Goal: Information Seeking & Learning: Find specific fact

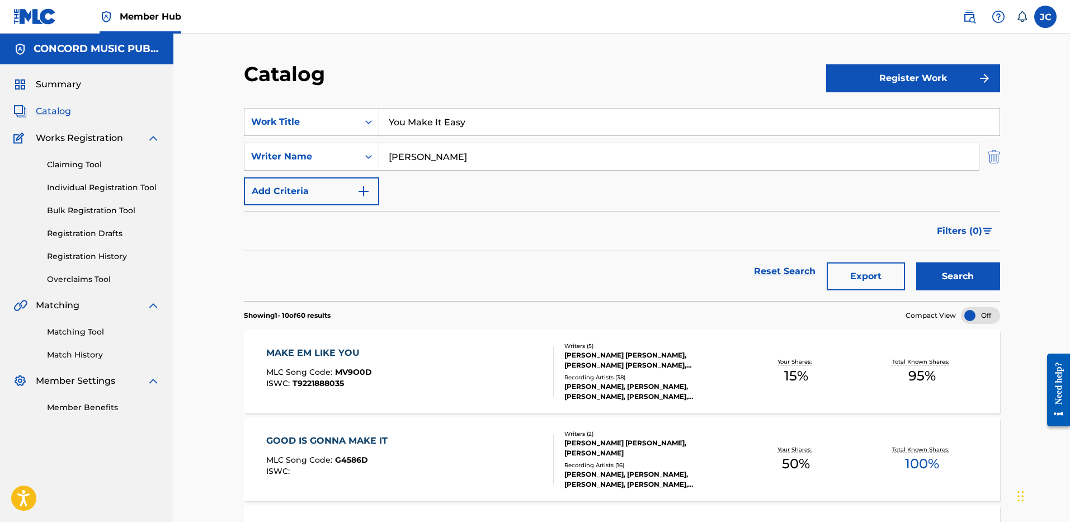
click at [995, 159] on img "Search Form" at bounding box center [993, 157] width 12 height 28
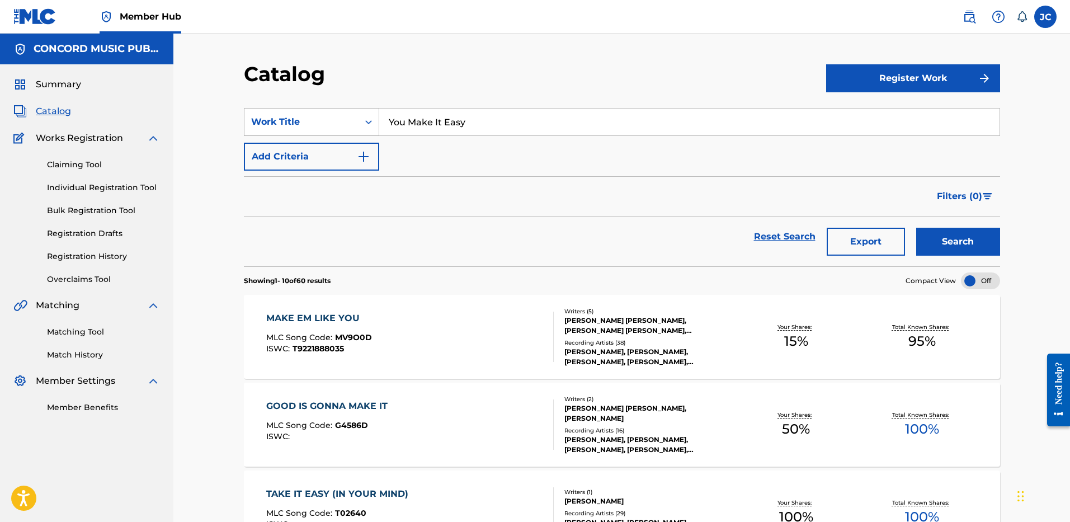
click at [344, 122] on div "Work Title" at bounding box center [301, 121] width 101 height 13
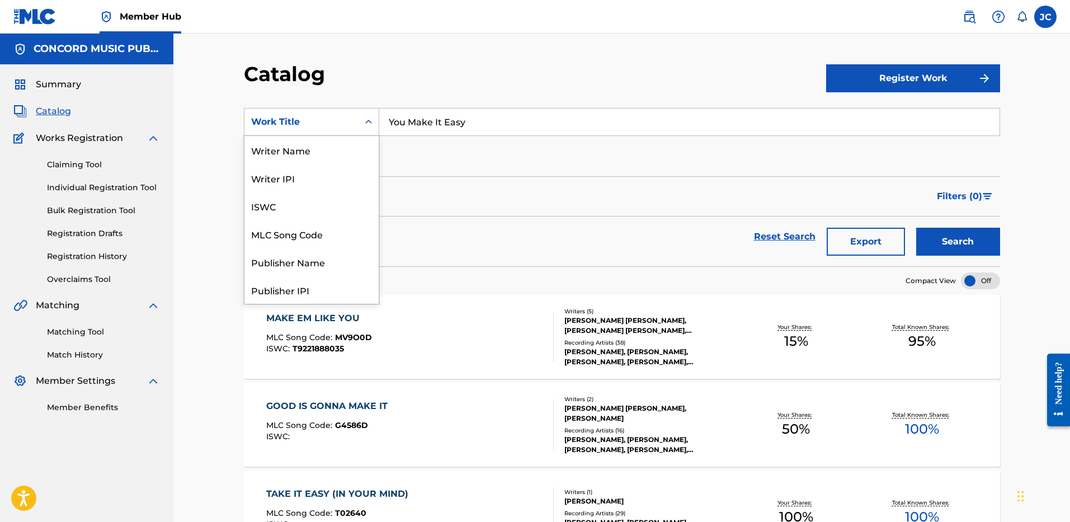
scroll to position [168, 0]
click at [324, 258] on div "ISRC" at bounding box center [311, 262] width 134 height 28
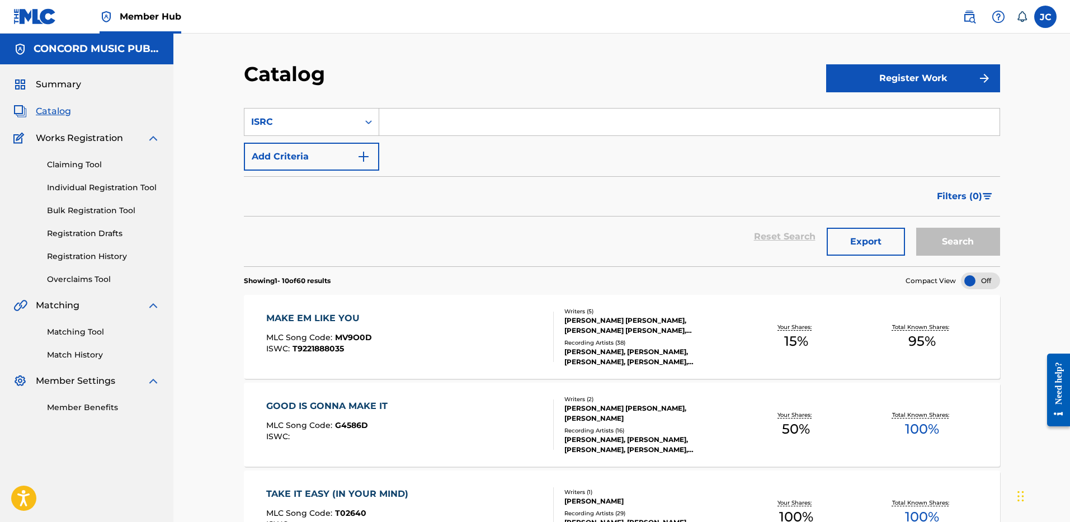
click at [439, 124] on input "Search Form" at bounding box center [689, 121] width 620 height 27
paste input "USUM71307712"
type input "USUM71307712"
click at [916, 228] on button "Search" at bounding box center [958, 242] width 84 height 28
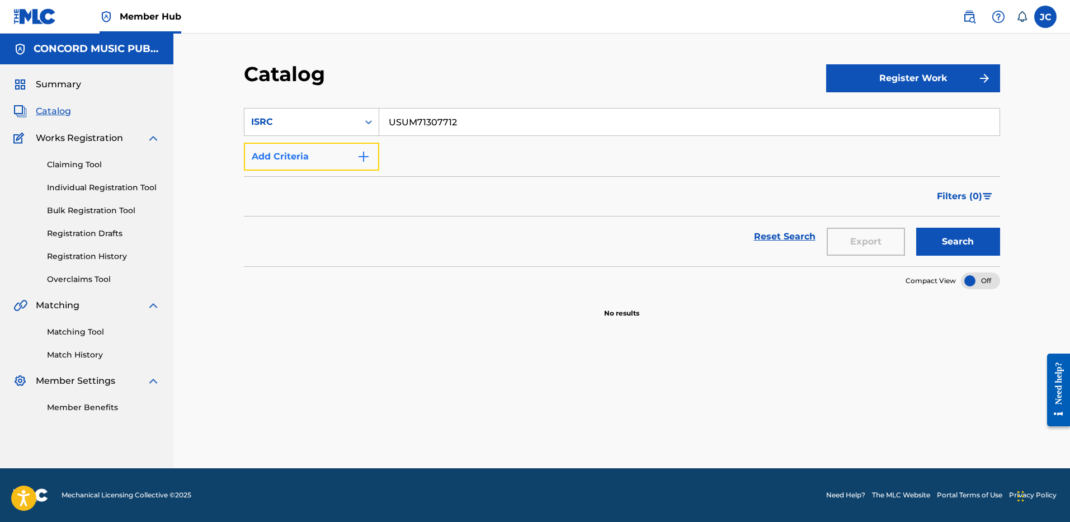
click at [319, 152] on button "Add Criteria" at bounding box center [311, 157] width 135 height 28
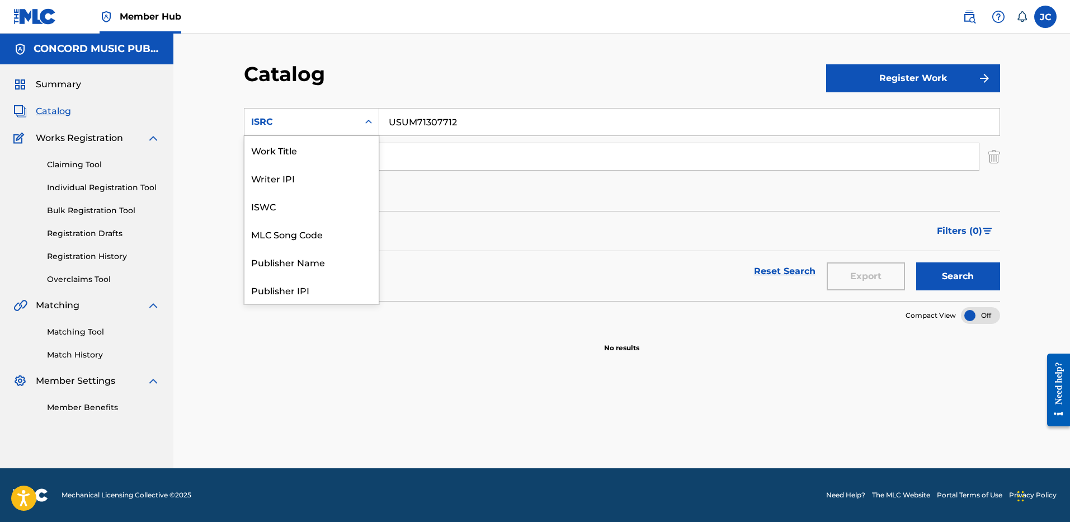
click at [347, 123] on div "ISRC" at bounding box center [301, 121] width 101 height 13
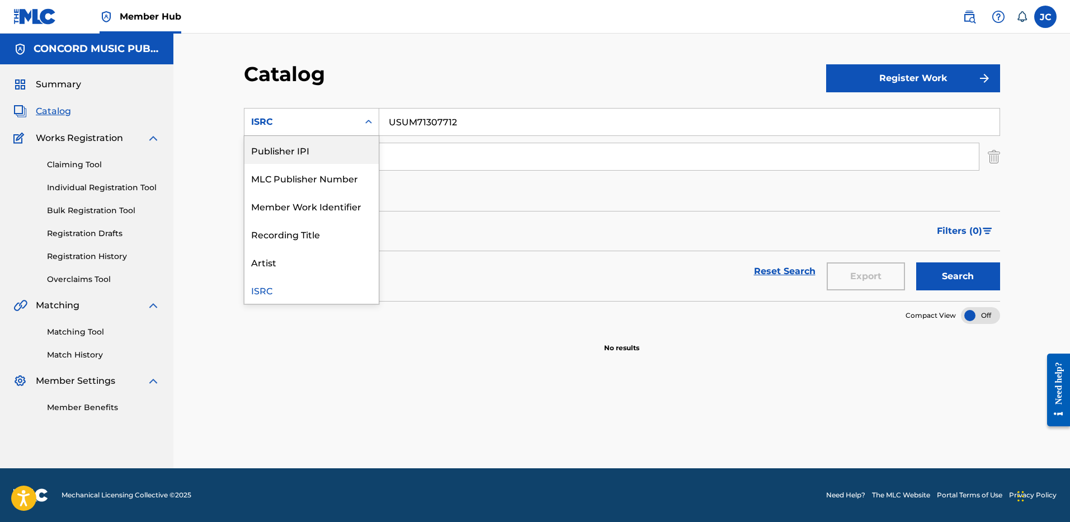
scroll to position [0, 0]
click at [311, 149] on div "Work Title" at bounding box center [311, 150] width 134 height 28
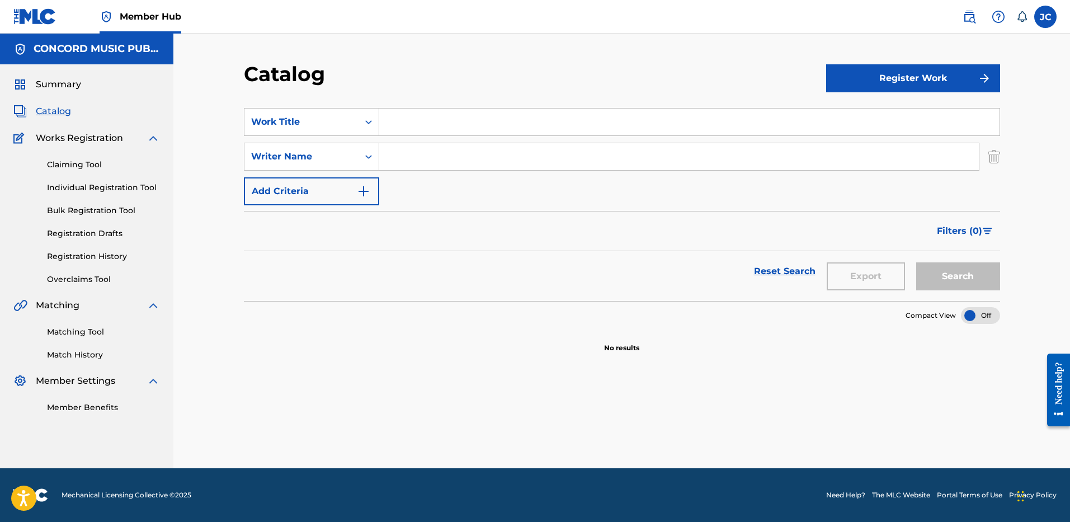
click at [405, 123] on input "Search Form" at bounding box center [689, 121] width 620 height 27
paste input "Play It Again"
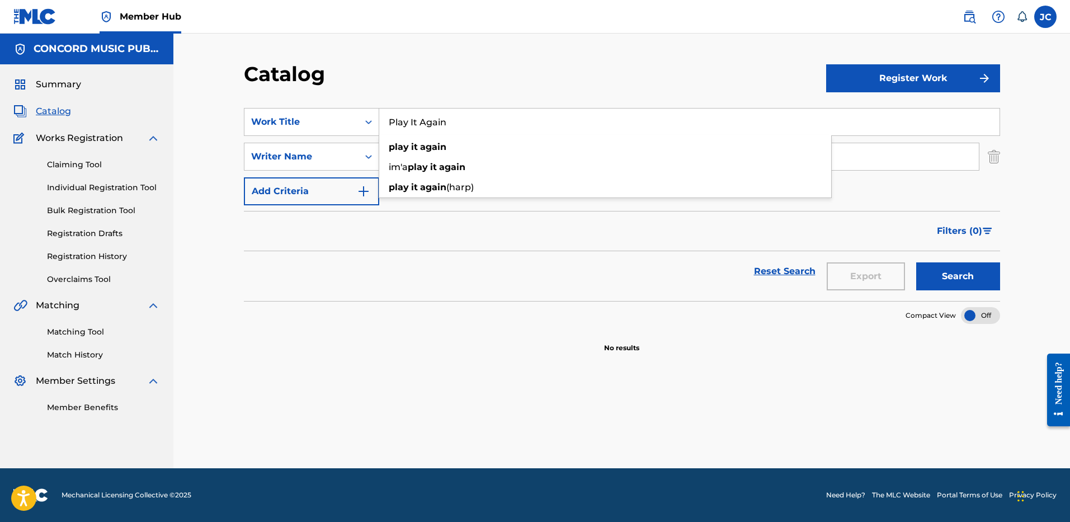
type input "Play It Again"
click at [492, 72] on div "Catalog" at bounding box center [535, 78] width 582 height 33
click at [480, 158] on input "Search Form" at bounding box center [678, 156] width 599 height 27
click at [916, 262] on button "Search" at bounding box center [958, 276] width 84 height 28
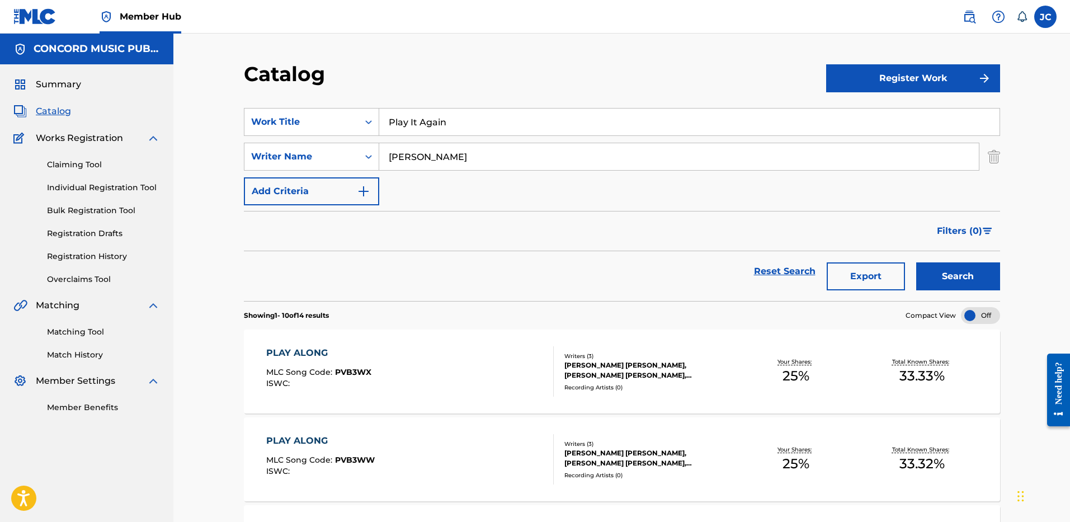
click at [541, 160] on input "[PERSON_NAME]" at bounding box center [678, 156] width 599 height 27
type input "DAVIDSON"
click at [916, 262] on button "Search" at bounding box center [958, 276] width 84 height 28
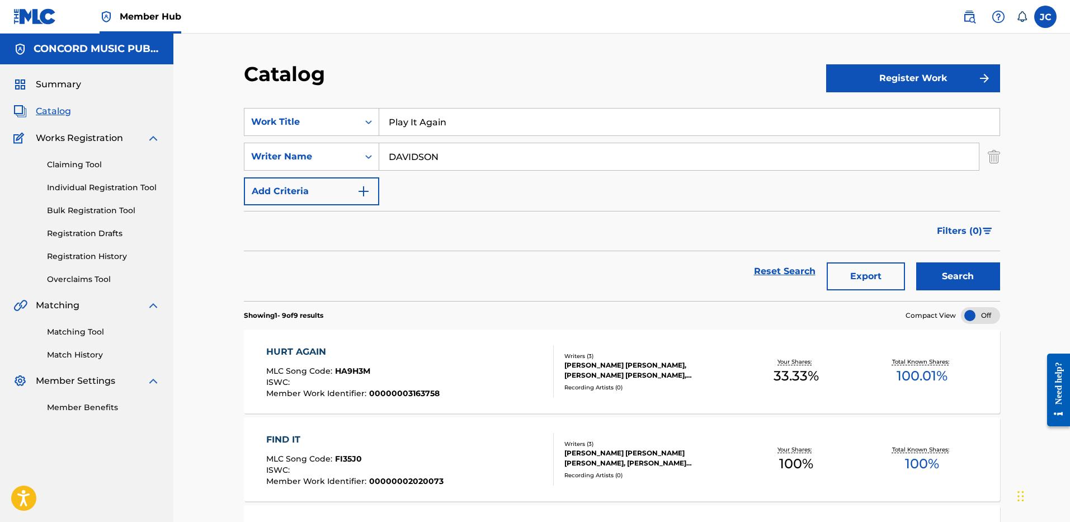
click at [413, 119] on input "Play It Again" at bounding box center [689, 121] width 620 height 27
click at [995, 159] on img "Search Form" at bounding box center [993, 157] width 12 height 28
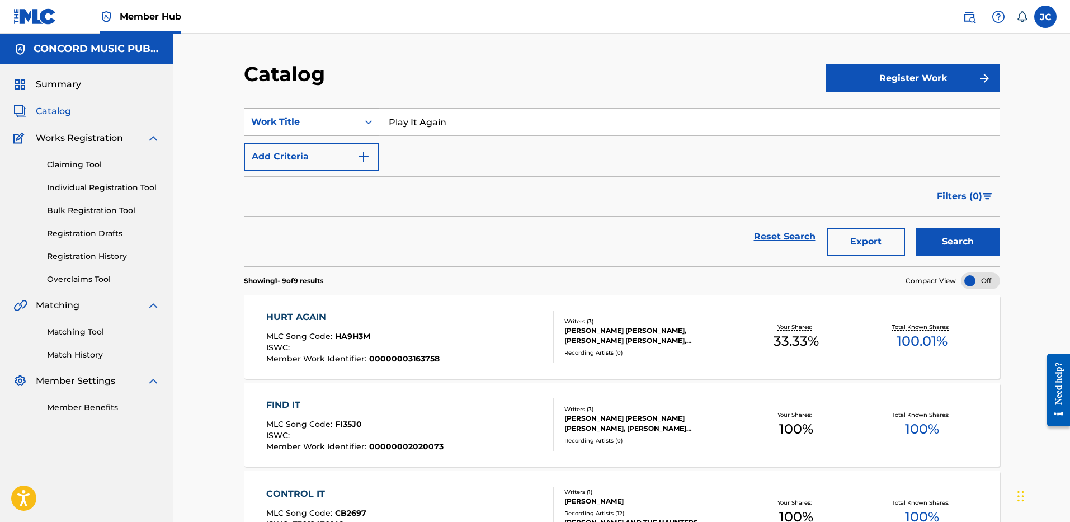
click at [352, 115] on div "Work Title" at bounding box center [301, 121] width 114 height 21
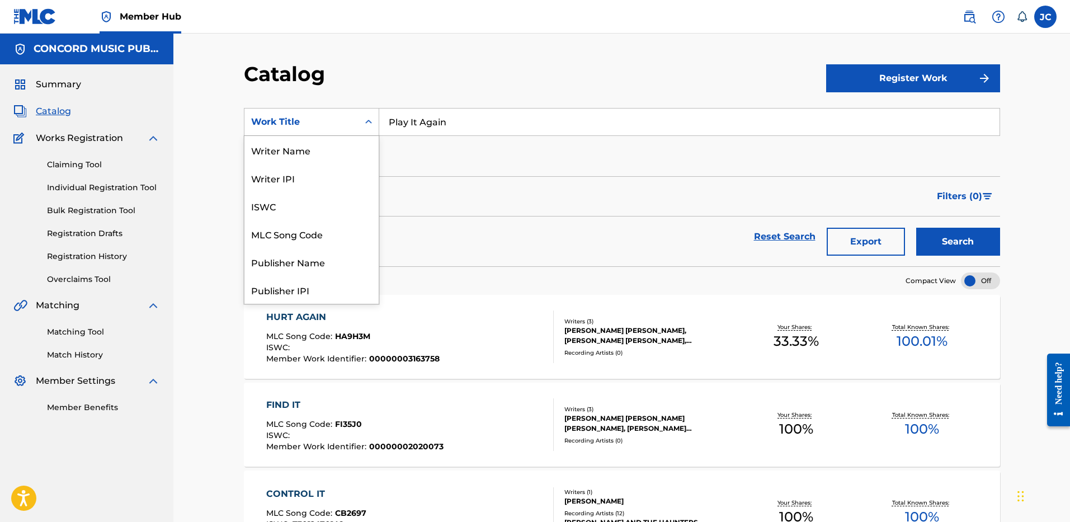
scroll to position [168, 0]
click at [297, 253] on div "ISRC" at bounding box center [311, 262] width 134 height 28
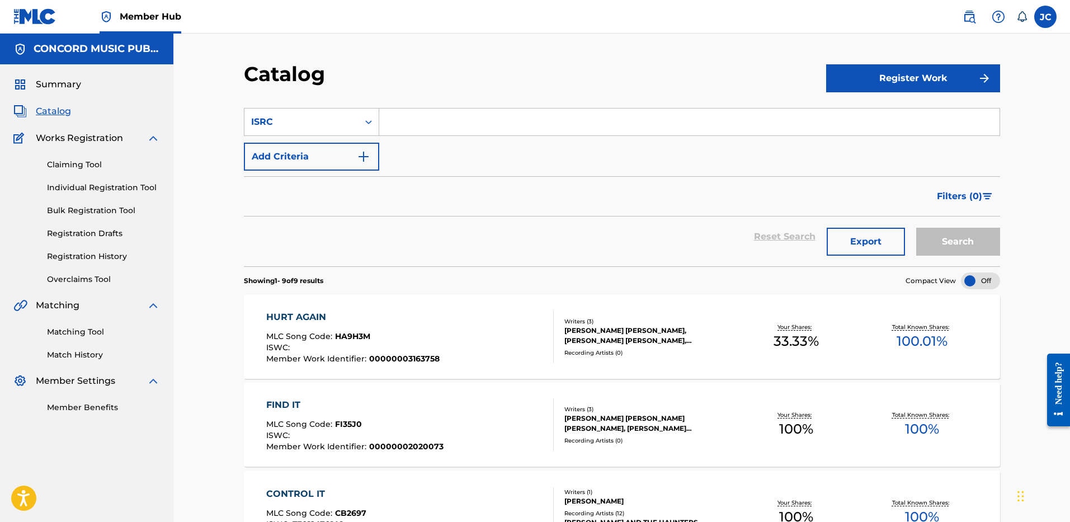
click at [469, 130] on input "Search Form" at bounding box center [689, 121] width 620 height 27
paste input "USUG12208787"
type input "USUG12208787"
click at [916, 228] on button "Search" at bounding box center [958, 242] width 84 height 28
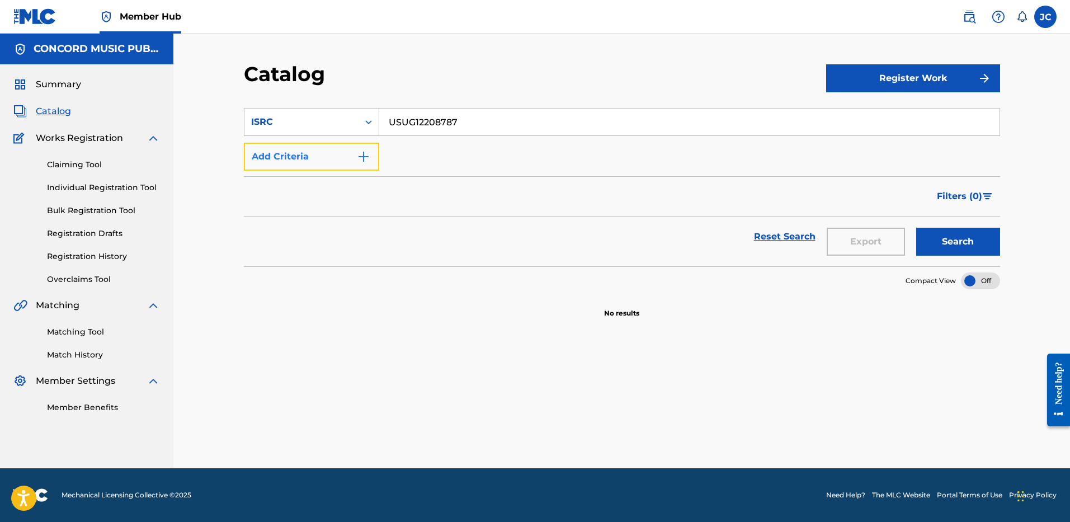
click at [311, 163] on button "Add Criteria" at bounding box center [311, 157] width 135 height 28
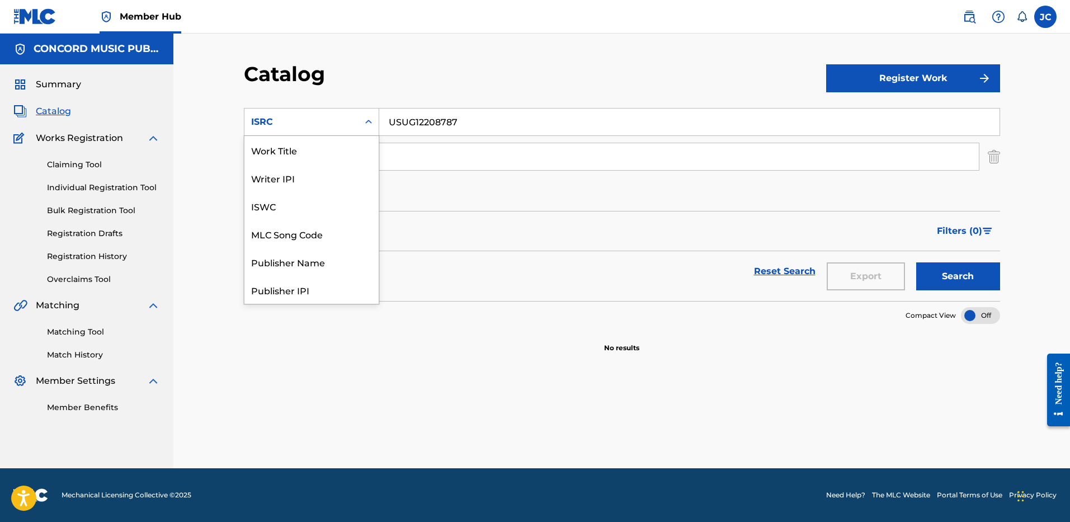
click at [337, 121] on div "ISRC" at bounding box center [301, 121] width 101 height 13
click at [322, 149] on div "Work Title" at bounding box center [311, 150] width 134 height 28
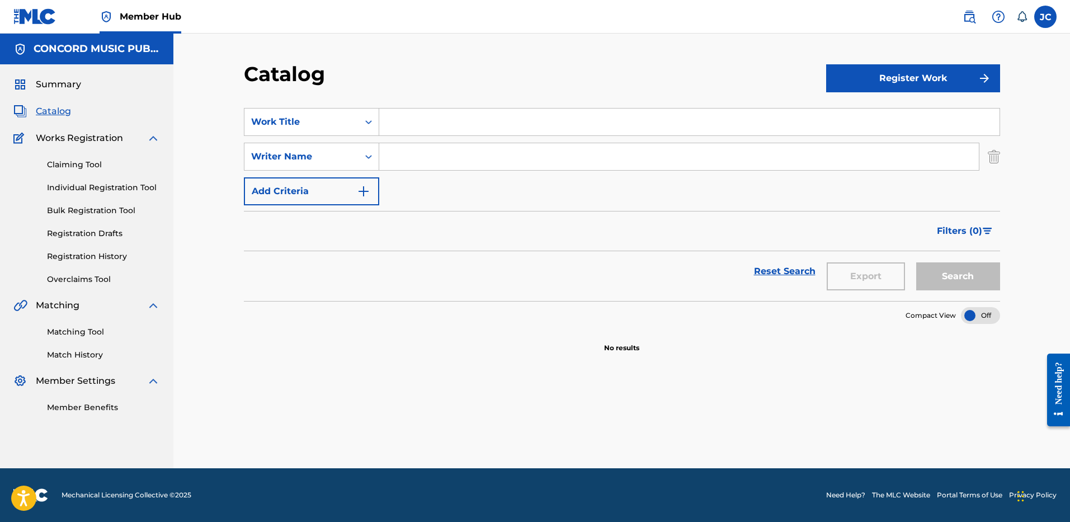
click at [441, 134] on input "Search Form" at bounding box center [689, 121] width 620 height 27
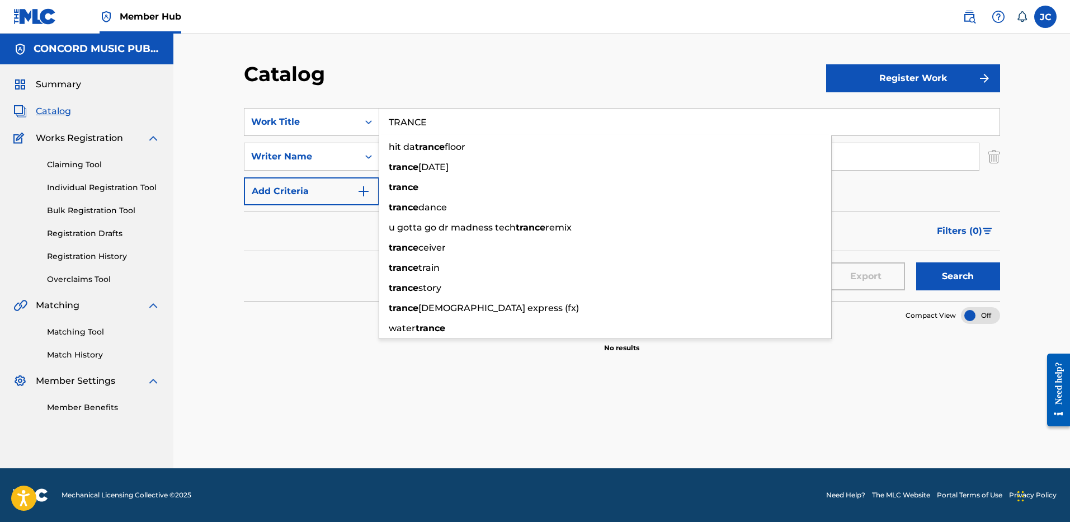
type input "TRANCE"
click at [474, 79] on div "Catalog" at bounding box center [535, 78] width 582 height 33
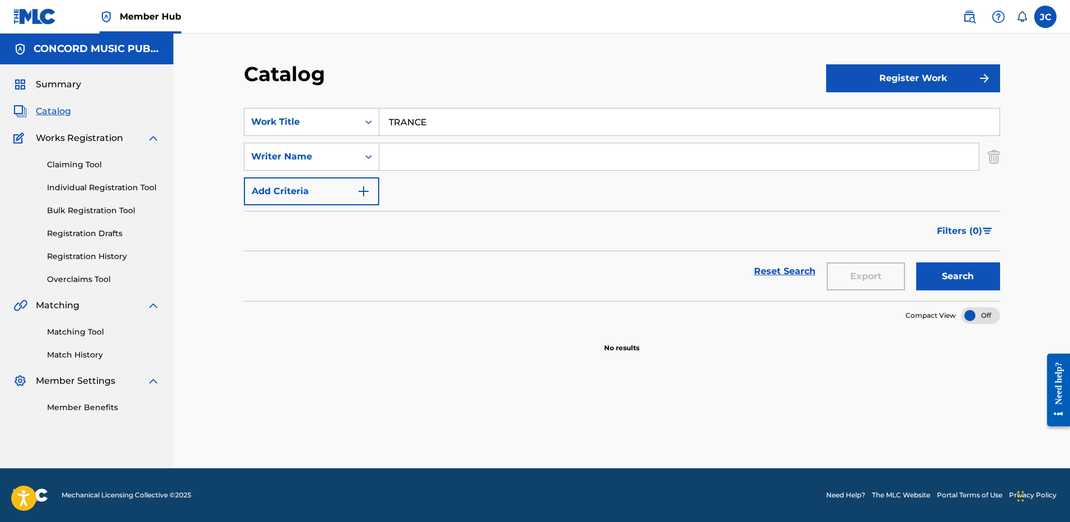
click at [453, 149] on input "Search Form" at bounding box center [678, 156] width 599 height 27
click at [916, 262] on button "Search" at bounding box center [958, 276] width 84 height 28
click at [442, 150] on input "[PERSON_NAME]" at bounding box center [678, 156] width 599 height 27
click at [916, 262] on button "Search" at bounding box center [958, 276] width 84 height 28
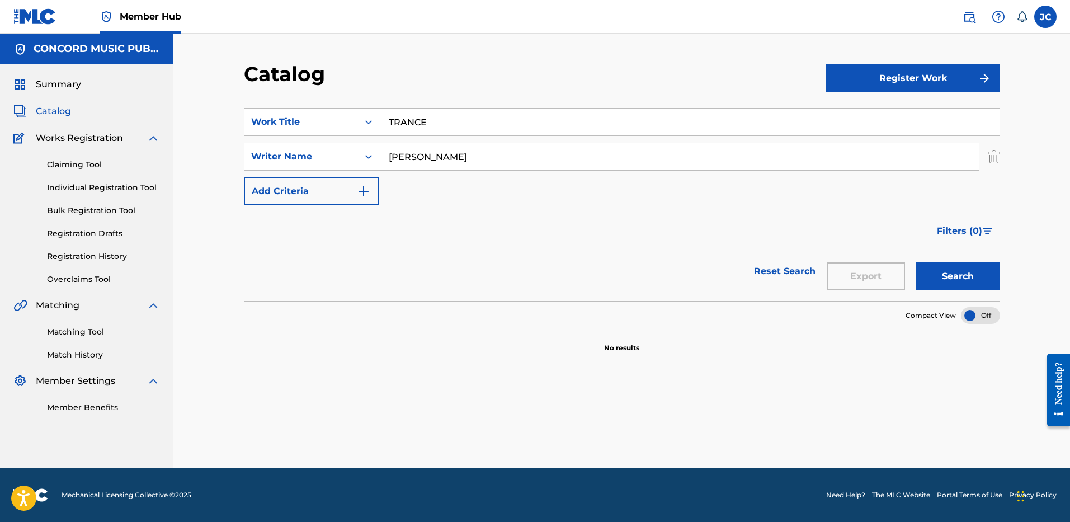
click at [501, 147] on input "[PERSON_NAME]" at bounding box center [678, 156] width 599 height 27
click at [916, 262] on button "Search" at bounding box center [958, 276] width 84 height 28
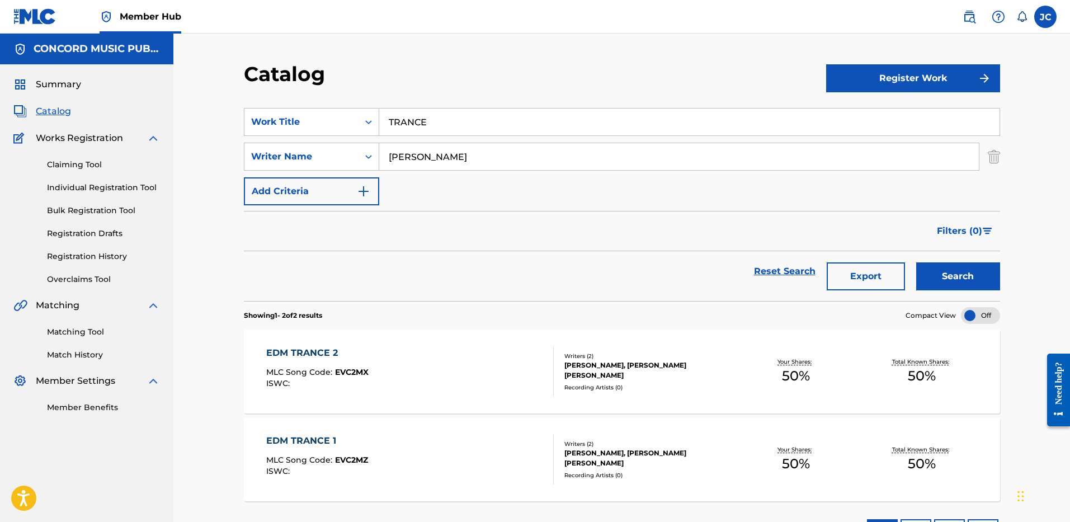
click at [523, 165] on input "[PERSON_NAME]" at bounding box center [678, 156] width 599 height 27
click at [916, 262] on button "Search" at bounding box center [958, 276] width 84 height 28
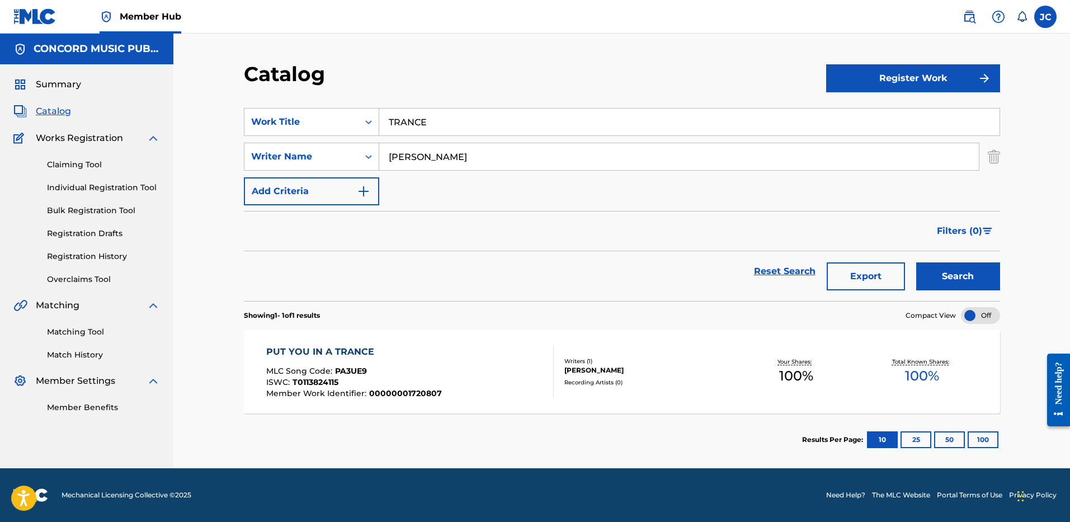
click at [472, 158] on input "[PERSON_NAME]" at bounding box center [678, 156] width 599 height 27
type input "[PERSON_NAME]"
click at [916, 262] on button "Search" at bounding box center [958, 276] width 84 height 28
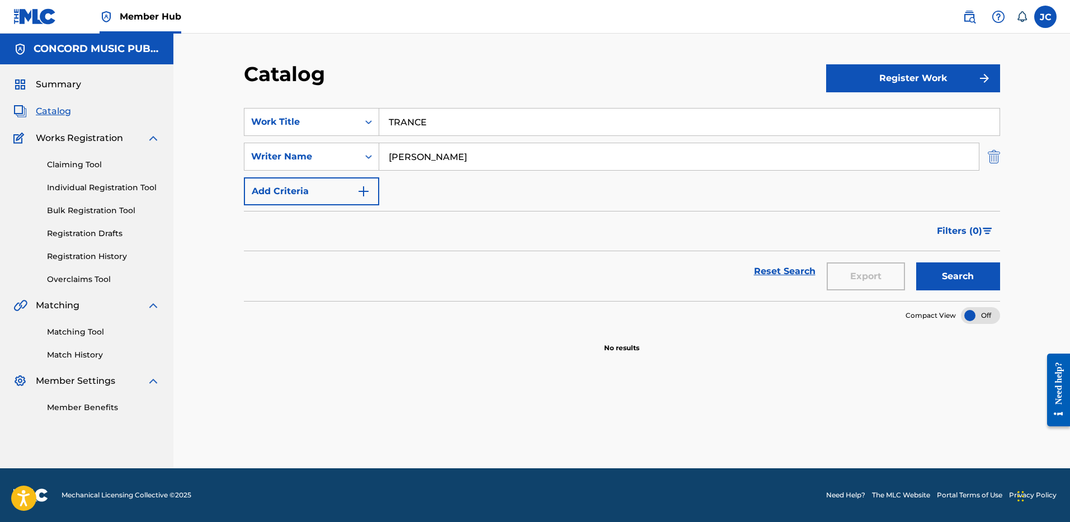
click at [995, 157] on img "Search Form" at bounding box center [993, 157] width 12 height 28
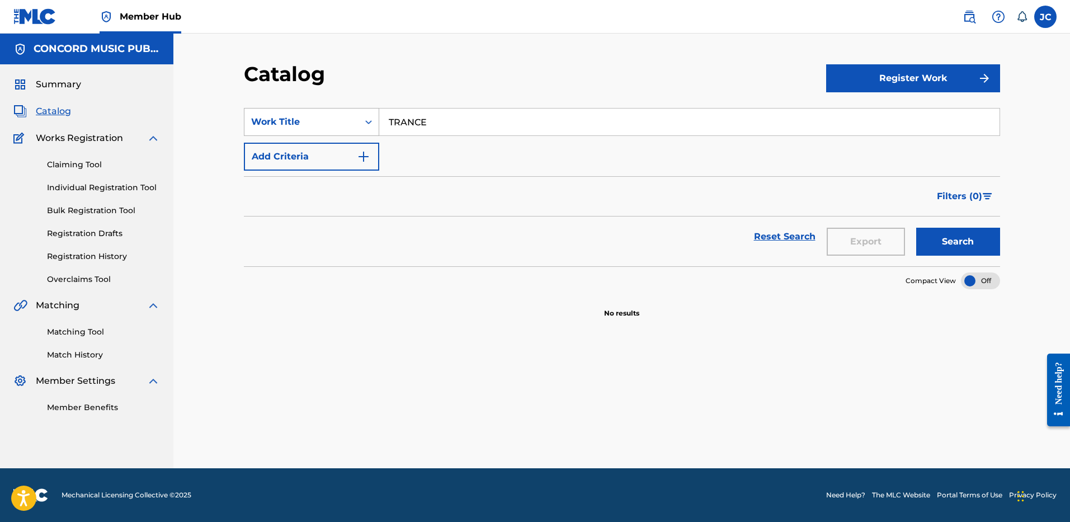
click at [333, 122] on div "Work Title" at bounding box center [301, 121] width 101 height 13
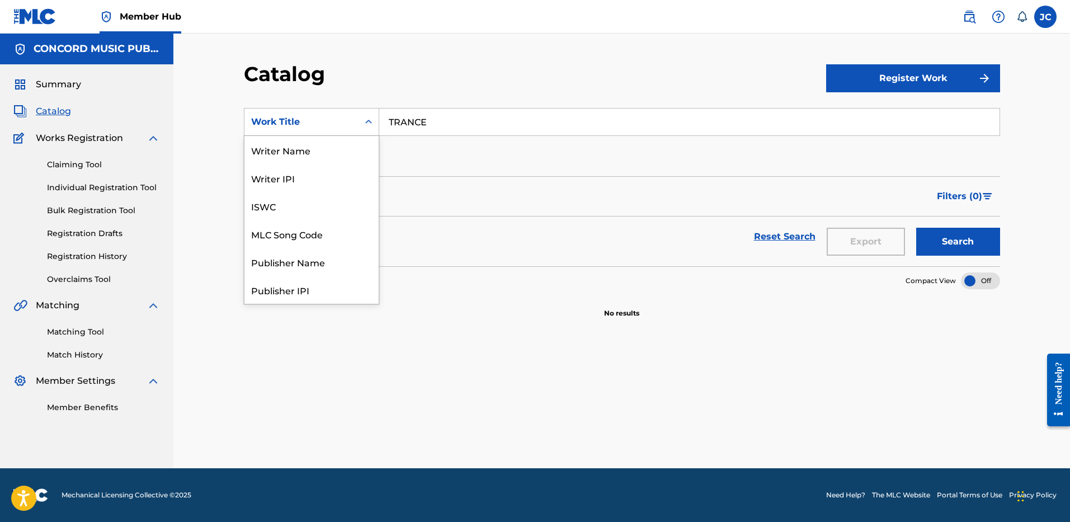
scroll to position [168, 0]
click at [307, 256] on div "ISRC" at bounding box center [311, 262] width 134 height 28
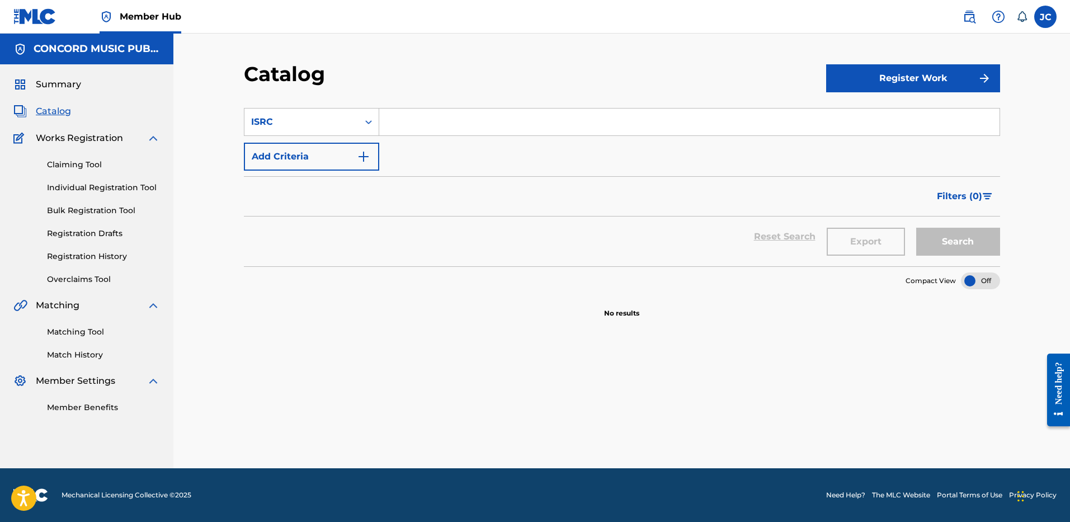
click at [426, 115] on input "Search Form" at bounding box center [689, 121] width 620 height 27
paste input "USUG12208784"
type input "USUG12208784"
click at [916, 228] on button "Search" at bounding box center [958, 242] width 84 height 28
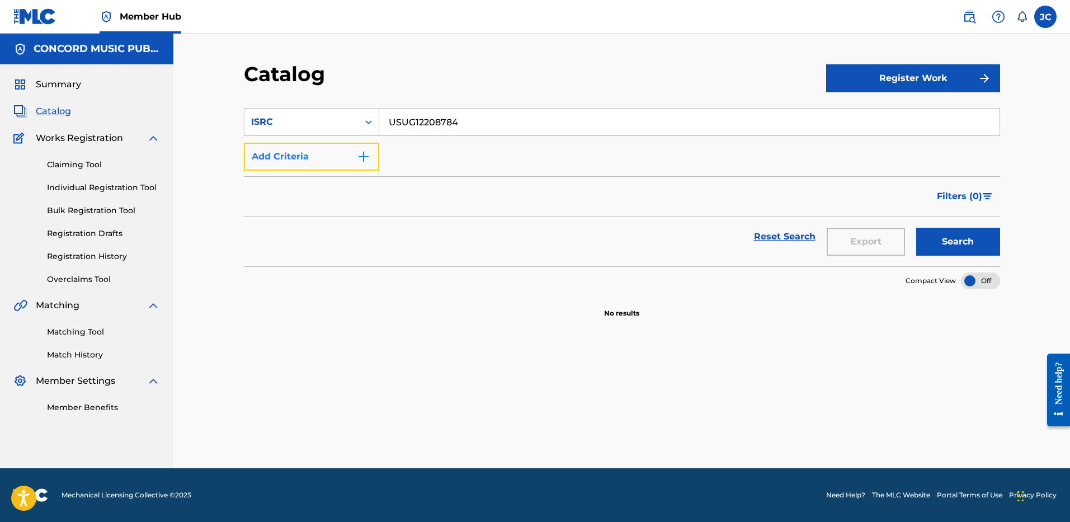
click at [346, 166] on button "Add Criteria" at bounding box center [311, 157] width 135 height 28
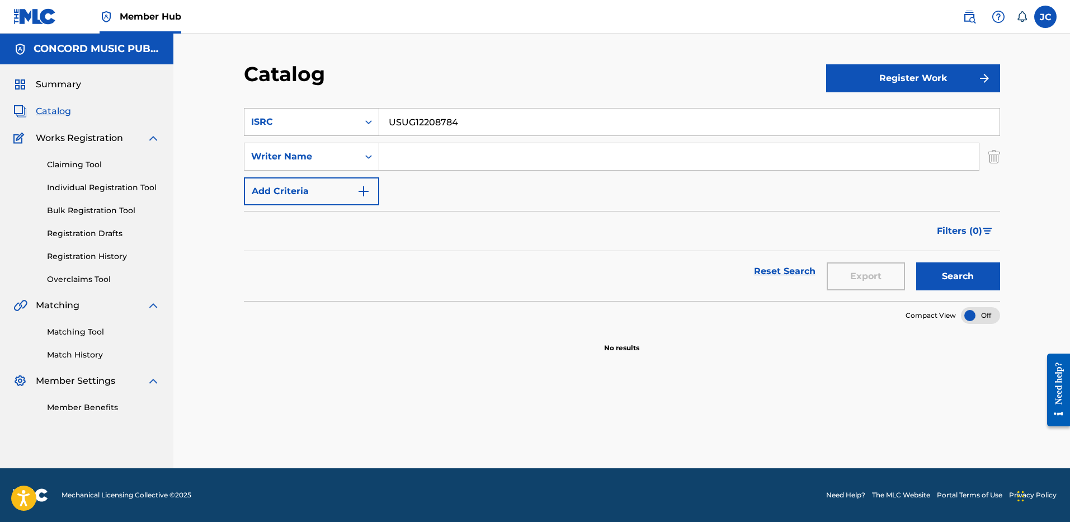
click at [356, 121] on div "ISRC" at bounding box center [301, 121] width 114 height 21
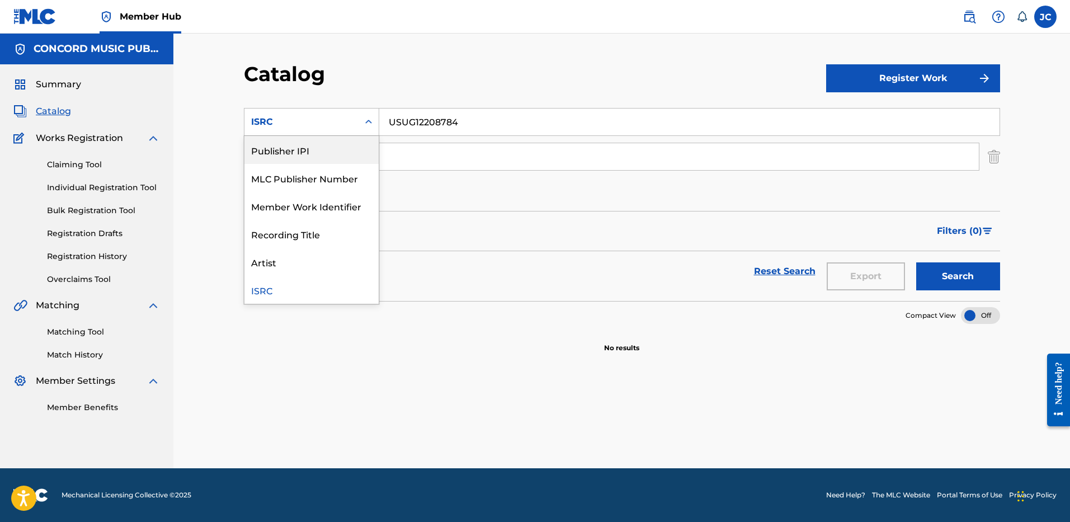
scroll to position [0, 0]
click at [335, 153] on div "Work Title" at bounding box center [311, 150] width 134 height 28
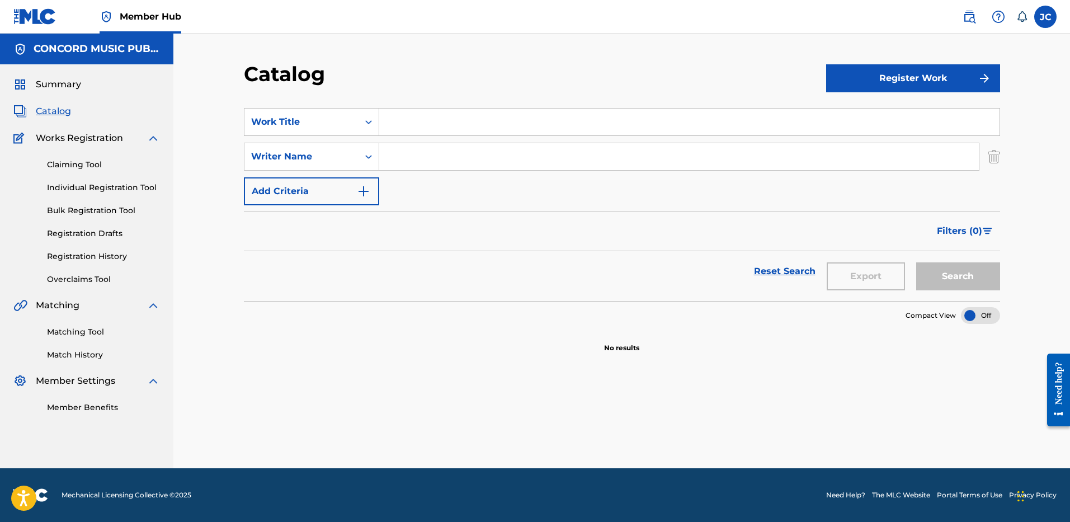
click at [414, 129] on input "Search Form" at bounding box center [689, 121] width 620 height 27
paste input "Too Many Nights"
type input "Too Many Nights"
click at [475, 190] on div "SearchWithCriteria54f45eae-6b59-4fad-ab03-9bdc3ba9f11c Work Title Too Many Nigh…" at bounding box center [622, 156] width 756 height 97
click at [475, 160] on input "Search Form" at bounding box center [678, 156] width 599 height 27
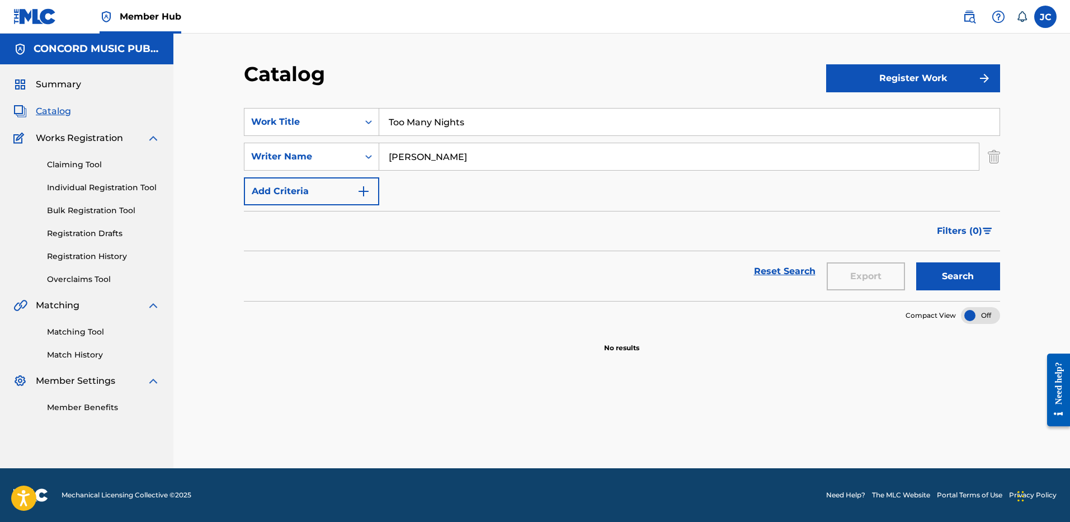
click at [916, 262] on button "Search" at bounding box center [958, 276] width 84 height 28
click at [554, 166] on input "[PERSON_NAME]" at bounding box center [678, 156] width 599 height 27
click at [916, 262] on button "Search" at bounding box center [958, 276] width 84 height 28
click at [476, 157] on input "[PERSON_NAME]" at bounding box center [678, 156] width 599 height 27
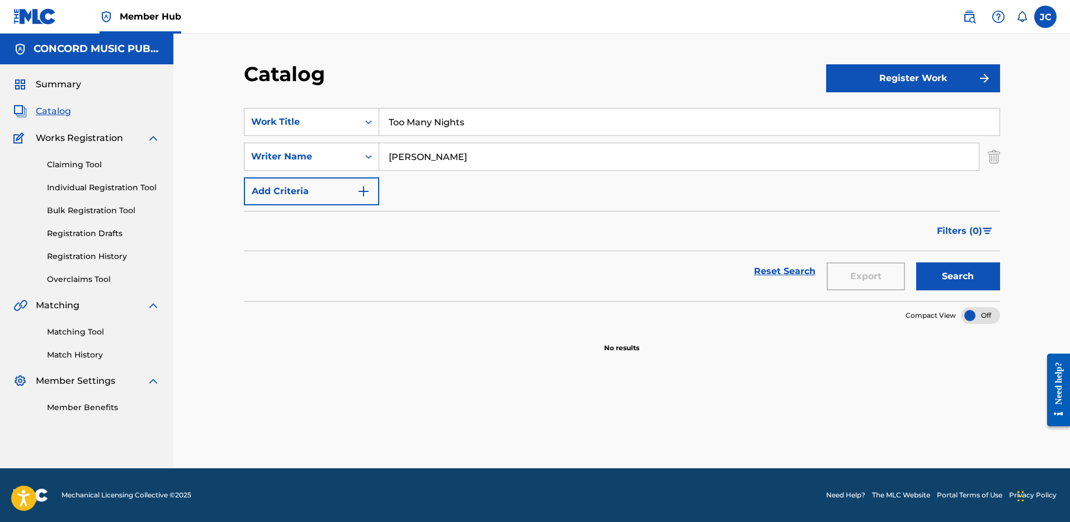
click at [476, 157] on input "[PERSON_NAME]" at bounding box center [678, 156] width 599 height 27
click at [916, 262] on button "Search" at bounding box center [958, 276] width 84 height 28
click at [560, 153] on input "[PERSON_NAME]" at bounding box center [678, 156] width 599 height 27
click at [916, 262] on button "Search" at bounding box center [958, 276] width 84 height 28
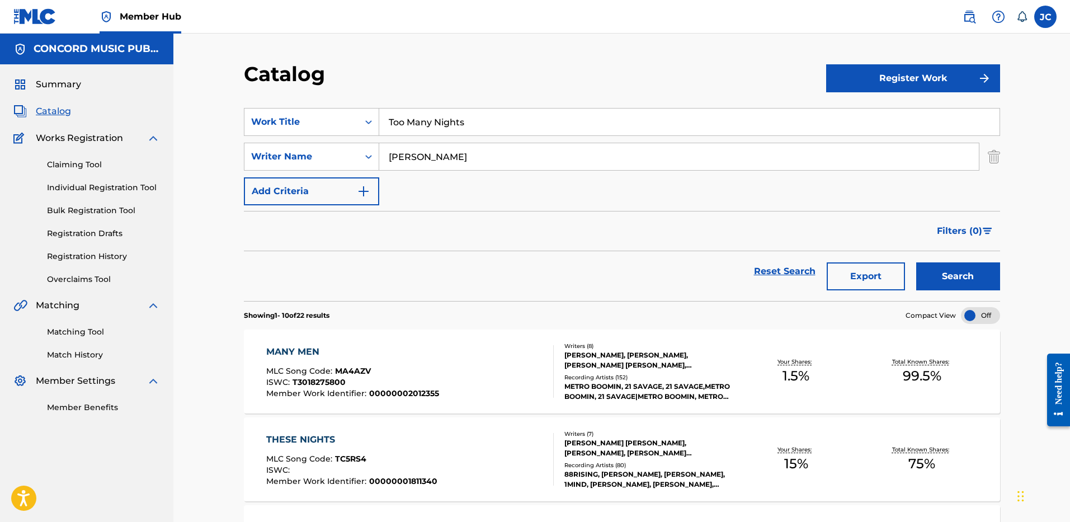
click at [457, 166] on input "[PERSON_NAME]" at bounding box center [678, 156] width 599 height 27
type input "[PERSON_NAME]"
click at [916, 262] on button "Search" at bounding box center [958, 276] width 84 height 28
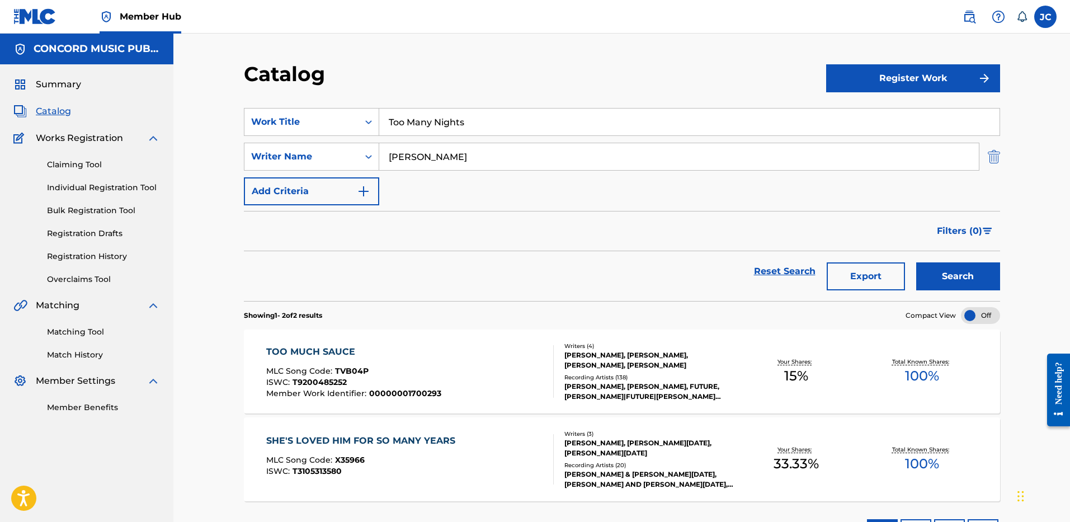
click at [995, 161] on img "Search Form" at bounding box center [993, 157] width 12 height 28
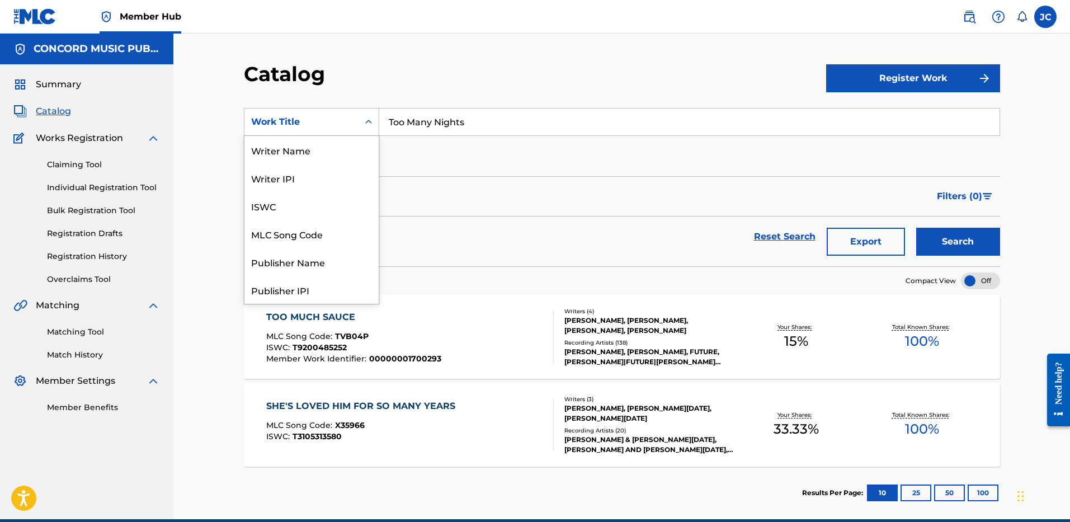
click at [334, 122] on div "Work Title" at bounding box center [301, 121] width 101 height 13
click at [317, 267] on div "ISRC" at bounding box center [311, 262] width 134 height 28
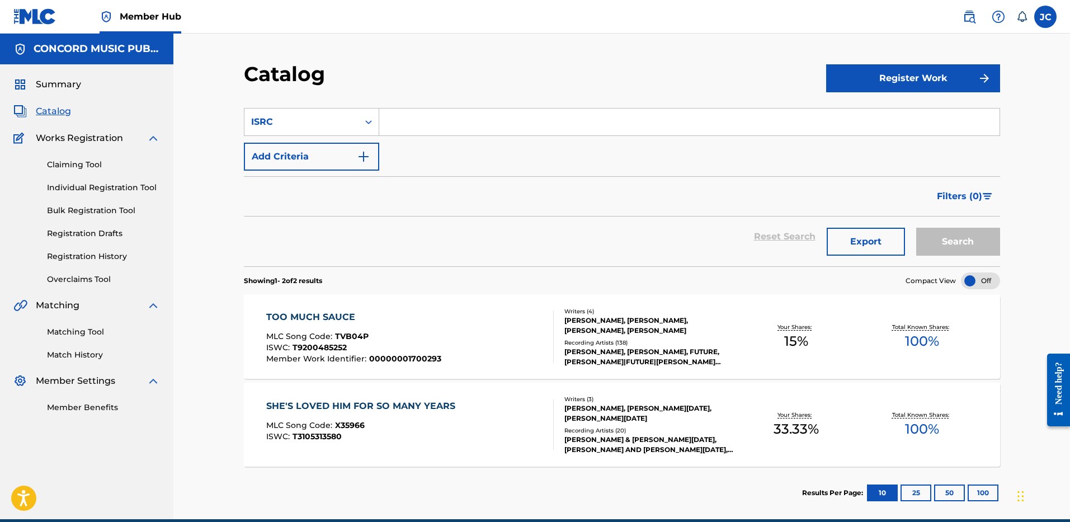
click at [471, 116] on input "Search Form" at bounding box center [689, 121] width 620 height 27
paste input "USWB12200181"
type input "USWB12200181"
click at [916, 228] on button "Search" at bounding box center [958, 242] width 84 height 28
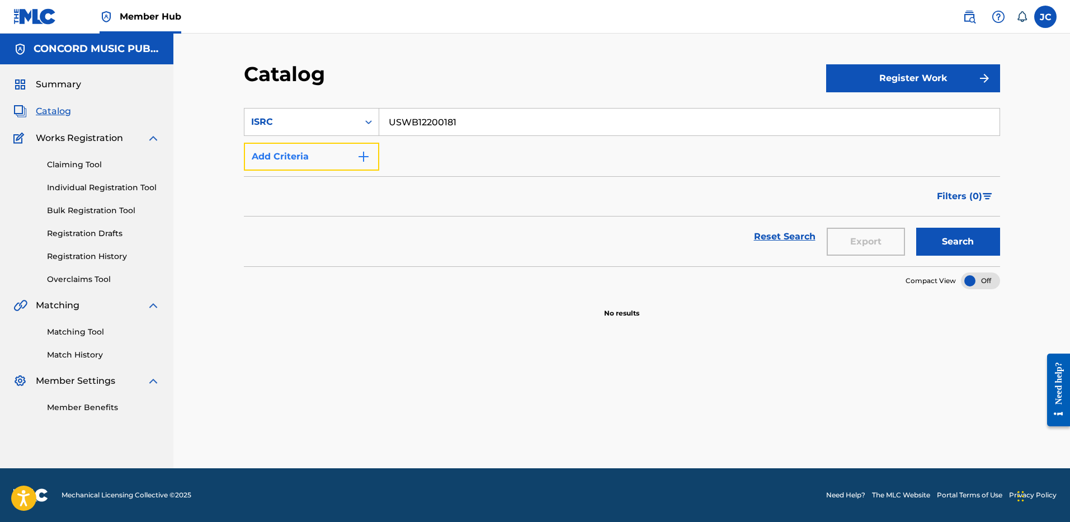
click at [350, 163] on button "Add Criteria" at bounding box center [311, 157] width 135 height 28
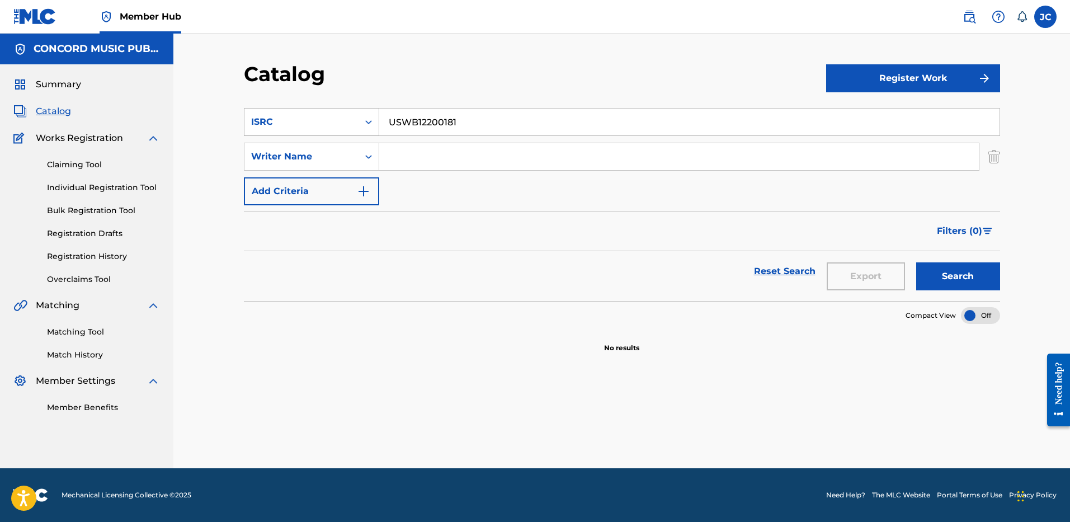
click at [355, 111] on div "ISRC" at bounding box center [301, 121] width 114 height 21
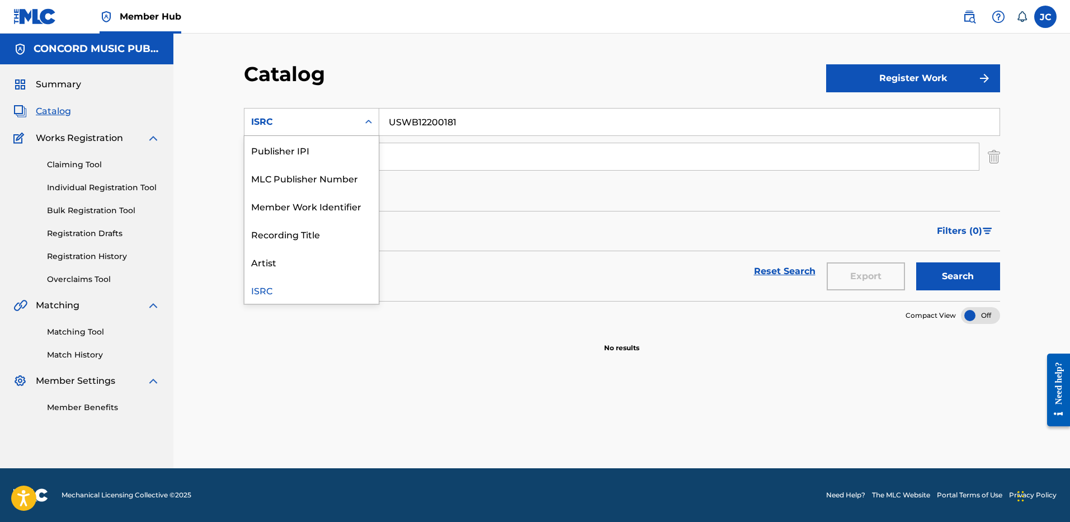
scroll to position [0, 0]
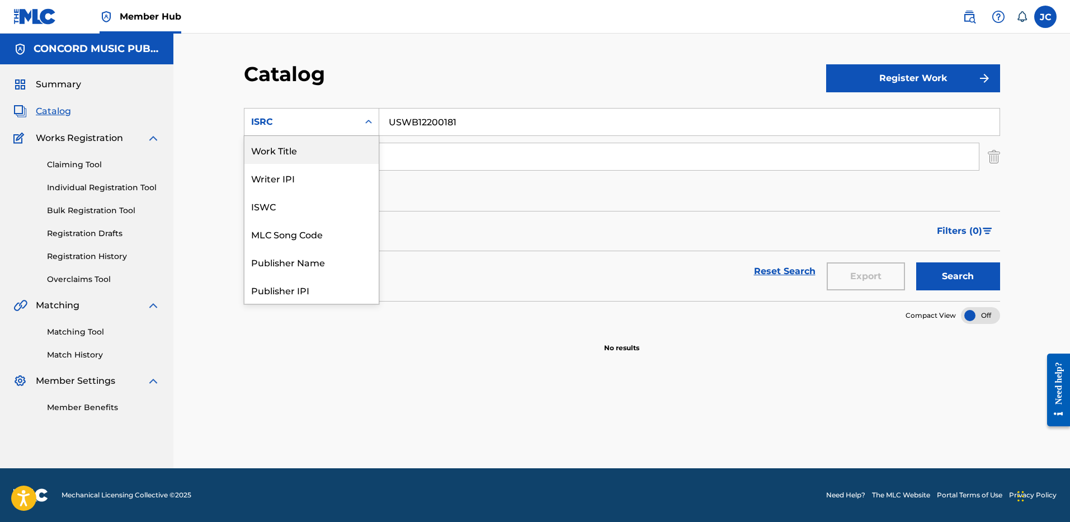
click at [341, 148] on div "Work Title" at bounding box center [311, 150] width 134 height 28
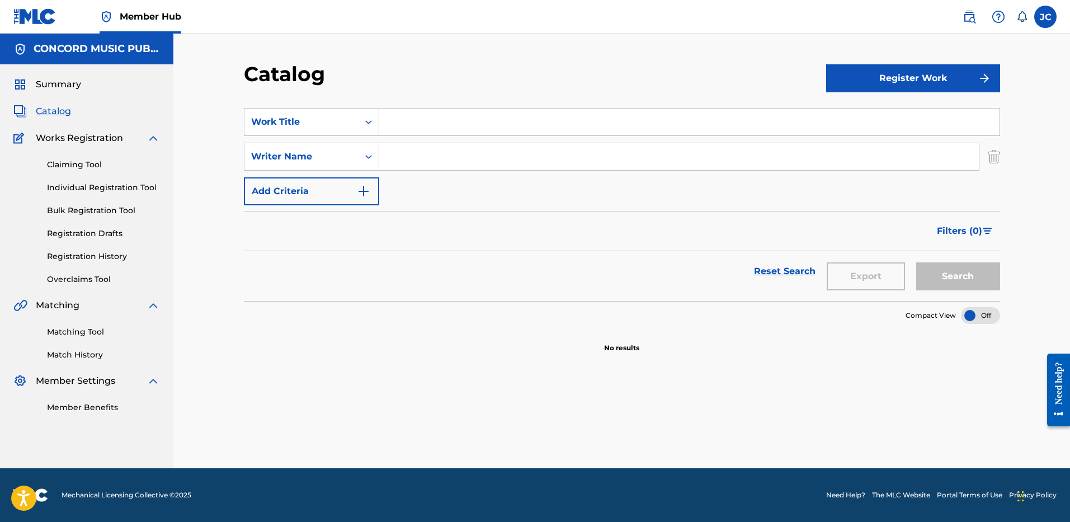
click at [417, 123] on input "Search Form" at bounding box center [689, 121] width 620 height 27
paste input "She Had Me At Heads [GEOGRAPHIC_DATA]"
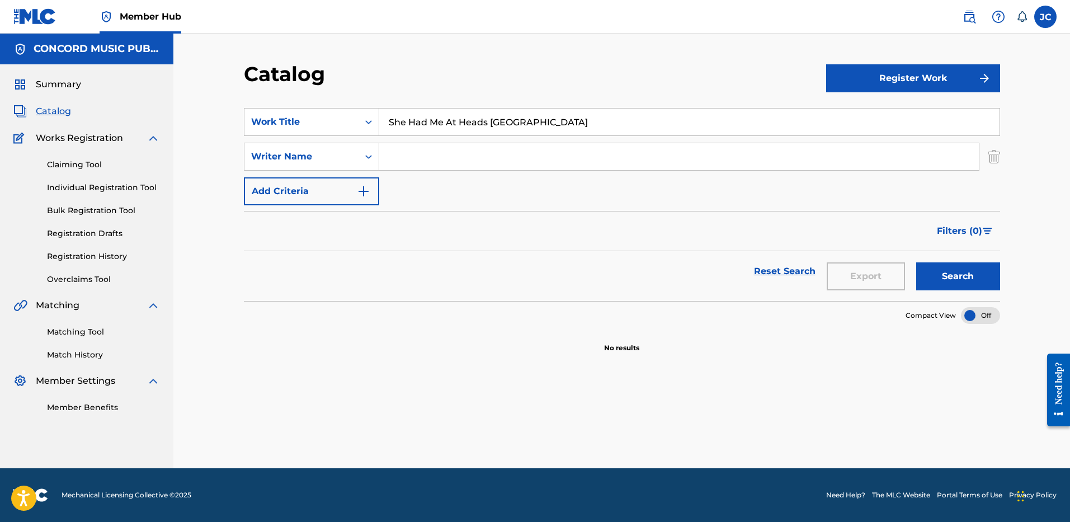
type input "She Had Me At Heads [GEOGRAPHIC_DATA]"
click at [398, 154] on input "Search Form" at bounding box center [678, 156] width 599 height 27
click at [916, 262] on button "Search" at bounding box center [958, 276] width 84 height 28
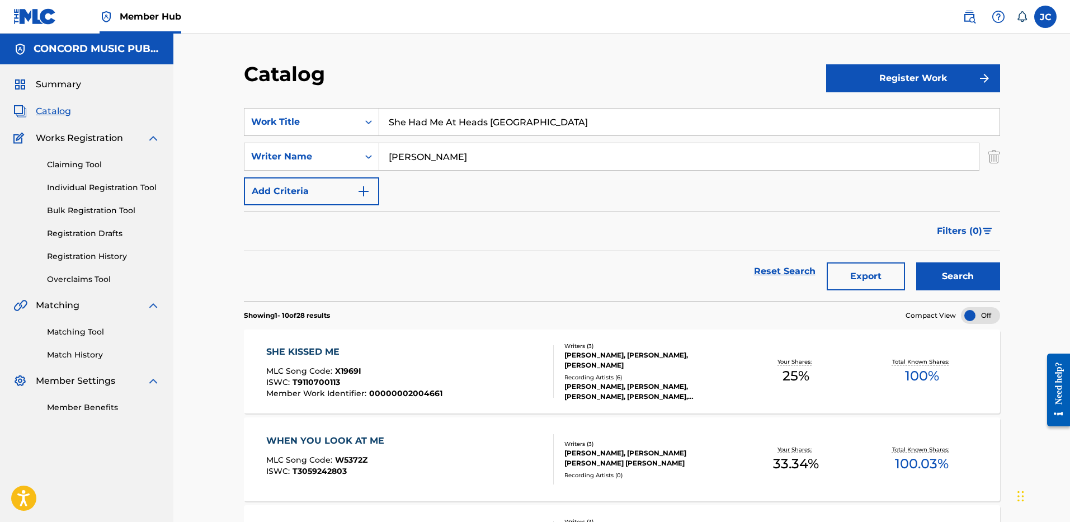
click at [495, 171] on div "SearchWithCriteria05cfdc12-cf9d-48ff-8929-fe3cc9713584 Work Title She Had Me At…" at bounding box center [622, 156] width 756 height 97
click at [493, 162] on input "[PERSON_NAME]" at bounding box center [678, 156] width 599 height 27
click at [916, 262] on button "Search" at bounding box center [958, 276] width 84 height 28
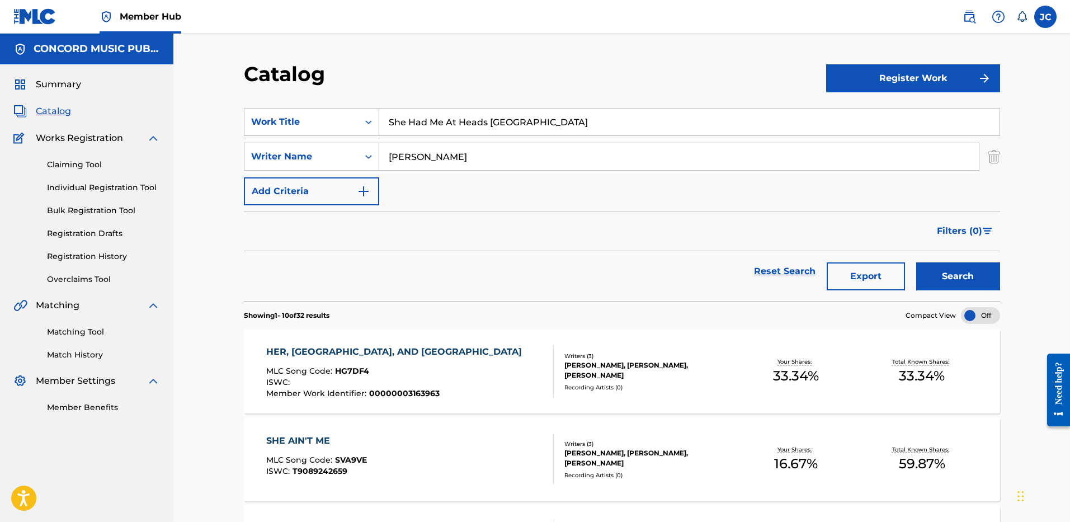
click at [436, 148] on input "[PERSON_NAME]" at bounding box center [678, 156] width 599 height 27
click at [916, 262] on button "Search" at bounding box center [958, 276] width 84 height 28
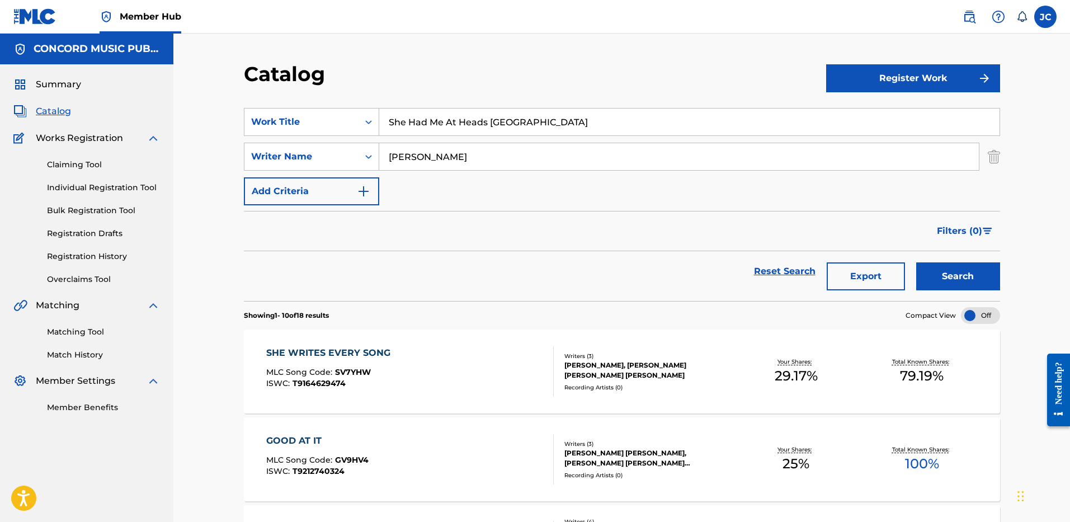
click at [489, 155] on input "[PERSON_NAME]" at bounding box center [678, 156] width 599 height 27
click at [916, 262] on button "Search" at bounding box center [958, 276] width 84 height 28
click at [474, 153] on input "[PERSON_NAME]" at bounding box center [678, 156] width 599 height 27
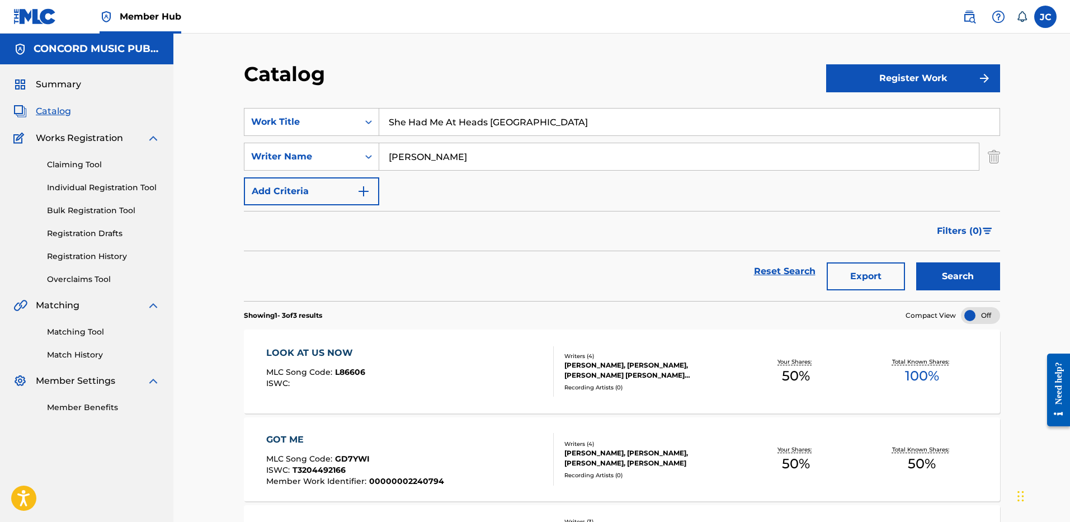
click at [916, 262] on button "Search" at bounding box center [958, 276] width 84 height 28
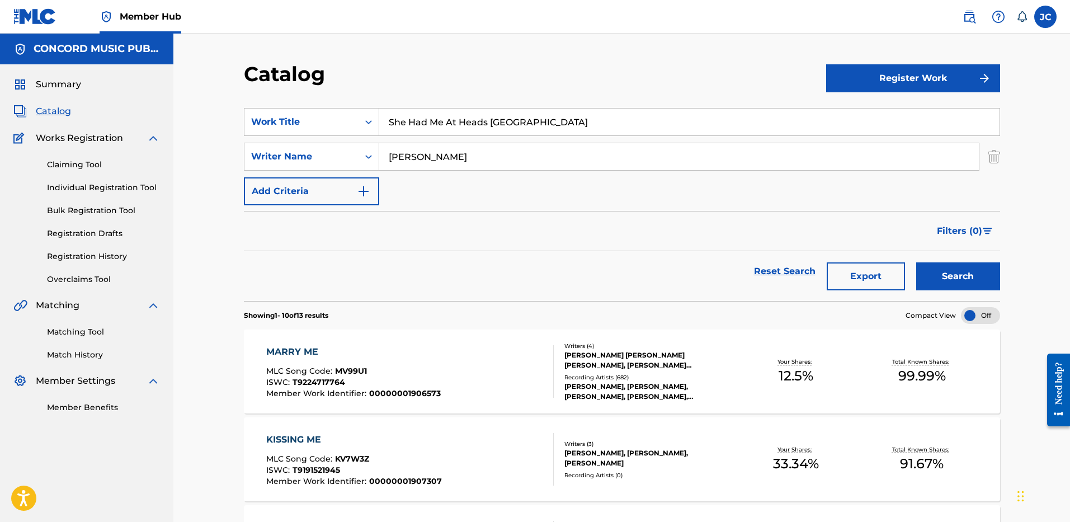
click at [490, 143] on div "[PERSON_NAME]" at bounding box center [679, 157] width 600 height 28
click at [488, 157] on input "[PERSON_NAME]" at bounding box center [678, 156] width 599 height 27
type input "[PERSON_NAME]"
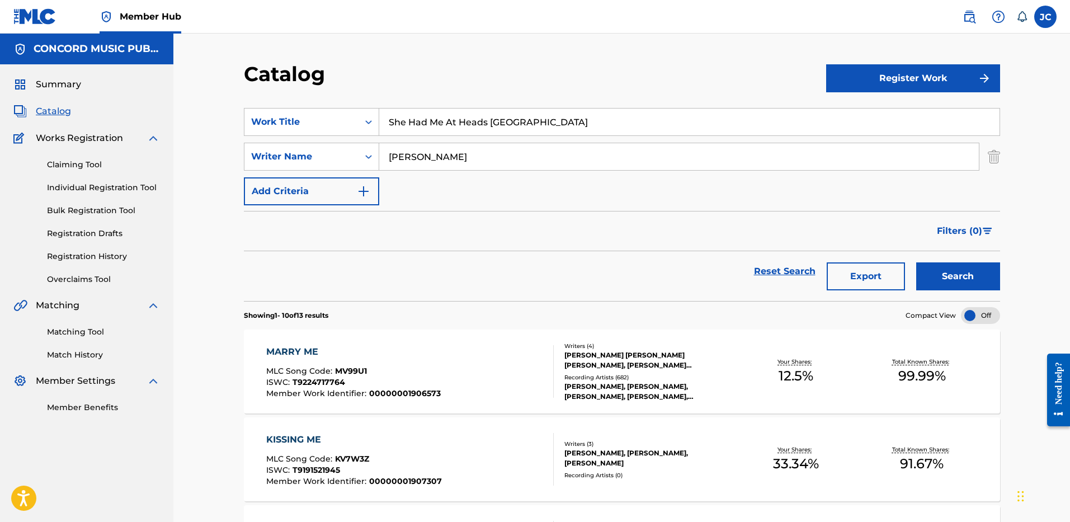
click at [916, 262] on button "Search" at bounding box center [958, 276] width 84 height 28
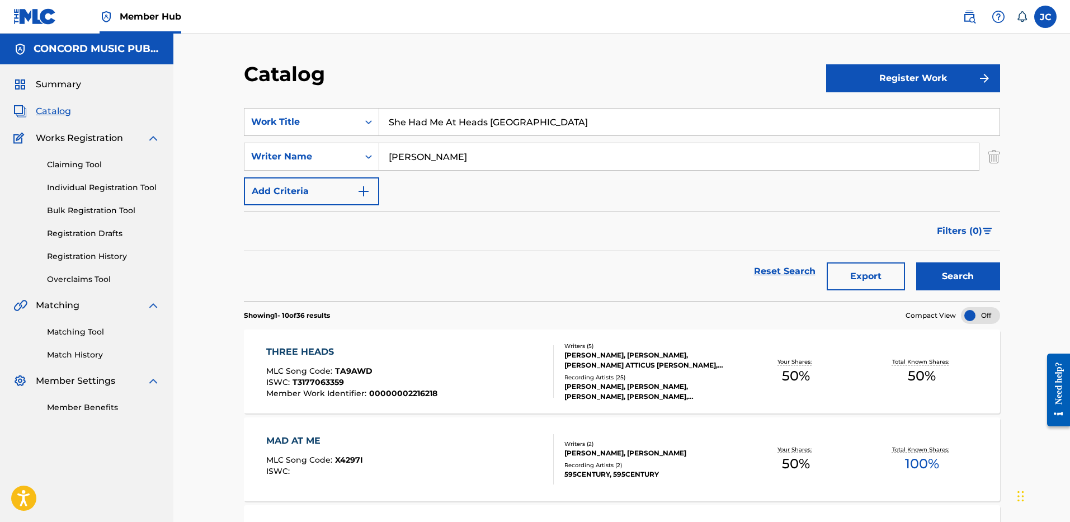
click at [451, 126] on input "She Had Me At Heads [GEOGRAPHIC_DATA]" at bounding box center [689, 121] width 620 height 27
click at [992, 162] on img "Search Form" at bounding box center [993, 157] width 12 height 28
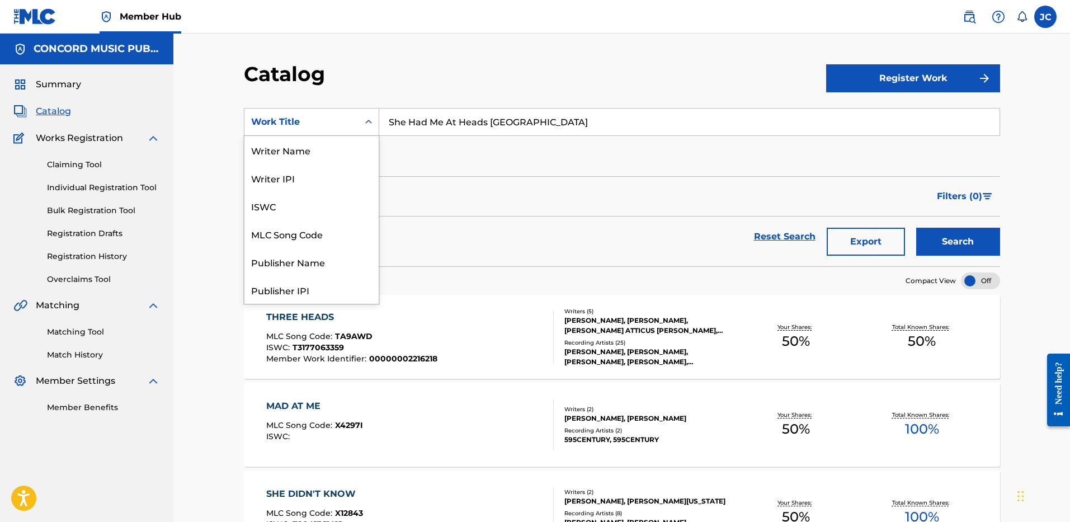
click at [365, 129] on div "Search Form" at bounding box center [368, 122] width 20 height 20
click at [334, 254] on div "ISRC" at bounding box center [311, 262] width 134 height 28
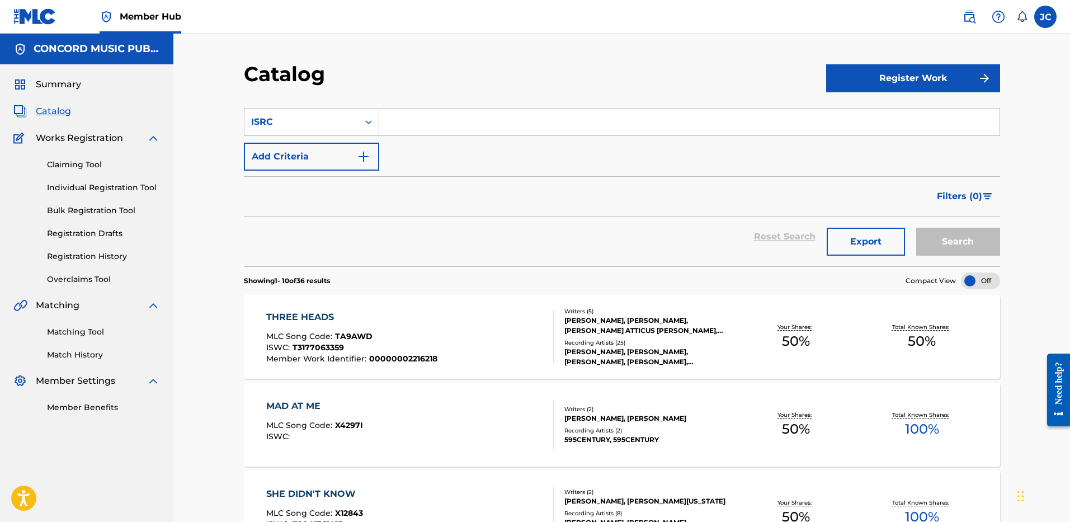
click at [456, 112] on input "Search Form" at bounding box center [689, 121] width 620 height 27
paste input "USJI10500482"
type input "USJI10500482"
click at [916, 228] on button "Search" at bounding box center [958, 242] width 84 height 28
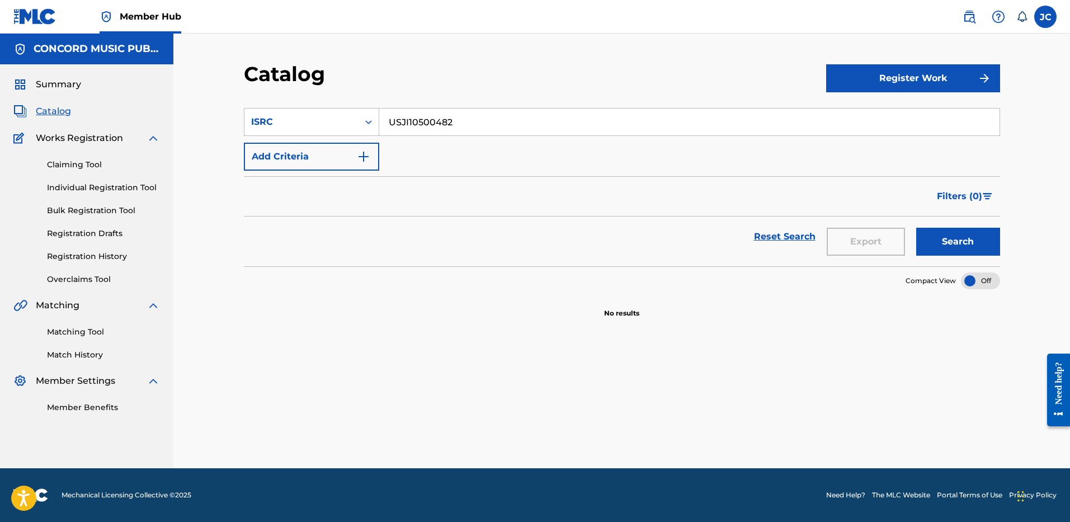
click at [286, 141] on div "SearchWithCriteria4a947e07-d166-4515-b10f-572e1c38b7b5 ISRC USJI10500482 Add Cr…" at bounding box center [622, 139] width 756 height 63
click at [285, 146] on button "Add Criteria" at bounding box center [311, 157] width 135 height 28
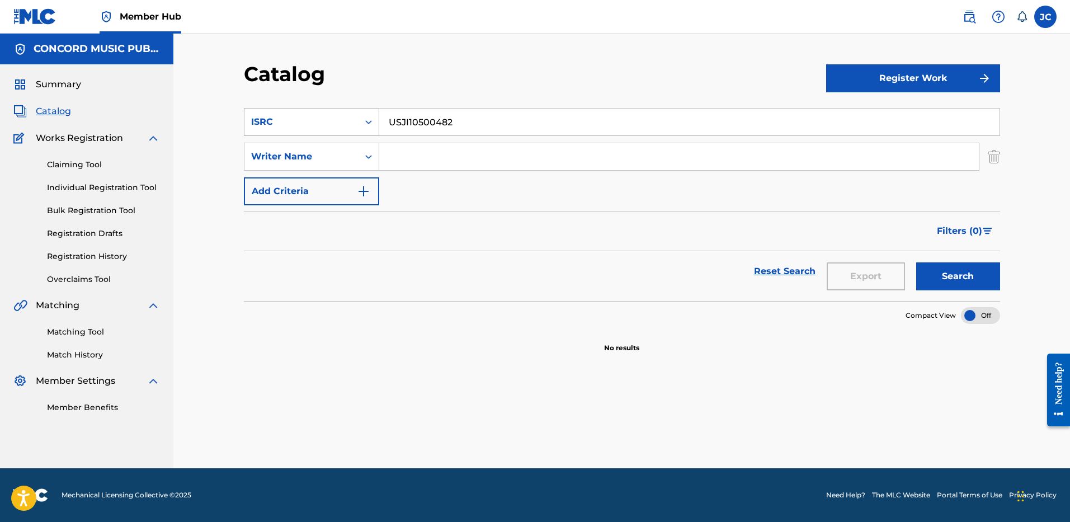
click at [291, 121] on div "ISRC" at bounding box center [301, 121] width 101 height 13
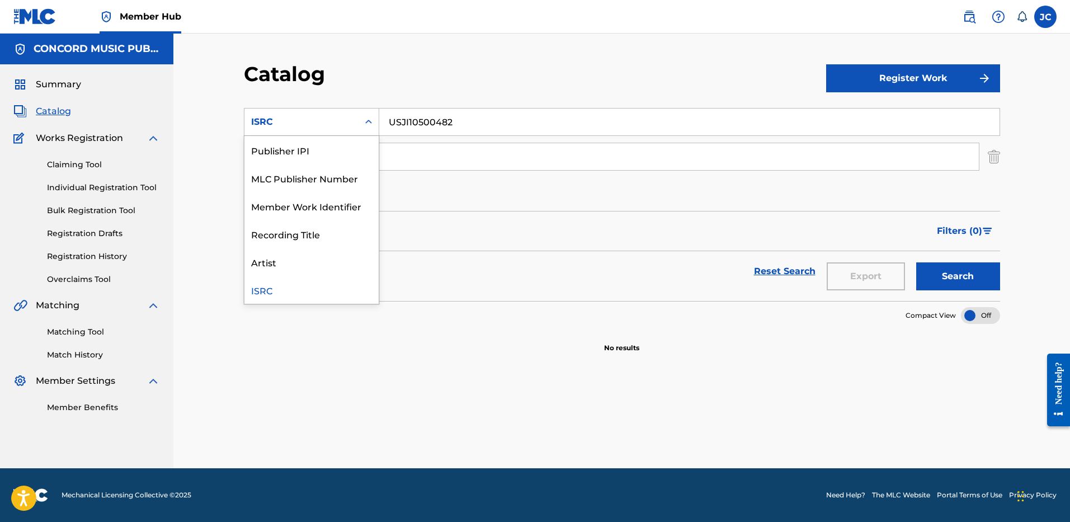
scroll to position [0, 0]
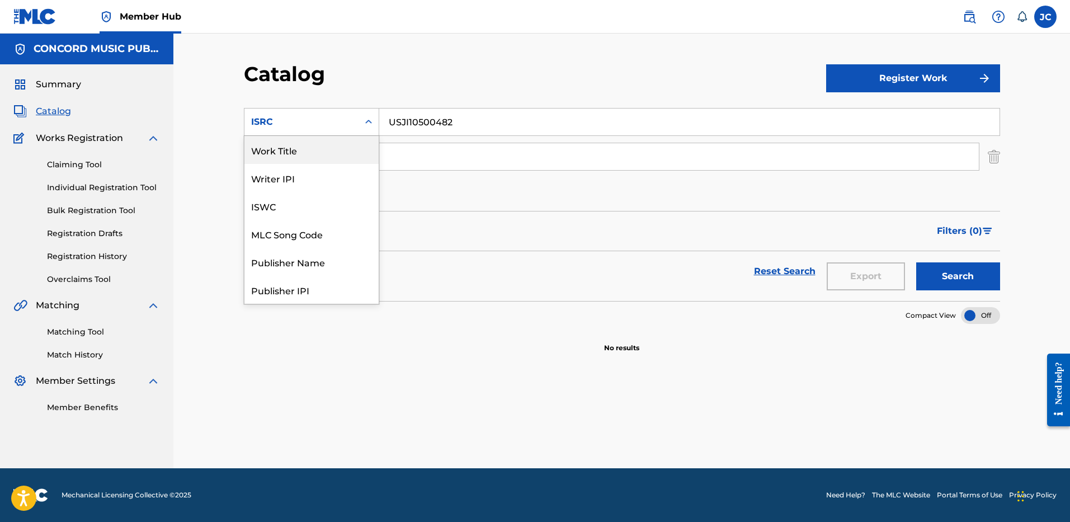
click at [325, 150] on div "Work Title" at bounding box center [311, 150] width 134 height 28
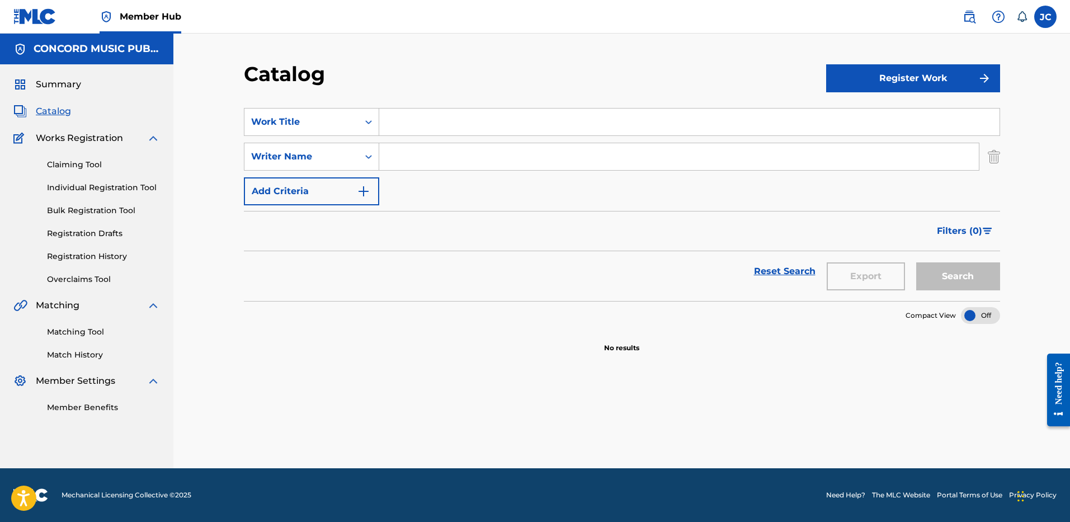
click at [405, 125] on input "Search Form" at bounding box center [689, 121] width 620 height 27
paste input "Run It!"
type input "Run It!"
click at [407, 152] on input "Search Form" at bounding box center [678, 156] width 599 height 27
click at [916, 262] on button "Search" at bounding box center [958, 276] width 84 height 28
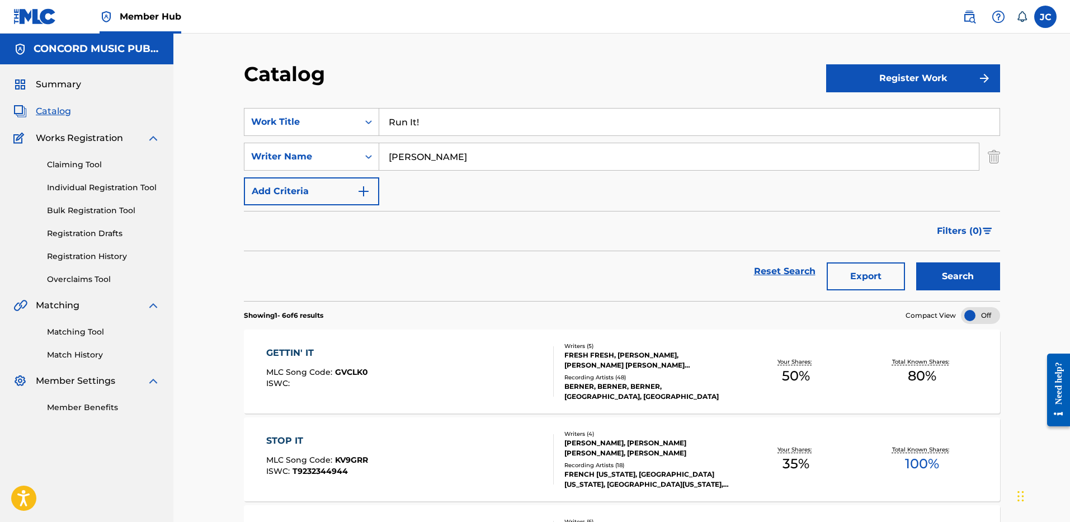
click at [452, 165] on input "[PERSON_NAME]" at bounding box center [678, 156] width 599 height 27
type input "[PERSON_NAME]"
click at [916, 262] on button "Search" at bounding box center [958, 276] width 84 height 28
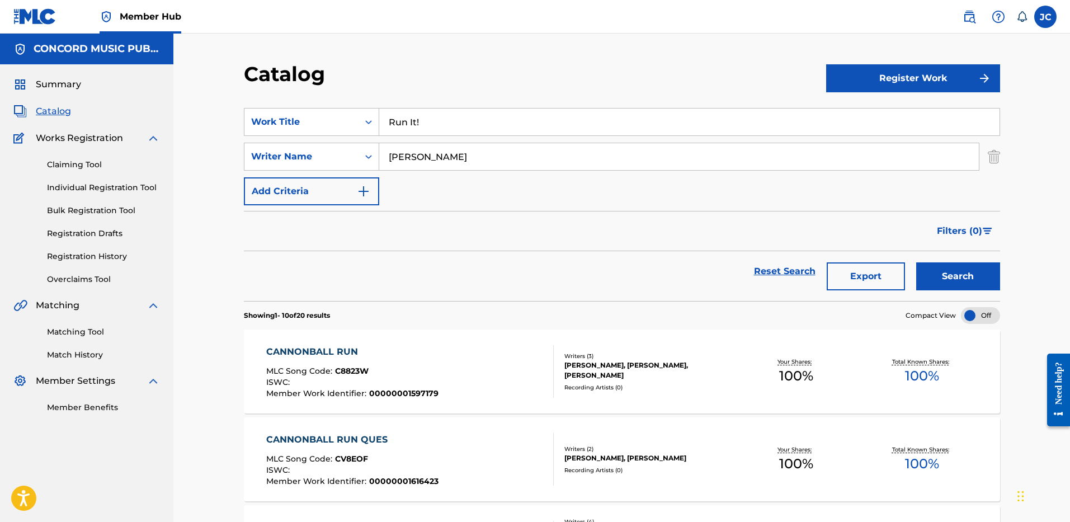
click at [584, 119] on input "Run It!" at bounding box center [689, 121] width 620 height 27
click at [415, 150] on input "[PERSON_NAME]" at bounding box center [678, 156] width 599 height 27
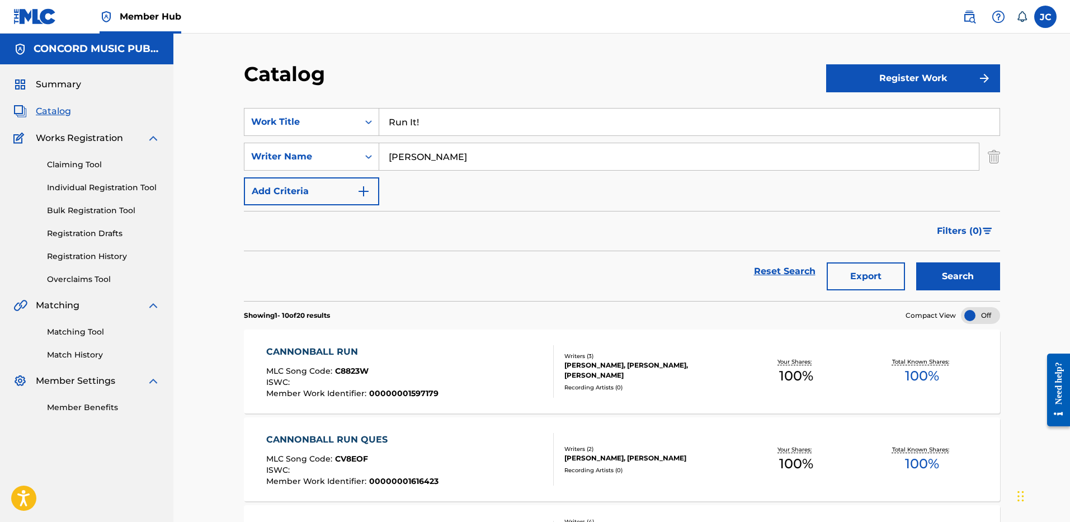
click at [415, 150] on input "[PERSON_NAME]" at bounding box center [678, 156] width 599 height 27
click at [999, 165] on img "Search Form" at bounding box center [993, 157] width 12 height 28
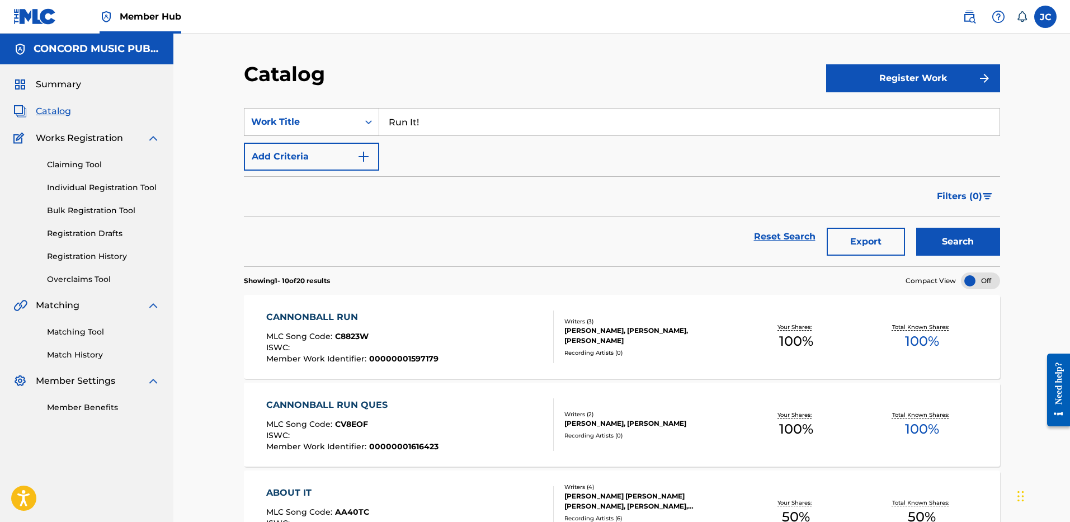
click at [332, 124] on div "Work Title" at bounding box center [301, 121] width 101 height 13
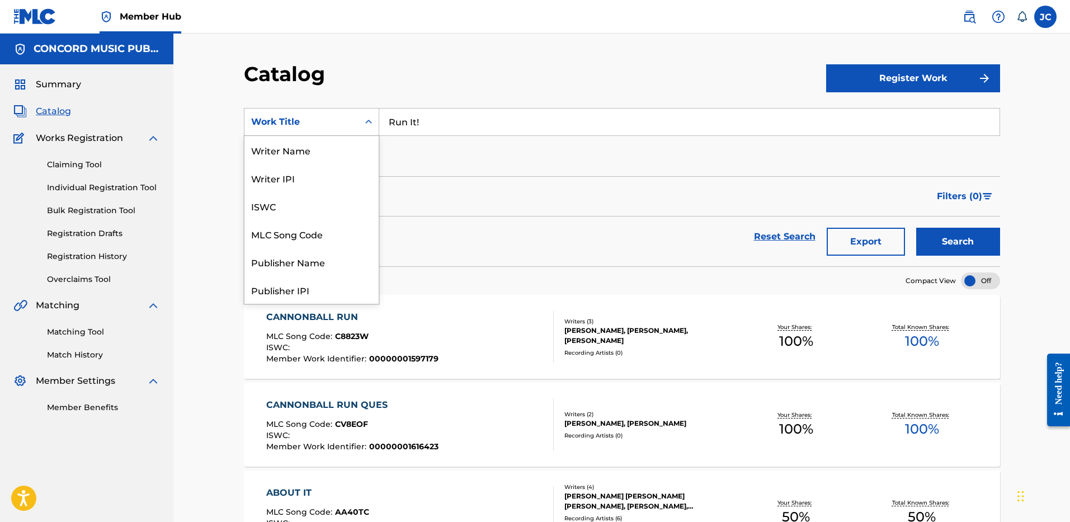
scroll to position [168, 0]
click at [353, 254] on div "ISRC" at bounding box center [311, 262] width 134 height 28
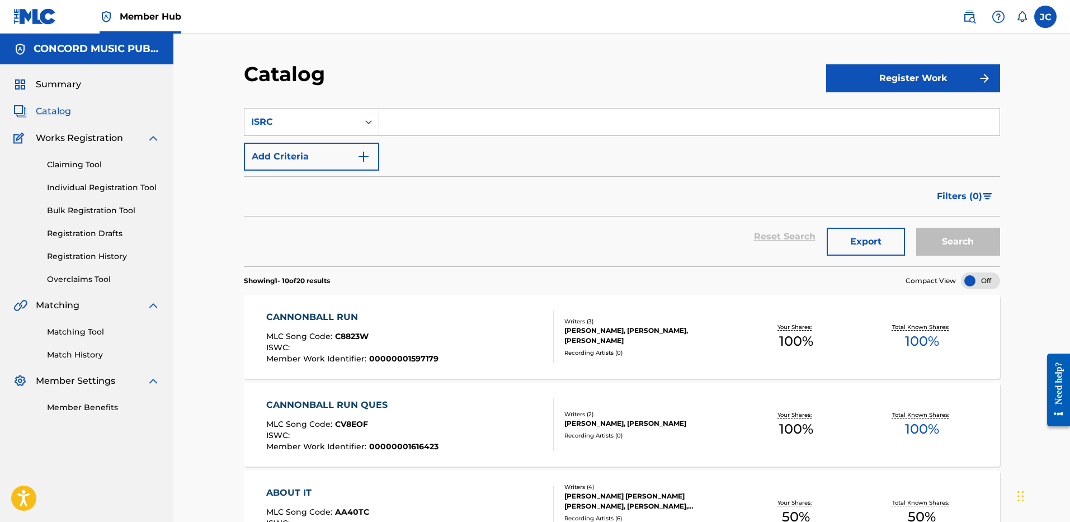
click at [451, 115] on input "Search Form" at bounding box center [689, 121] width 620 height 27
paste input "USSM10012734"
type input "USSM10012734"
click at [916, 228] on button "Search" at bounding box center [958, 242] width 84 height 28
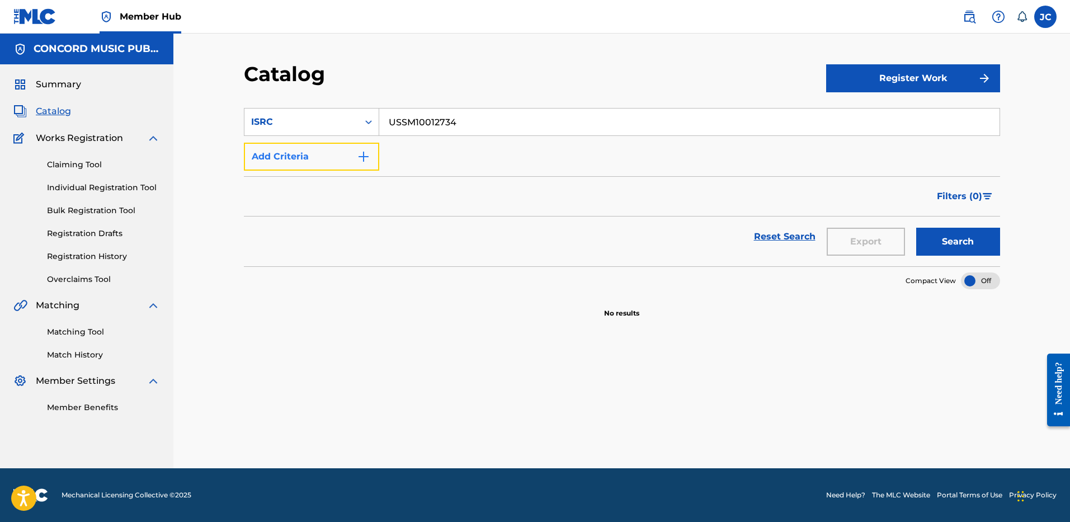
click at [338, 169] on button "Add Criteria" at bounding box center [311, 157] width 135 height 28
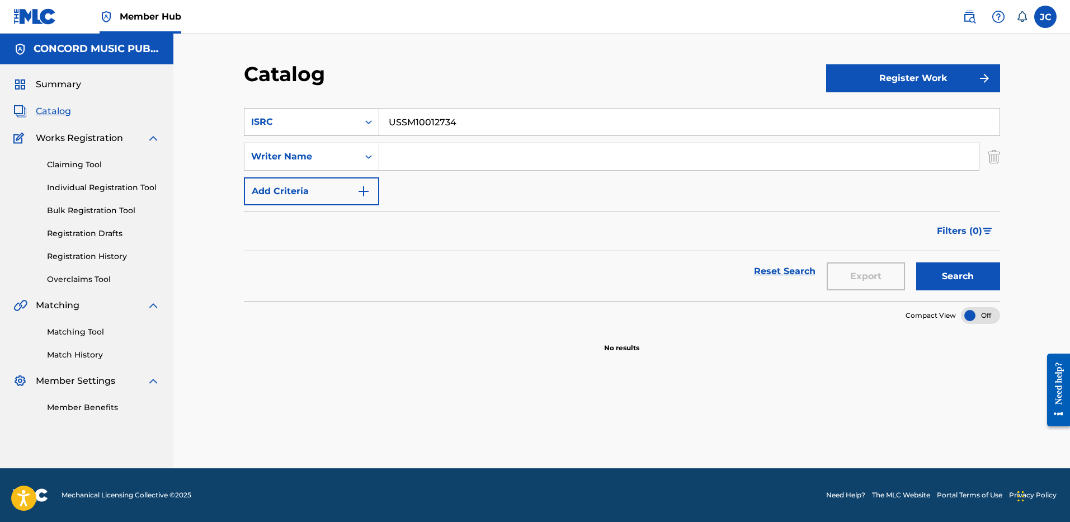
click at [351, 116] on div "ISRC" at bounding box center [301, 121] width 101 height 13
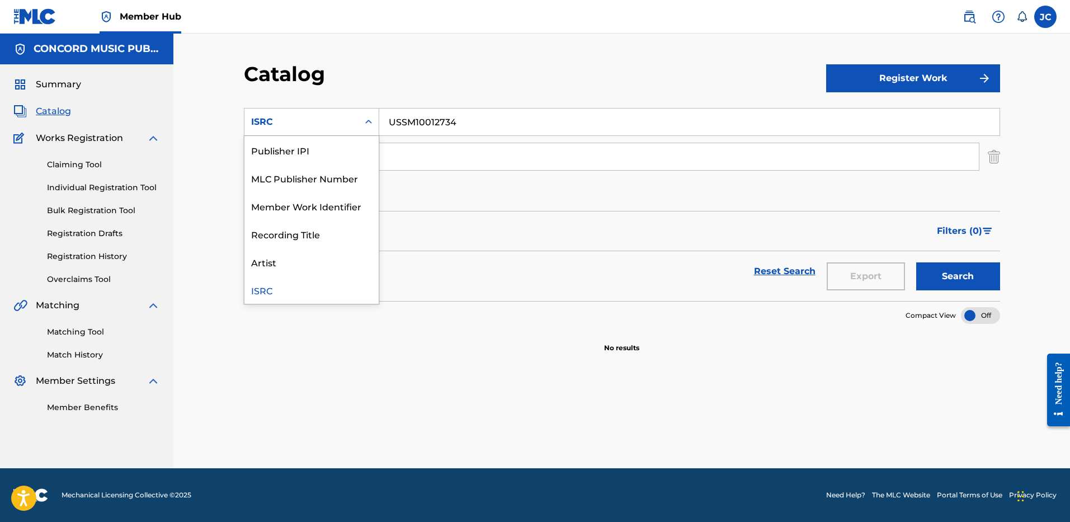
scroll to position [0, 0]
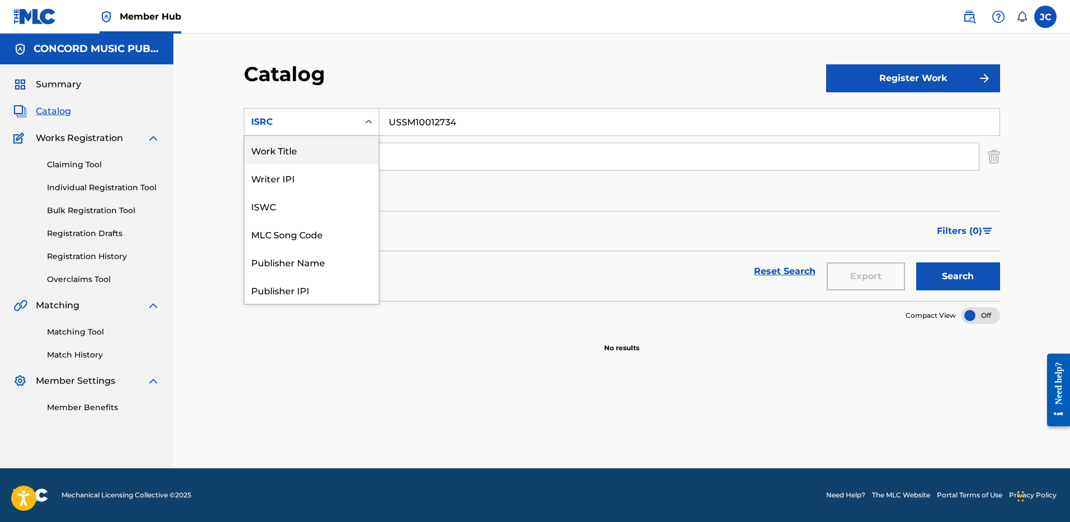
click at [334, 152] on div "Work Title" at bounding box center [311, 150] width 134 height 28
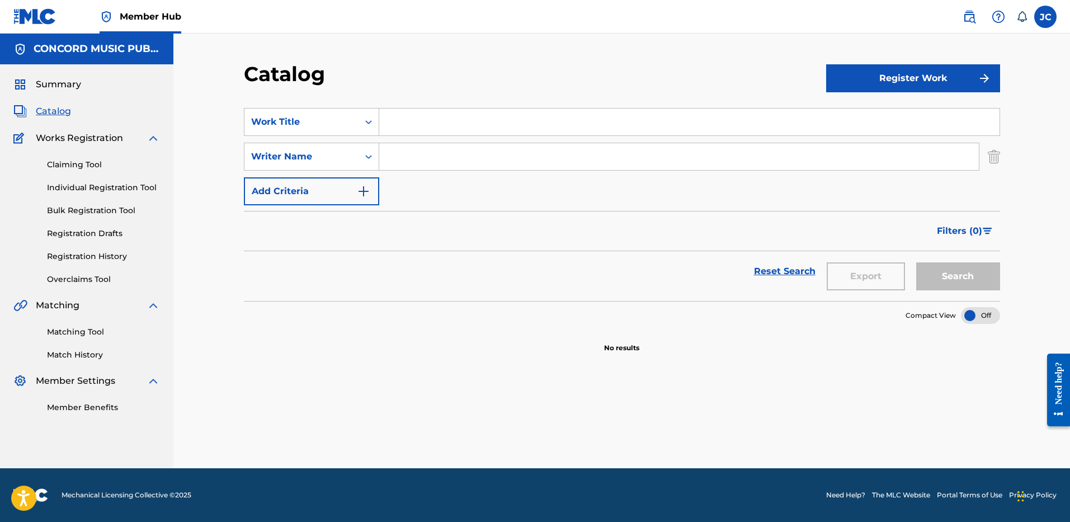
click at [435, 125] on input "Search Form" at bounding box center [689, 121] width 620 height 27
paste input "It's A Great Day To Be Alive"
type input "It's A Great Day To Be Alive"
click at [405, 153] on input "Search Form" at bounding box center [678, 156] width 599 height 27
paste input "[PERSON_NAME]"
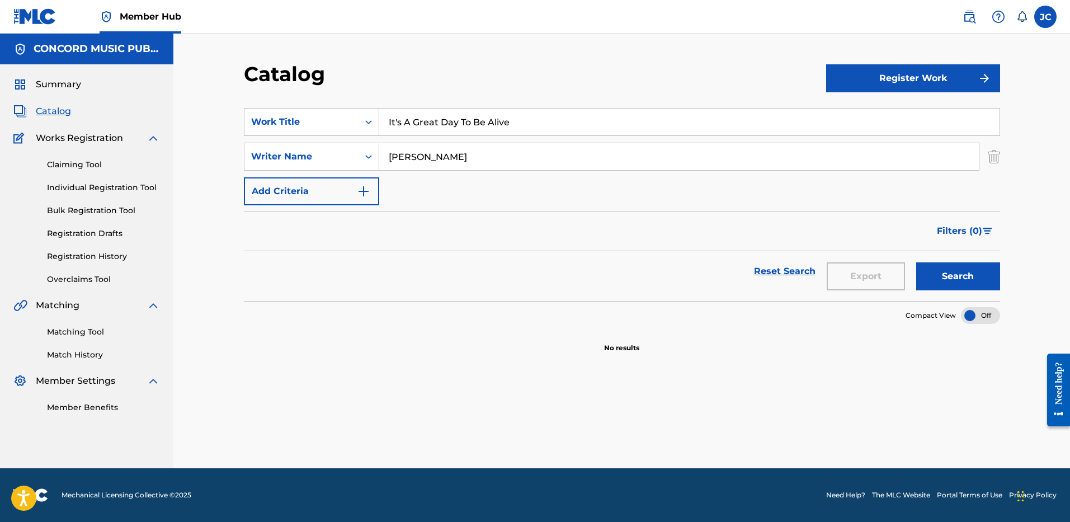
type input "[PERSON_NAME]"
click at [916, 262] on button "Search" at bounding box center [958, 276] width 84 height 28
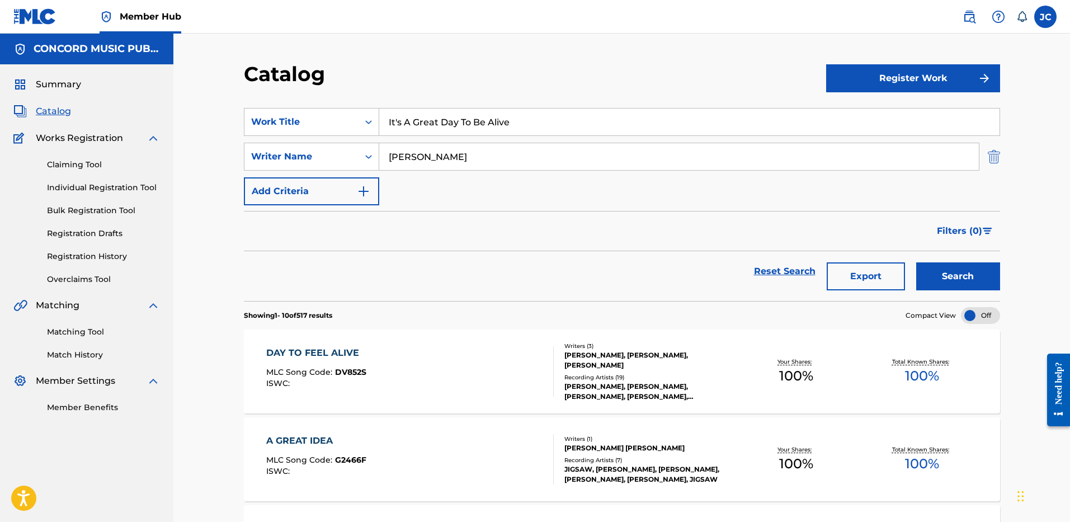
click at [994, 158] on img "Search Form" at bounding box center [993, 157] width 12 height 28
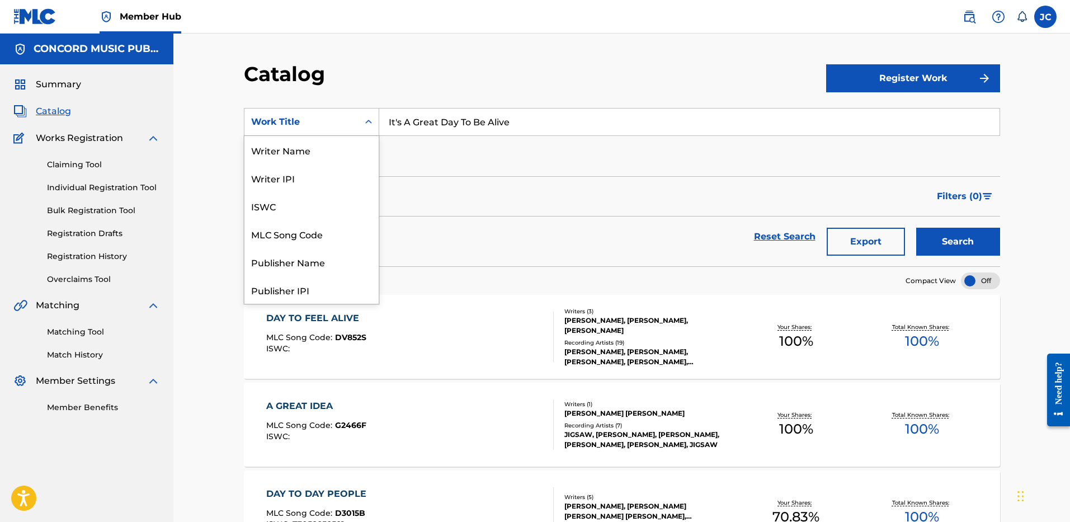
click at [342, 125] on div "Work Title" at bounding box center [301, 121] width 101 height 13
click at [348, 254] on div "ISRC" at bounding box center [311, 262] width 134 height 28
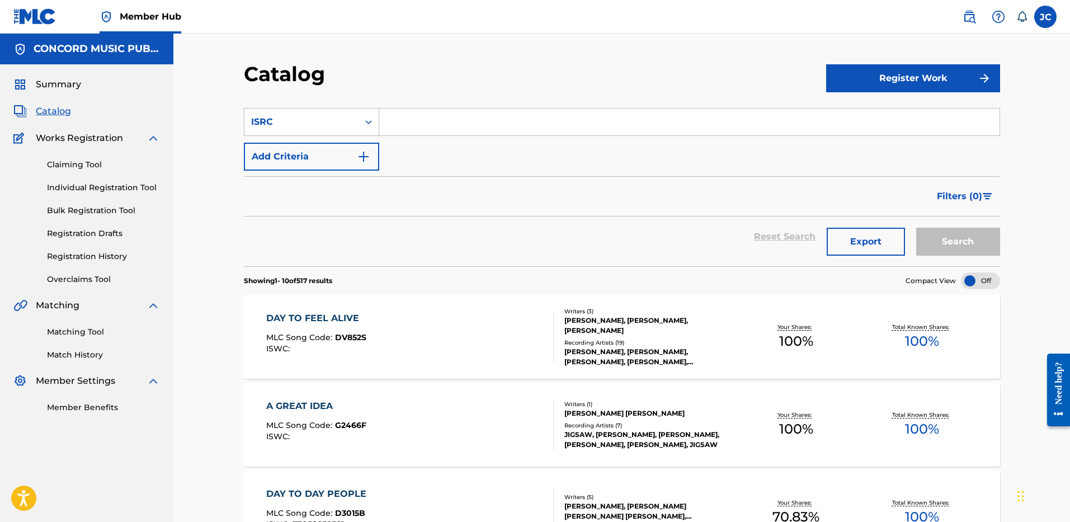
click at [423, 113] on input "Search Form" at bounding box center [689, 121] width 620 height 27
paste input "USUG11601011"
type input "USUG11601011"
click at [916, 228] on button "Search" at bounding box center [958, 242] width 84 height 28
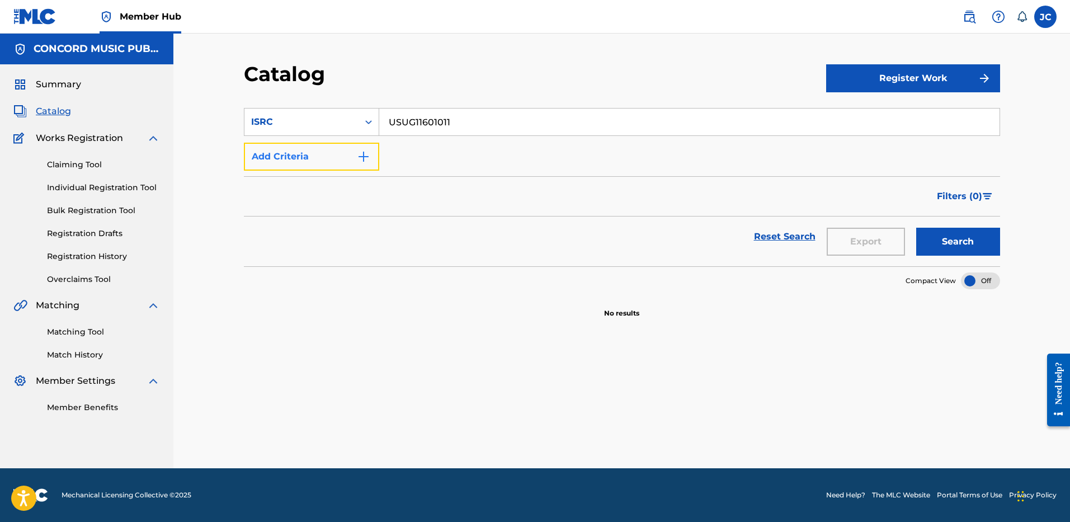
click at [338, 165] on button "Add Criteria" at bounding box center [311, 157] width 135 height 28
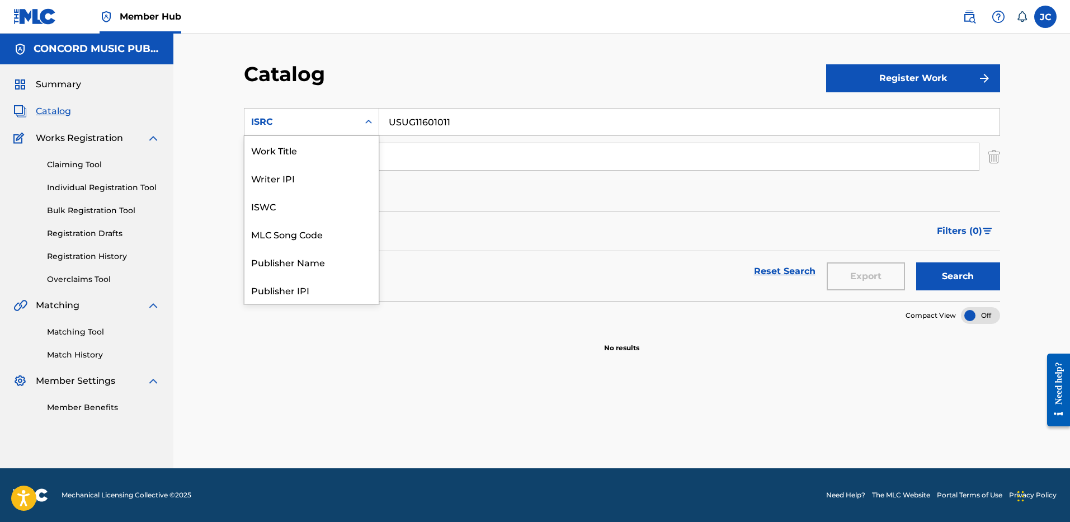
click at [341, 133] on div "ISRC" at bounding box center [311, 122] width 135 height 28
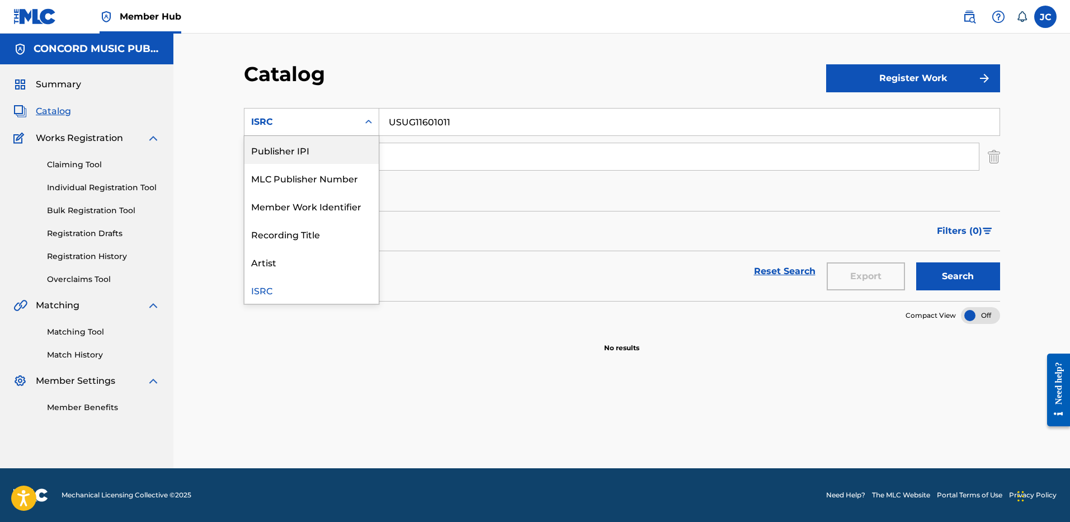
scroll to position [0, 0]
click at [343, 151] on div "Work Title" at bounding box center [311, 150] width 134 height 28
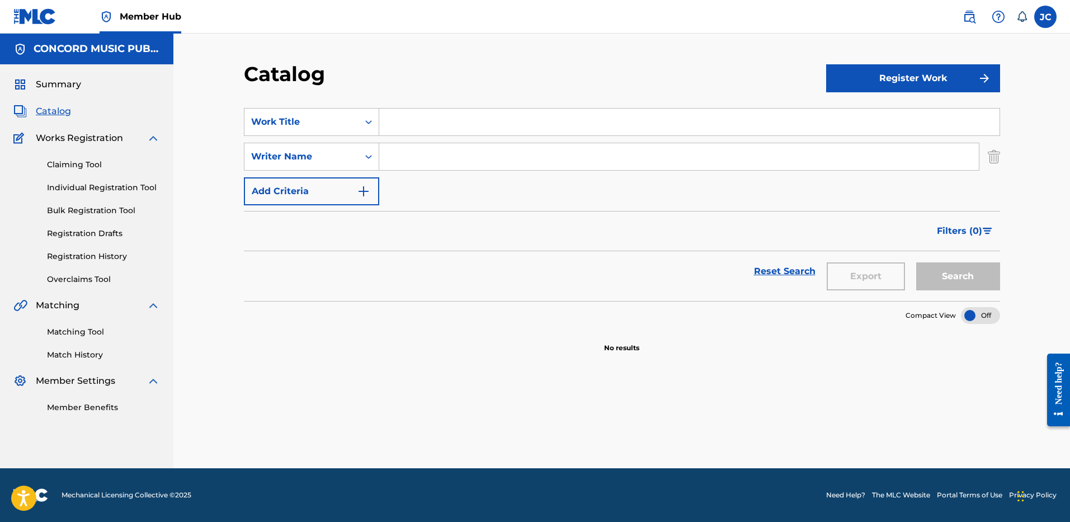
click at [429, 129] on input "Search Form" at bounding box center [689, 121] width 620 height 27
paste input "Die For You"
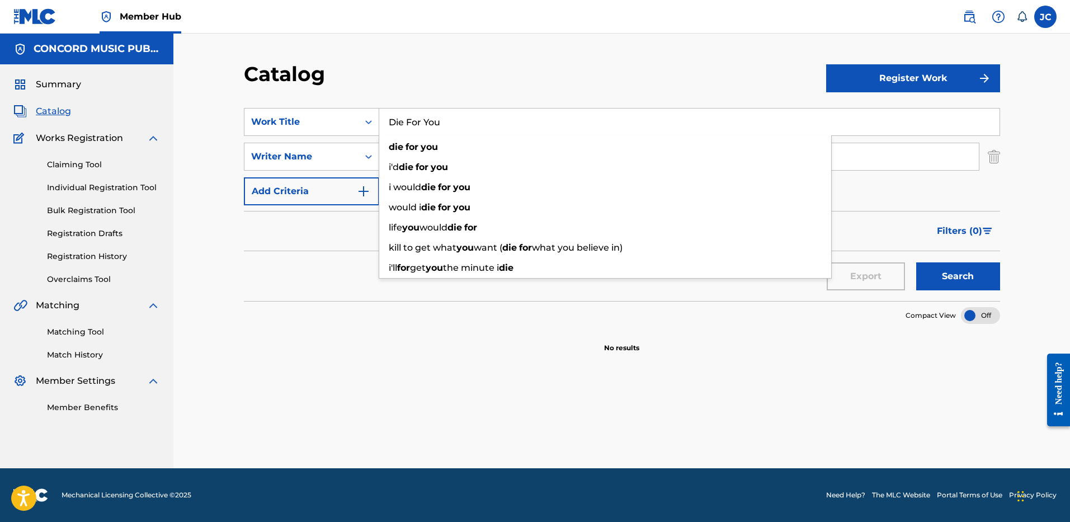
type input "Die For You"
click at [916, 262] on button "Search" at bounding box center [958, 276] width 84 height 28
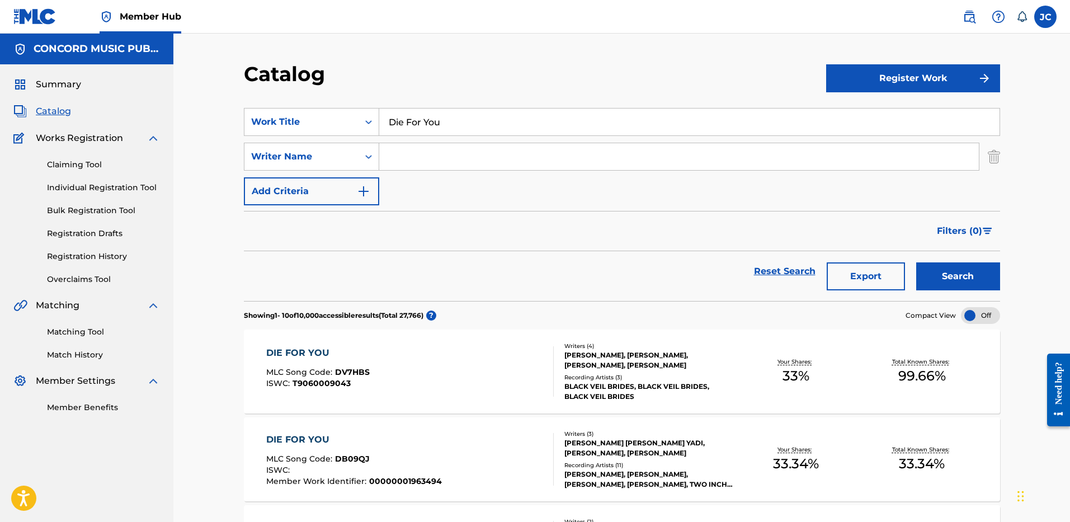
click at [402, 68] on div "Catalog" at bounding box center [535, 78] width 582 height 33
click at [436, 151] on input "Search Form" at bounding box center [678, 156] width 599 height 27
click at [916, 262] on button "Search" at bounding box center [958, 276] width 84 height 28
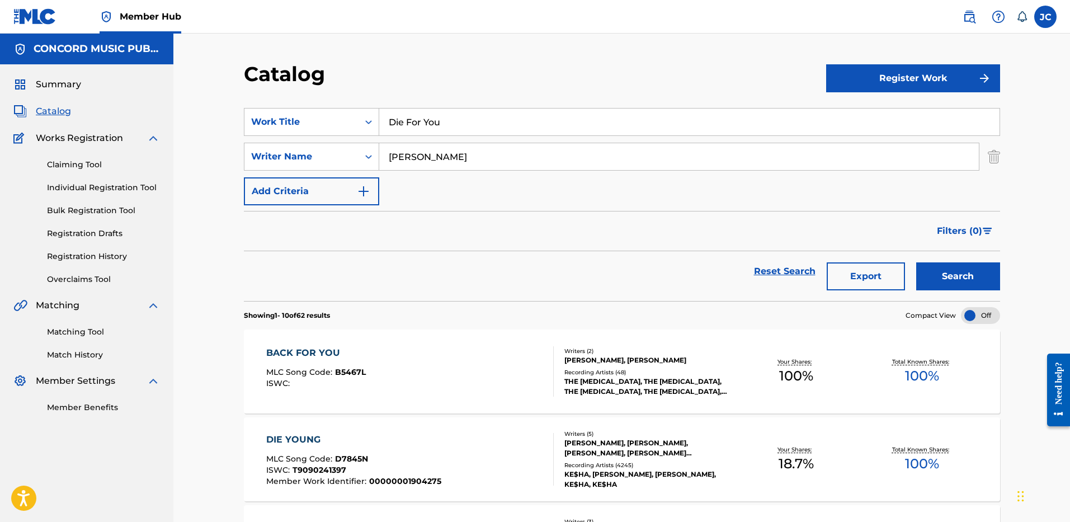
click at [436, 151] on input "[PERSON_NAME]" at bounding box center [678, 156] width 599 height 27
click at [916, 262] on button "Search" at bounding box center [958, 276] width 84 height 28
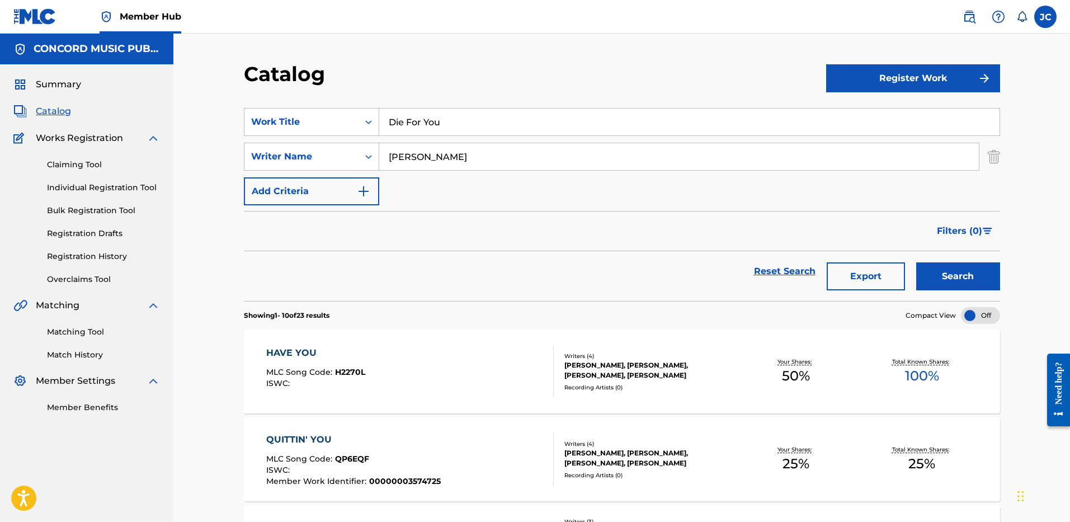
click at [439, 152] on input "[PERSON_NAME]" at bounding box center [678, 156] width 599 height 27
click at [916, 262] on button "Search" at bounding box center [958, 276] width 84 height 28
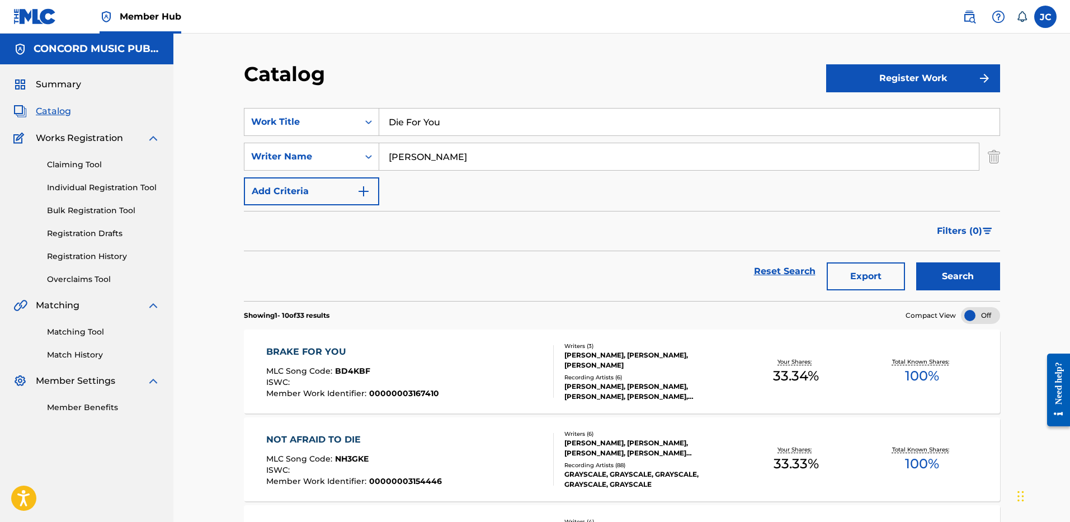
click at [471, 144] on input "[PERSON_NAME]" at bounding box center [678, 156] width 599 height 27
click at [916, 262] on button "Search" at bounding box center [958, 276] width 84 height 28
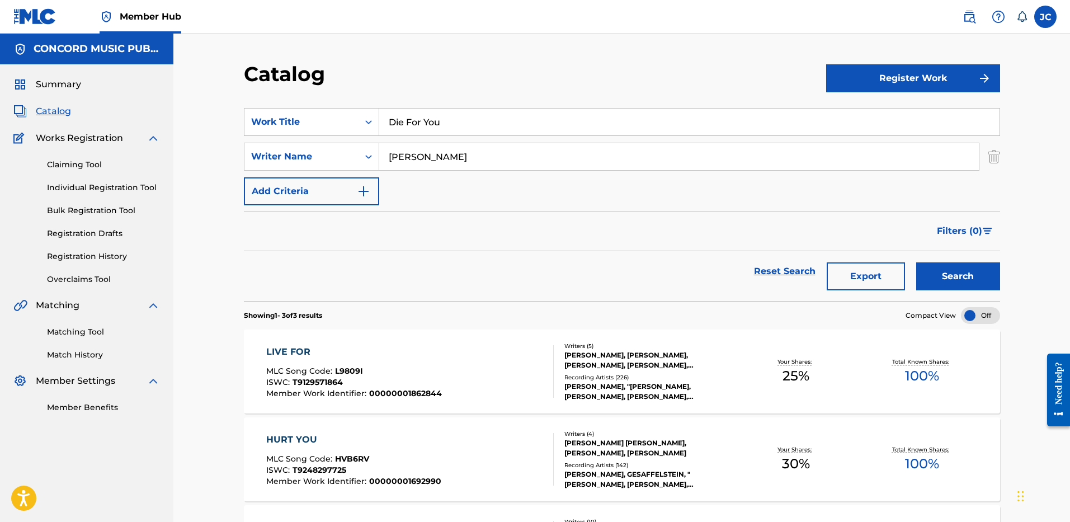
click at [461, 159] on input "[PERSON_NAME]" at bounding box center [678, 156] width 599 height 27
click at [916, 262] on button "Search" at bounding box center [958, 276] width 84 height 28
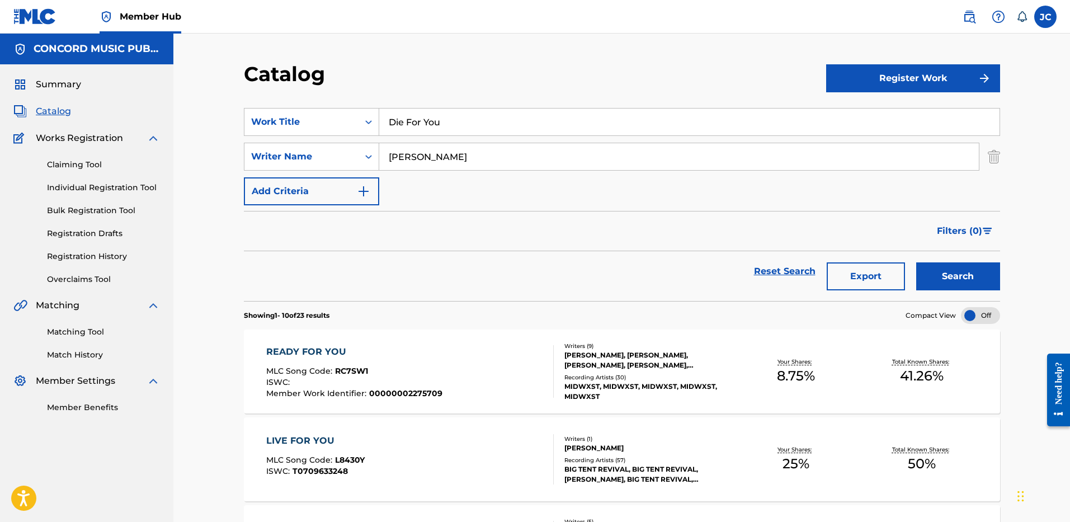
click at [481, 164] on input "[PERSON_NAME]" at bounding box center [678, 156] width 599 height 27
type input "HOIBERG"
click at [916, 262] on button "Search" at bounding box center [958, 276] width 84 height 28
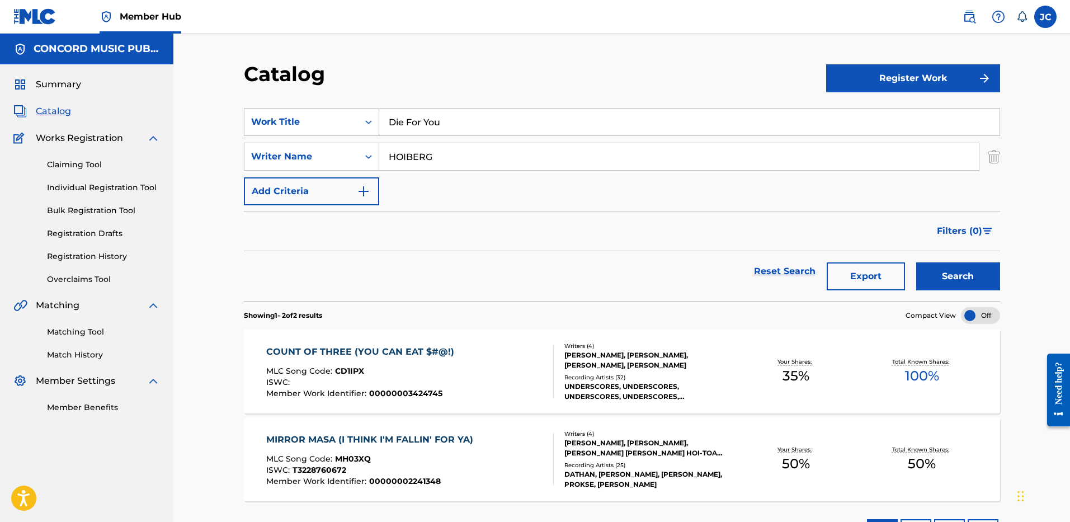
click at [436, 117] on input "Die For You" at bounding box center [689, 121] width 620 height 27
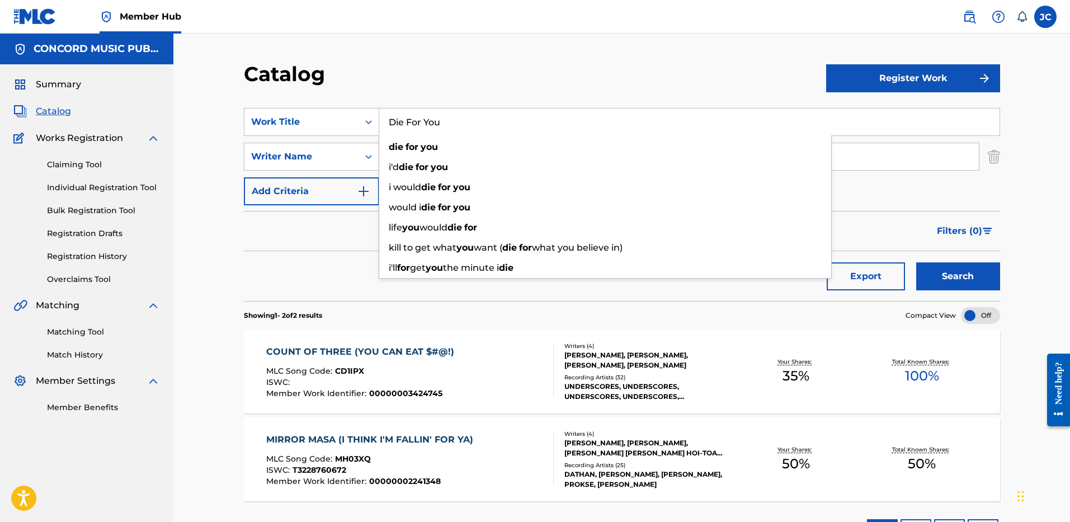
click at [436, 117] on input "Die For You" at bounding box center [689, 121] width 620 height 27
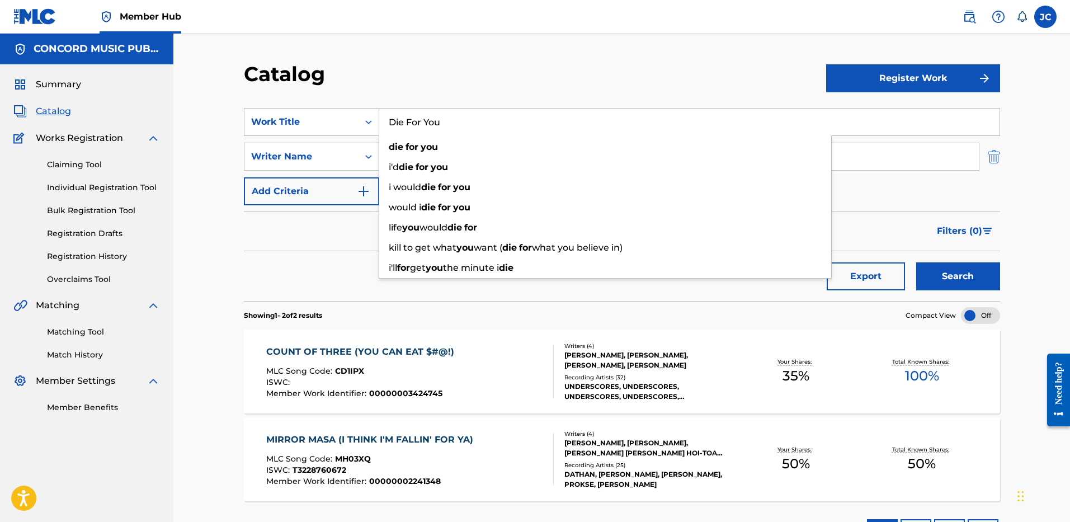
click at [996, 162] on img "Search Form" at bounding box center [993, 157] width 12 height 28
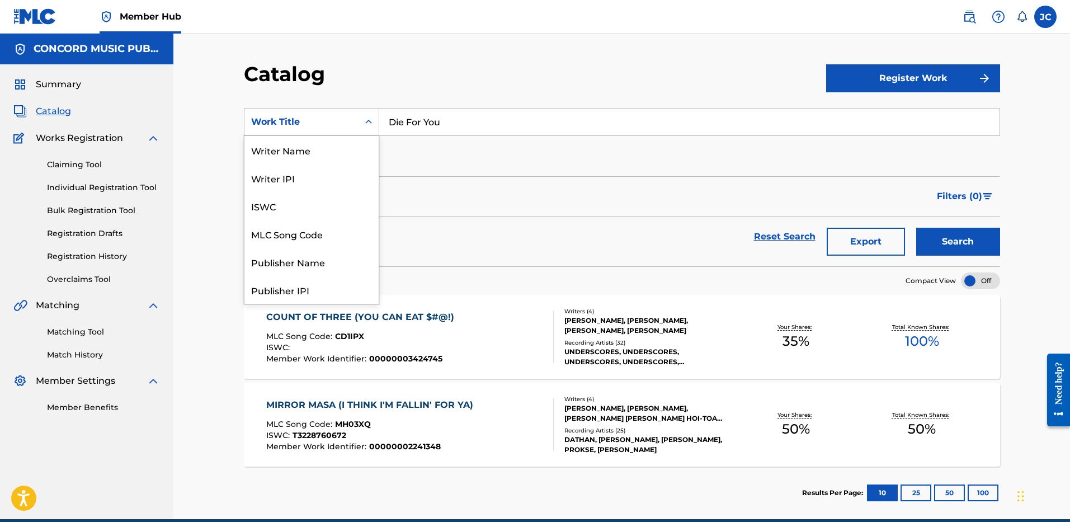
click at [336, 119] on div "Work Title" at bounding box center [301, 121] width 101 height 13
click at [294, 268] on div "ISRC" at bounding box center [311, 262] width 134 height 28
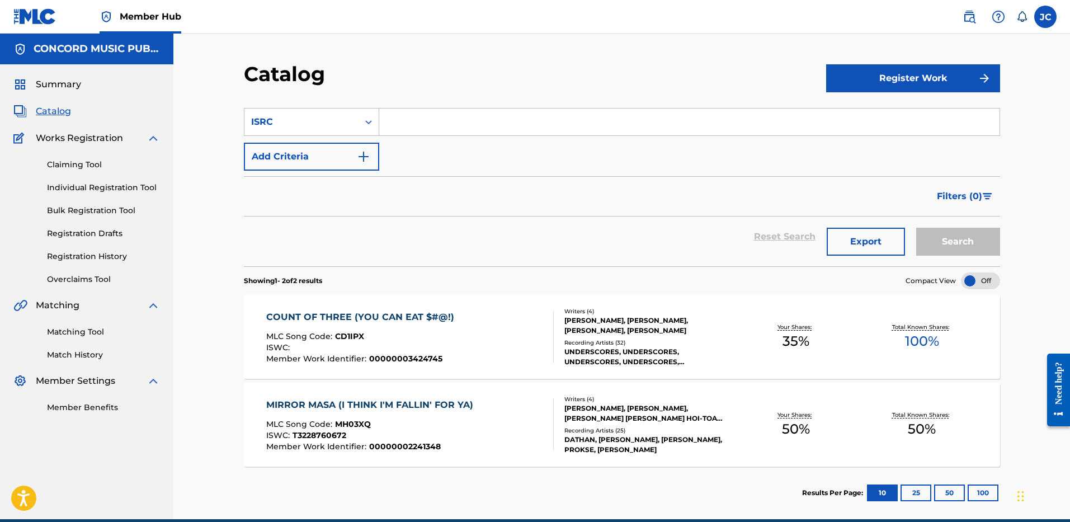
click at [427, 126] on input "Search Form" at bounding box center [689, 121] width 620 height 27
paste input "USUG12208791"
type input "USUG12208791"
click at [916, 228] on button "Search" at bounding box center [958, 242] width 84 height 28
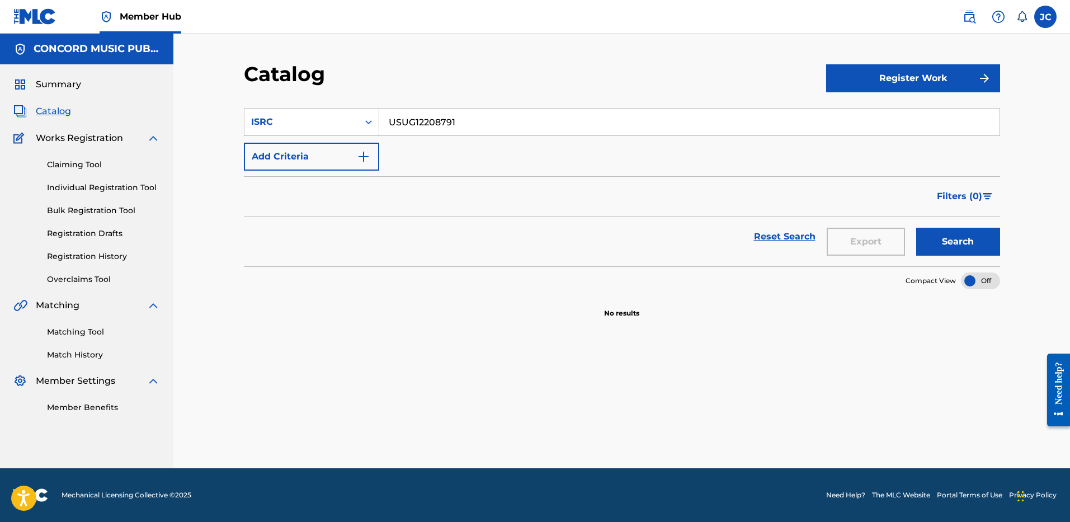
click at [340, 171] on form "SearchWithCriteriac9f15deb-6c61-4f6f-9396-b9611748d574 ISRC USUG12208791 Add Cr…" at bounding box center [622, 187] width 756 height 158
click at [342, 158] on button "Add Criteria" at bounding box center [311, 157] width 135 height 28
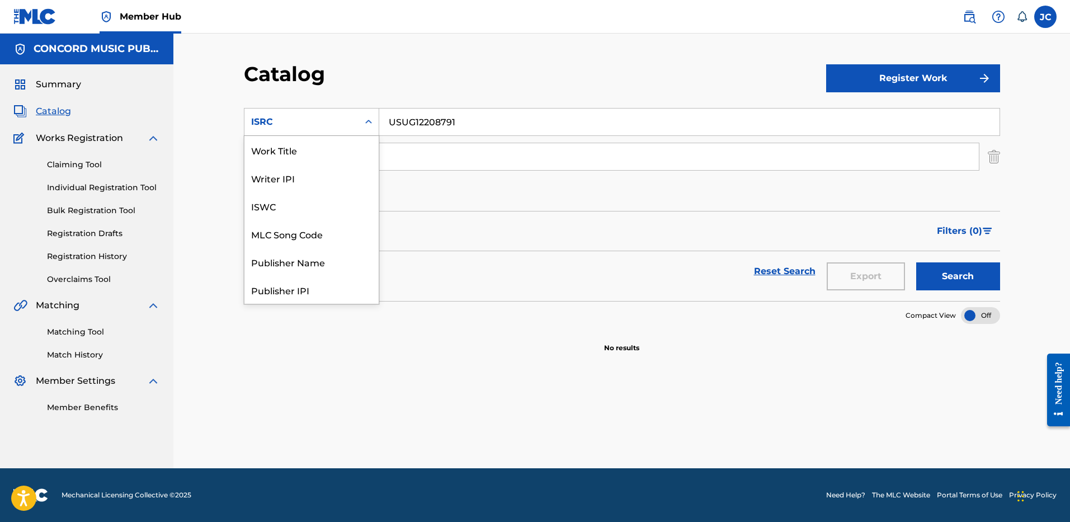
click at [350, 126] on div "ISRC" at bounding box center [301, 121] width 101 height 13
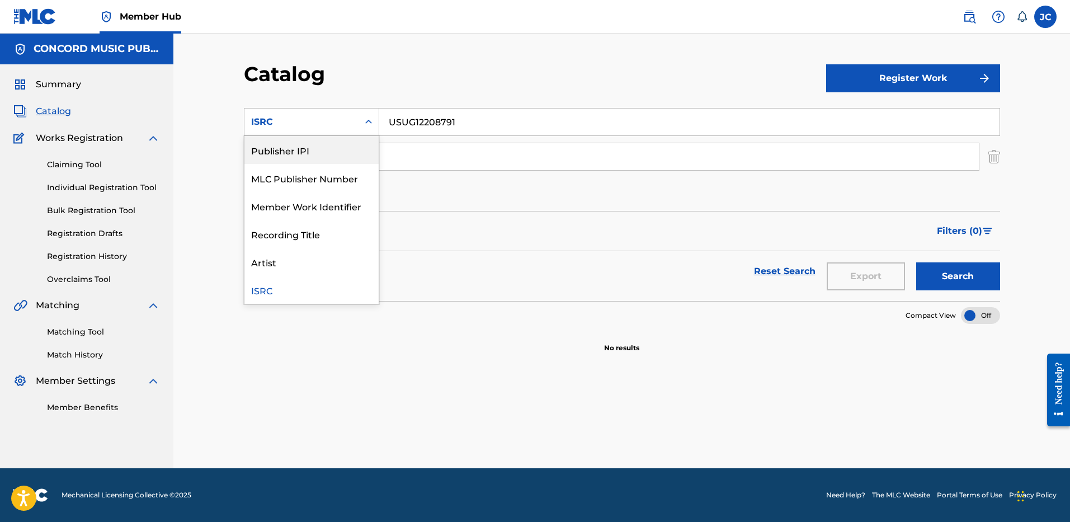
scroll to position [0, 0]
click at [320, 142] on div "Work Title" at bounding box center [311, 150] width 134 height 28
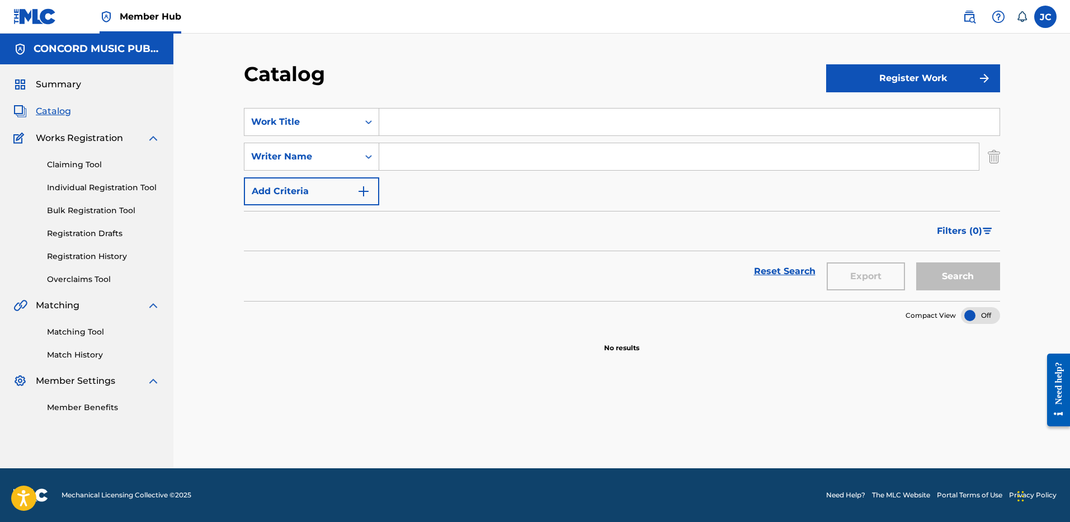
click at [433, 138] on div "SearchWithCriteria04eacdf3-0135-4c8c-9e90-1e6e93290c2c Work Title SearchWithCri…" at bounding box center [622, 156] width 756 height 97
click at [433, 133] on input "Search Form" at bounding box center [689, 121] width 620 height 27
paste input "Creepin'"
type input "Creepin'"
click at [441, 149] on input "Search Form" at bounding box center [678, 156] width 599 height 27
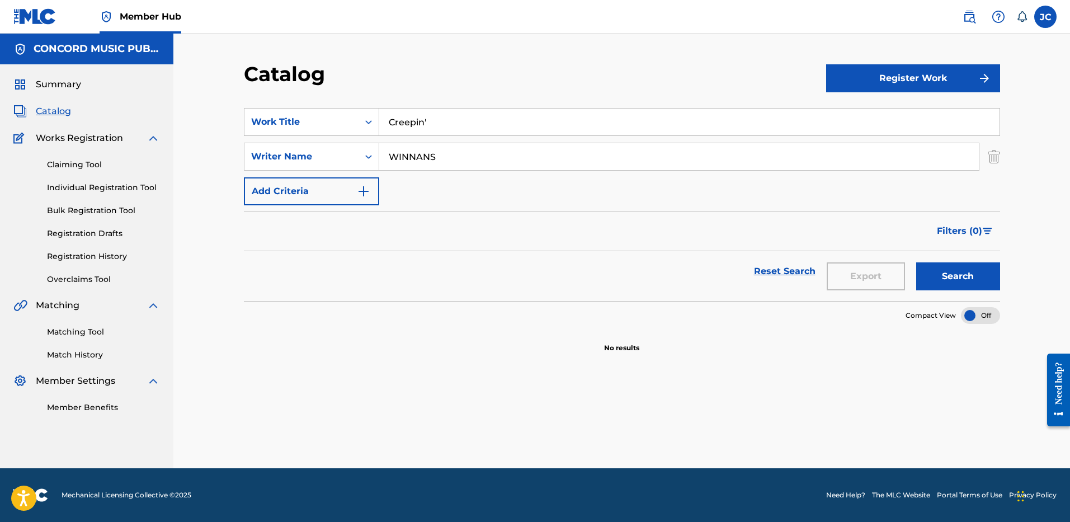
click at [916, 262] on button "Search" at bounding box center [958, 276] width 84 height 28
click at [415, 158] on input "WINNANS" at bounding box center [678, 156] width 599 height 27
click at [916, 262] on button "Search" at bounding box center [958, 276] width 84 height 28
click at [480, 156] on input "WINANS" at bounding box center [678, 156] width 599 height 27
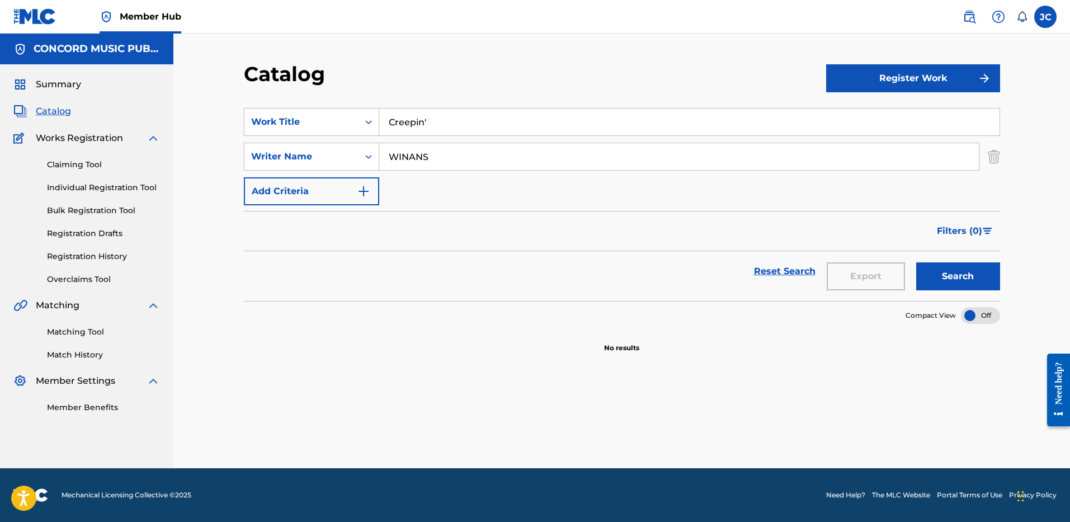
click at [480, 156] on input "WINANS" at bounding box center [678, 156] width 599 height 27
click at [916, 262] on button "Search" at bounding box center [958, 276] width 84 height 28
click at [441, 160] on input "[PERSON_NAME]" at bounding box center [678, 156] width 599 height 27
click at [916, 262] on button "Search" at bounding box center [958, 276] width 84 height 28
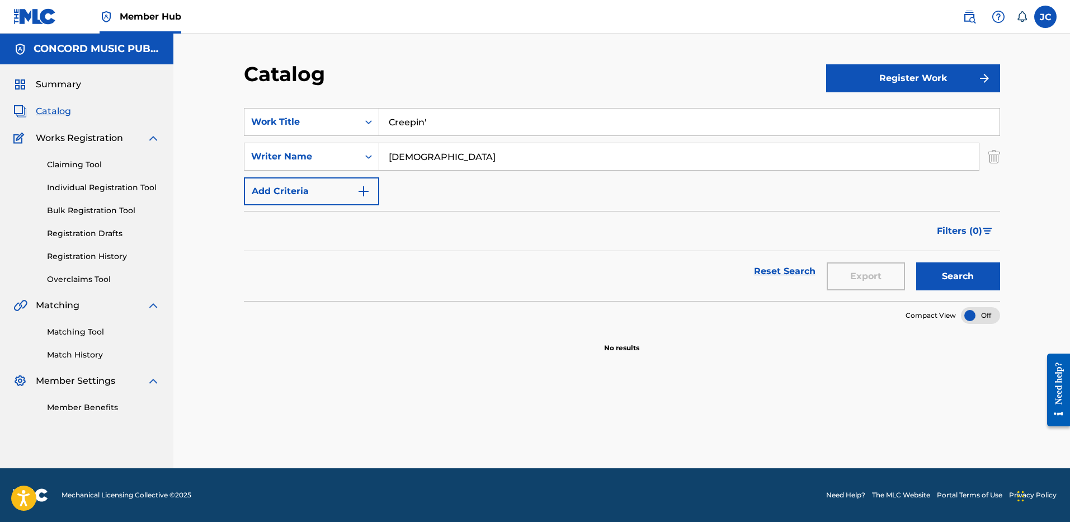
click at [457, 153] on input "[DEMOGRAPHIC_DATA]" at bounding box center [678, 156] width 599 height 27
click at [916, 262] on button "Search" at bounding box center [958, 276] width 84 height 28
click at [431, 157] on input "[PERSON_NAME]" at bounding box center [678, 156] width 599 height 27
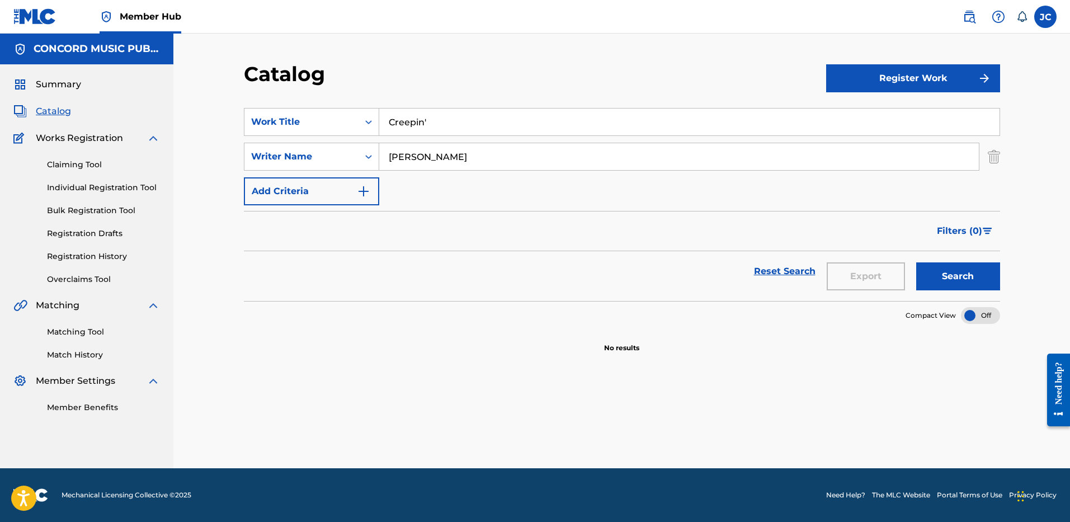
click at [431, 157] on input "[PERSON_NAME]" at bounding box center [678, 156] width 599 height 27
type input "[PERSON_NAME]"
click at [916, 262] on button "Search" at bounding box center [958, 276] width 84 height 28
click at [427, 108] on input "Creepin'" at bounding box center [689, 121] width 620 height 27
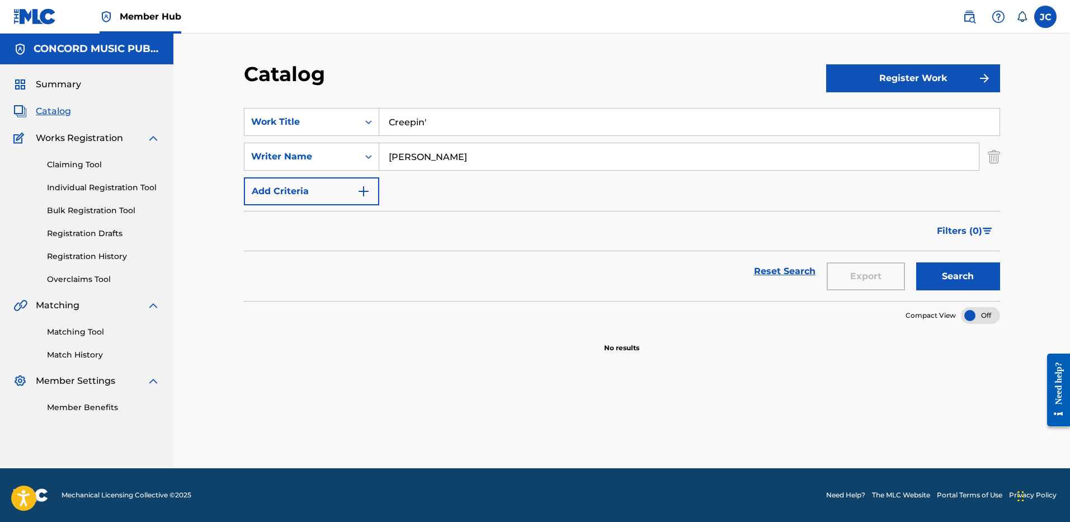
click at [427, 108] on input "Creepin'" at bounding box center [689, 121] width 620 height 27
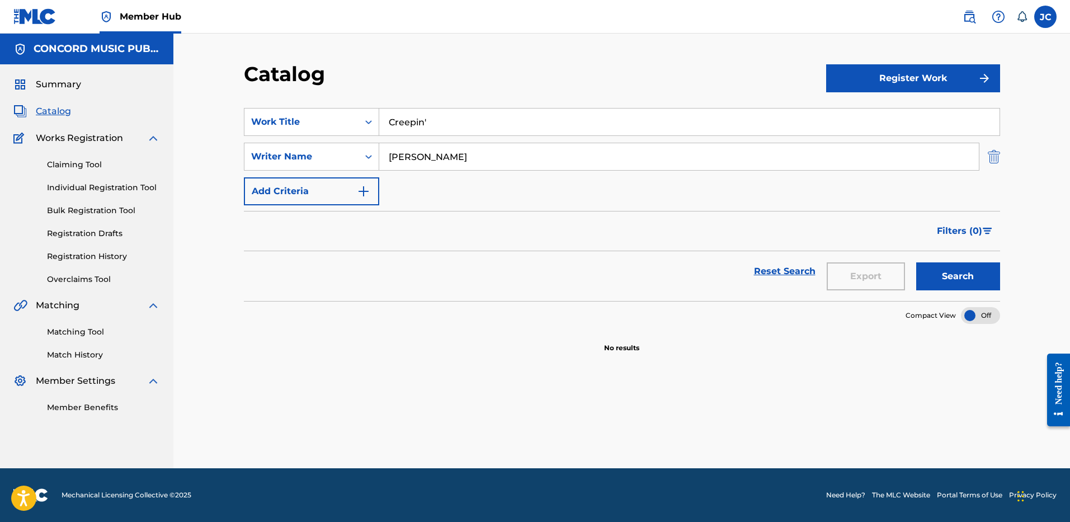
click at [992, 163] on img "Search Form" at bounding box center [993, 157] width 12 height 28
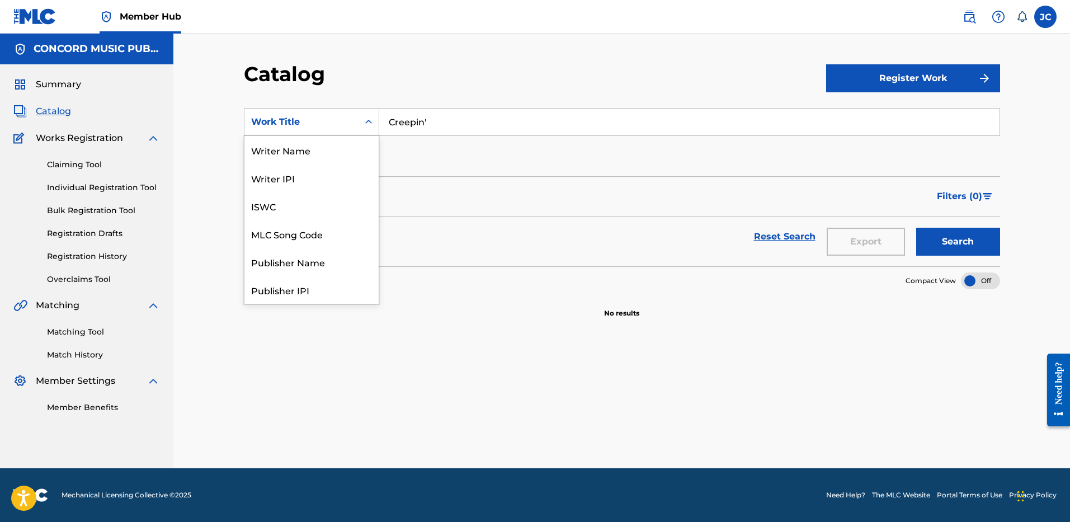
click at [324, 108] on div "Work Title" at bounding box center [311, 122] width 135 height 28
click at [297, 261] on div "ISRC" at bounding box center [311, 262] width 134 height 28
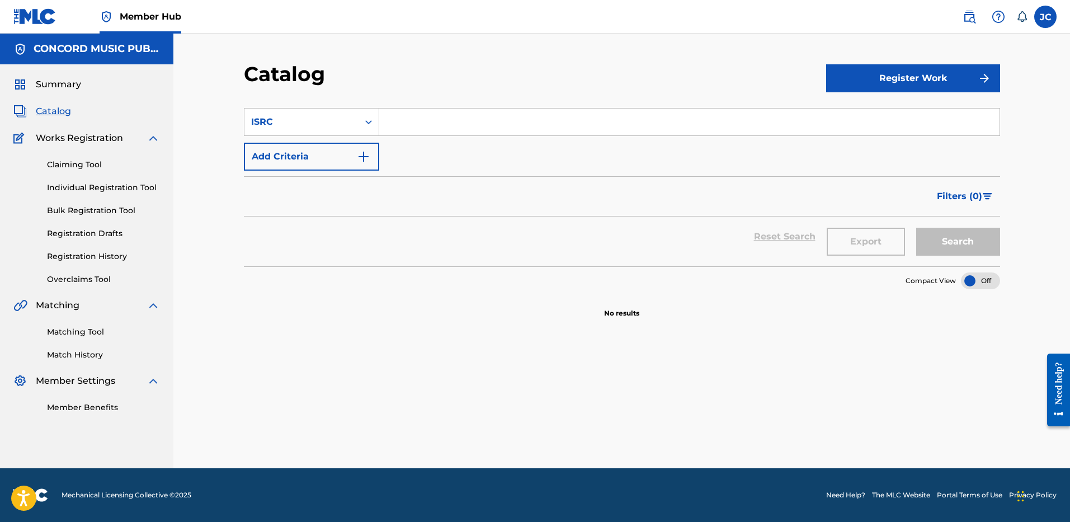
click at [426, 127] on input "Search Form" at bounding box center [689, 121] width 620 height 27
paste input "USUG11600995"
type input "USUG11600995"
click at [916, 228] on button "Search" at bounding box center [958, 242] width 84 height 28
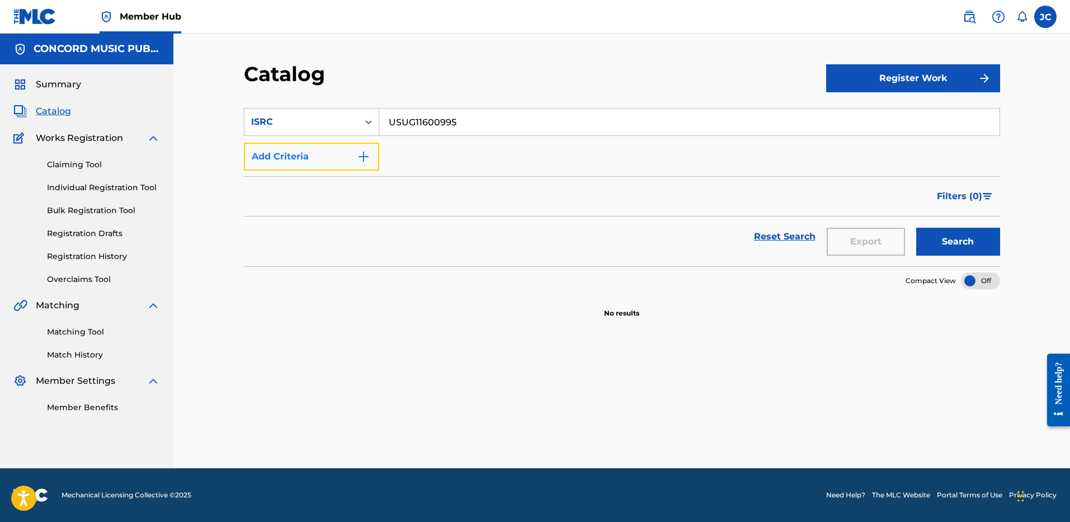
click at [351, 149] on button "Add Criteria" at bounding box center [311, 157] width 135 height 28
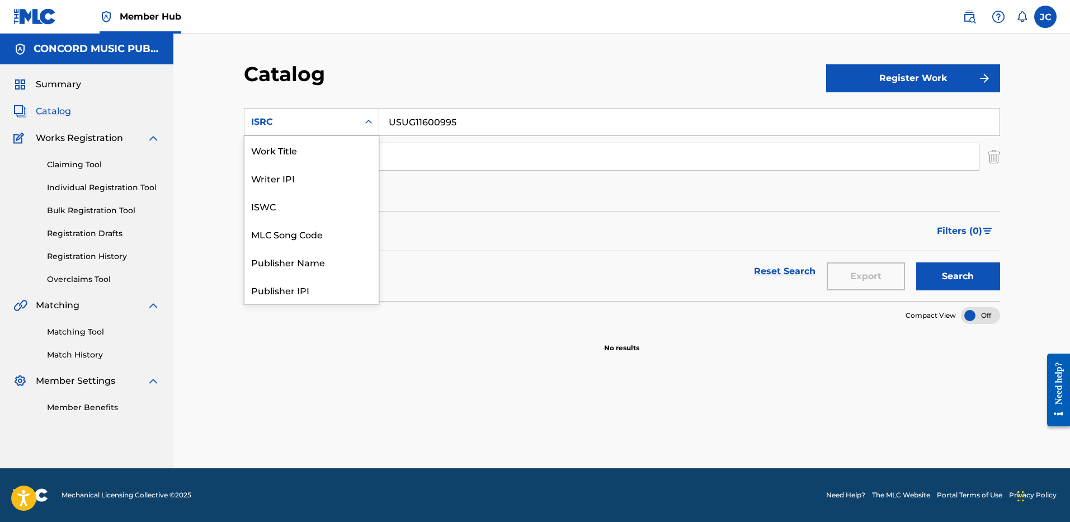
click at [358, 125] on div "Search Form" at bounding box center [368, 122] width 20 height 20
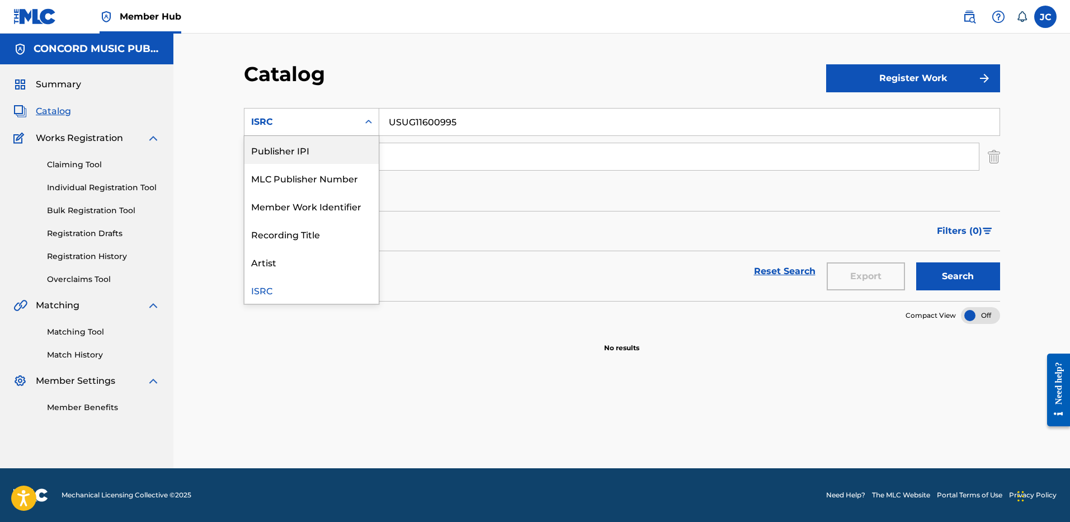
scroll to position [0, 0]
click at [351, 148] on div "Work Title" at bounding box center [311, 150] width 134 height 28
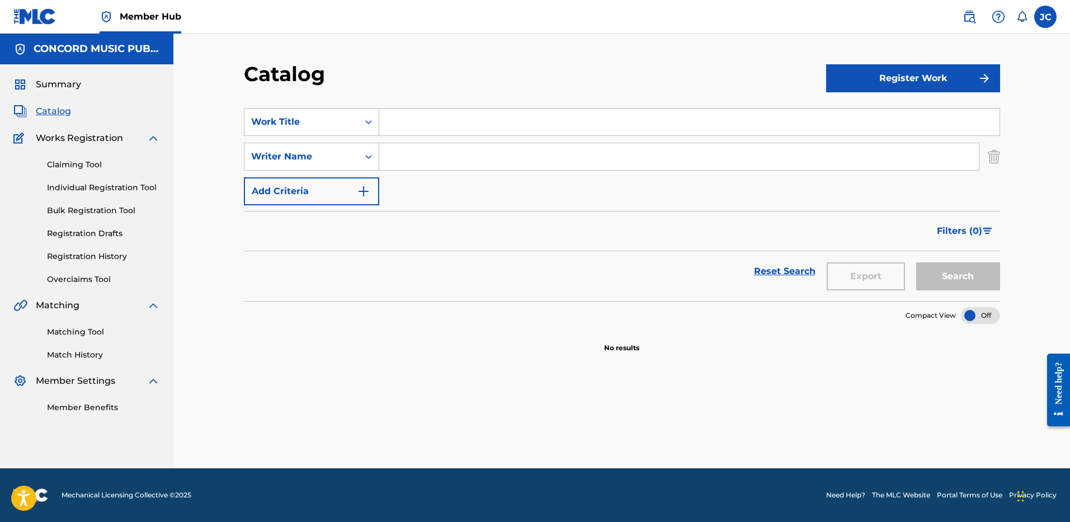
click at [423, 112] on input "Search Form" at bounding box center [689, 121] width 620 height 27
paste input "Die For You"
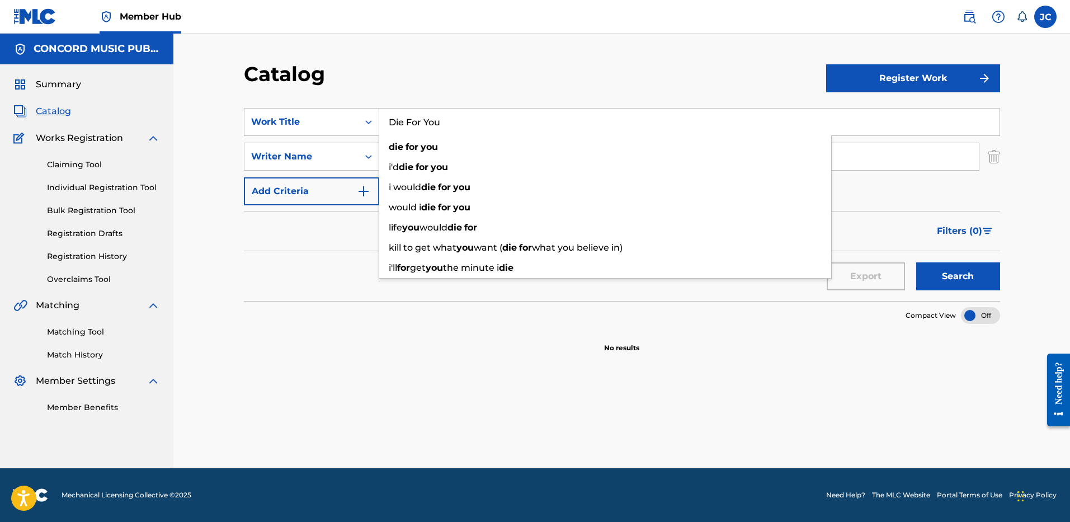
type input "Die For You"
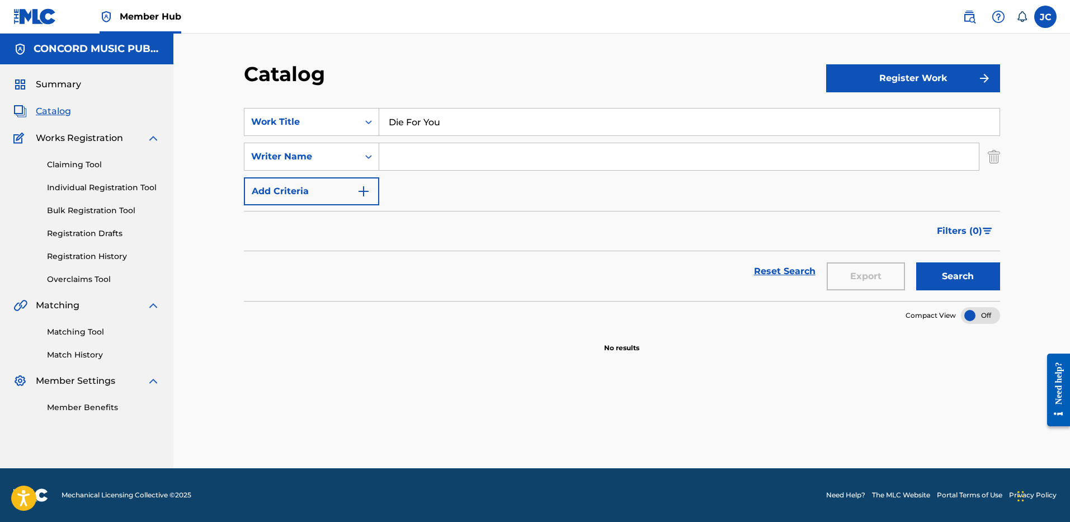
click at [435, 80] on div "Catalog" at bounding box center [535, 78] width 582 height 33
click at [447, 162] on input "Search Form" at bounding box center [678, 156] width 599 height 27
type input "[PERSON_NAME]"
click at [916, 262] on button "Search" at bounding box center [958, 276] width 84 height 28
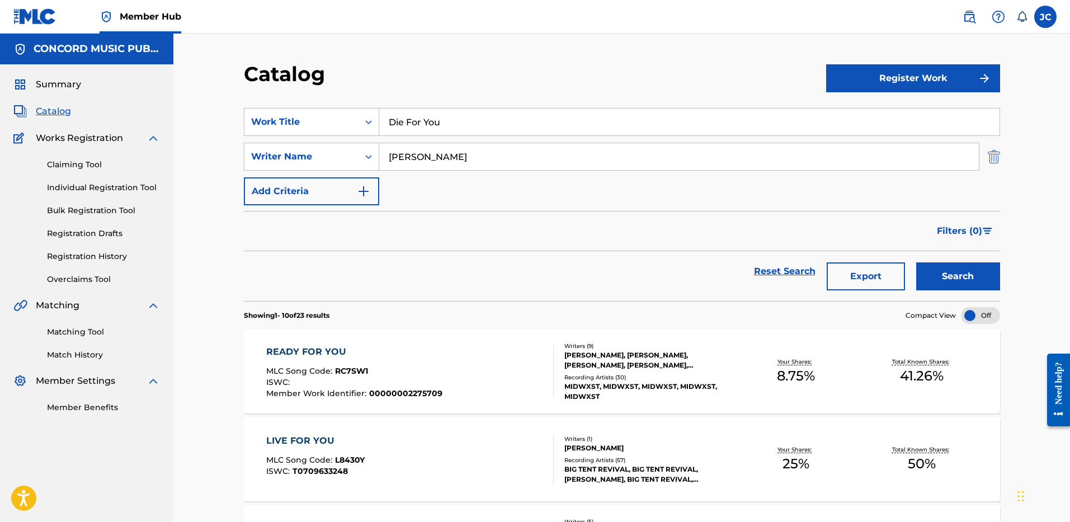
click at [989, 159] on img "Search Form" at bounding box center [993, 157] width 12 height 28
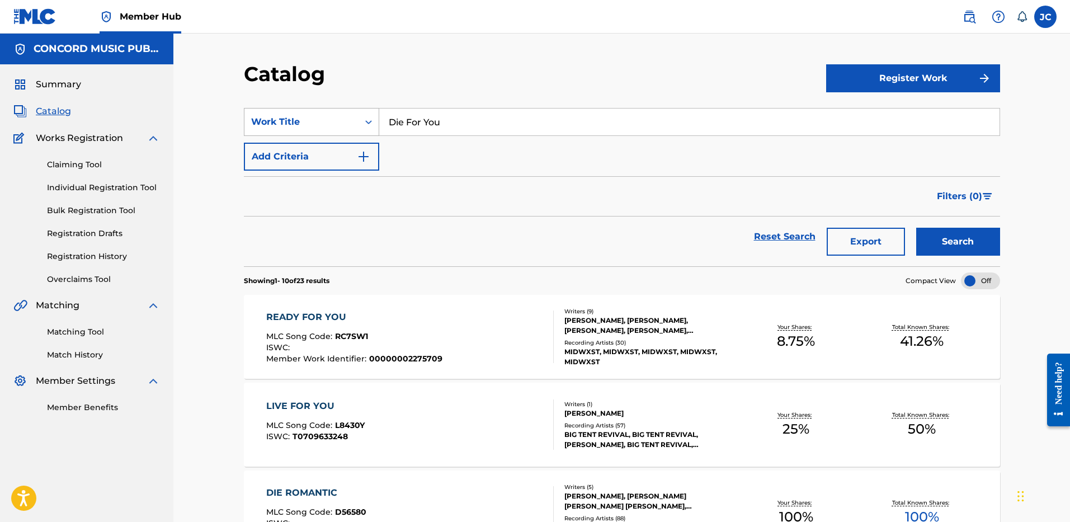
click at [332, 127] on div "Work Title" at bounding box center [301, 121] width 101 height 13
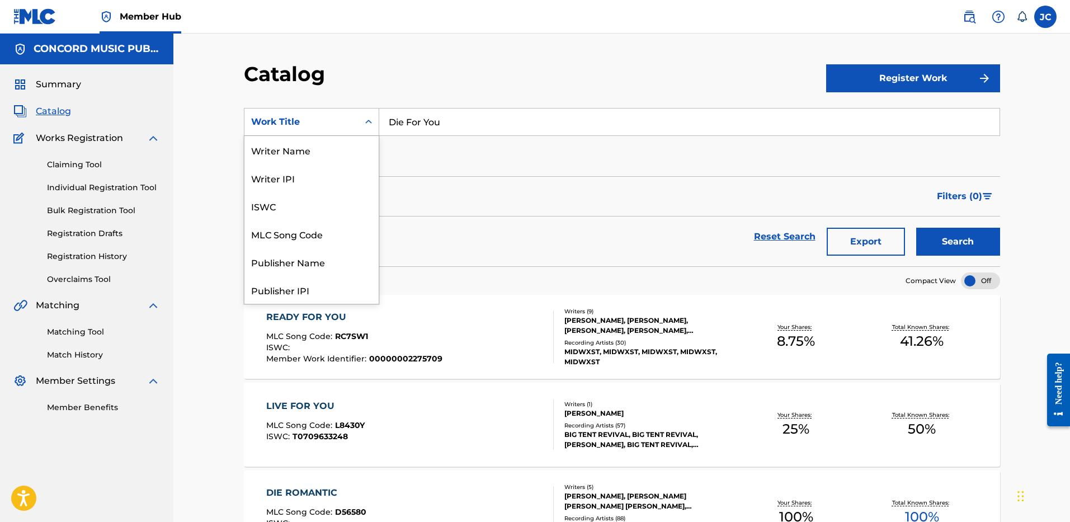
scroll to position [168, 0]
click at [308, 270] on div "ISRC" at bounding box center [311, 262] width 134 height 28
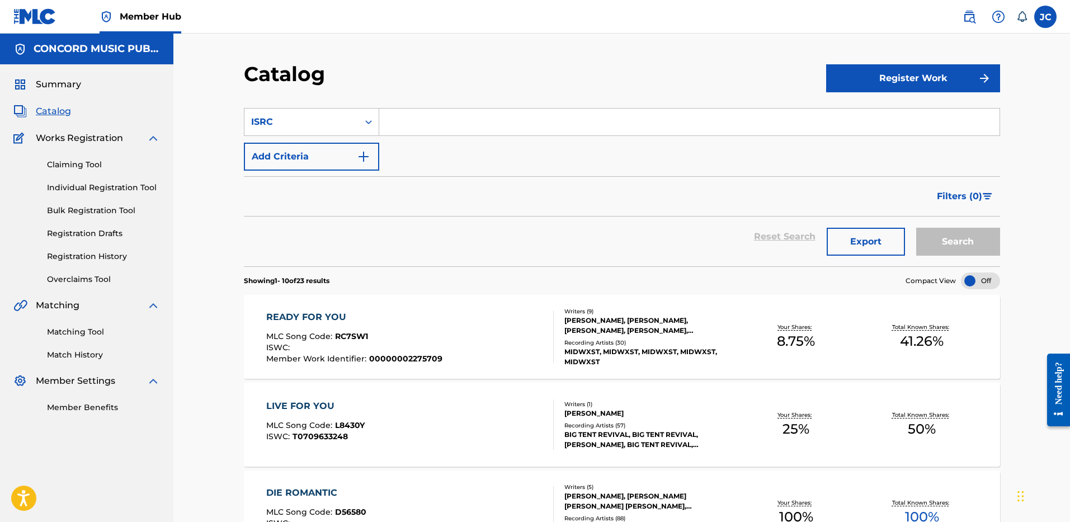
click at [423, 117] on input "Search Form" at bounding box center [689, 121] width 620 height 27
paste input "USUG12208788"
type input "USUG12208788"
click at [916, 228] on button "Search" at bounding box center [958, 242] width 84 height 28
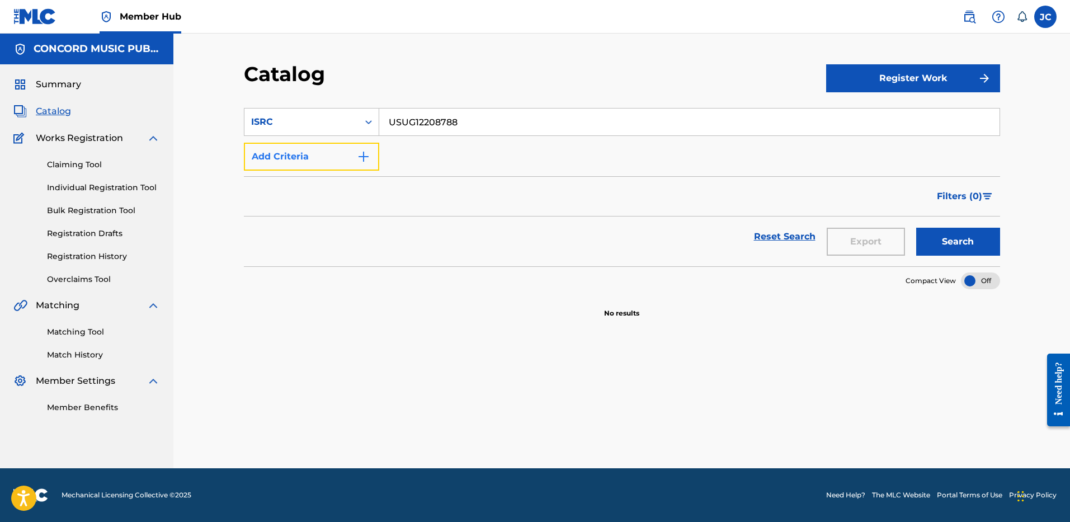
click at [336, 161] on button "Add Criteria" at bounding box center [311, 157] width 135 height 28
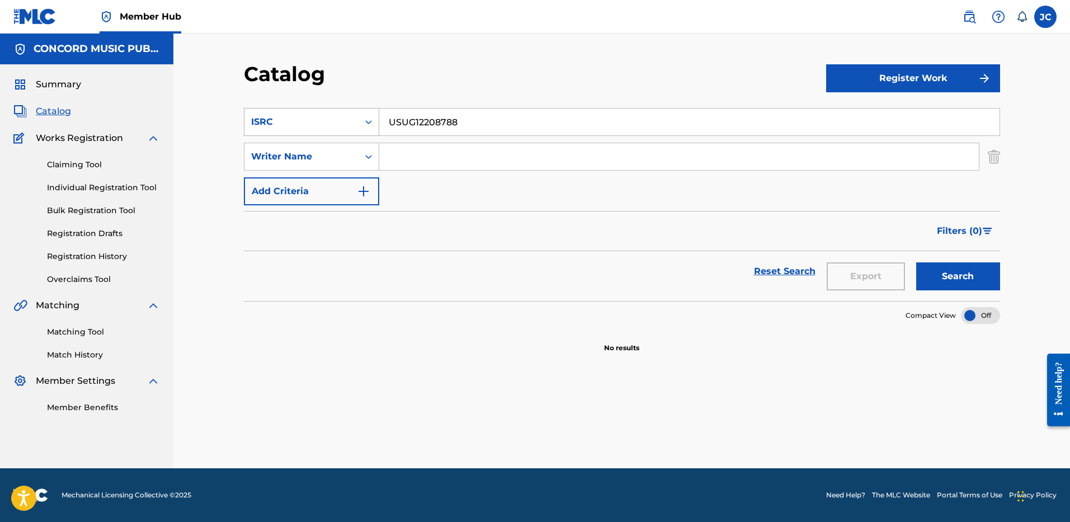
click at [350, 118] on div "ISRC" at bounding box center [301, 121] width 101 height 13
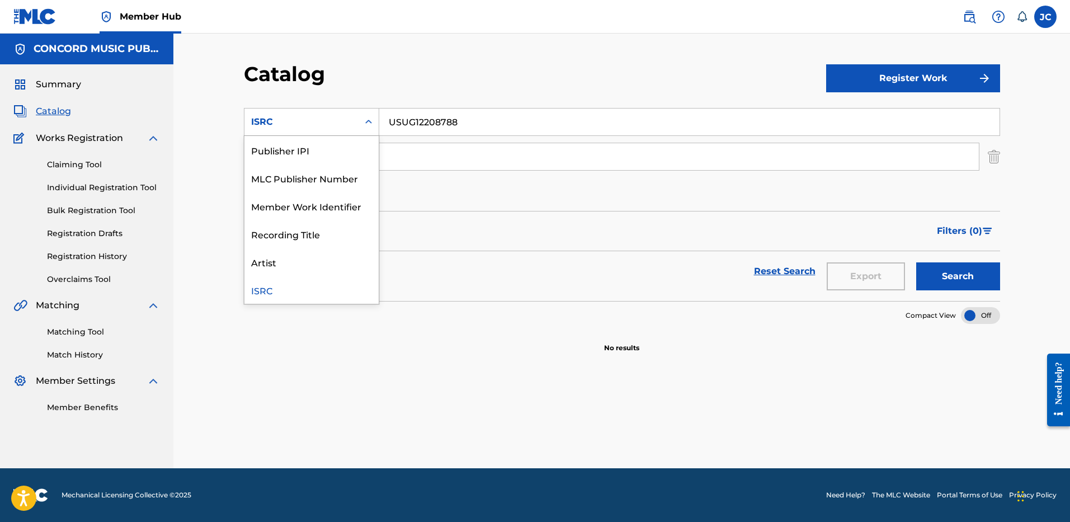
scroll to position [0, 0]
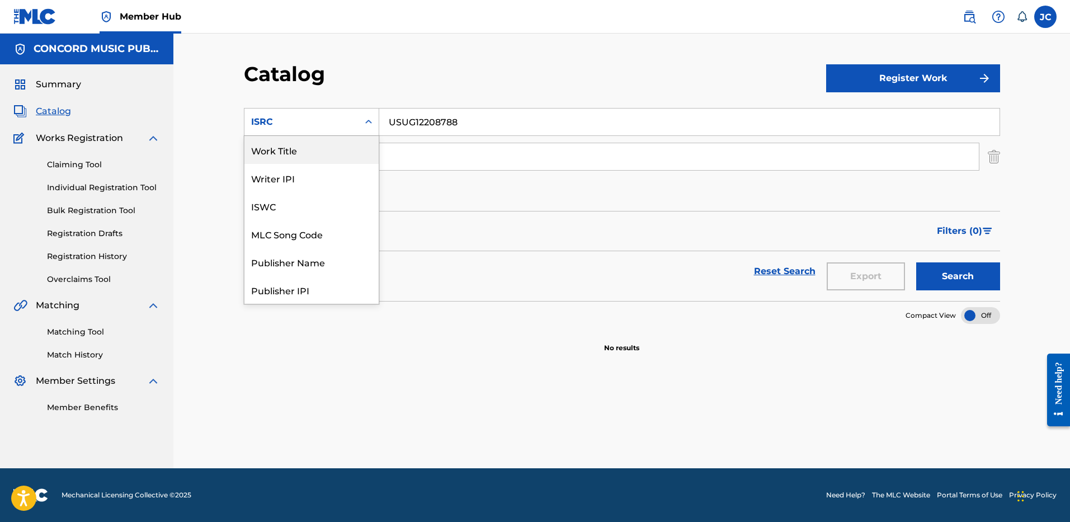
click at [318, 153] on div "Work Title" at bounding box center [311, 150] width 134 height 28
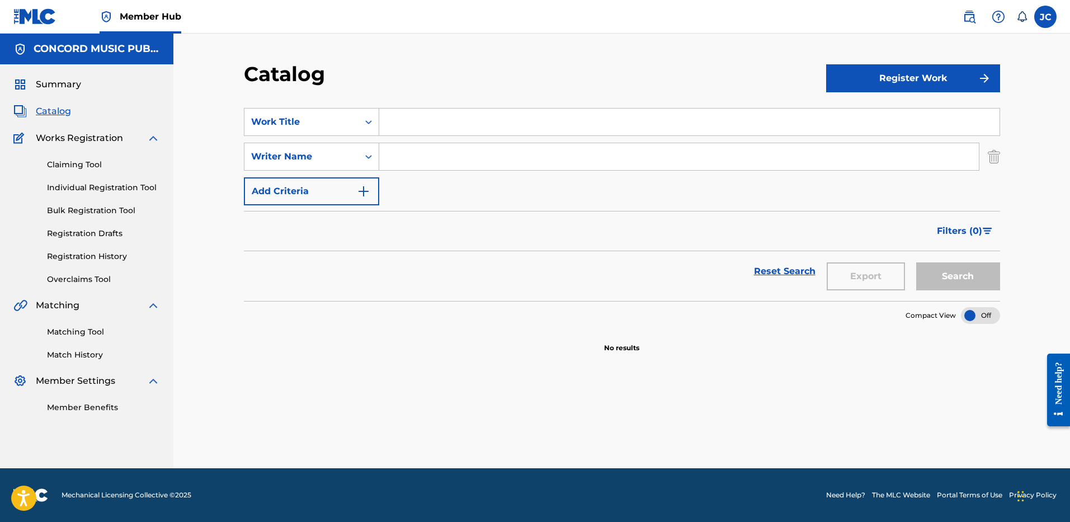
click at [413, 128] on input "Search Form" at bounding box center [689, 121] width 620 height 27
paste input "Around Me"
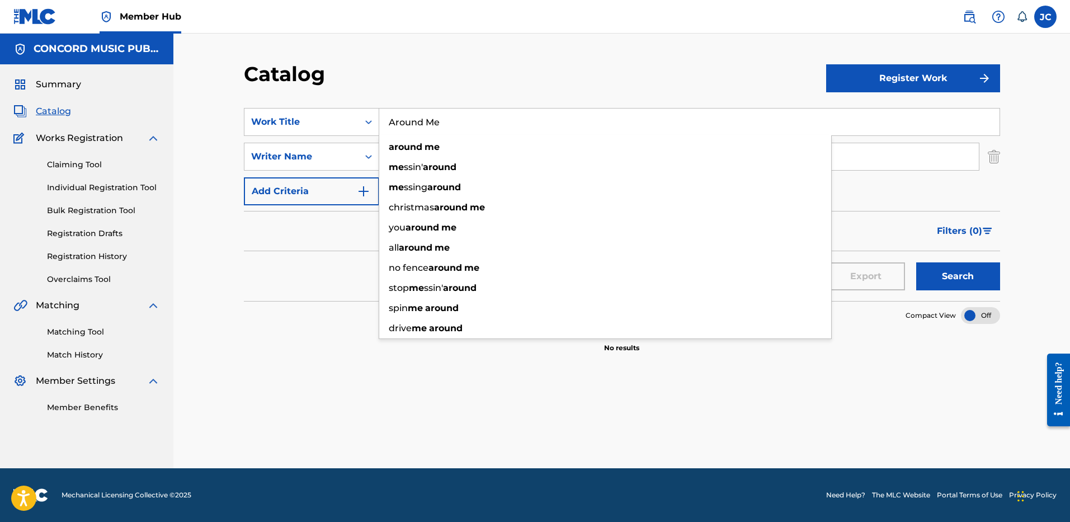
type input "Around Me"
click at [456, 79] on div "Catalog" at bounding box center [535, 78] width 582 height 33
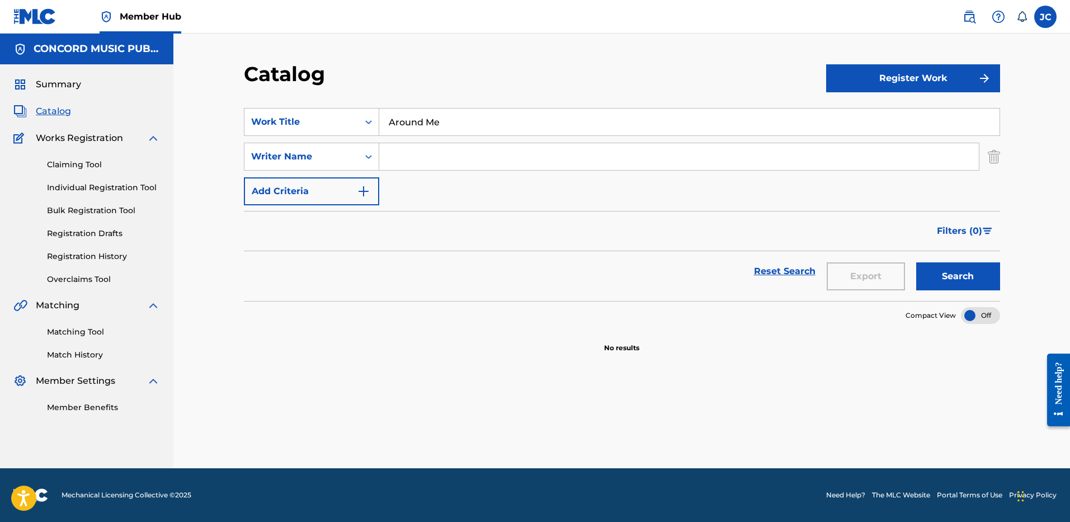
click at [431, 163] on input "Search Form" at bounding box center [678, 156] width 599 height 27
click at [916, 262] on button "Search" at bounding box center [958, 276] width 84 height 28
click at [483, 159] on input "[PERSON_NAME]" at bounding box center [678, 156] width 599 height 27
click at [916, 262] on button "Search" at bounding box center [958, 276] width 84 height 28
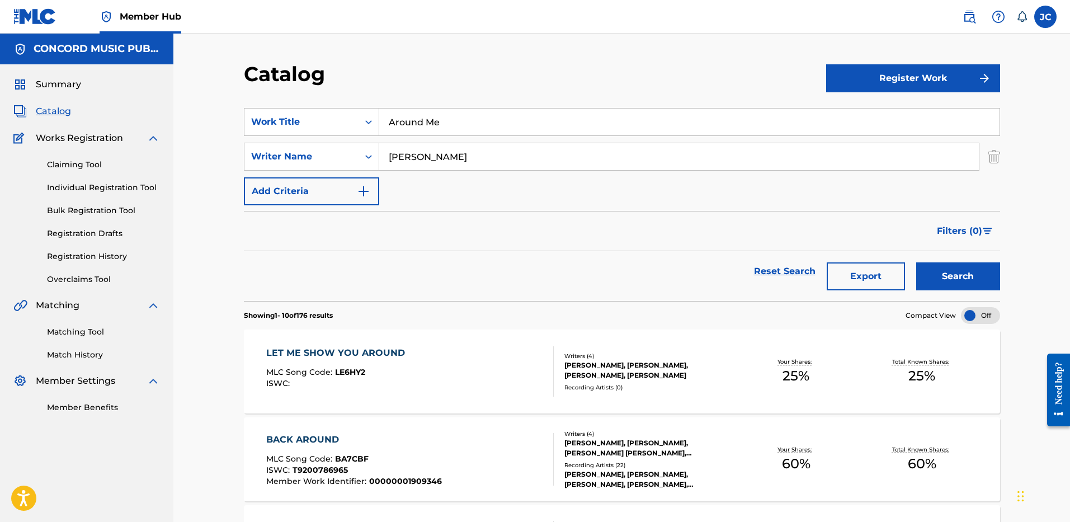
click at [483, 159] on input "[PERSON_NAME]" at bounding box center [678, 156] width 599 height 27
type input "PARK"
click at [916, 262] on button "Search" at bounding box center [958, 276] width 84 height 28
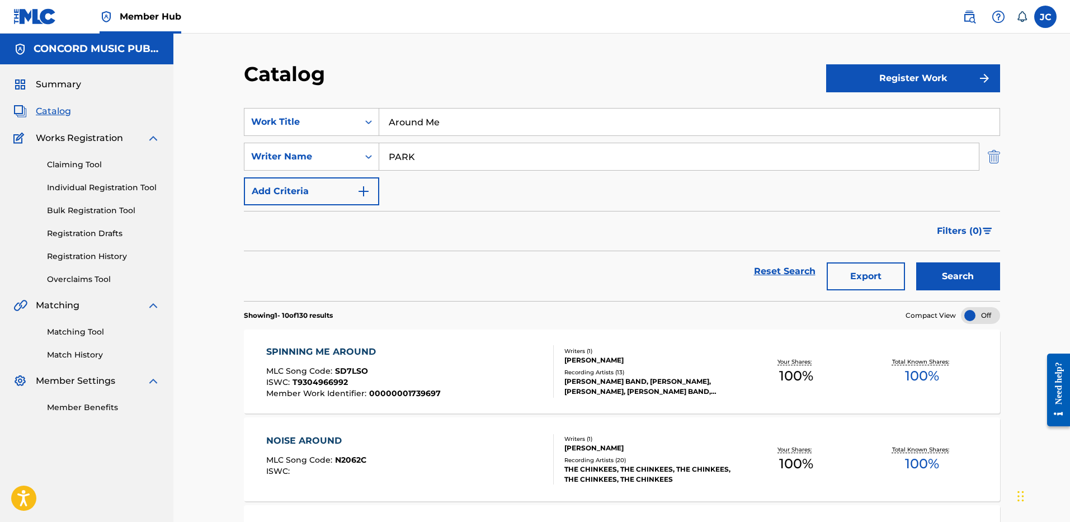
click at [993, 161] on img "Search Form" at bounding box center [993, 157] width 12 height 28
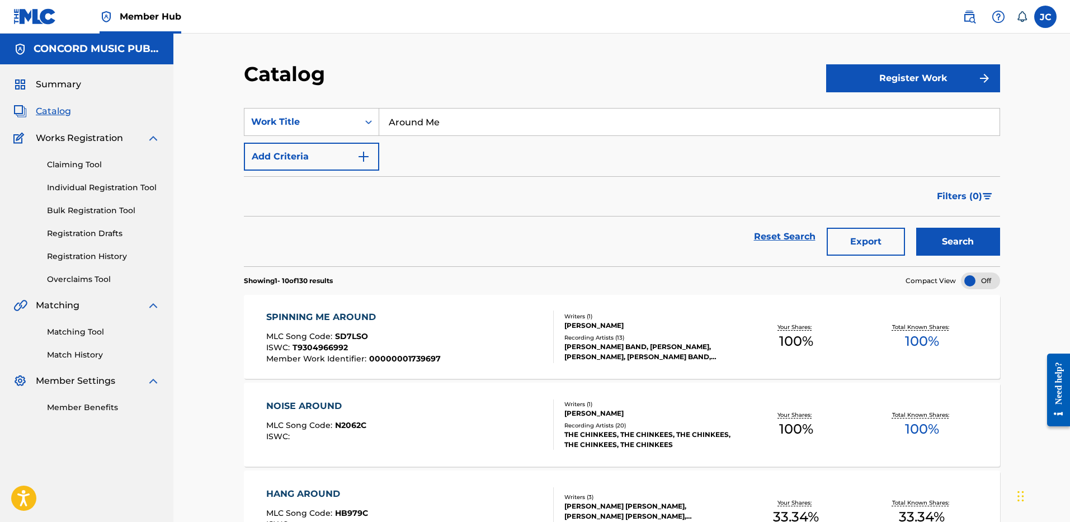
click at [363, 107] on section "SearchWithCriteriaf96c8ad1-f935-4a62-9e58-0fac70dfaa99 Work Title Around Me Add…" at bounding box center [622, 180] width 756 height 172
click at [360, 127] on div "Search Form" at bounding box center [368, 122] width 20 height 20
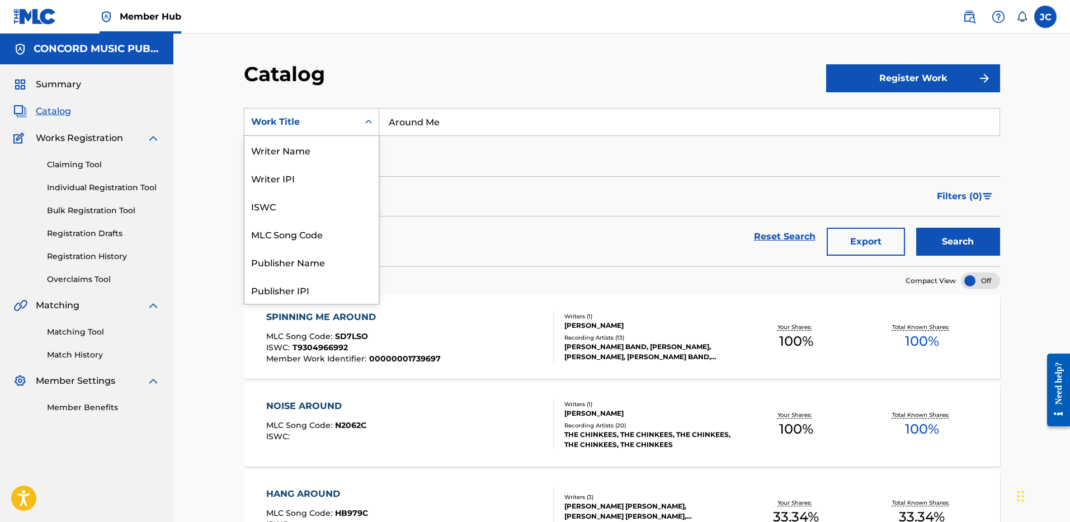
scroll to position [168, 0]
click at [308, 257] on div "ISRC" at bounding box center [311, 262] width 134 height 28
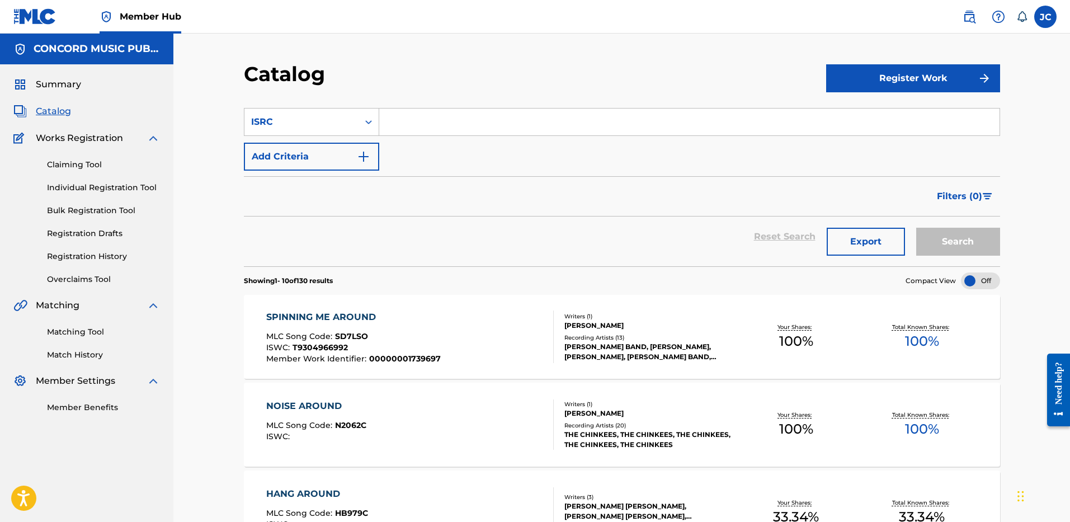
click at [437, 124] on input "Search Form" at bounding box center [689, 121] width 620 height 27
paste input "QMJMT1601088"
type input "QMJMT1601088"
click at [916, 228] on button "Search" at bounding box center [958, 242] width 84 height 28
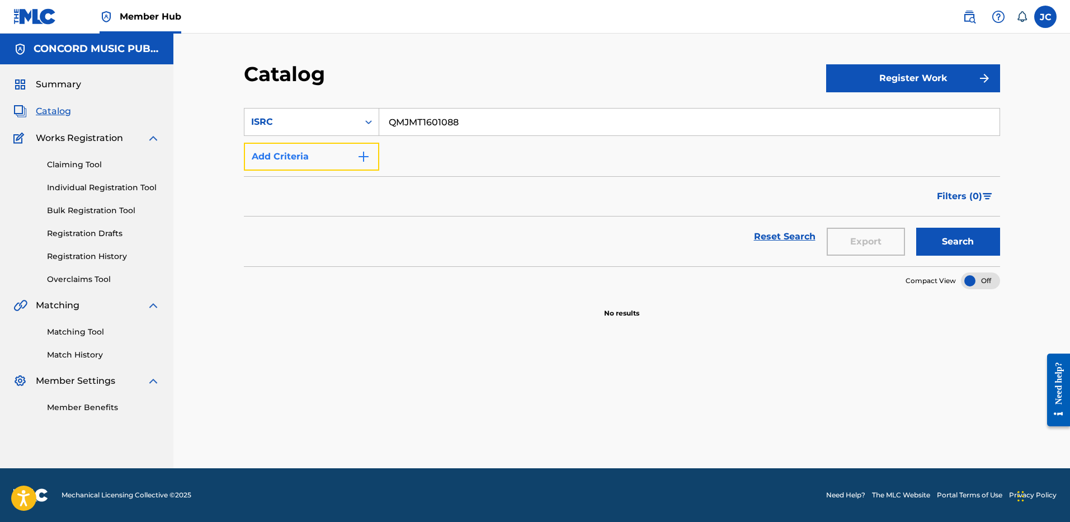
click at [341, 153] on button "Add Criteria" at bounding box center [311, 157] width 135 height 28
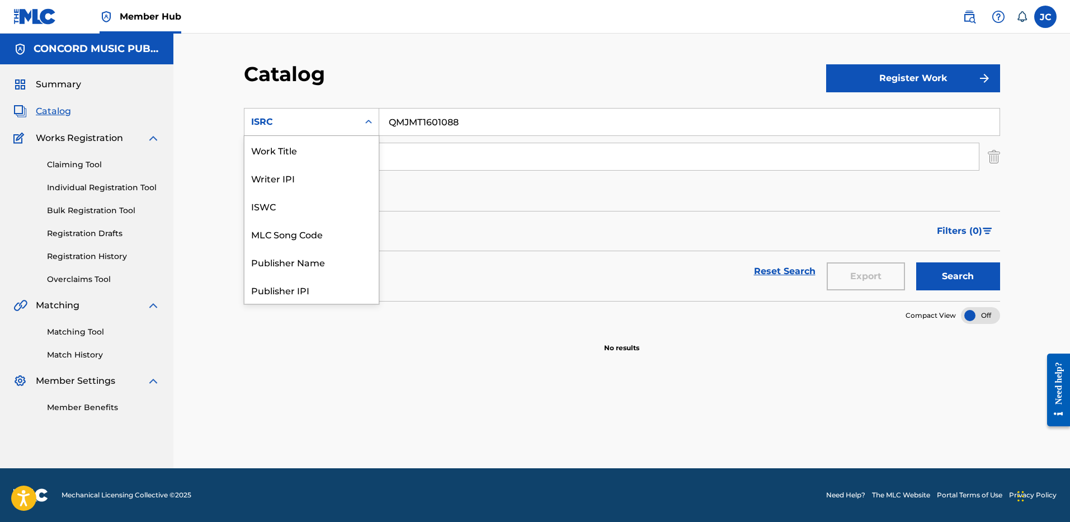
click at [366, 114] on div "Search Form" at bounding box center [368, 122] width 20 height 20
click at [334, 155] on div "Work Title" at bounding box center [311, 150] width 134 height 28
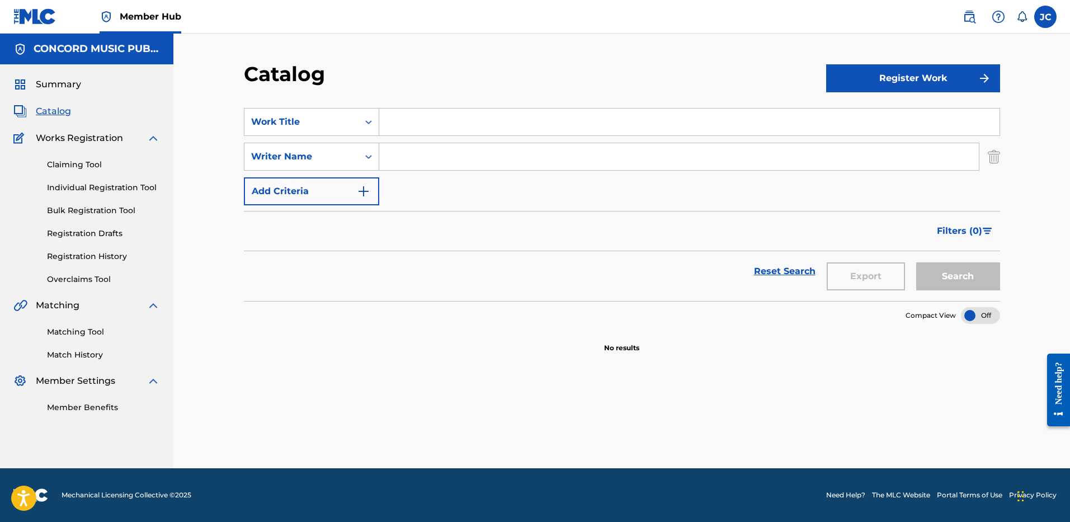
click at [431, 129] on input "Search Form" at bounding box center [689, 121] width 620 height 27
paste input "Neighbors"
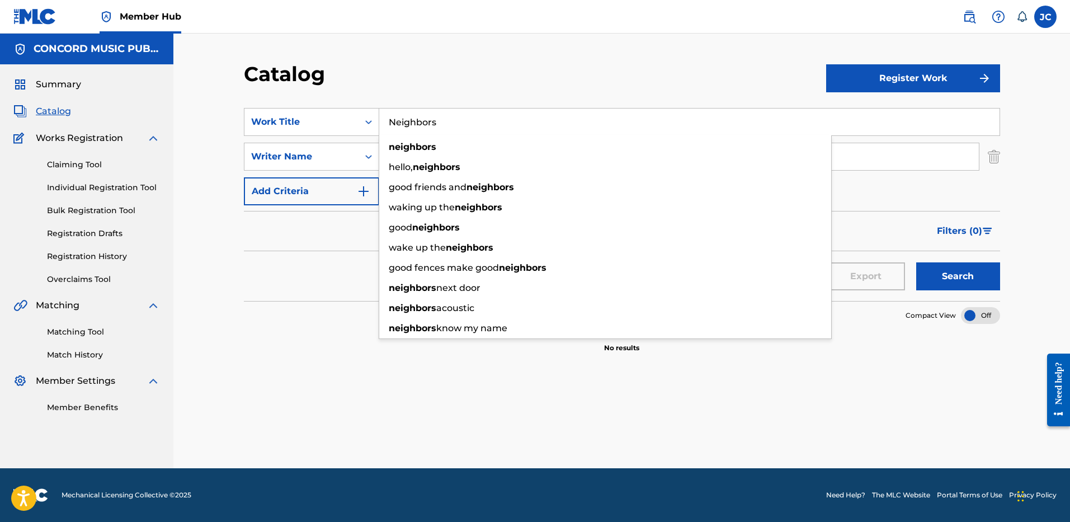
type input "Neighbors"
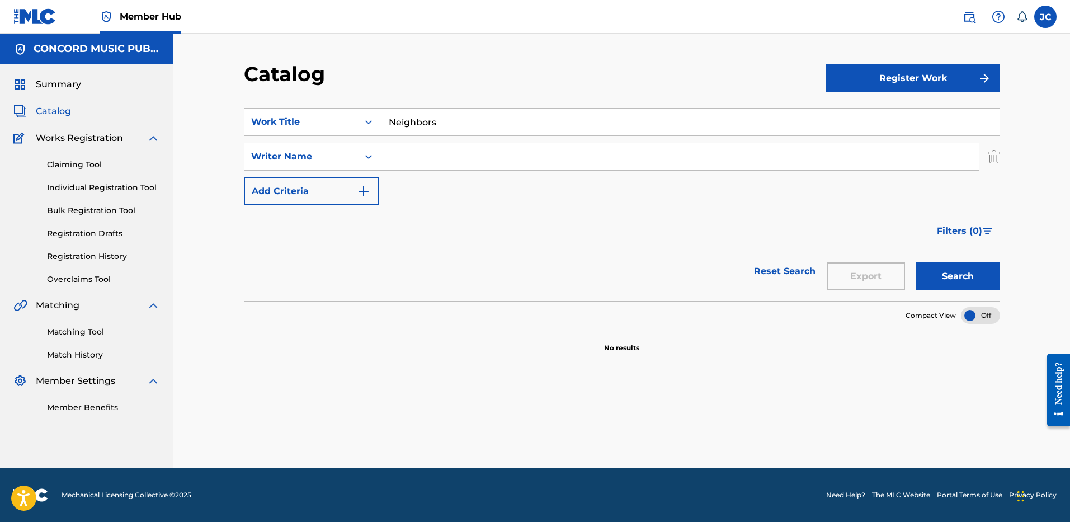
click at [473, 87] on div "Catalog" at bounding box center [535, 78] width 582 height 33
click at [455, 159] on input "Search Form" at bounding box center [678, 156] width 599 height 27
paste input "[PERSON_NAME]"
click at [916, 262] on button "Search" at bounding box center [958, 276] width 84 height 28
click at [551, 157] on input "[PERSON_NAME]" at bounding box center [678, 156] width 599 height 27
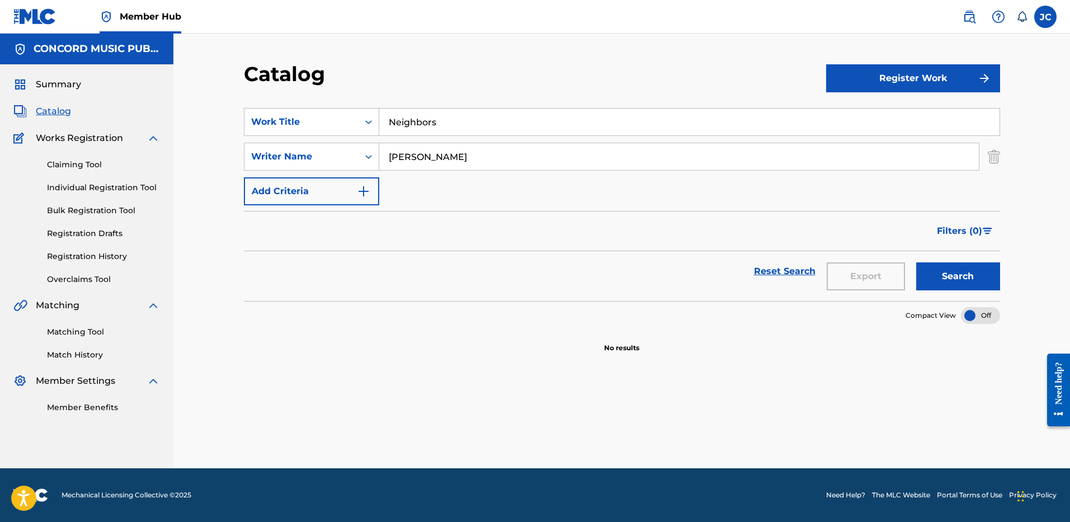
click at [551, 157] on input "[PERSON_NAME]" at bounding box center [678, 156] width 599 height 27
paste input "[PERSON_NAME]"
type input "[PERSON_NAME]"
click at [916, 262] on button "Search" at bounding box center [958, 276] width 84 height 28
click at [458, 134] on input "Neighbors" at bounding box center [689, 121] width 620 height 27
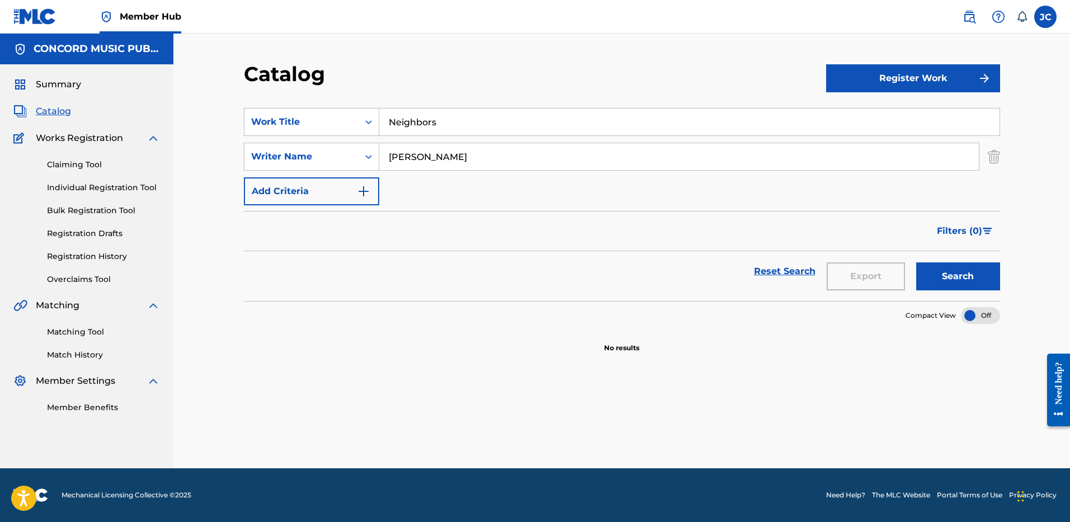
click at [458, 134] on input "Neighbors" at bounding box center [689, 121] width 620 height 27
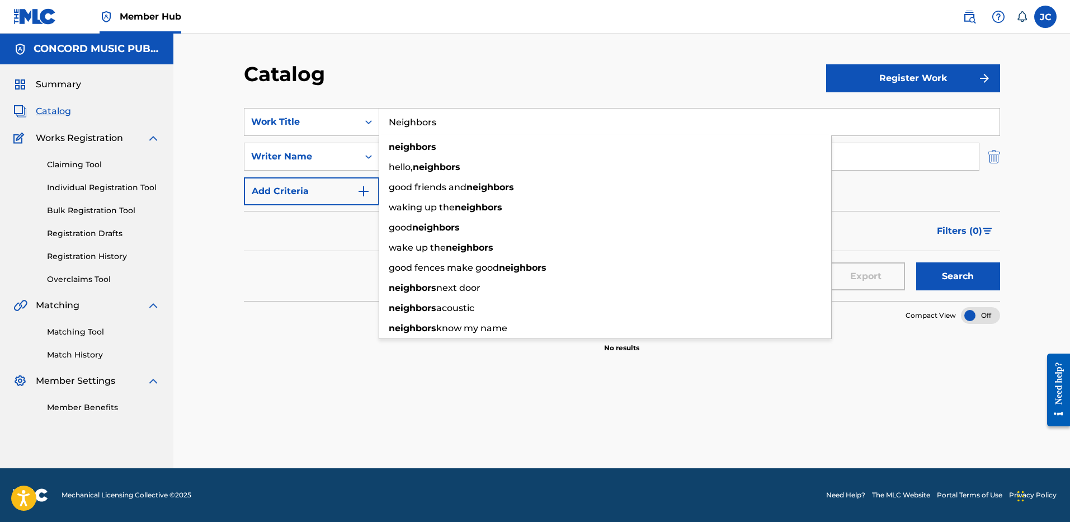
click at [987, 157] on img "Search Form" at bounding box center [993, 157] width 12 height 28
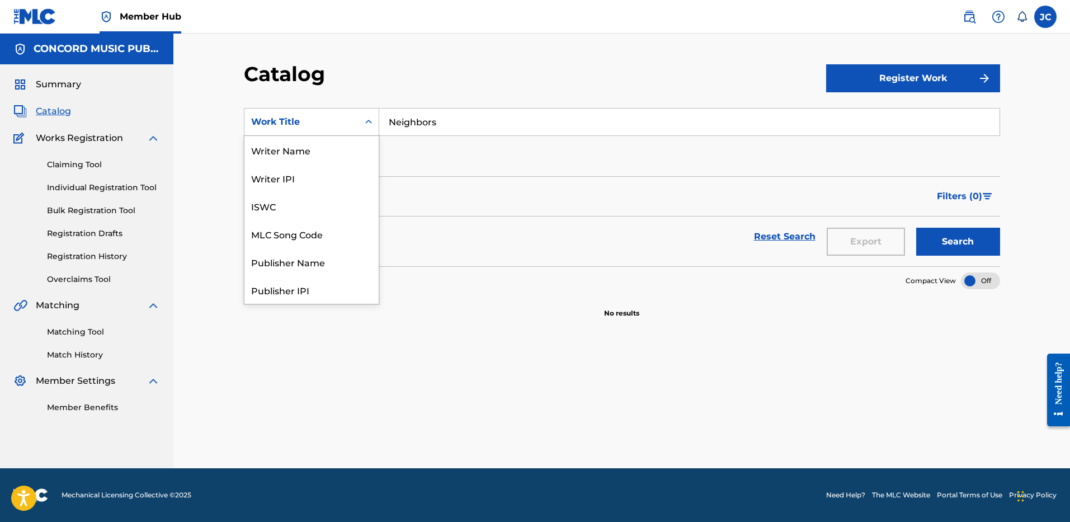
click at [332, 125] on div "Work Title" at bounding box center [301, 121] width 101 height 13
click at [318, 268] on div "ISRC" at bounding box center [311, 262] width 134 height 28
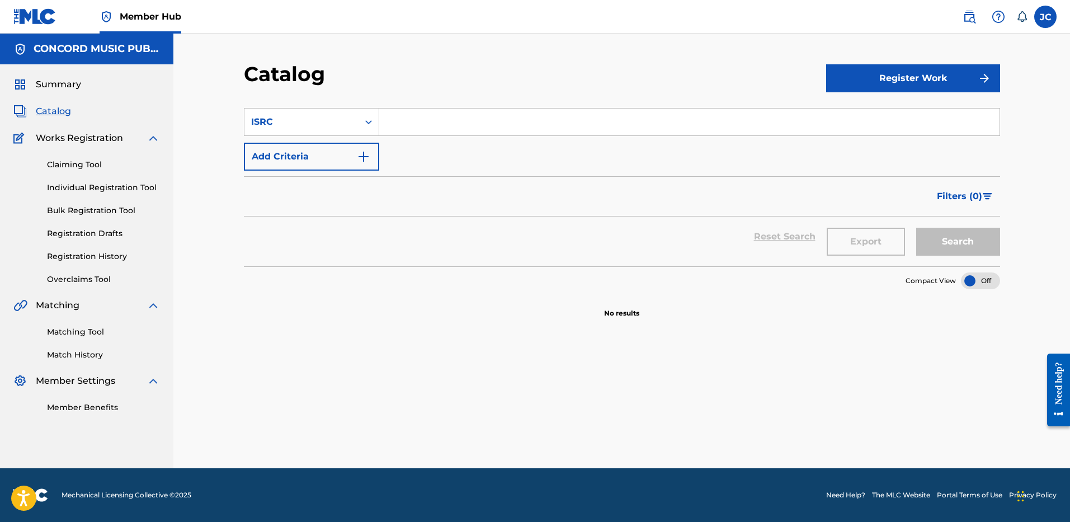
click at [445, 128] on input "Search Form" at bounding box center [689, 121] width 620 height 27
paste input "QMRSZ1703136"
type input "QMRSZ1703136"
click at [916, 228] on button "Search" at bounding box center [958, 242] width 84 height 28
click at [475, 127] on input "QMRSZ1703136" at bounding box center [689, 121] width 620 height 27
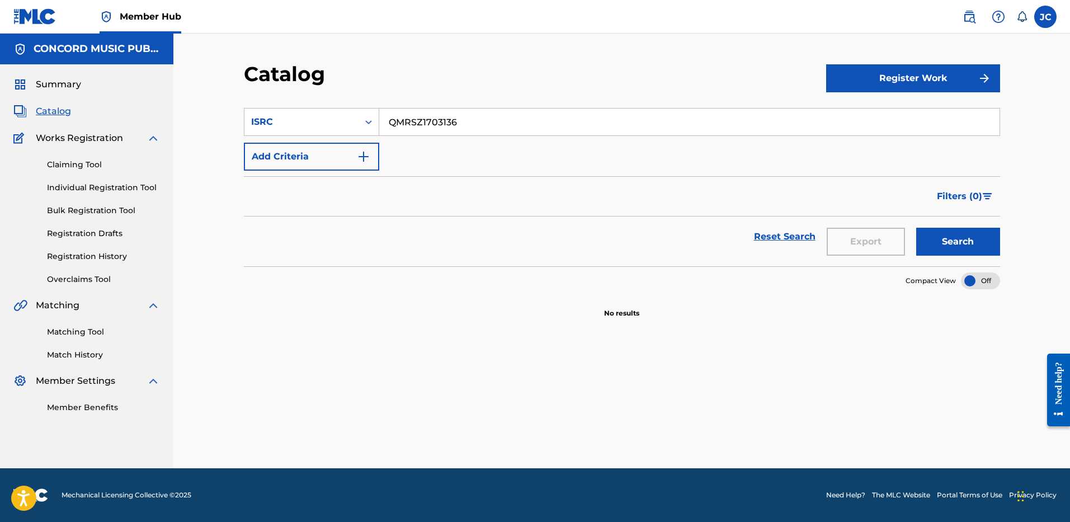
click at [475, 127] on input "QMRSZ1703136" at bounding box center [689, 121] width 620 height 27
click at [335, 155] on button "Add Criteria" at bounding box center [311, 157] width 135 height 28
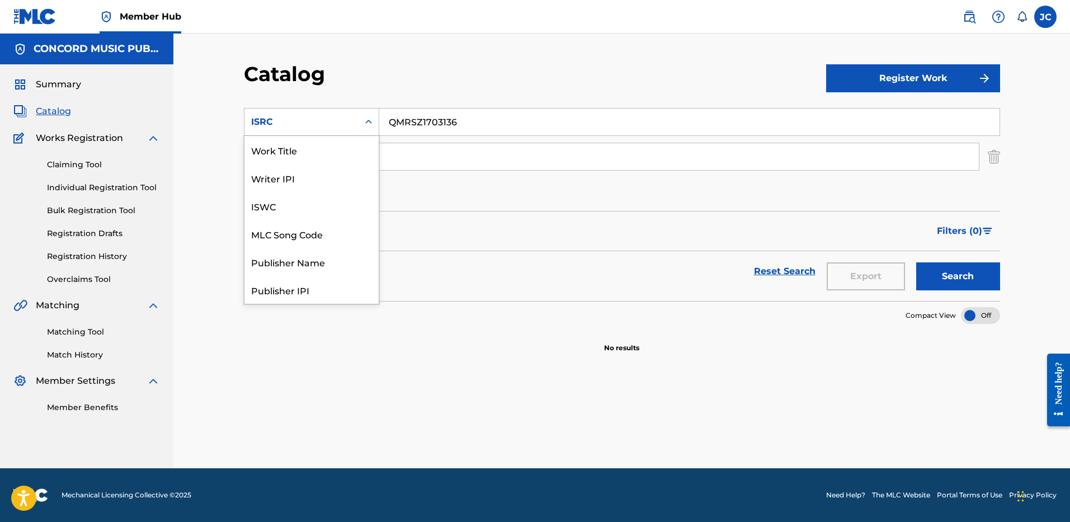
click at [344, 109] on div "ISRC" at bounding box center [311, 122] width 135 height 28
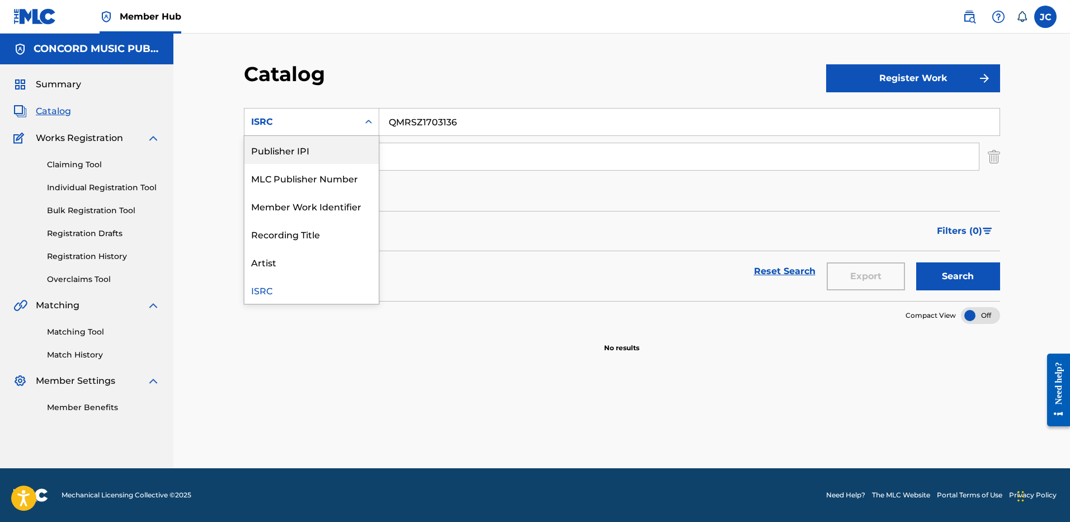
scroll to position [0, 0]
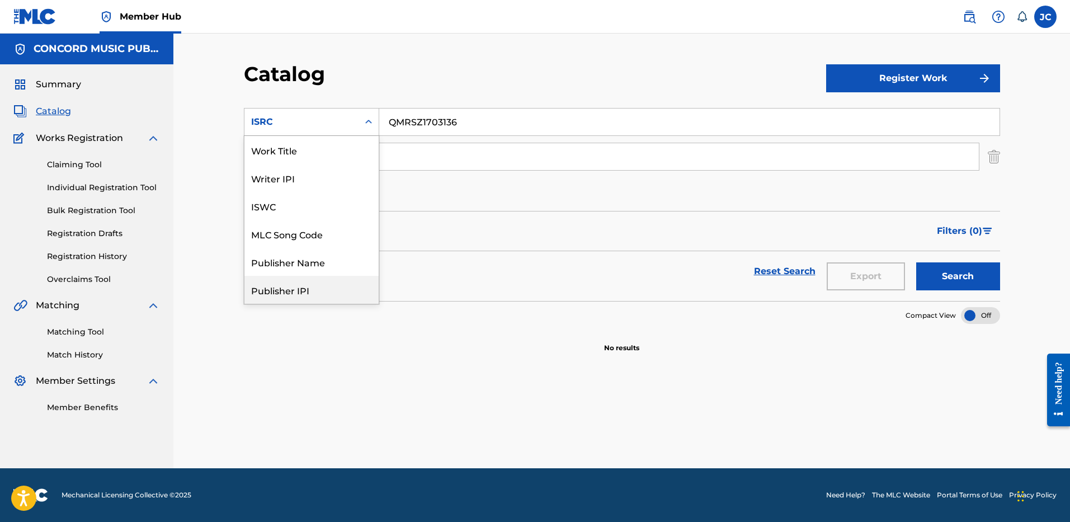
click at [348, 148] on div "Work Title" at bounding box center [311, 150] width 134 height 28
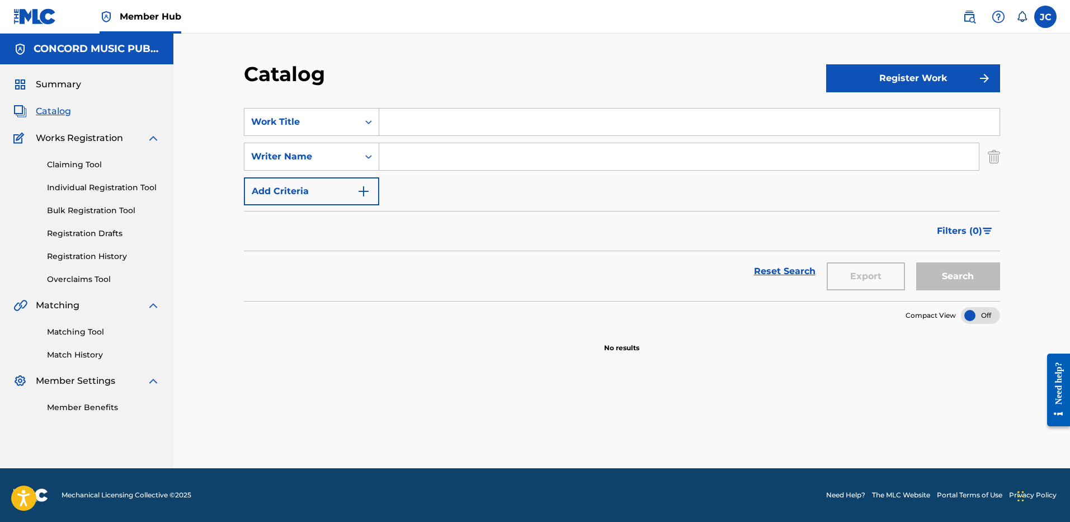
click at [431, 114] on input "Search Form" at bounding box center [689, 121] width 620 height 27
paste input "You Make It Easy"
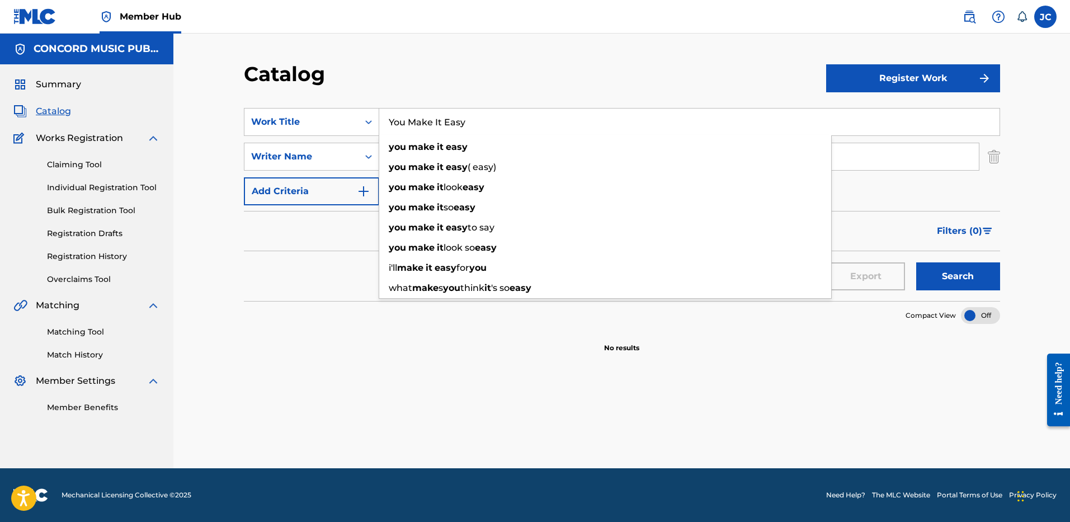
type input "You Make It Easy"
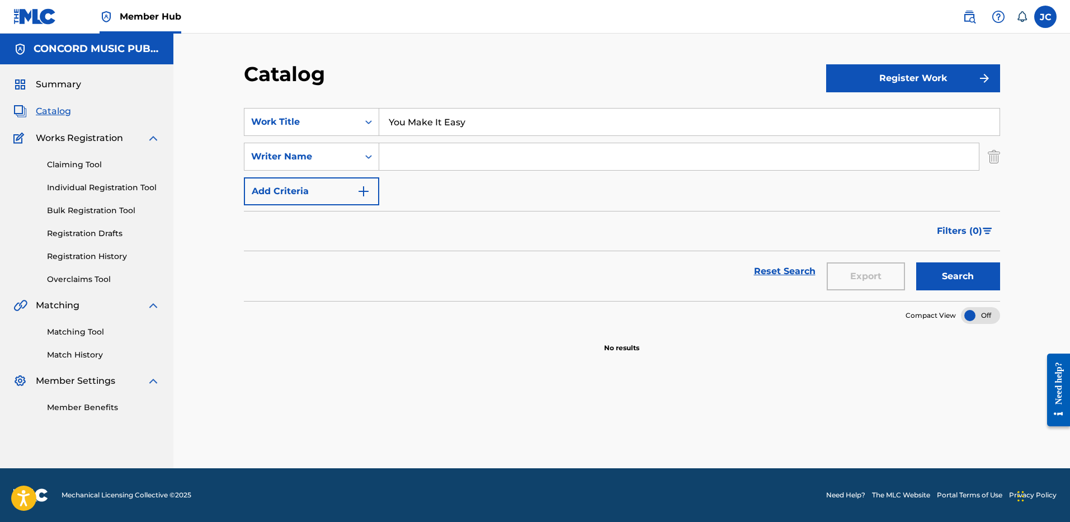
click at [498, 79] on div "Catalog" at bounding box center [535, 78] width 582 height 33
click at [506, 157] on input "Search Form" at bounding box center [678, 156] width 599 height 27
click at [916, 262] on button "Search" at bounding box center [958, 276] width 84 height 28
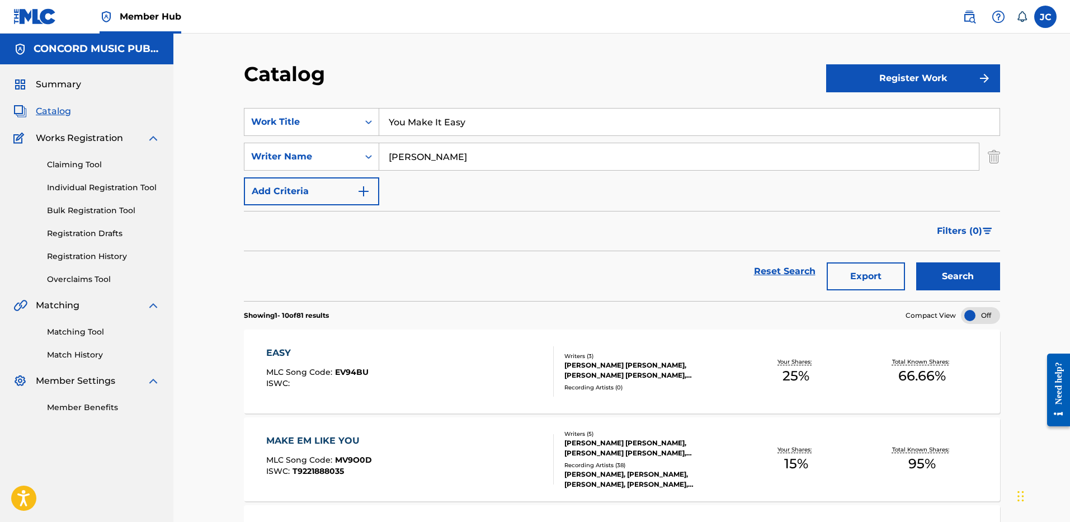
click at [506, 157] on input "[PERSON_NAME]" at bounding box center [678, 156] width 599 height 27
click at [916, 262] on button "Search" at bounding box center [958, 276] width 84 height 28
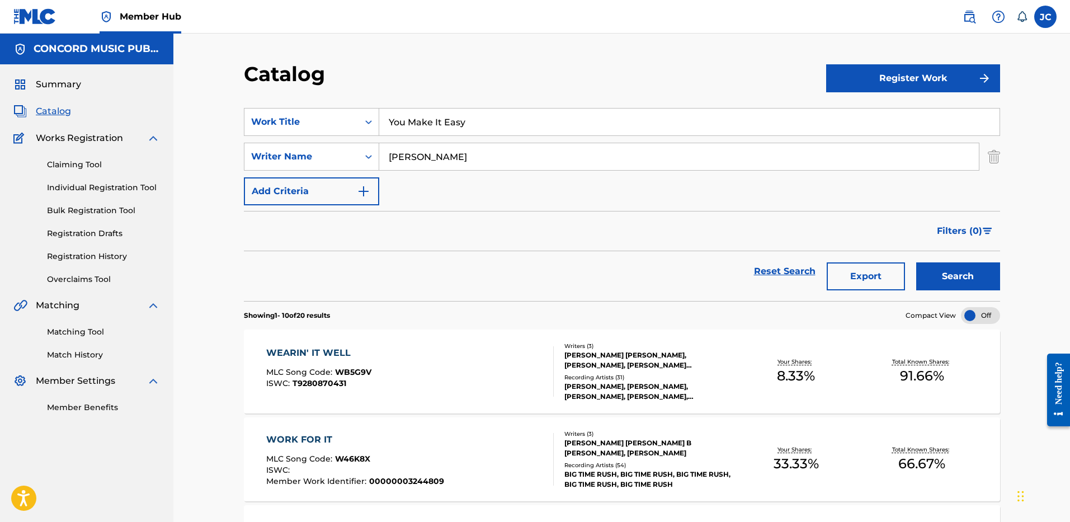
click at [498, 150] on input "[PERSON_NAME]" at bounding box center [678, 156] width 599 height 27
type input "[PERSON_NAME]"
click at [916, 262] on button "Search" at bounding box center [958, 276] width 84 height 28
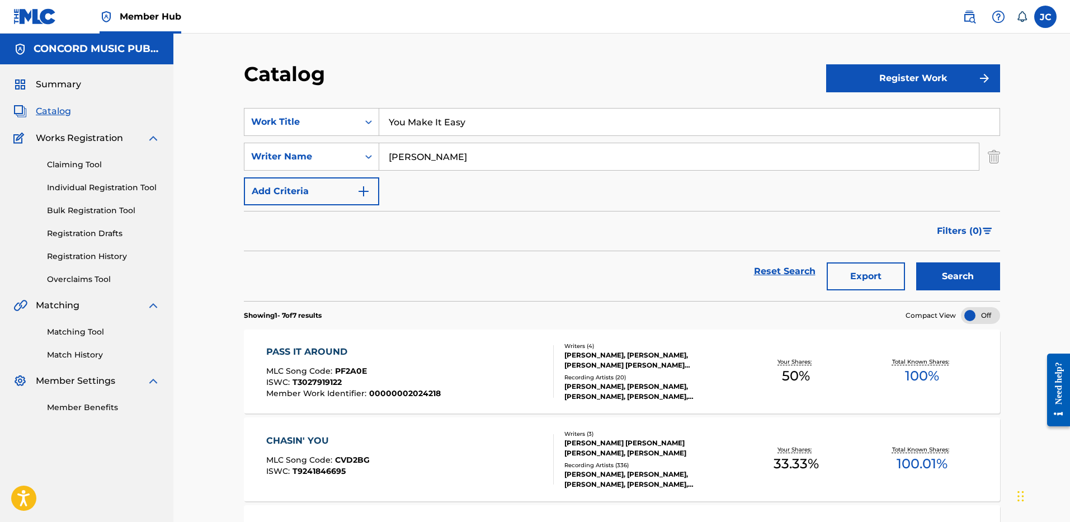
click at [498, 150] on input "[PERSON_NAME]" at bounding box center [678, 156] width 599 height 27
type input "[PERSON_NAME]"
click at [916, 262] on button "Search" at bounding box center [958, 276] width 84 height 28
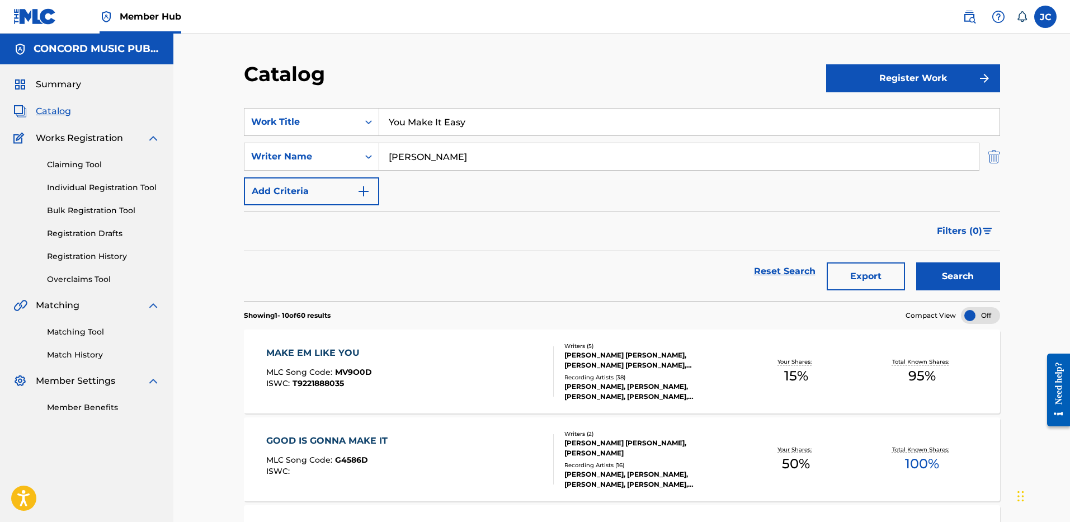
click at [992, 154] on img "Search Form" at bounding box center [993, 157] width 12 height 28
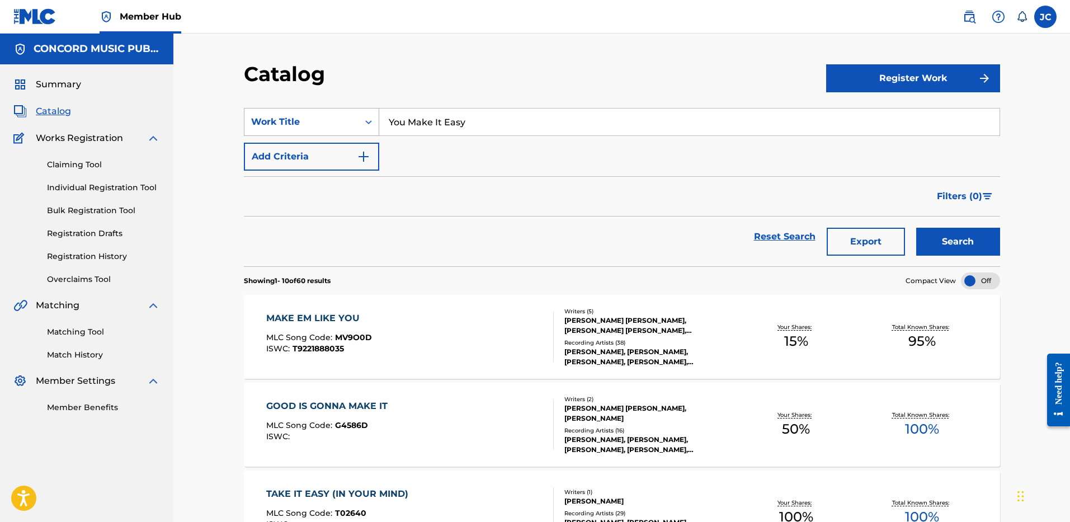
click at [361, 123] on div "Search Form" at bounding box center [368, 122] width 20 height 20
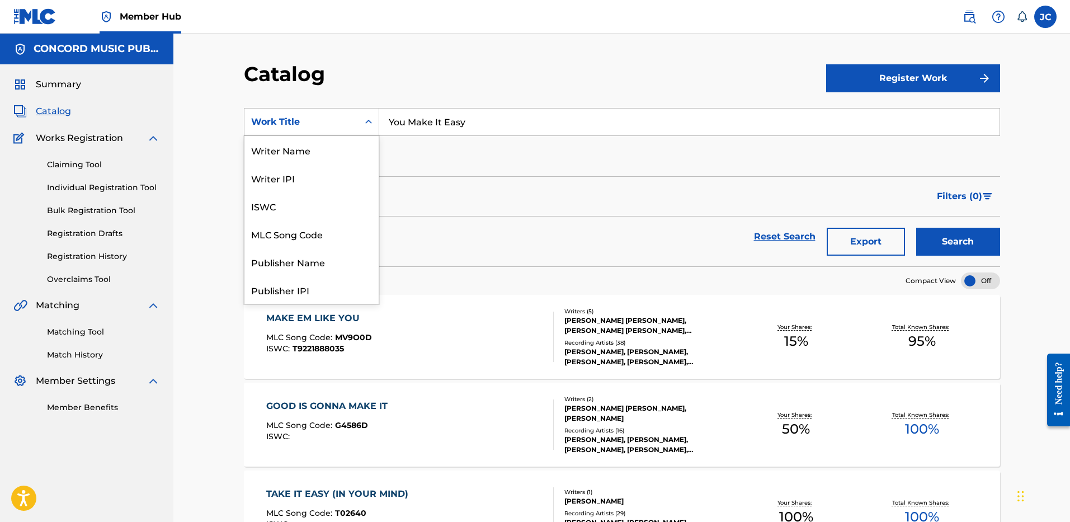
scroll to position [168, 0]
click at [328, 259] on div "ISRC" at bounding box center [311, 262] width 134 height 28
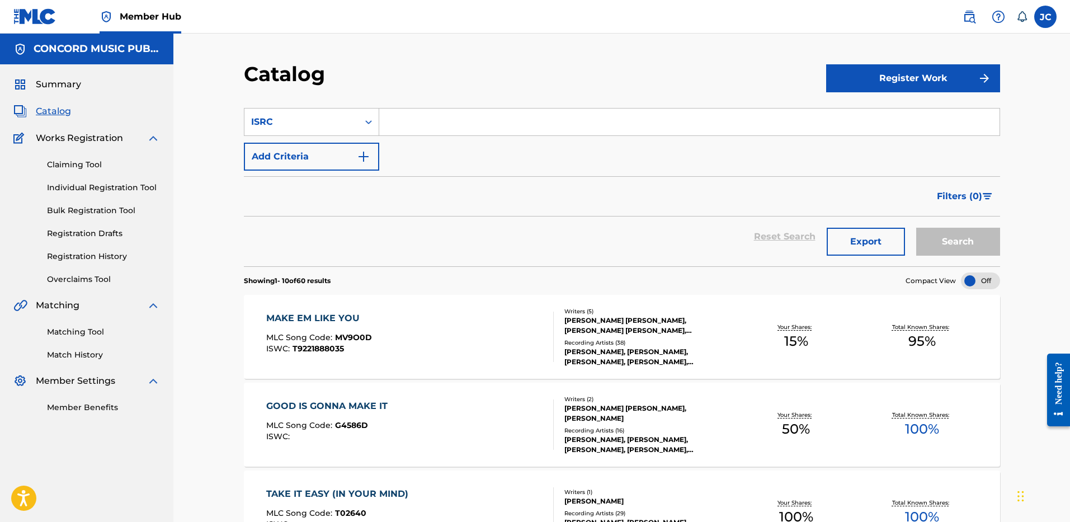
click at [429, 124] on input "Search Form" at bounding box center [689, 121] width 620 height 27
paste input "USMC19801464"
type input "USMC19801464"
click at [916, 228] on button "Search" at bounding box center [958, 242] width 84 height 28
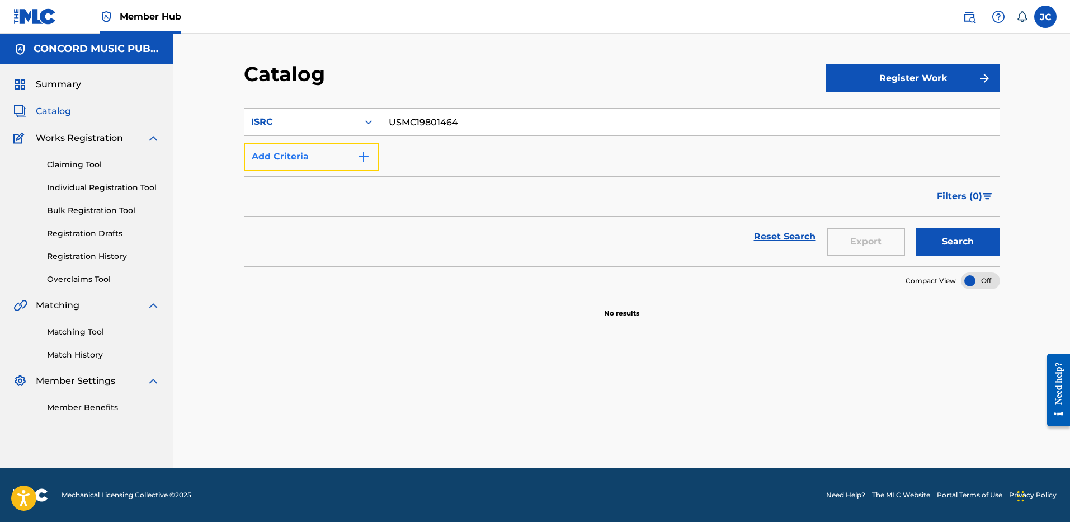
click at [333, 153] on button "Add Criteria" at bounding box center [311, 157] width 135 height 28
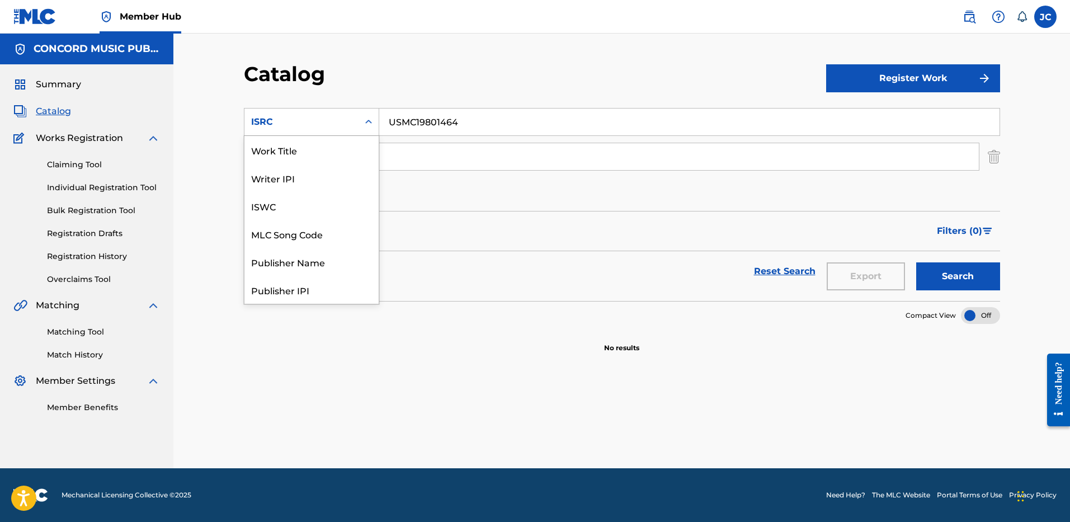
click at [353, 125] on div "ISRC" at bounding box center [301, 121] width 114 height 21
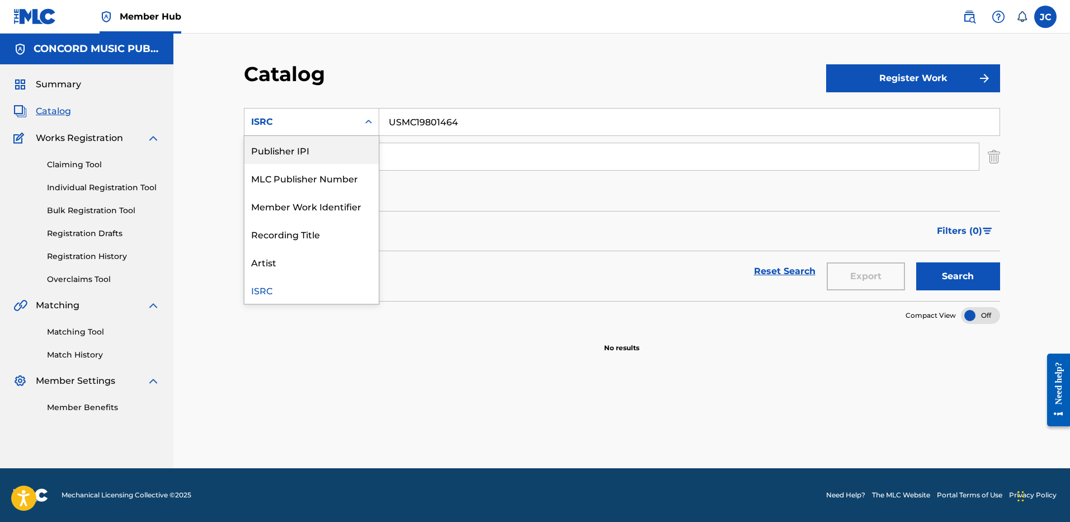
scroll to position [0, 0]
click at [343, 153] on div "Work Title" at bounding box center [311, 150] width 134 height 28
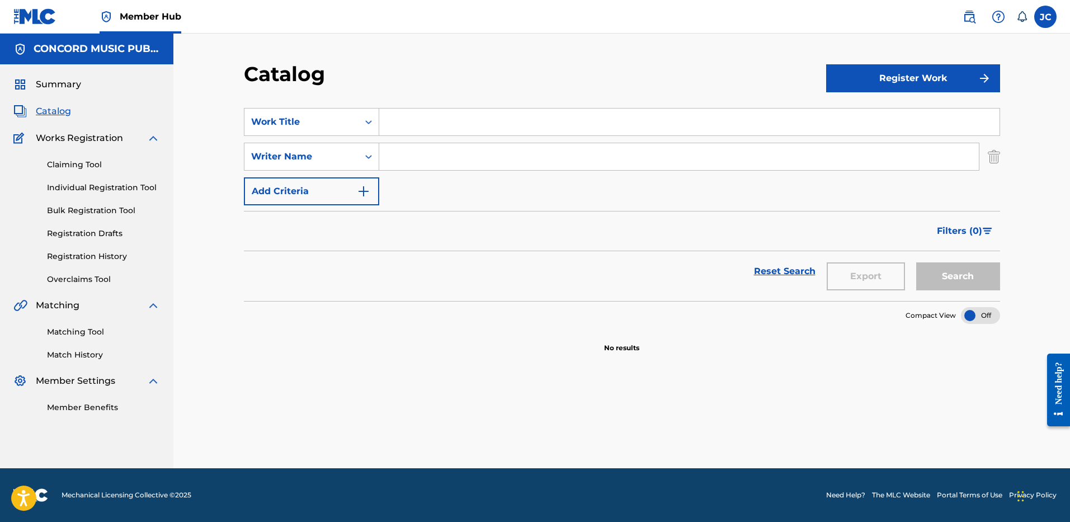
click at [430, 121] on input "Search Form" at bounding box center [689, 121] width 620 height 27
paste input "Write This Down"
type input "Write This Down"
click at [437, 159] on input "Search Form" at bounding box center [678, 156] width 599 height 27
click at [916, 262] on button "Search" at bounding box center [958, 276] width 84 height 28
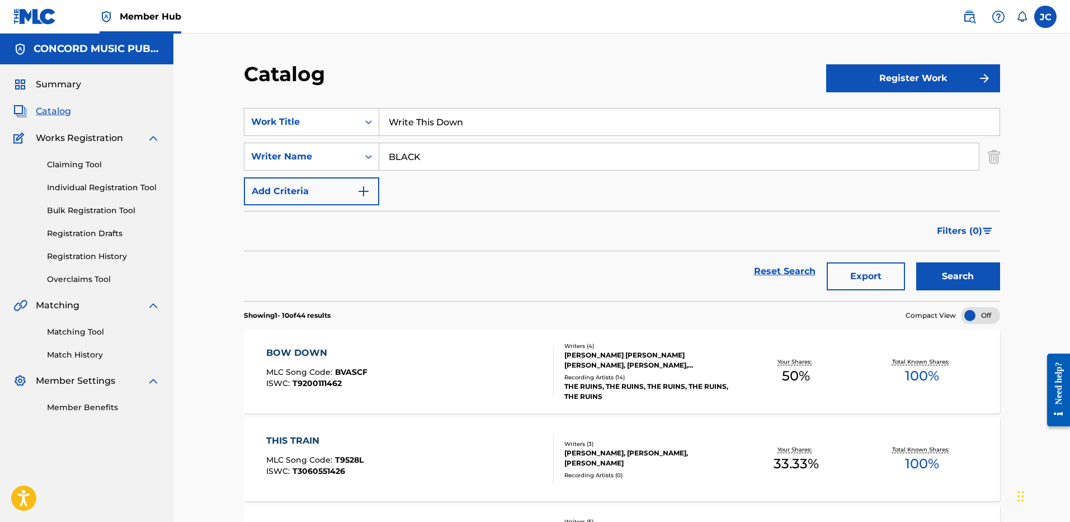
click at [437, 158] on input "BLACK" at bounding box center [678, 156] width 599 height 27
type input "[PERSON_NAME]"
click at [916, 262] on button "Search" at bounding box center [958, 276] width 84 height 28
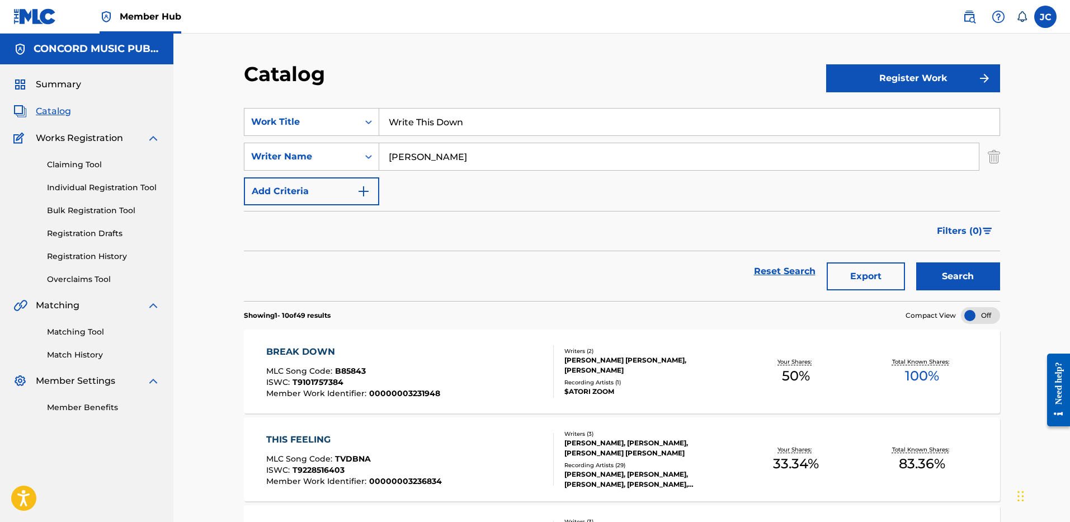
click at [428, 119] on input "Write This Down" at bounding box center [689, 121] width 620 height 27
click at [994, 158] on img "Search Form" at bounding box center [993, 157] width 12 height 28
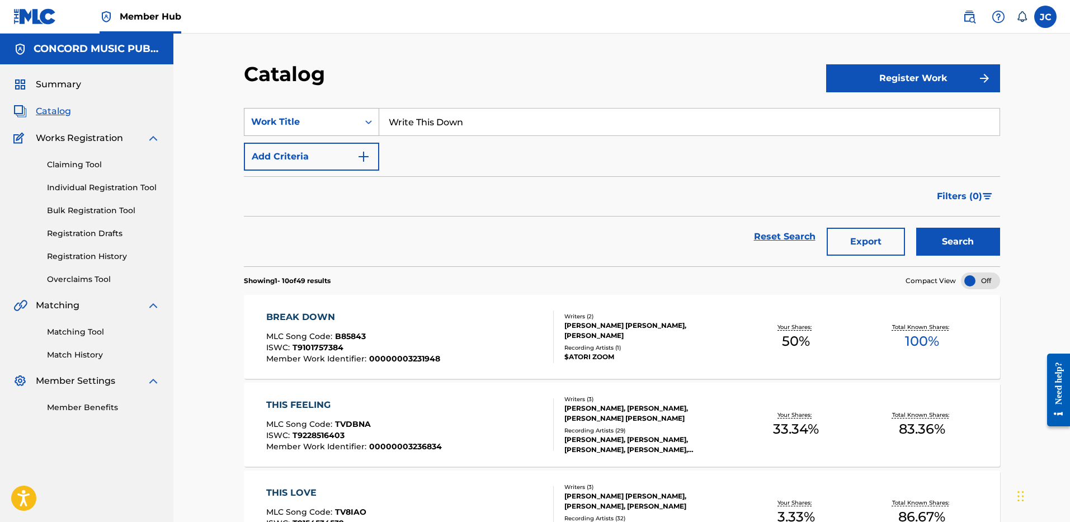
click at [332, 114] on div "Work Title" at bounding box center [301, 121] width 114 height 21
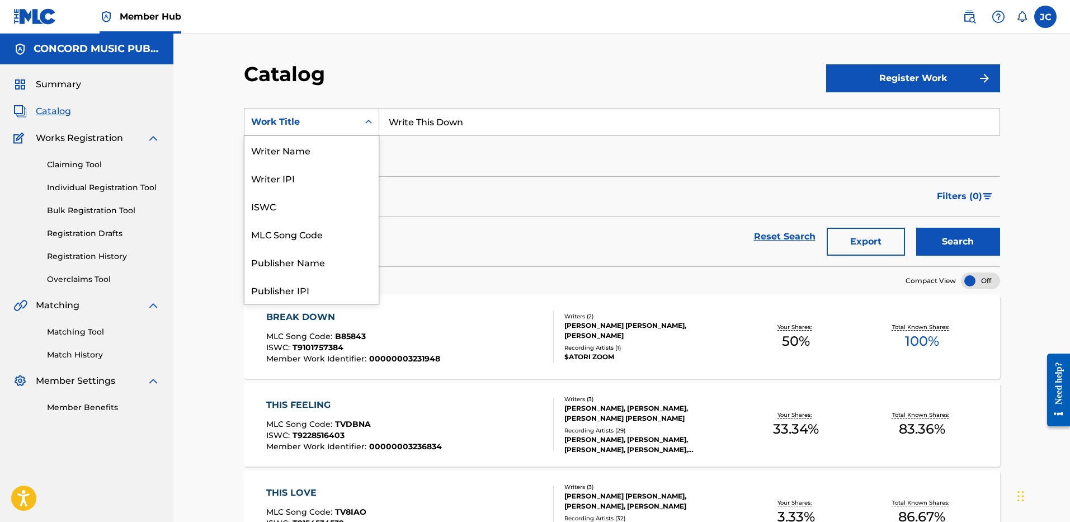
scroll to position [168, 0]
click at [314, 262] on div "ISRC" at bounding box center [311, 262] width 134 height 28
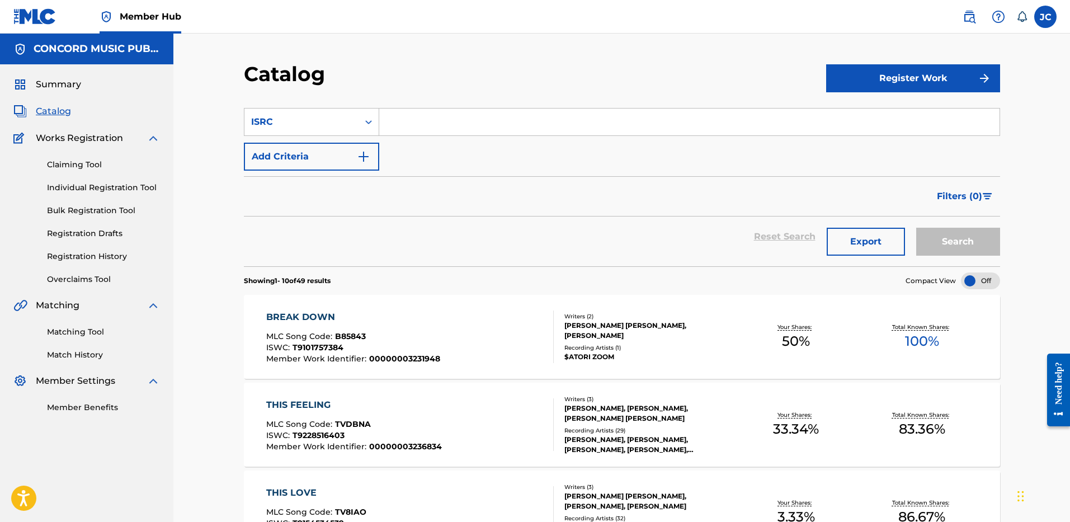
click at [420, 128] on input "Search Form" at bounding box center [689, 121] width 620 height 27
paste input "USUM71307711"
type input "USUM71307711"
click at [916, 228] on button "Search" at bounding box center [958, 242] width 84 height 28
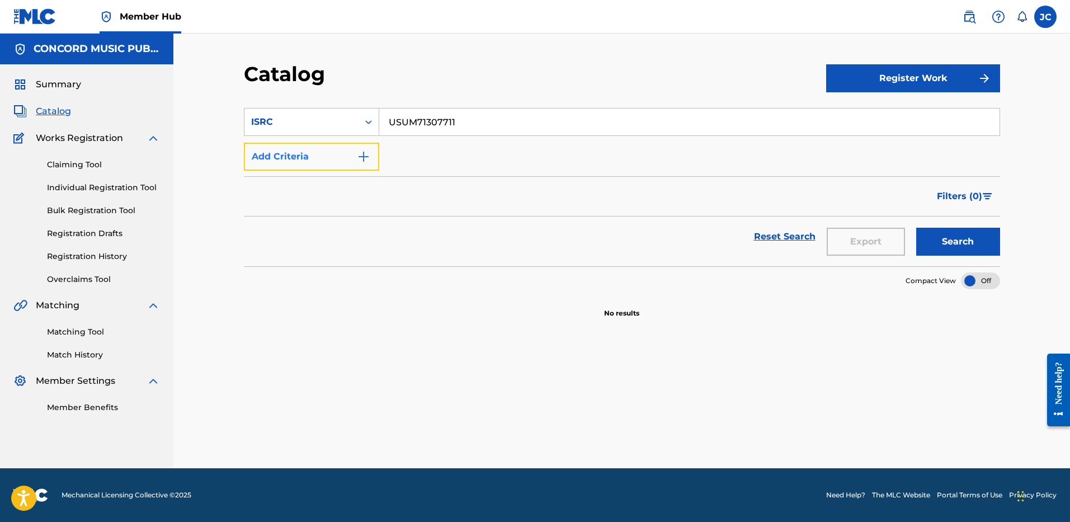
click at [369, 159] on img "Search Form" at bounding box center [363, 156] width 13 height 13
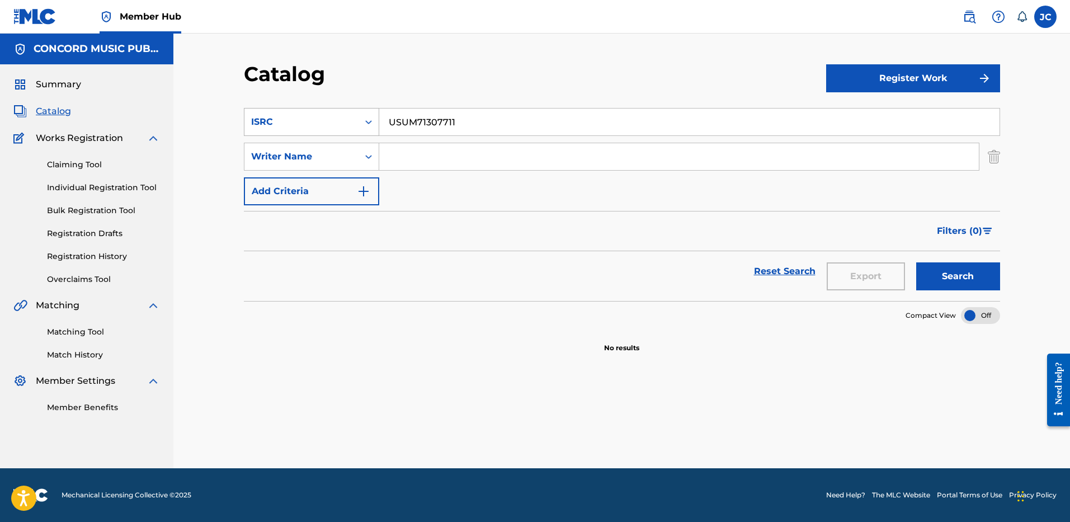
click at [353, 123] on div "ISRC" at bounding box center [301, 121] width 114 height 21
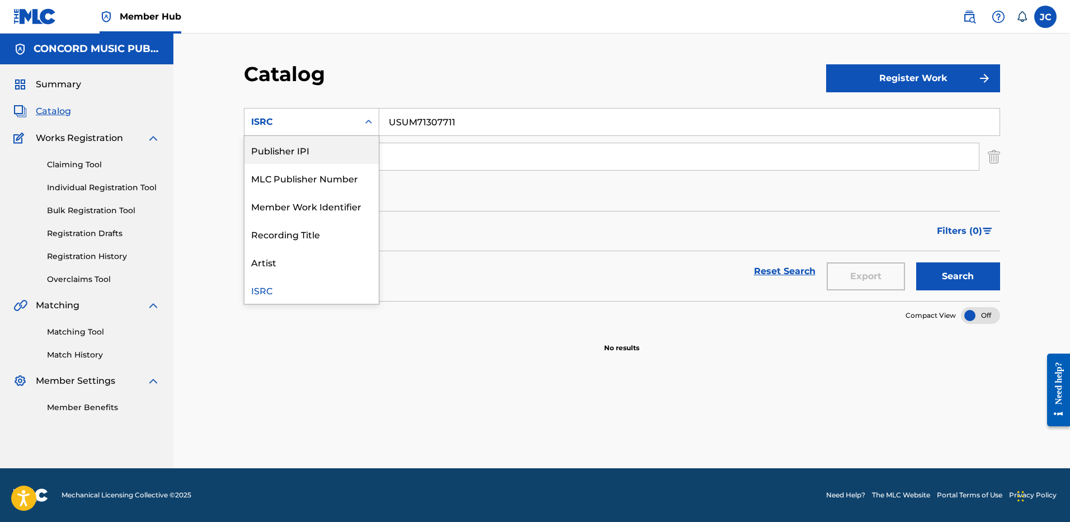
scroll to position [0, 0]
click at [314, 150] on div "Work Title" at bounding box center [311, 150] width 134 height 28
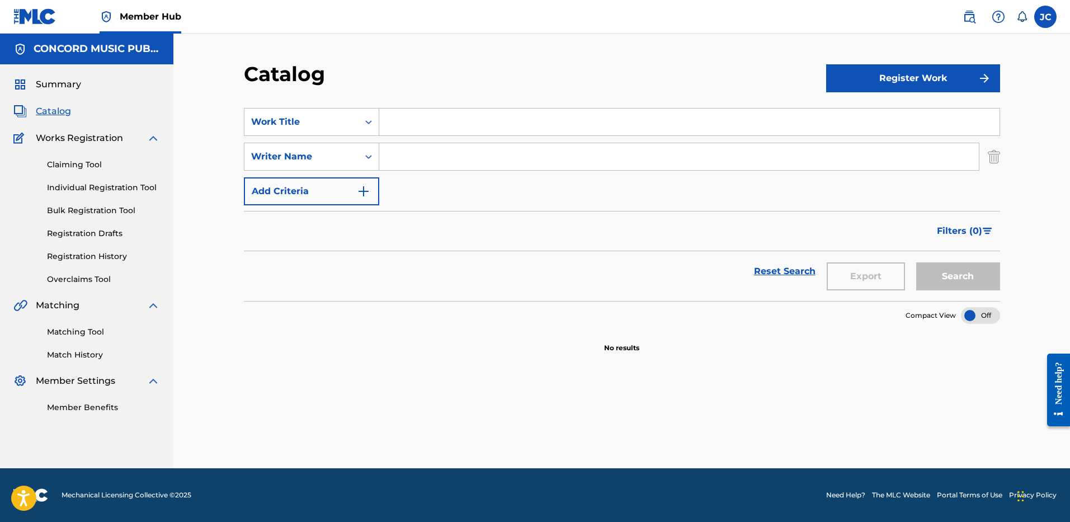
click at [430, 120] on input "Search Form" at bounding box center [689, 121] width 620 height 27
paste input "That's My Kind Of Night"
type input "That's My Kind Of Night"
click at [408, 155] on input "Search Form" at bounding box center [678, 156] width 599 height 27
click at [916, 262] on button "Search" at bounding box center [958, 276] width 84 height 28
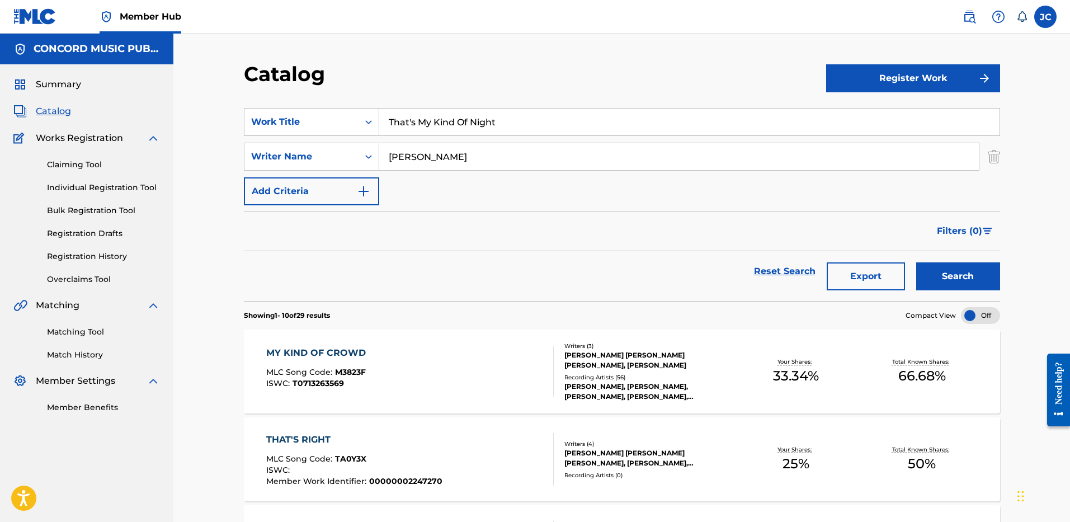
click at [526, 164] on input "[PERSON_NAME]" at bounding box center [678, 156] width 599 height 27
click at [916, 262] on button "Search" at bounding box center [958, 276] width 84 height 28
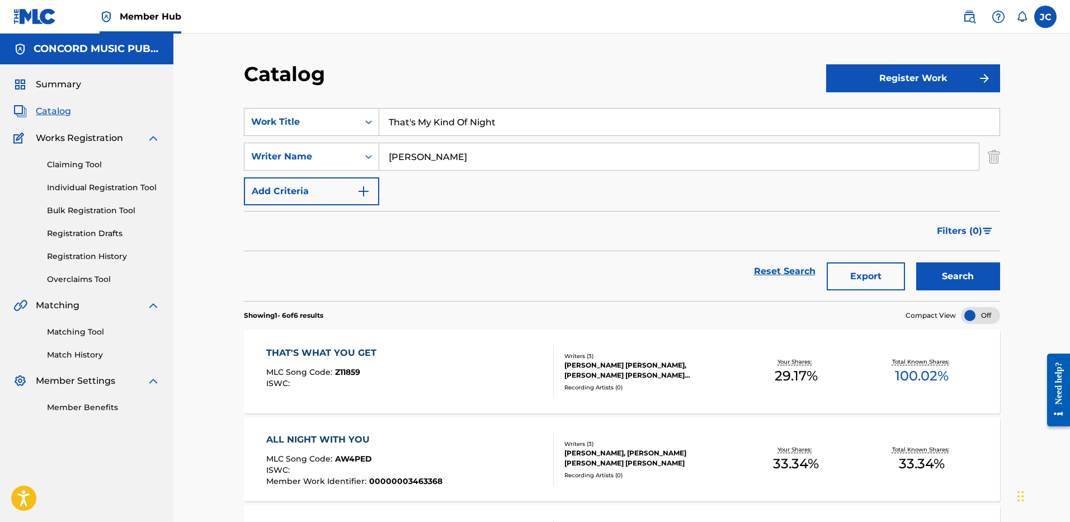
click at [454, 158] on input "[PERSON_NAME]" at bounding box center [678, 156] width 599 height 27
type input "DAVIDSON"
click at [916, 262] on button "Search" at bounding box center [958, 276] width 84 height 28
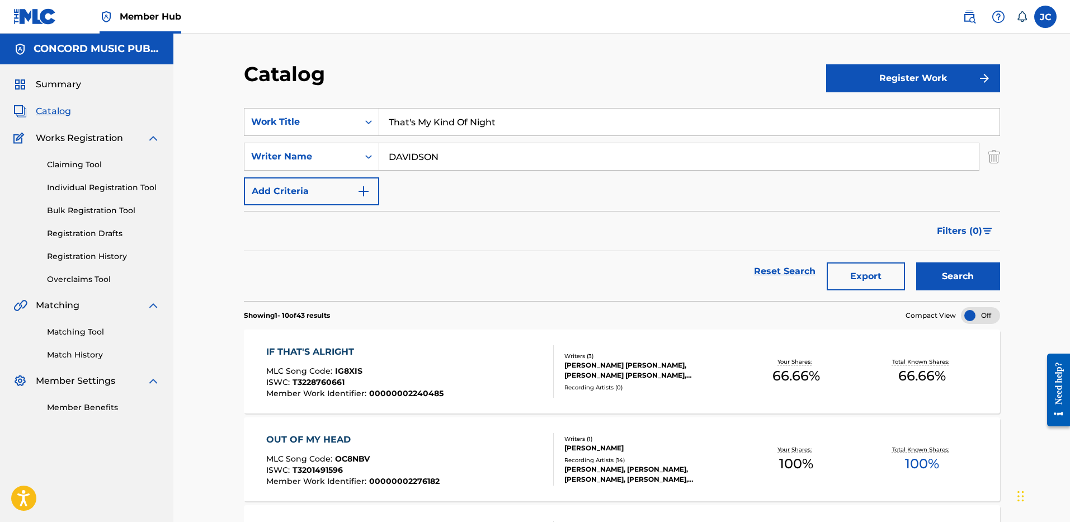
click at [449, 123] on input "That's My Kind Of Night" at bounding box center [689, 121] width 620 height 27
click at [988, 163] on img "Search Form" at bounding box center [993, 157] width 12 height 28
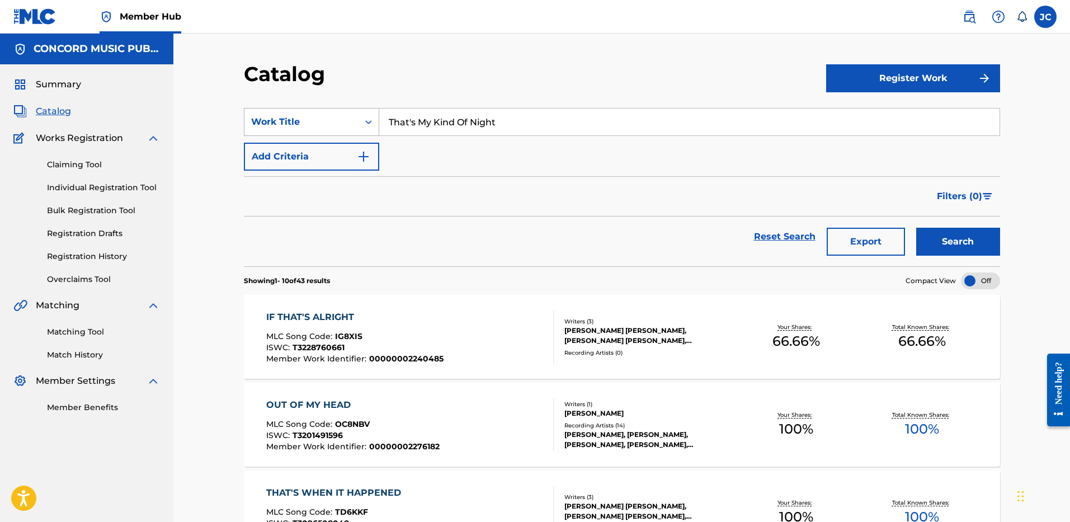
click at [368, 119] on icon "Search Form" at bounding box center [368, 121] width 11 height 11
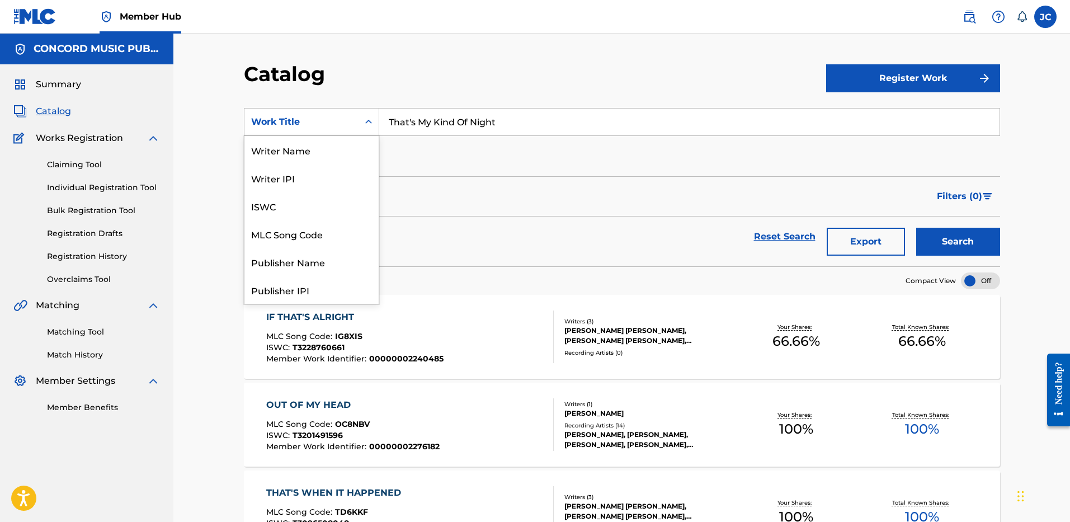
scroll to position [168, 0]
click at [322, 261] on div "ISRC" at bounding box center [311, 262] width 134 height 28
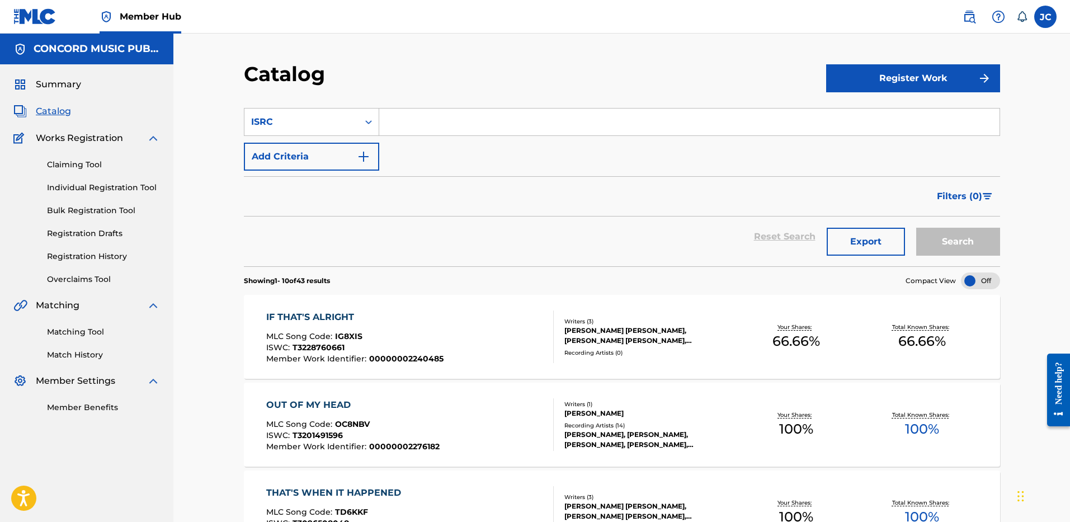
click at [444, 124] on input "Search Form" at bounding box center [689, 121] width 620 height 27
paste input "QMJMT1601080"
type input "QMJMT1601080"
click at [916, 228] on button "Search" at bounding box center [958, 242] width 84 height 28
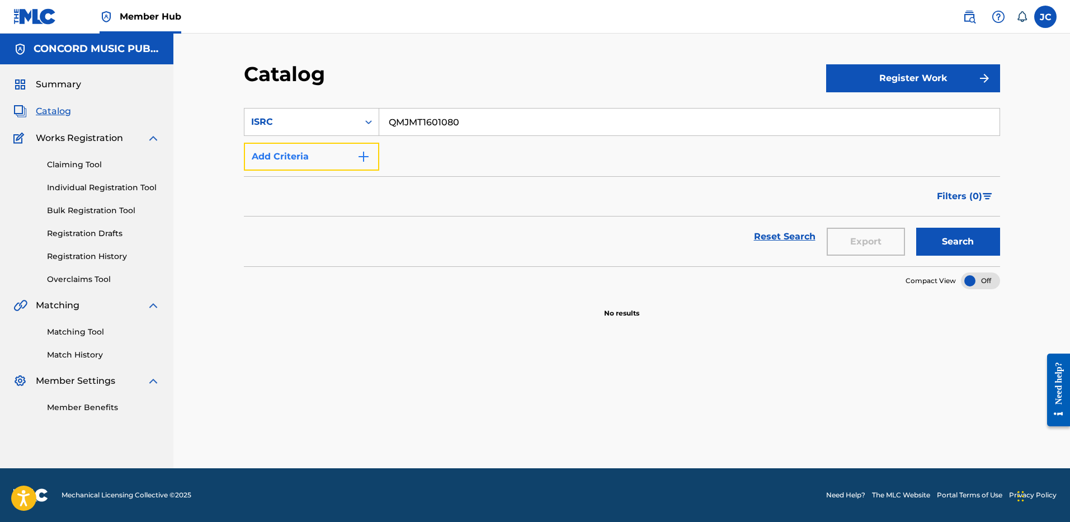
click at [275, 152] on button "Add Criteria" at bounding box center [311, 157] width 135 height 28
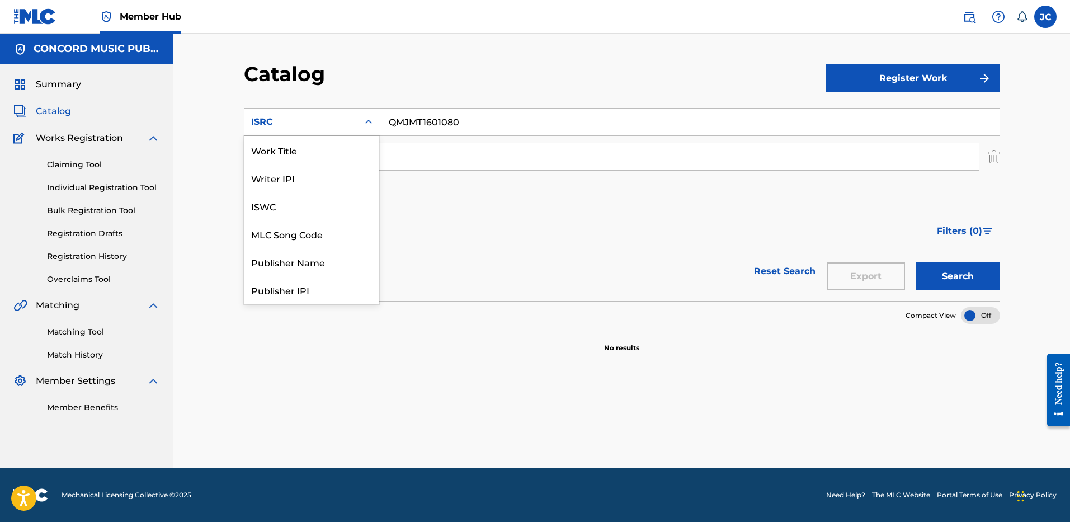
click at [363, 119] on icon "Search Form" at bounding box center [368, 121] width 11 height 11
click at [335, 151] on div "Work Title" at bounding box center [311, 150] width 134 height 28
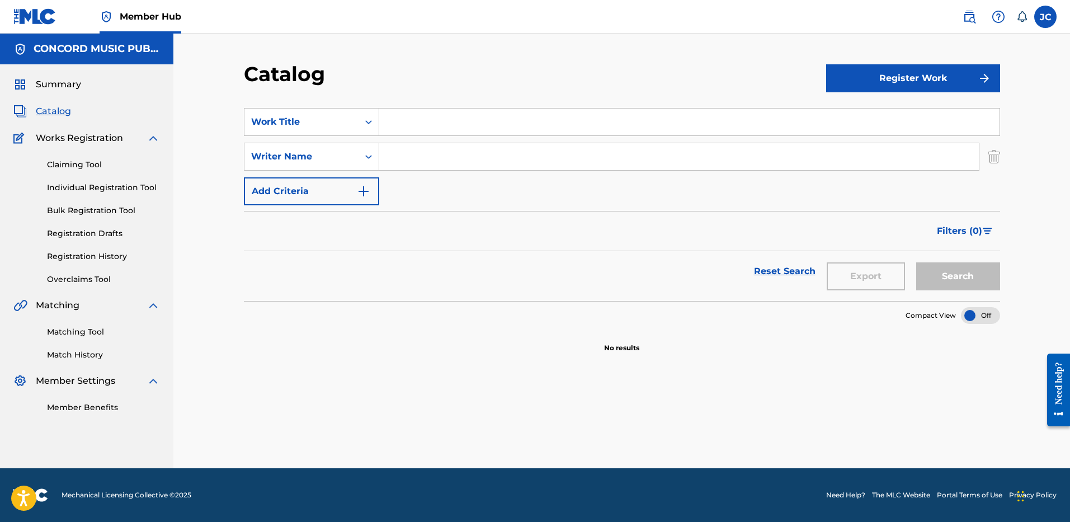
click at [422, 130] on input "Search Form" at bounding box center [689, 121] width 620 height 27
paste input "Deja Vu"
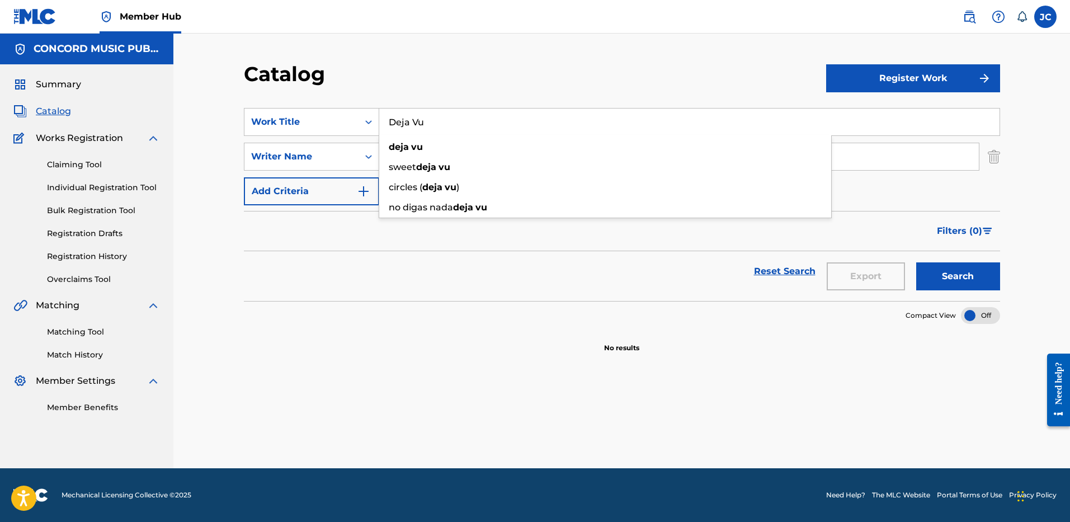
type input "Deja Vu"
click at [437, 271] on div "Reset Search Export Search" at bounding box center [622, 271] width 756 height 40
click at [456, 167] on input "Search Form" at bounding box center [678, 156] width 599 height 27
click at [916, 262] on button "Search" at bounding box center [958, 276] width 84 height 28
click at [509, 162] on input "[PERSON_NAME]" at bounding box center [678, 156] width 599 height 27
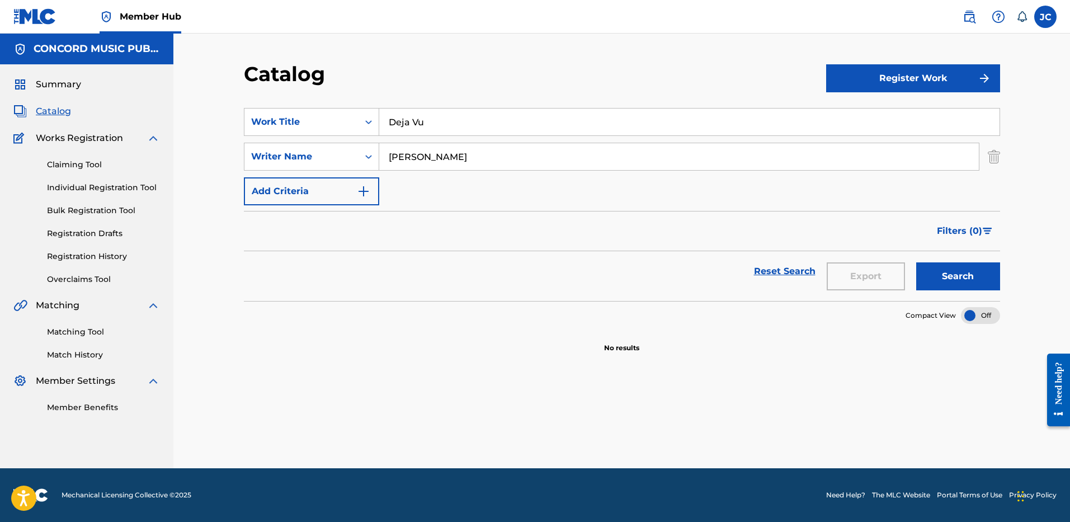
click at [509, 162] on input "[PERSON_NAME]" at bounding box center [678, 156] width 599 height 27
click at [916, 262] on button "Search" at bounding box center [958, 276] width 84 height 28
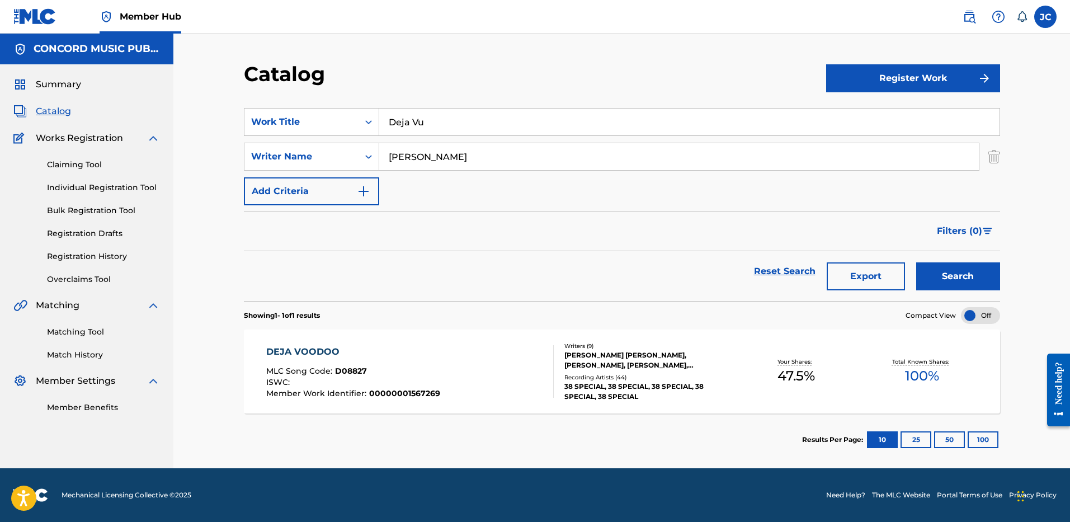
click at [509, 147] on input "[PERSON_NAME]" at bounding box center [678, 156] width 599 height 27
type input "[PERSON_NAME]"
click at [916, 262] on button "Search" at bounding box center [958, 276] width 84 height 28
click at [467, 126] on input "Deja Vu" at bounding box center [689, 121] width 620 height 27
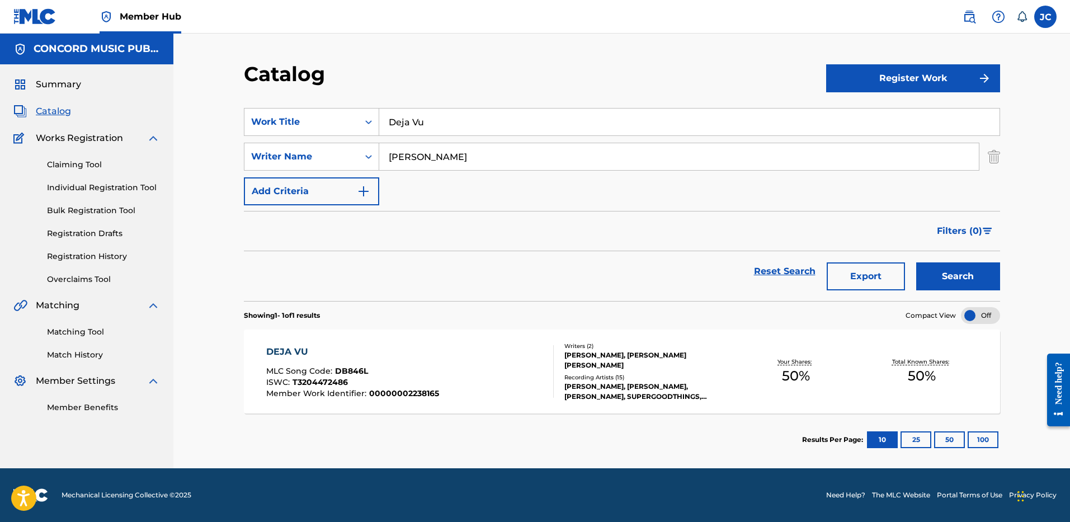
click at [467, 126] on input "Deja Vu" at bounding box center [689, 121] width 620 height 27
click at [995, 152] on img "Search Form" at bounding box center [993, 157] width 12 height 28
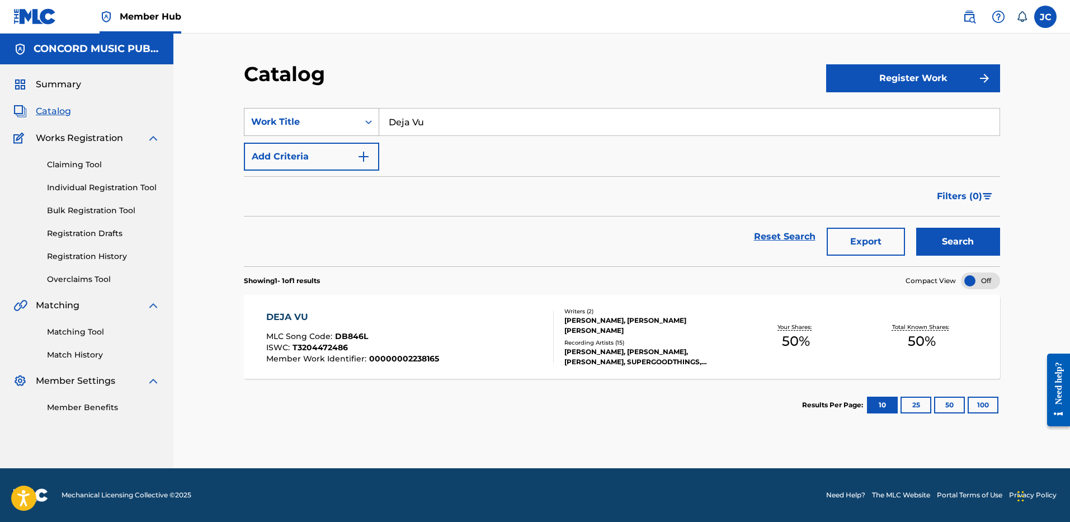
click at [366, 116] on icon "Search Form" at bounding box center [368, 121] width 11 height 11
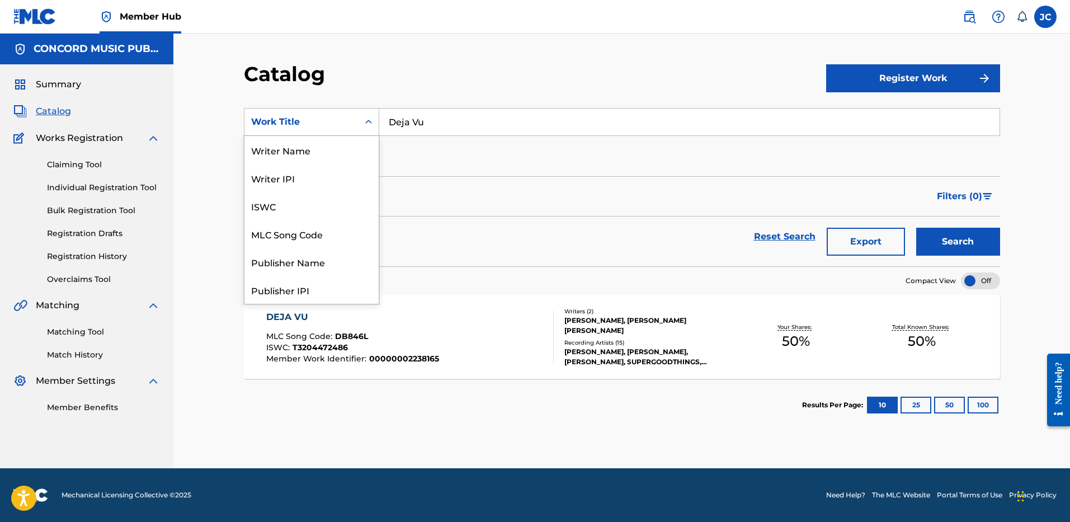
scroll to position [168, 0]
click at [313, 267] on div "ISRC" at bounding box center [311, 262] width 134 height 28
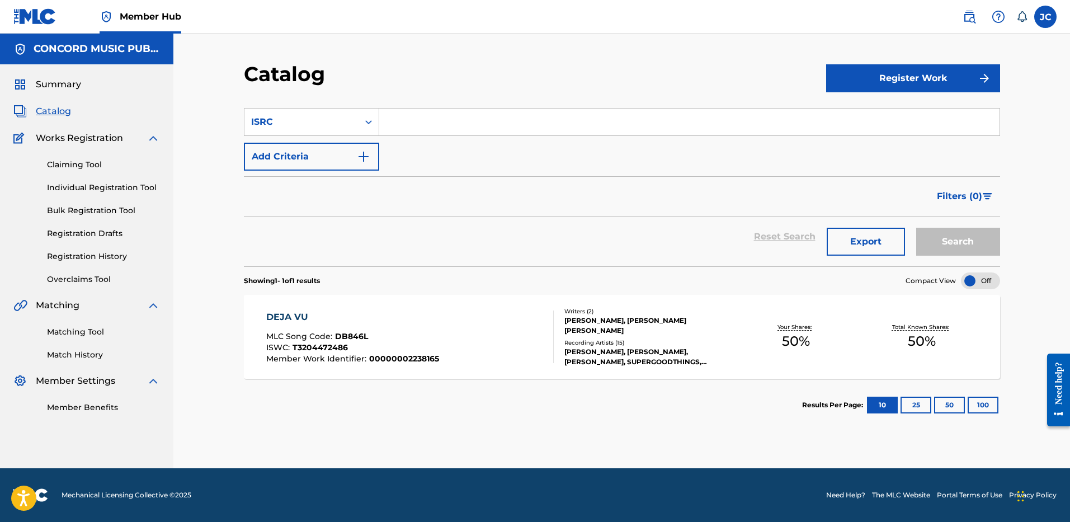
click at [469, 117] on input "Search Form" at bounding box center [689, 121] width 620 height 27
paste input "USUM71511919"
type input "USUM71511919"
click at [916, 228] on button "Search" at bounding box center [958, 242] width 84 height 28
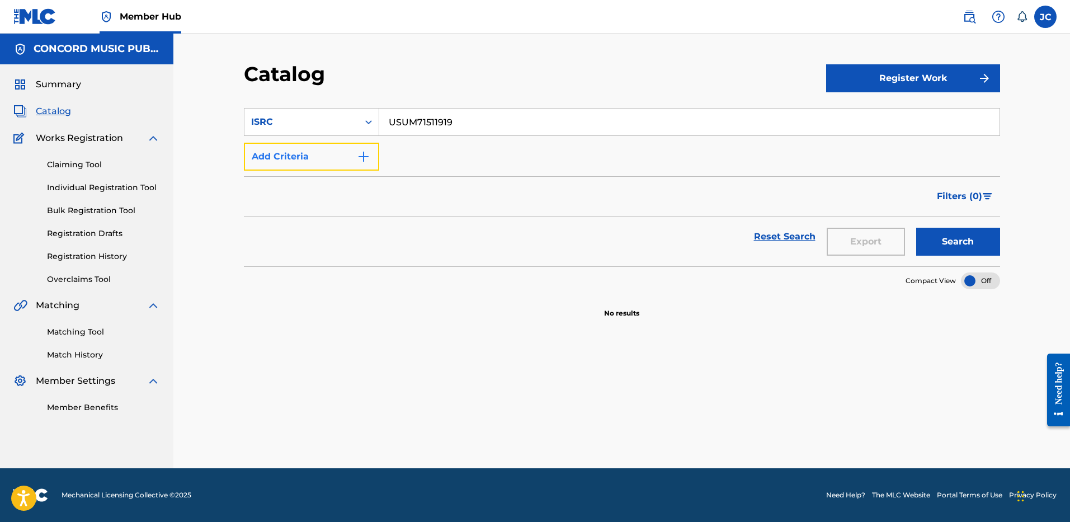
click at [353, 167] on button "Add Criteria" at bounding box center [311, 157] width 135 height 28
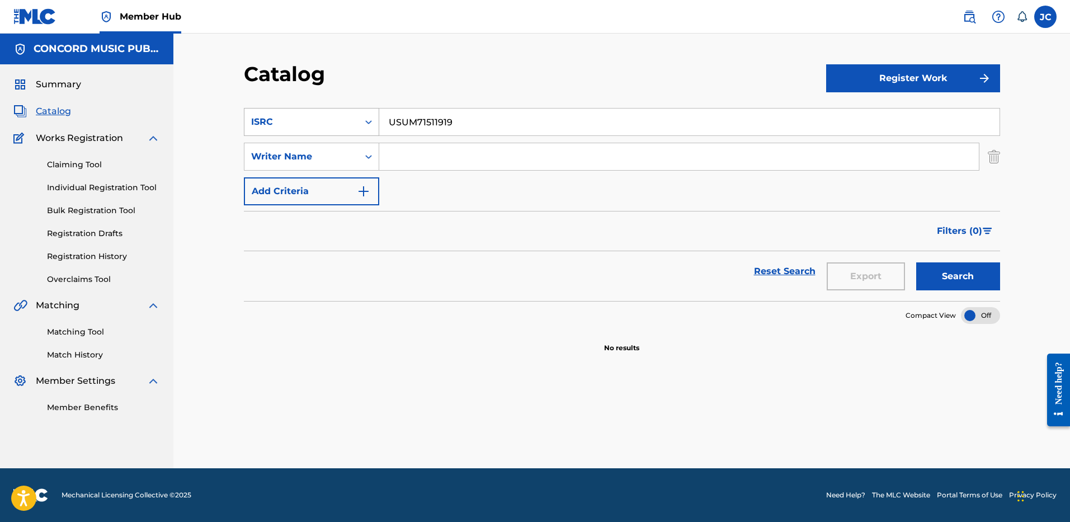
click at [348, 115] on div "ISRC" at bounding box center [301, 121] width 114 height 21
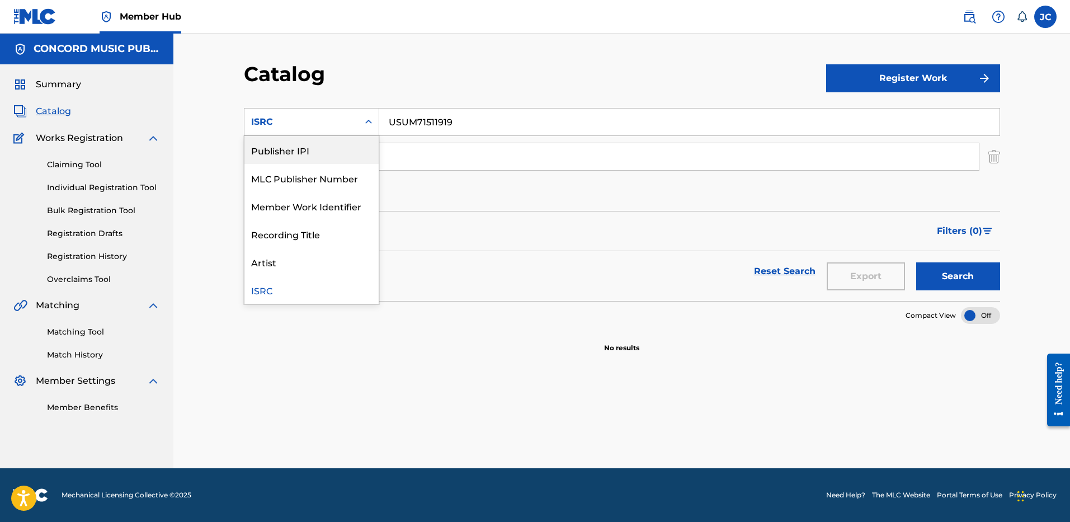
scroll to position [0, 0]
click at [335, 148] on div "Work Title" at bounding box center [311, 150] width 134 height 28
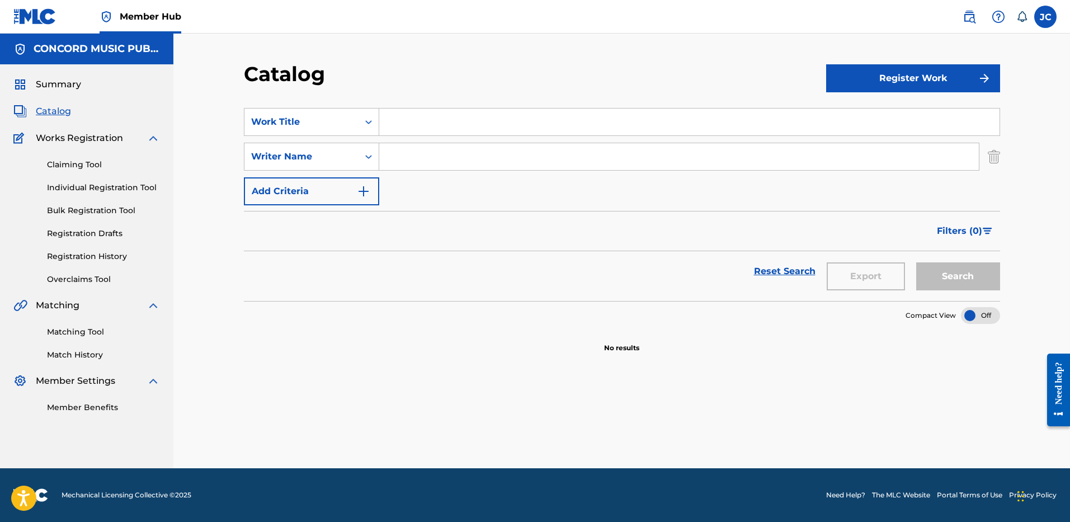
click at [470, 125] on input "Search Form" at bounding box center [689, 121] width 620 height 27
paste input "What Do You Mean?"
type input "What Do You Mean?"
click at [484, 168] on input "Search Form" at bounding box center [678, 156] width 599 height 27
type input "[PERSON_NAME]"
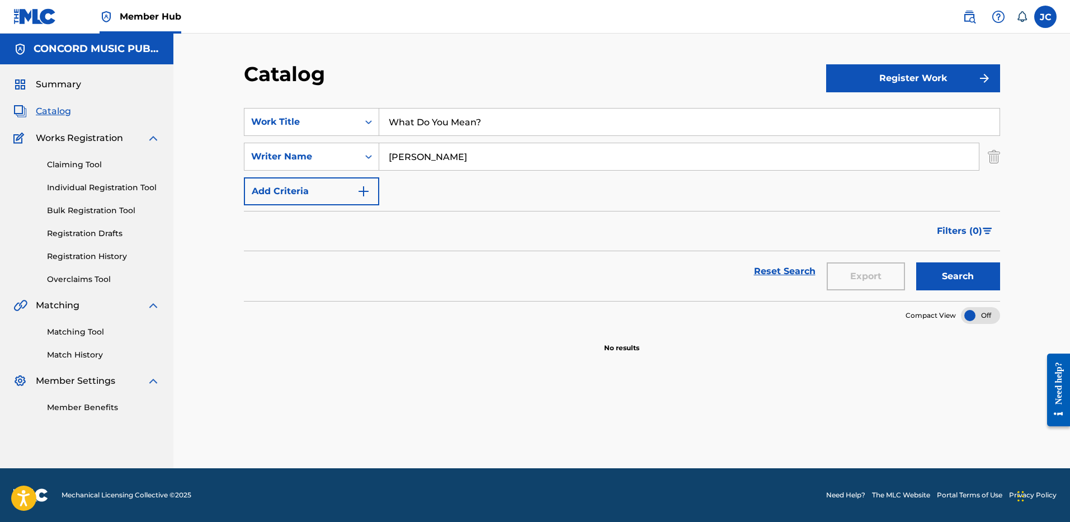
click at [916, 262] on button "Search" at bounding box center [958, 276] width 84 height 28
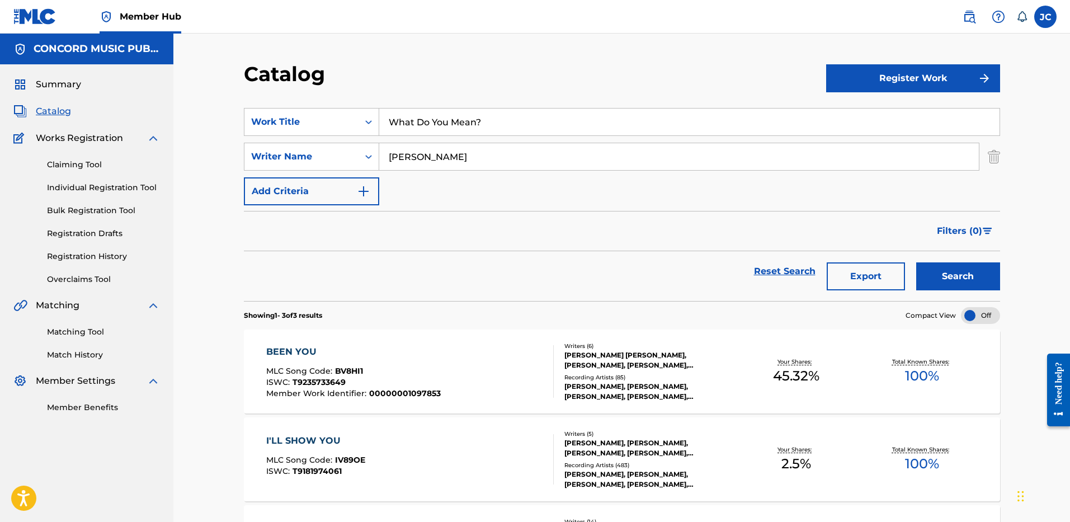
click at [469, 116] on input "What Do You Mean?" at bounding box center [689, 121] width 620 height 27
click at [986, 158] on div "SearchWithCriteria3b1efbba-352a-4674-be7b-e796c869ca71 Writer Name [PERSON_NAME]" at bounding box center [622, 157] width 756 height 28
click at [993, 155] on img "Search Form" at bounding box center [993, 157] width 12 height 28
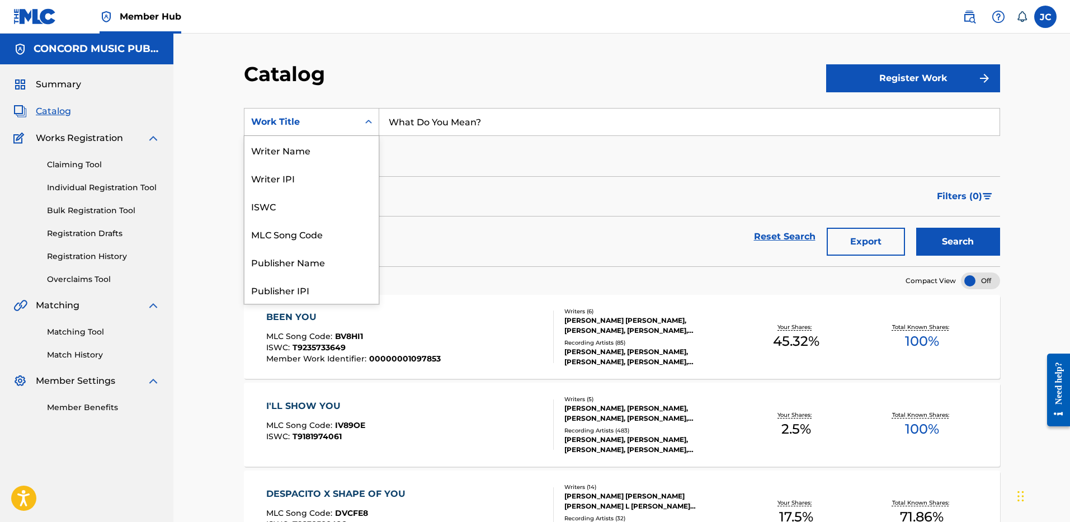
click at [308, 124] on div "Work Title" at bounding box center [301, 121] width 101 height 13
click at [334, 268] on div "ISRC" at bounding box center [311, 262] width 134 height 28
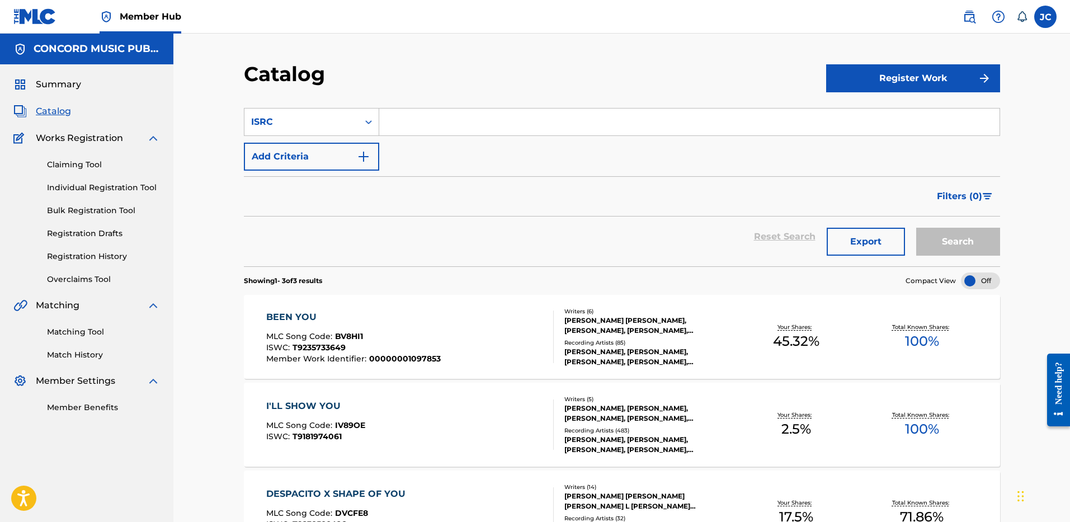
click at [445, 121] on input "Search Form" at bounding box center [689, 121] width 620 height 27
paste input "USRC11600042"
type input "USRC11600042"
click at [916, 228] on button "Search" at bounding box center [958, 242] width 84 height 28
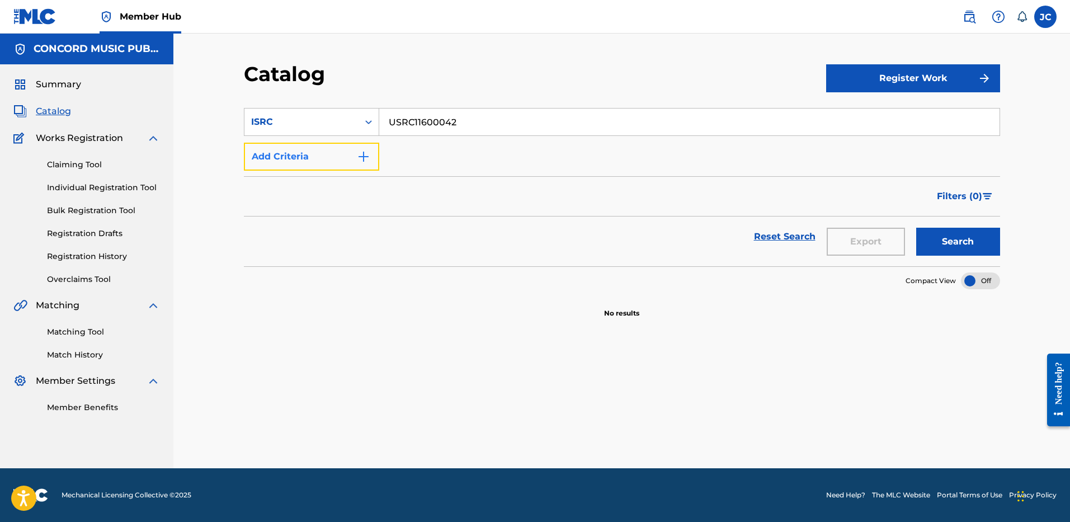
click at [348, 153] on button "Add Criteria" at bounding box center [311, 157] width 135 height 28
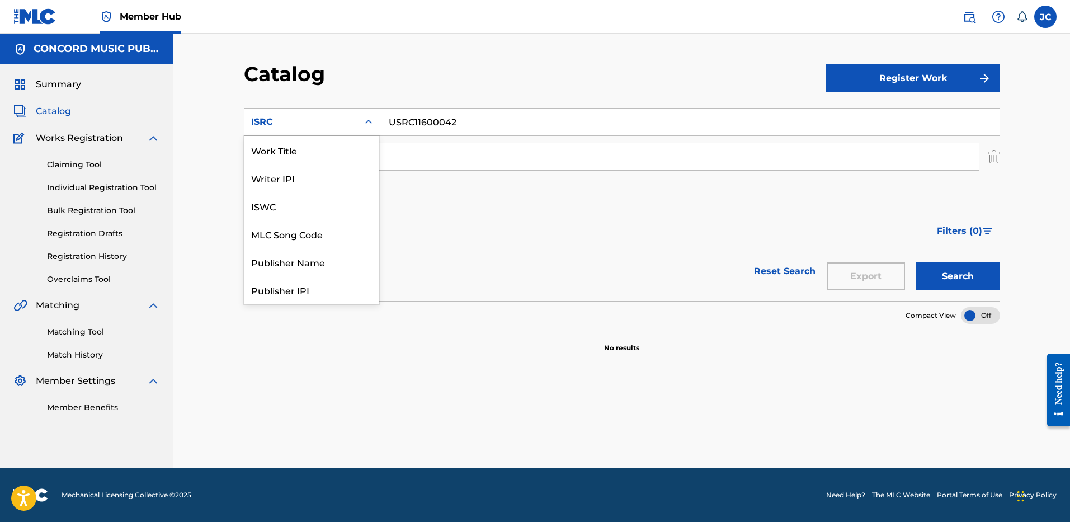
click at [352, 124] on div "ISRC" at bounding box center [301, 121] width 114 height 21
click at [330, 152] on div "Work Title" at bounding box center [311, 150] width 134 height 28
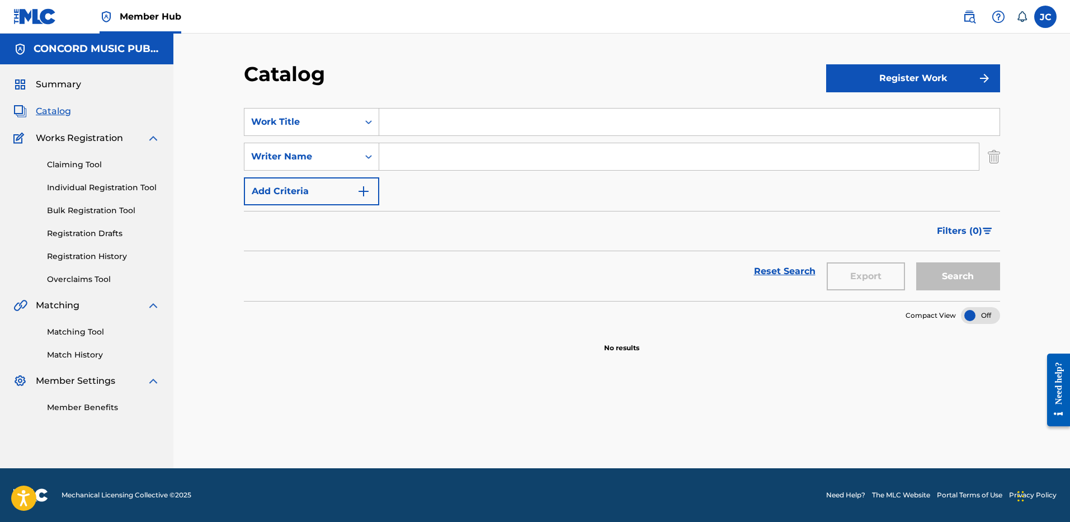
click at [435, 126] on input "Search Form" at bounding box center [689, 121] width 620 height 27
paste input "PILLOWTALK"
type input "PILLOWTALK"
click at [416, 152] on input "Search Form" at bounding box center [678, 156] width 599 height 27
click at [916, 262] on button "Search" at bounding box center [958, 276] width 84 height 28
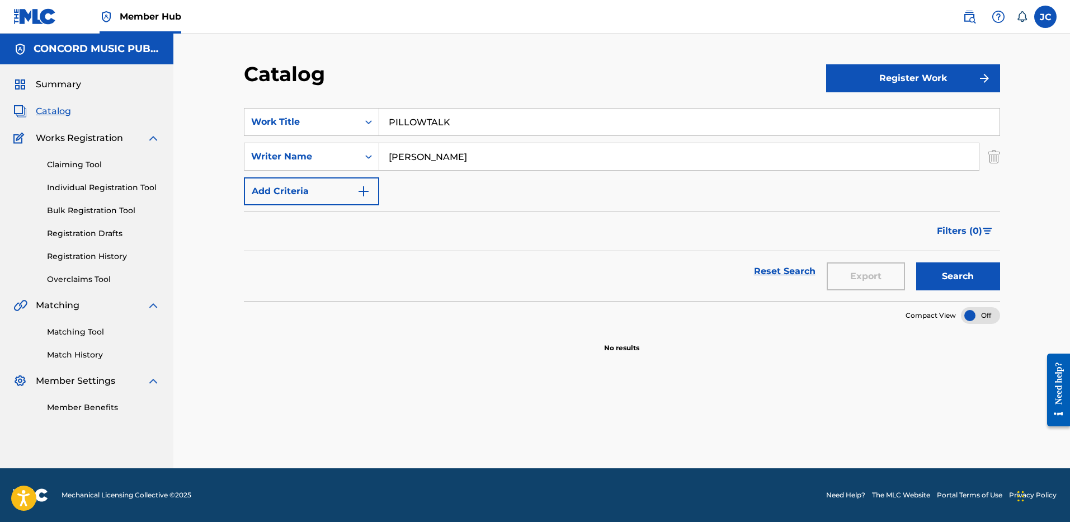
click at [466, 168] on input "[PERSON_NAME]" at bounding box center [678, 156] width 599 height 27
type input "[PERSON_NAME]"
click at [916, 262] on button "Search" at bounding box center [958, 276] width 84 height 28
click at [991, 158] on img "Search Form" at bounding box center [993, 157] width 12 height 28
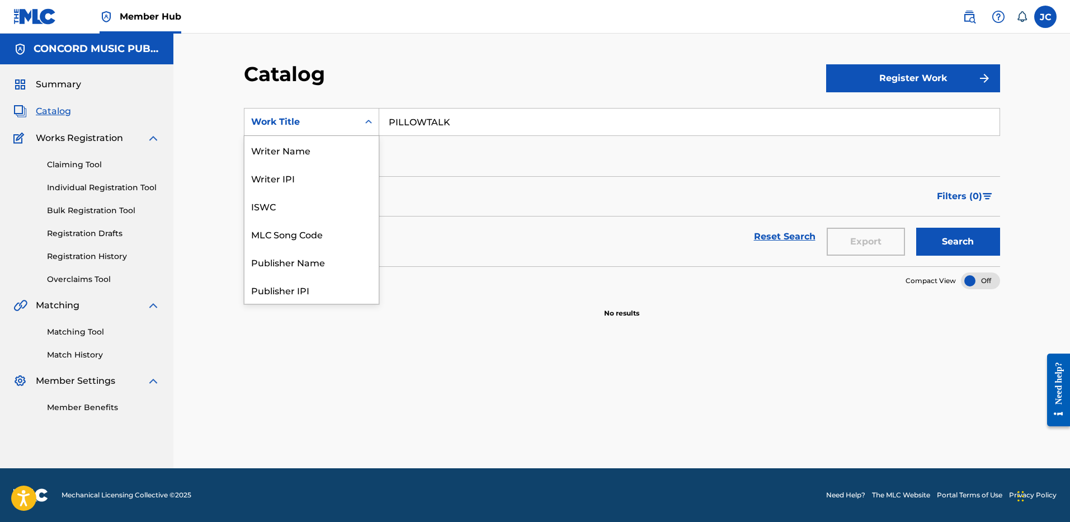
click at [361, 123] on div "Search Form" at bounding box center [368, 122] width 20 height 20
click at [308, 150] on div "Writer Name" at bounding box center [311, 150] width 134 height 28
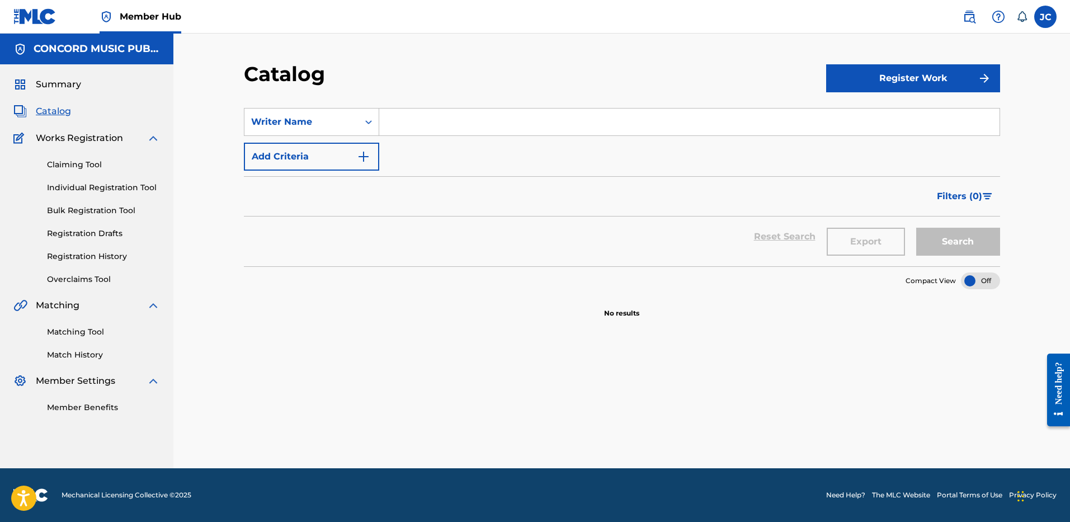
click at [447, 116] on input "Search Form" at bounding box center [689, 121] width 620 height 27
paste input "PILLOWTALK"
type input "PILLOWTALK"
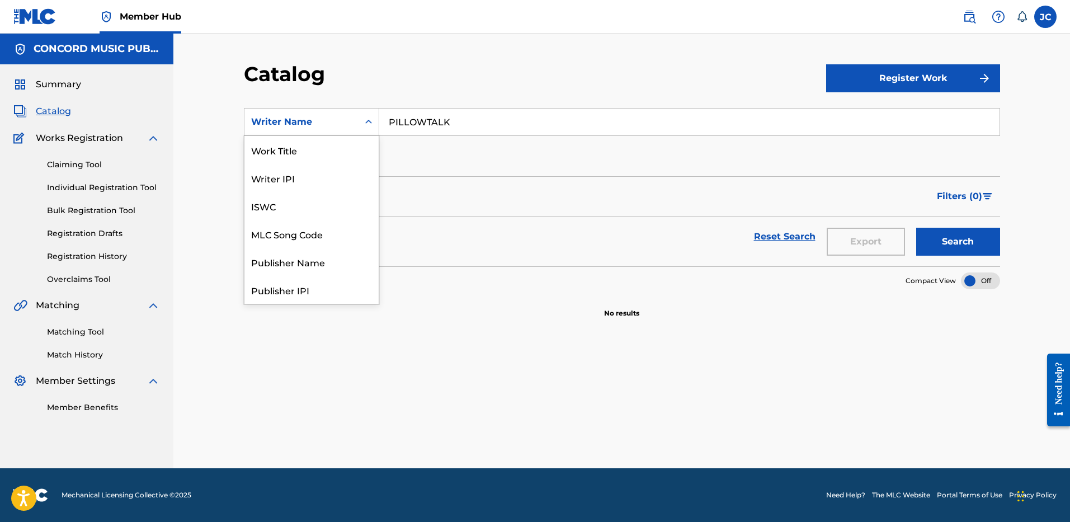
click at [346, 110] on div "Writer Name" at bounding box center [311, 122] width 135 height 28
click at [330, 264] on div "ISRC" at bounding box center [311, 262] width 134 height 28
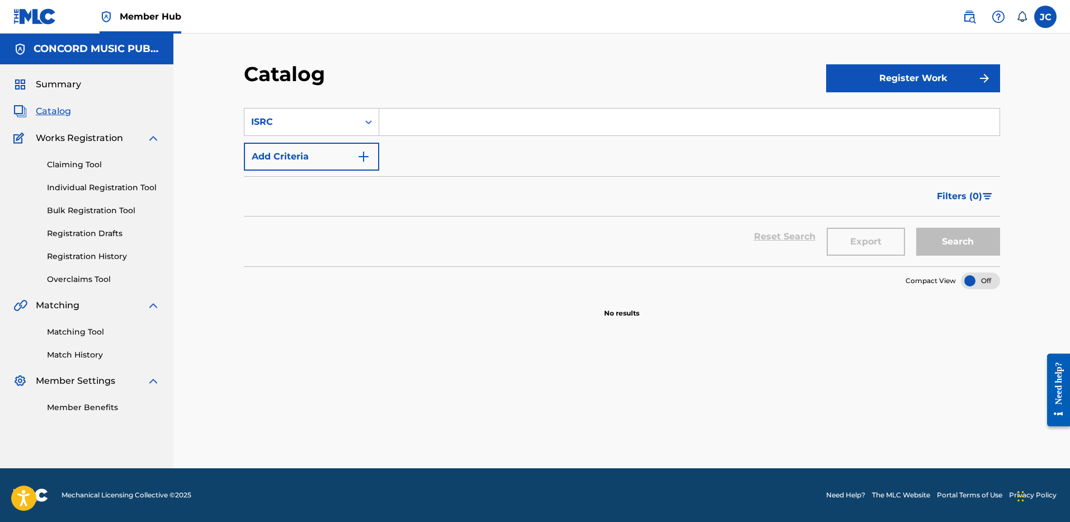
click at [404, 129] on input "Search Form" at bounding box center [689, 121] width 620 height 27
paste input "USJI10800838"
type input "USJI10800838"
click at [916, 228] on button "Search" at bounding box center [958, 242] width 84 height 28
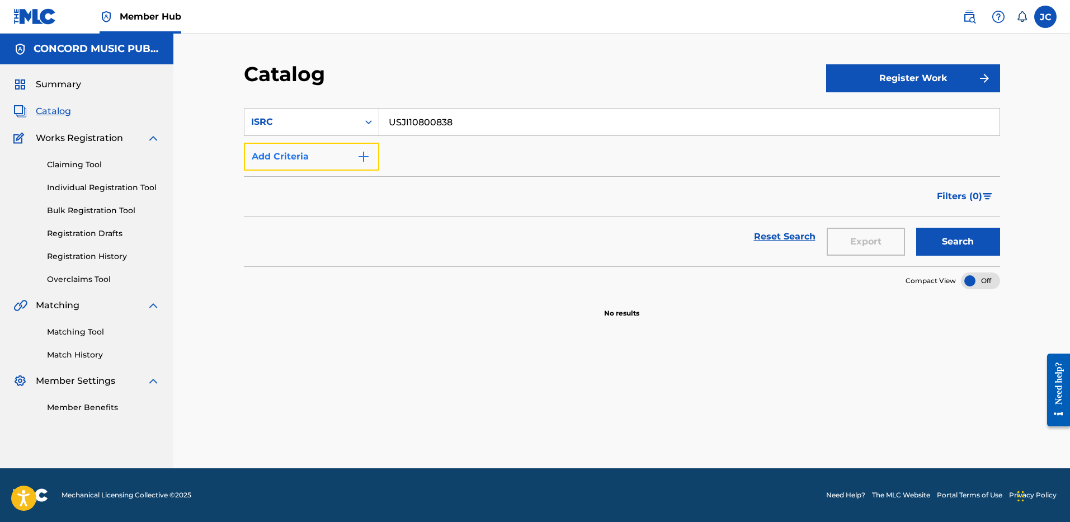
click at [360, 150] on img "Search Form" at bounding box center [363, 156] width 13 height 13
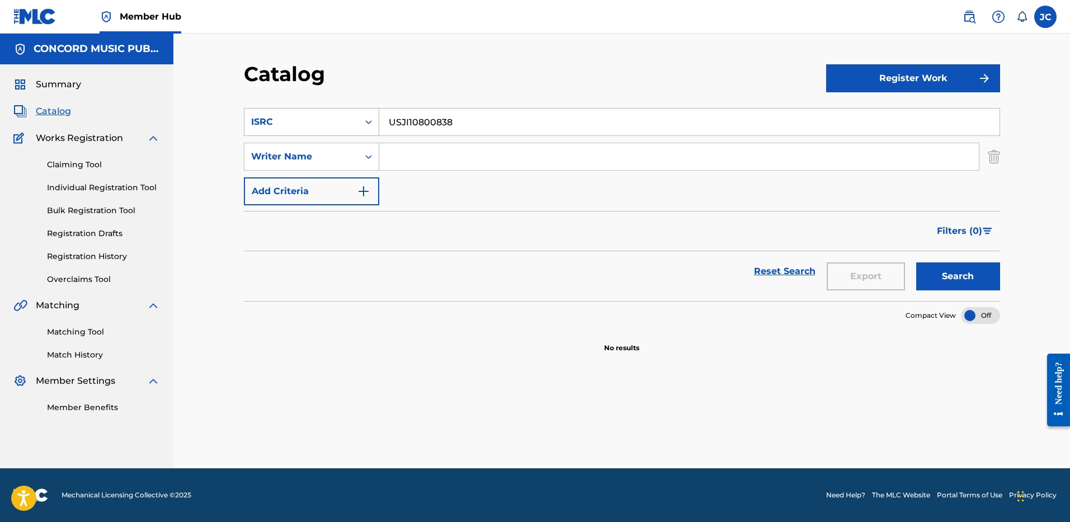
click at [355, 118] on div "ISRC" at bounding box center [301, 121] width 114 height 21
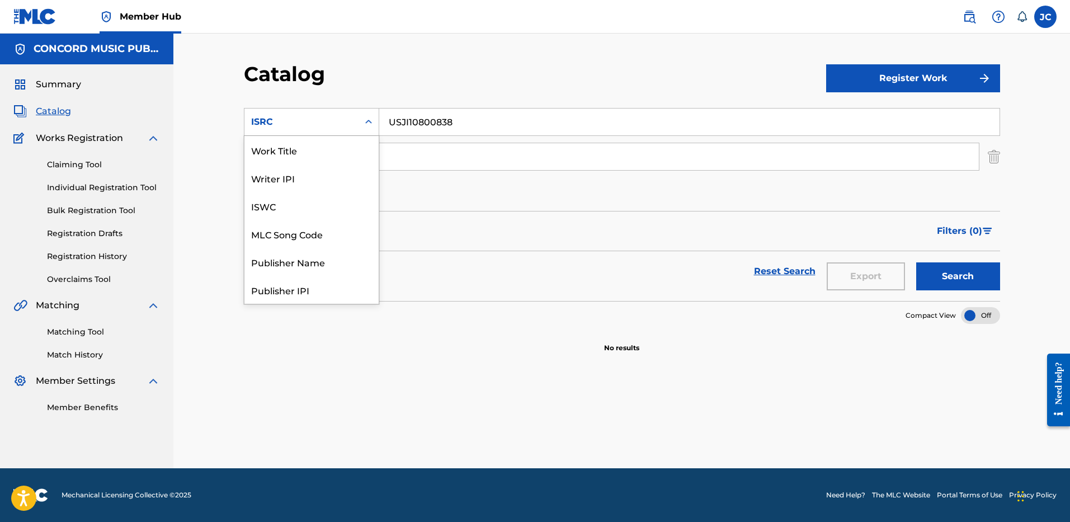
click at [355, 118] on div "ISRC" at bounding box center [301, 121] width 114 height 21
click at [357, 134] on div "ISRC" at bounding box center [311, 122] width 135 height 28
click at [337, 143] on div "Work Title" at bounding box center [311, 150] width 134 height 28
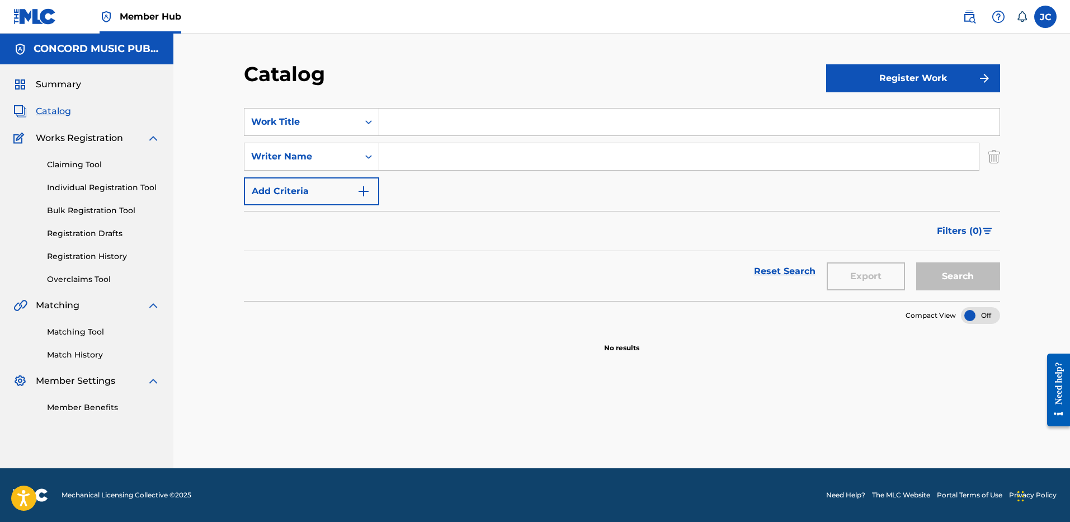
click at [417, 127] on input "Search Form" at bounding box center [689, 121] width 620 height 27
paste input "Womanizer"
type input "Womanizer"
click at [420, 166] on input "Search Form" at bounding box center [678, 156] width 599 height 27
click at [916, 262] on button "Search" at bounding box center [958, 276] width 84 height 28
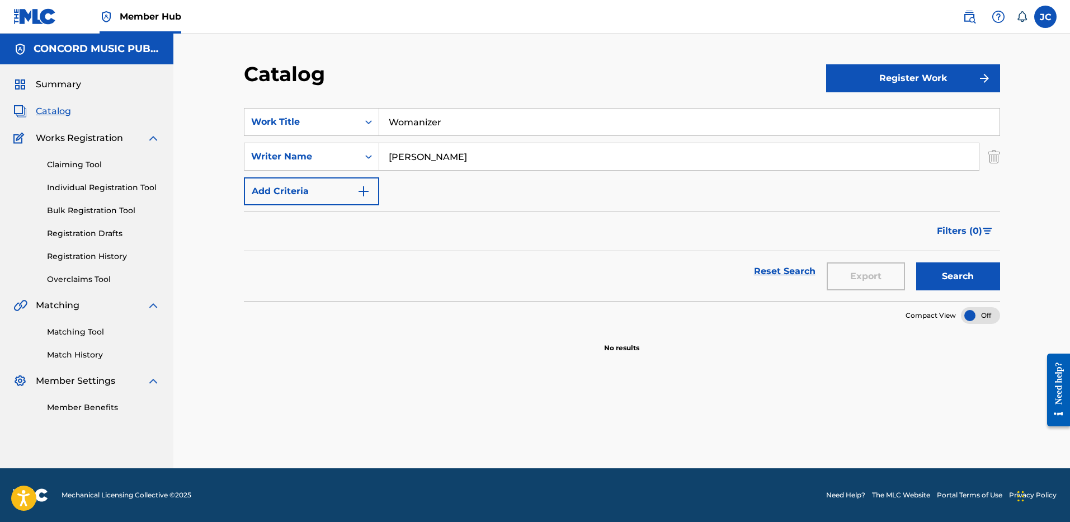
click at [445, 163] on input "[PERSON_NAME]" at bounding box center [678, 156] width 599 height 27
paste input "Akinyemi"
type input "Akinyemi"
click at [916, 262] on button "Search" at bounding box center [958, 276] width 84 height 28
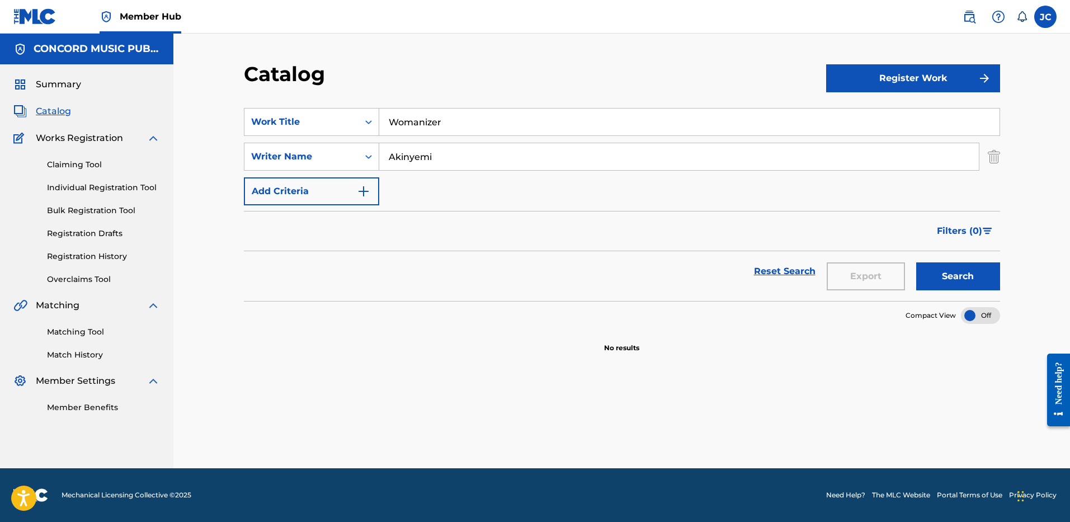
click at [435, 122] on input "Womanizer" at bounding box center [689, 121] width 620 height 27
click at [989, 163] on img "Search Form" at bounding box center [993, 157] width 12 height 28
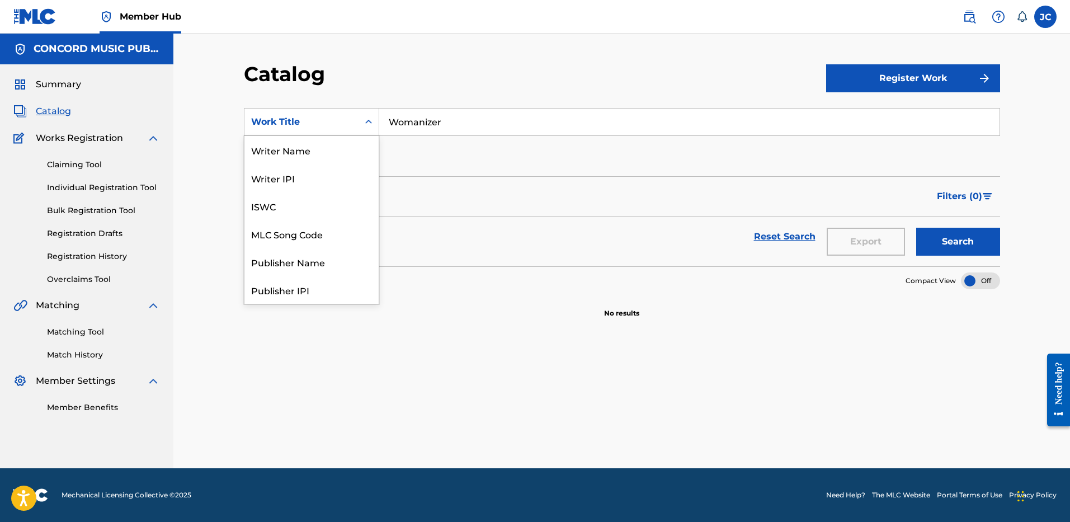
click at [363, 122] on icon "Search Form" at bounding box center [368, 121] width 11 height 11
click at [344, 257] on div "ISRC" at bounding box center [311, 262] width 134 height 28
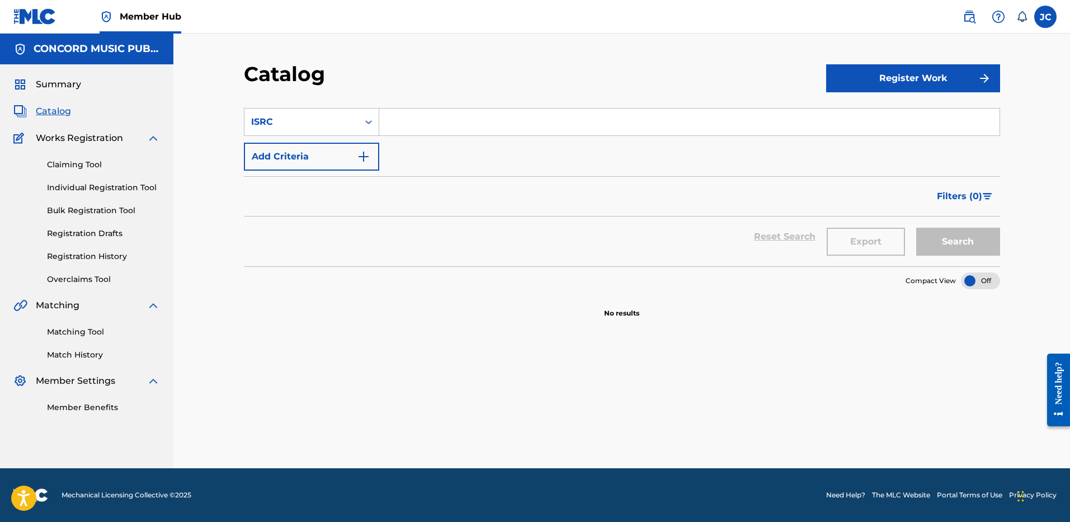
click at [447, 121] on input "Search Form" at bounding box center [689, 121] width 620 height 27
paste input "USUG11600997"
type input "USUG11600997"
click at [916, 228] on button "Search" at bounding box center [958, 242] width 84 height 28
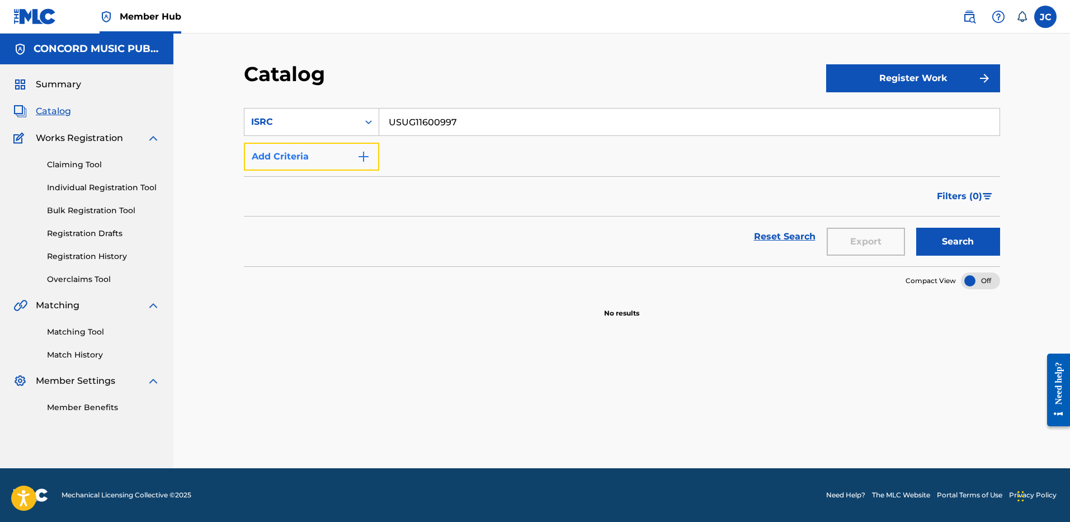
click at [367, 160] on img "Search Form" at bounding box center [363, 156] width 13 height 13
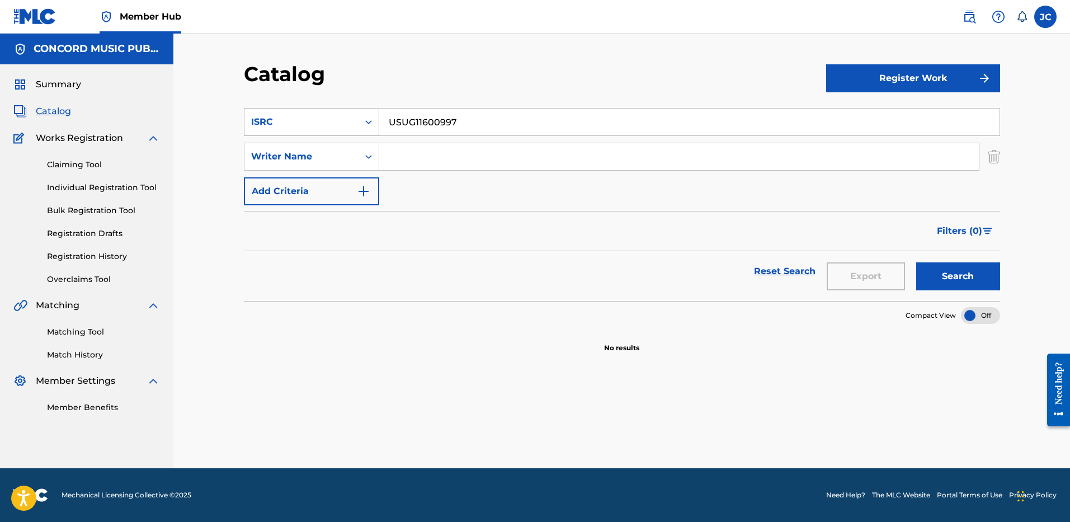
click at [363, 111] on div "Search Form" at bounding box center [368, 121] width 20 height 27
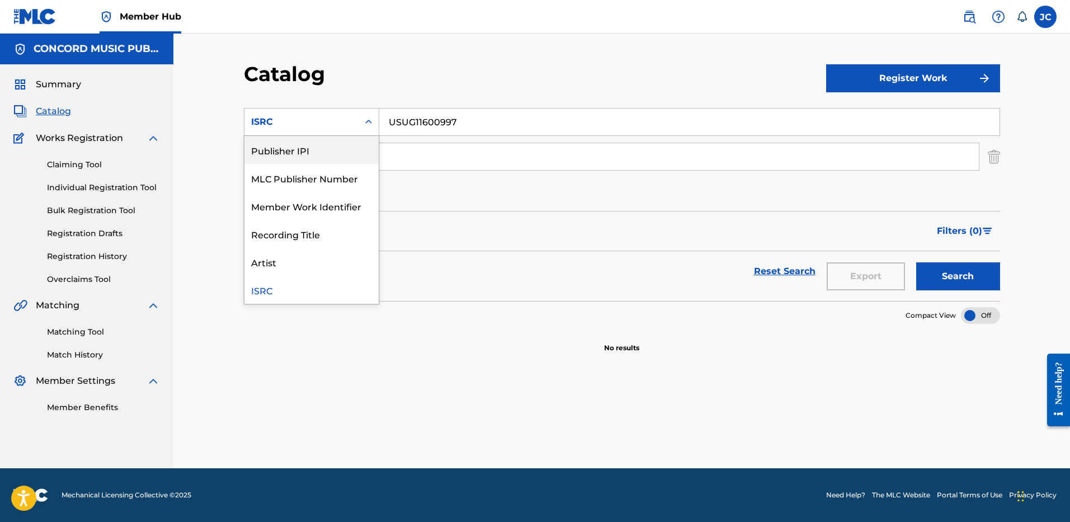
scroll to position [0, 0]
click at [334, 147] on div "Work Title" at bounding box center [311, 150] width 134 height 28
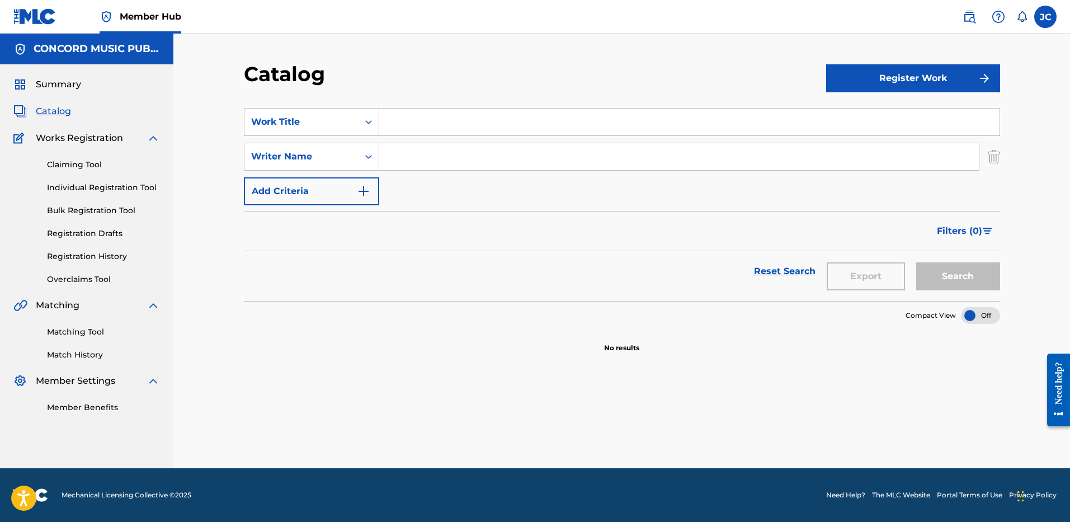
click at [434, 127] on input "Search Form" at bounding box center [689, 121] width 620 height 27
paste input "Party Monster"
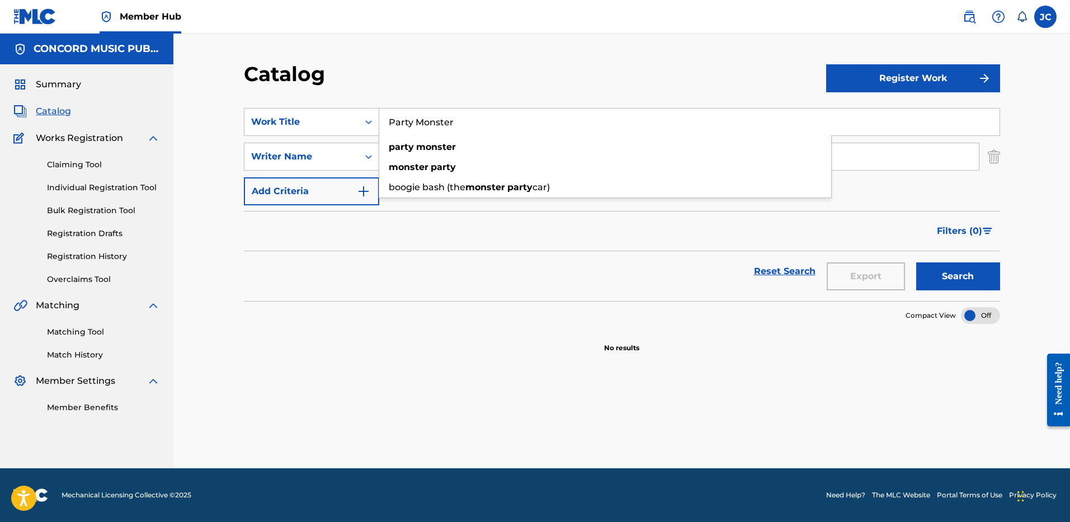
type input "Party Monster"
click at [437, 289] on div "Reset Search Export Search" at bounding box center [622, 271] width 756 height 40
click at [451, 162] on input "Search Form" at bounding box center [678, 156] width 599 height 27
click at [916, 262] on button "Search" at bounding box center [958, 276] width 84 height 28
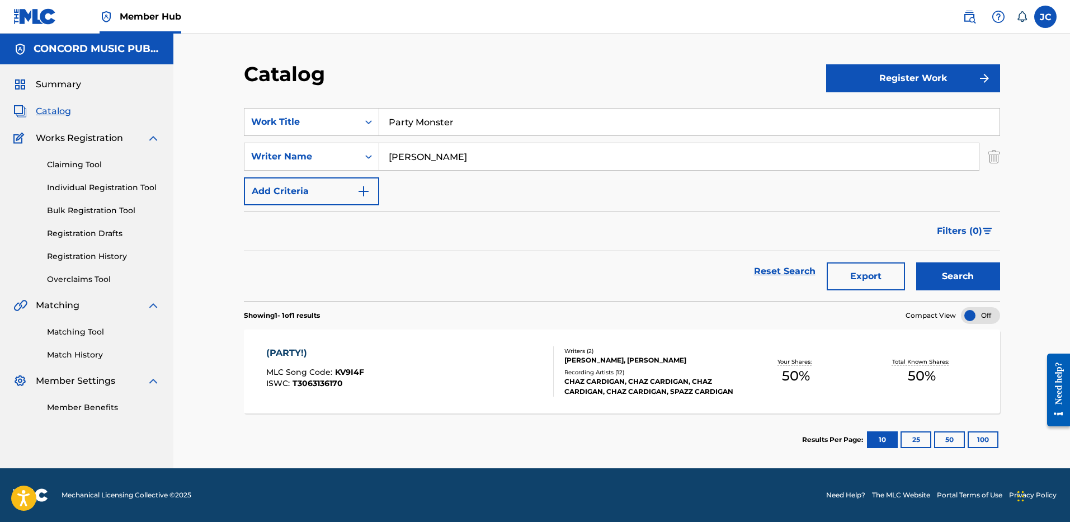
click at [453, 168] on input "[PERSON_NAME]" at bounding box center [678, 156] width 599 height 27
type input "[PERSON_NAME]"
click at [916, 262] on button "Search" at bounding box center [958, 276] width 84 height 28
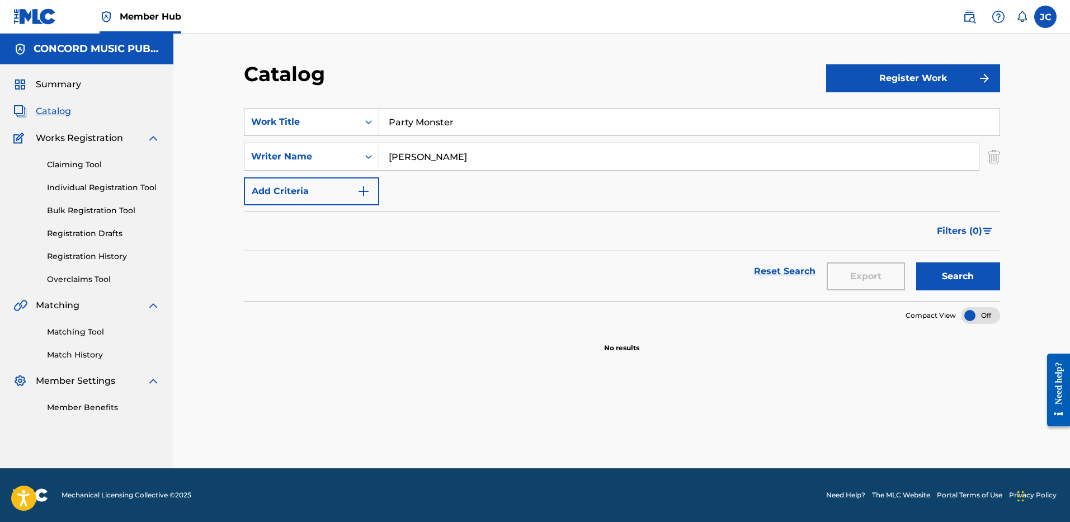
click at [476, 124] on input "Party Monster" at bounding box center [689, 121] width 620 height 27
click at [639, 293] on div "Reset Search Export Search" at bounding box center [622, 276] width 756 height 50
click at [992, 165] on img "Search Form" at bounding box center [993, 157] width 12 height 28
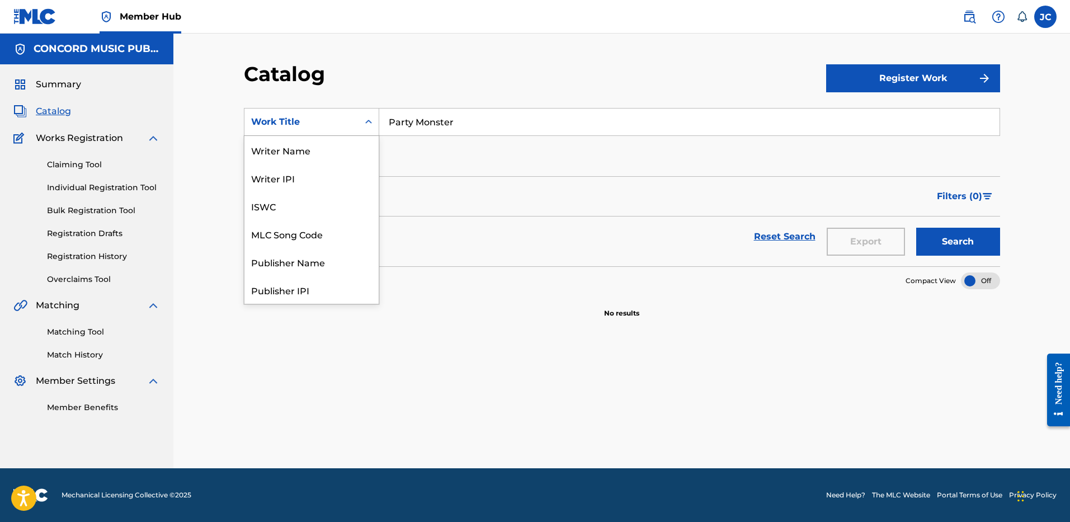
click at [323, 110] on div "Work Title" at bounding box center [311, 122] width 135 height 28
click at [314, 266] on div "ISRC" at bounding box center [311, 262] width 134 height 28
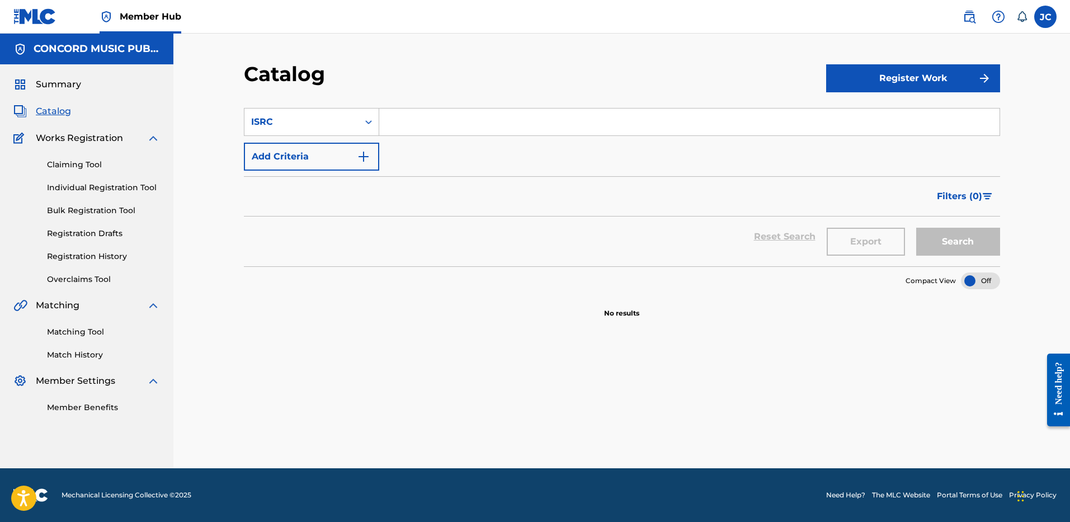
click at [433, 133] on input "Search Form" at bounding box center [689, 121] width 620 height 27
paste input "USUM72007941"
type input "USUM72007941"
click at [916, 228] on button "Search" at bounding box center [958, 242] width 84 height 28
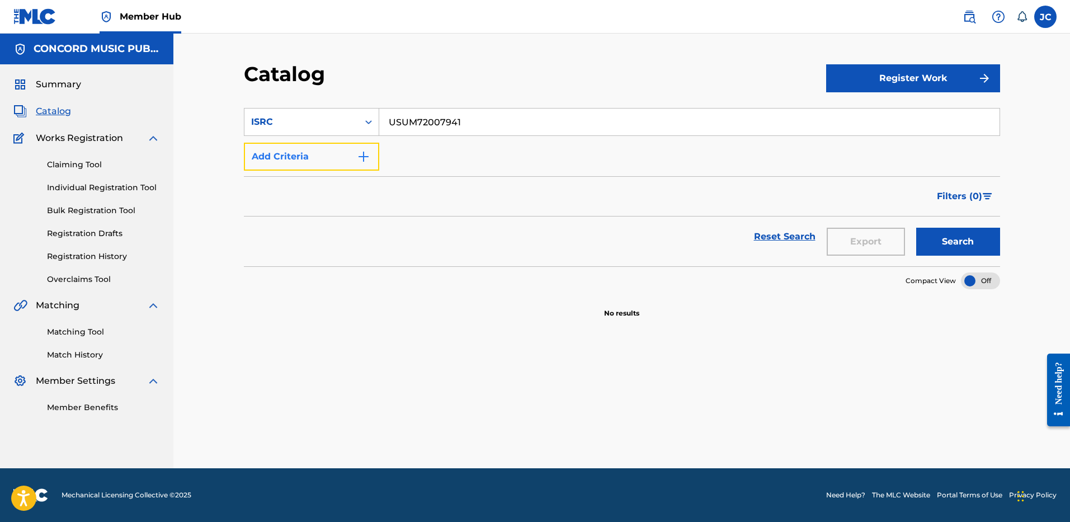
click at [312, 162] on button "Add Criteria" at bounding box center [311, 157] width 135 height 28
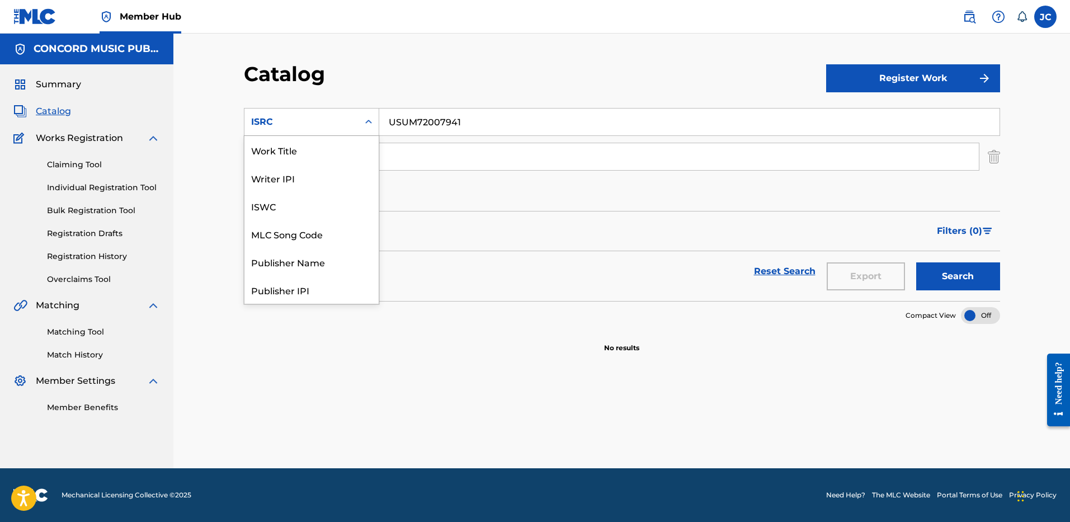
click at [355, 115] on div "ISRC" at bounding box center [301, 121] width 114 height 21
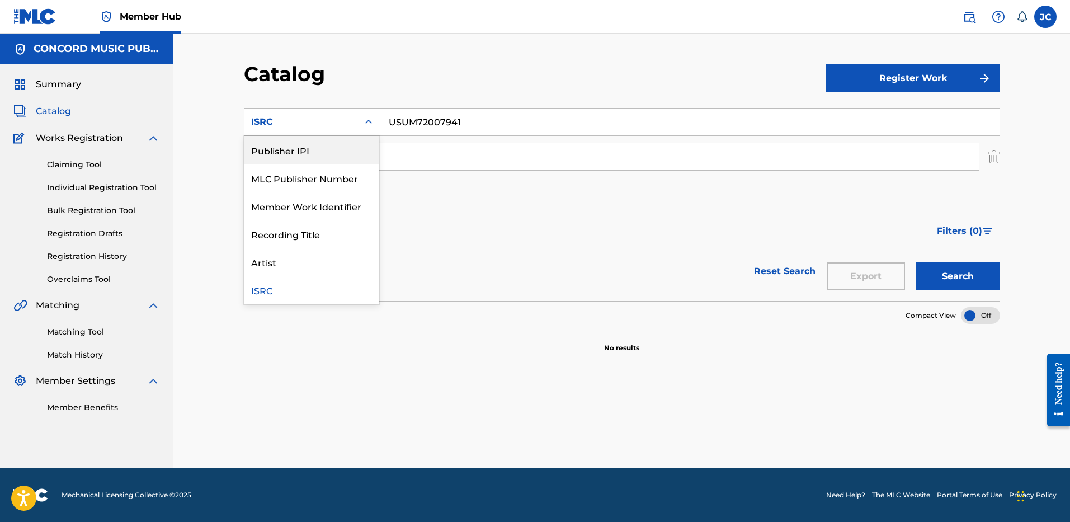
scroll to position [0, 0]
click at [339, 154] on div "Work Title" at bounding box center [311, 150] width 134 height 28
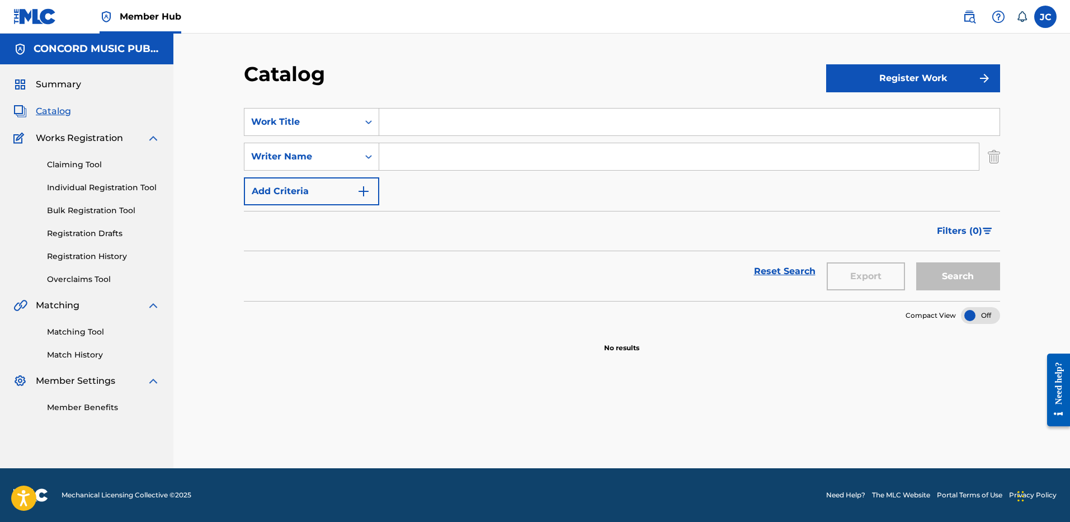
click at [424, 124] on input "Search Form" at bounding box center [689, 121] width 620 height 27
paste input "ROCKSTAR"
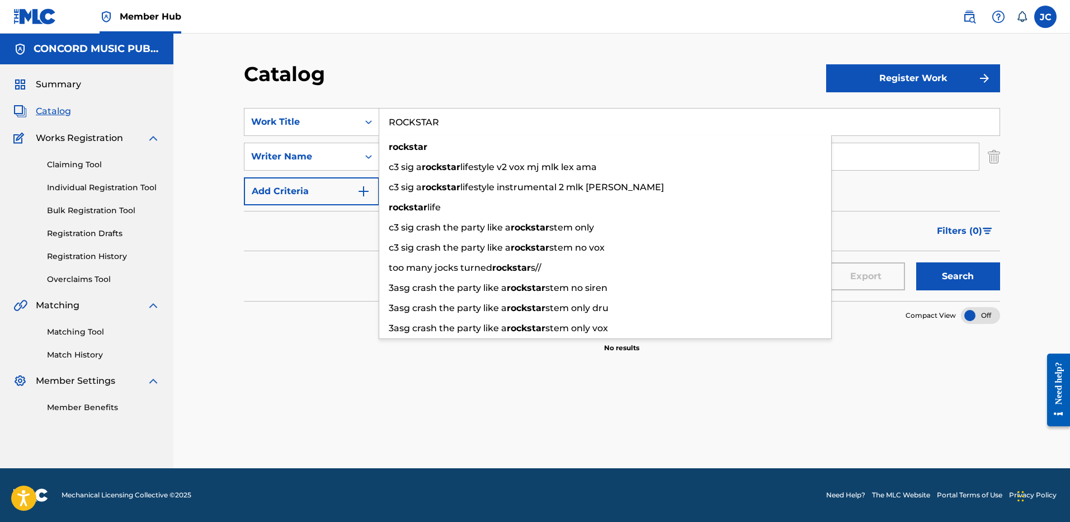
type input "ROCKSTAR"
click at [540, 78] on div "Catalog" at bounding box center [535, 78] width 582 height 33
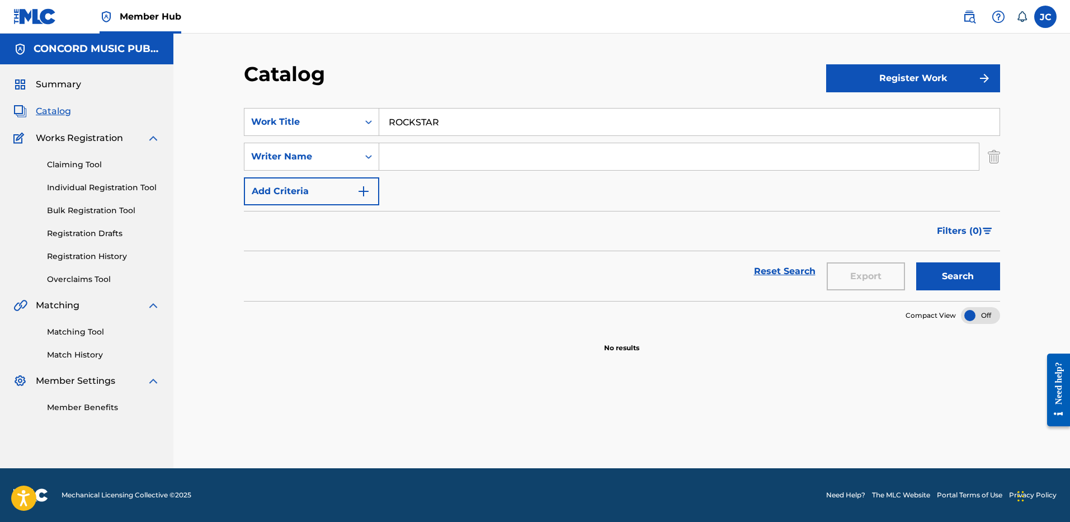
click at [497, 155] on input "Search Form" at bounding box center [678, 156] width 599 height 27
paste input "[PERSON_NAME]"
click at [916, 262] on button "Search" at bounding box center [958, 276] width 84 height 28
click at [497, 155] on input "[PERSON_NAME]" at bounding box center [678, 156] width 599 height 27
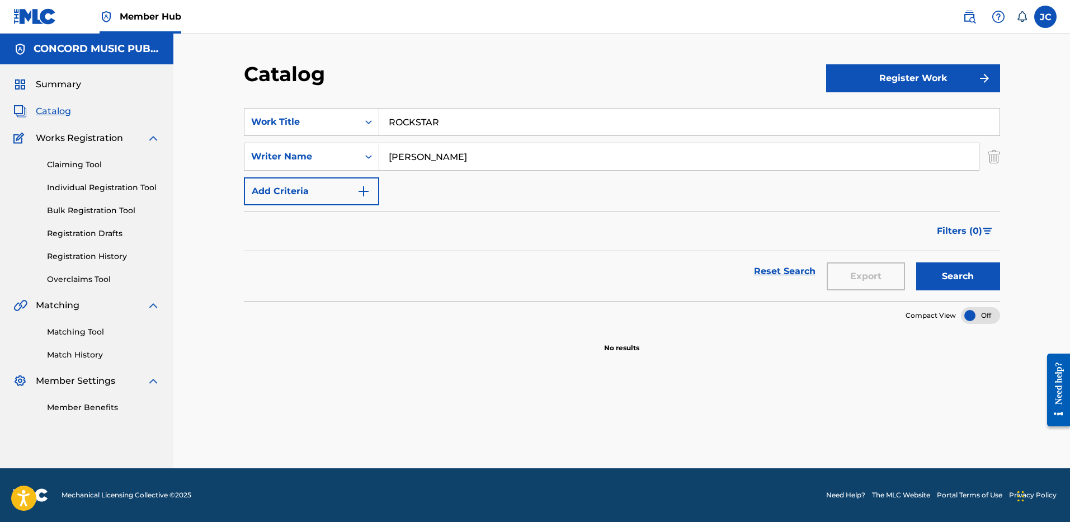
type input "[PERSON_NAME]"
click at [916, 262] on button "Search" at bounding box center [958, 276] width 84 height 28
click at [461, 121] on input "ROCKSTAR" at bounding box center [689, 121] width 620 height 27
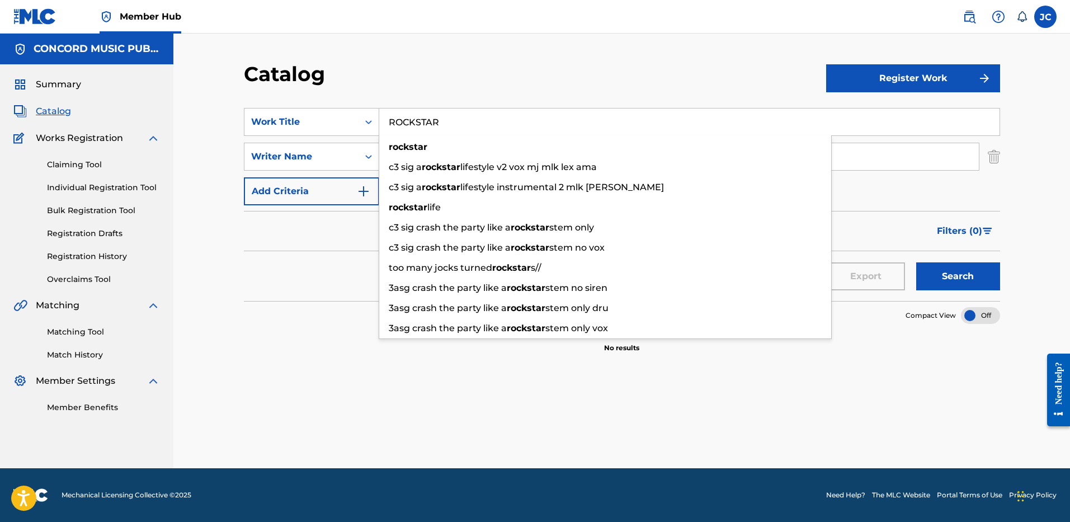
click at [461, 121] on input "ROCKSTAR" at bounding box center [689, 121] width 620 height 27
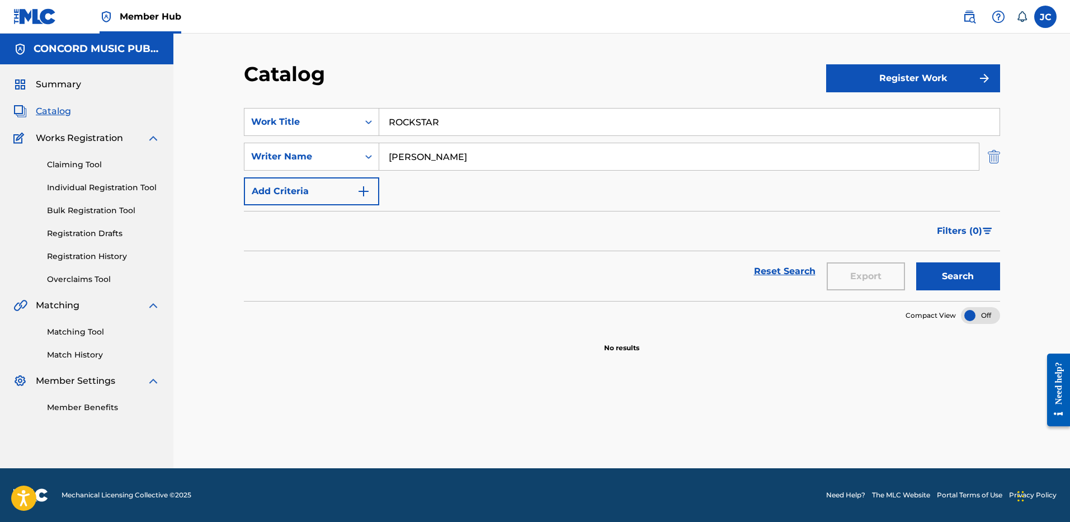
click at [993, 155] on img "Search Form" at bounding box center [993, 157] width 12 height 28
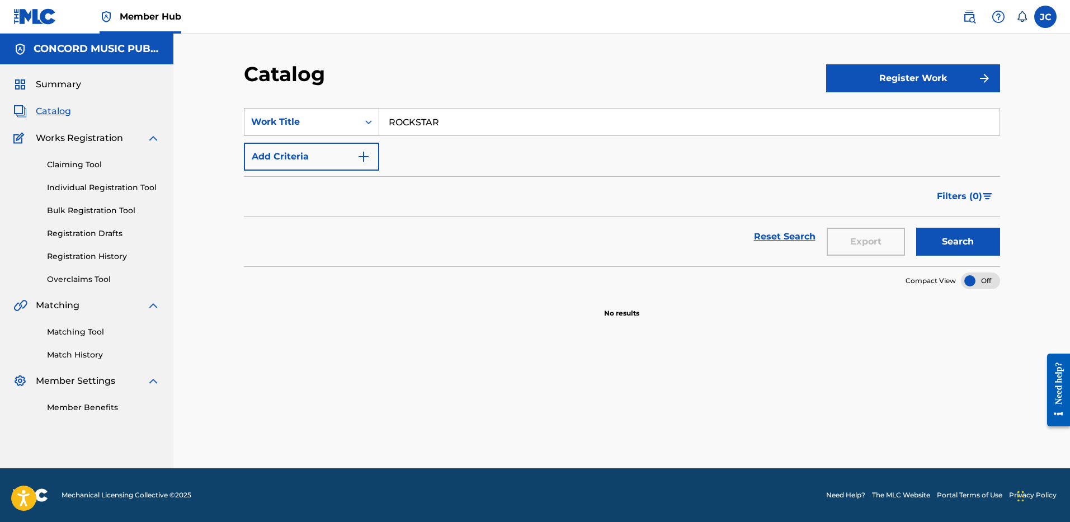
click at [326, 121] on div "Work Title" at bounding box center [301, 121] width 101 height 13
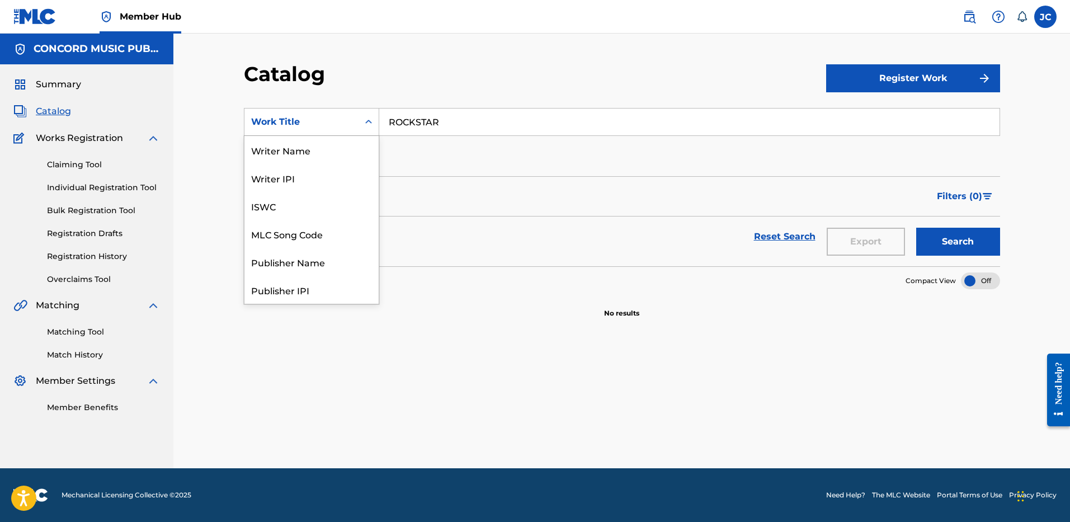
scroll to position [168, 0]
click at [305, 262] on div "ISRC" at bounding box center [311, 262] width 134 height 28
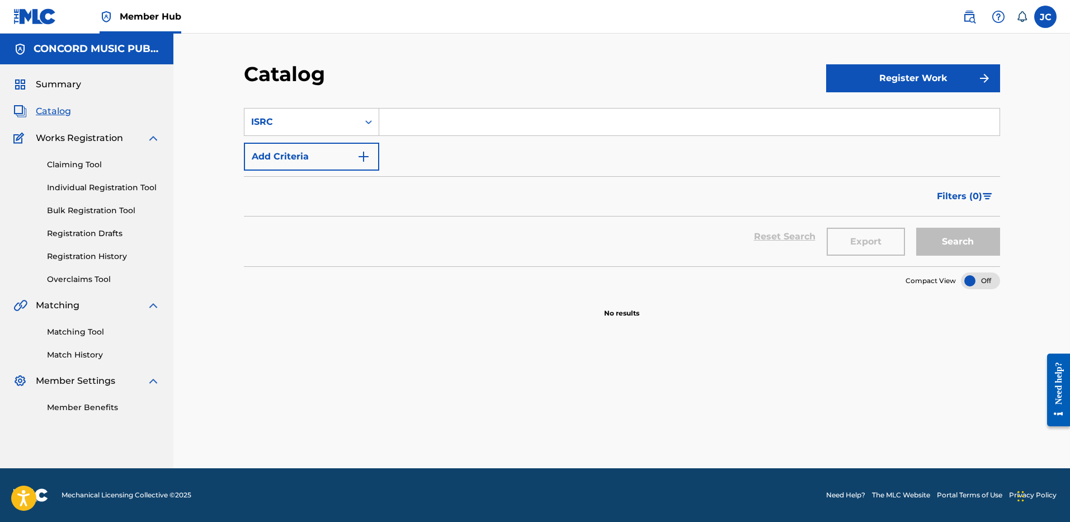
click at [428, 119] on input "Search Form" at bounding box center [689, 121] width 620 height 27
paste input "USUG11600998"
type input "USUG11600998"
click at [916, 228] on button "Search" at bounding box center [958, 242] width 84 height 28
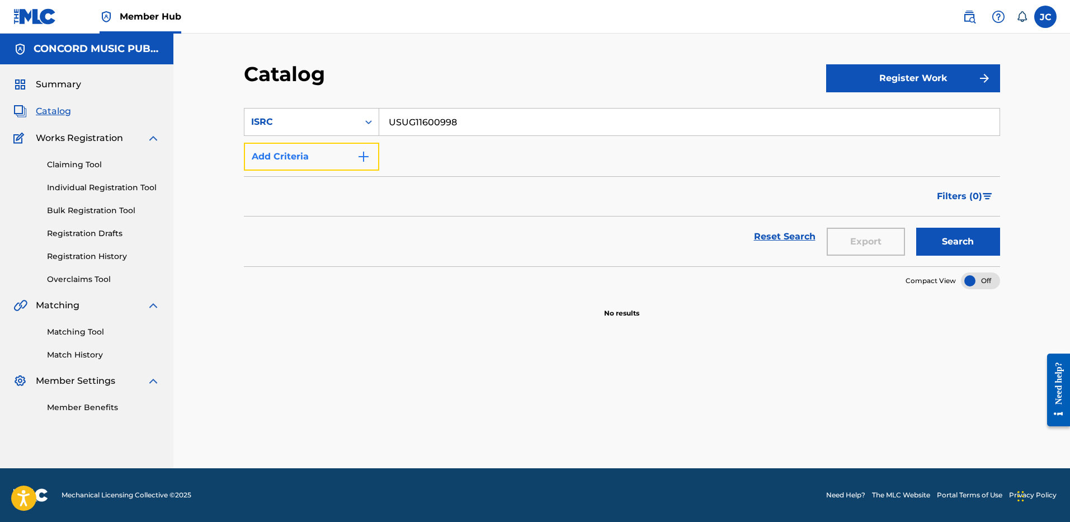
click at [352, 163] on button "Add Criteria" at bounding box center [311, 157] width 135 height 28
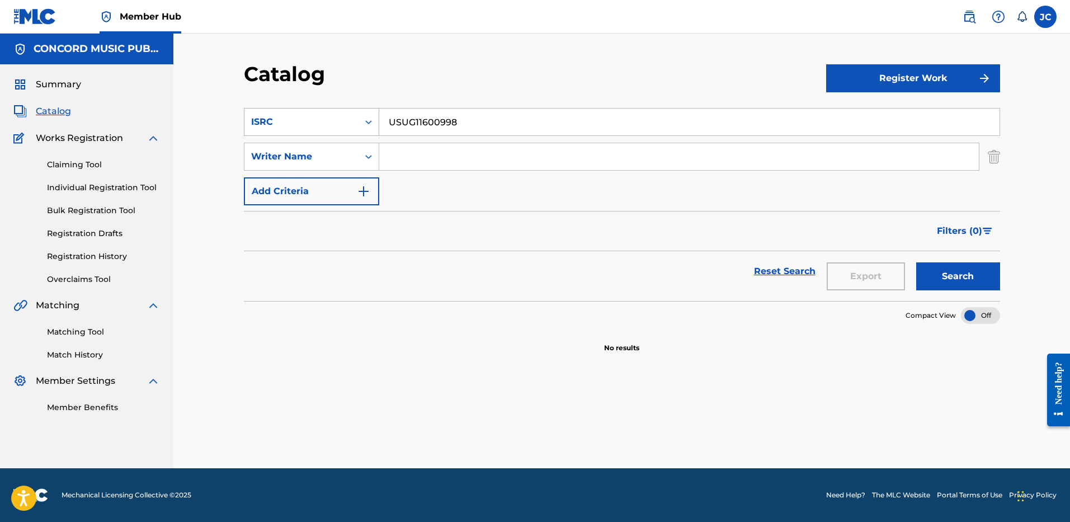
click at [352, 125] on div "ISRC" at bounding box center [301, 121] width 114 height 21
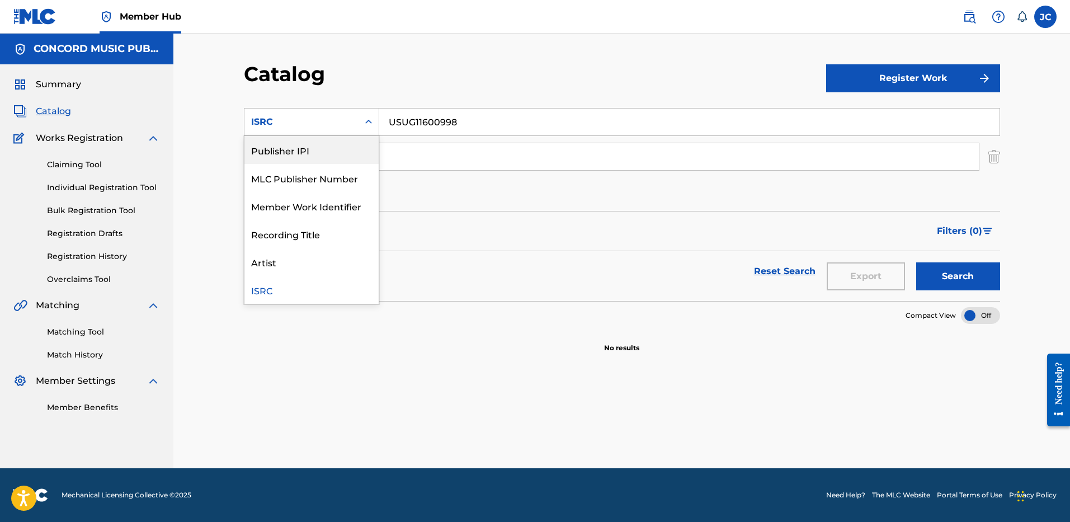
scroll to position [0, 0]
click at [333, 149] on div "Work Title" at bounding box center [311, 150] width 134 height 28
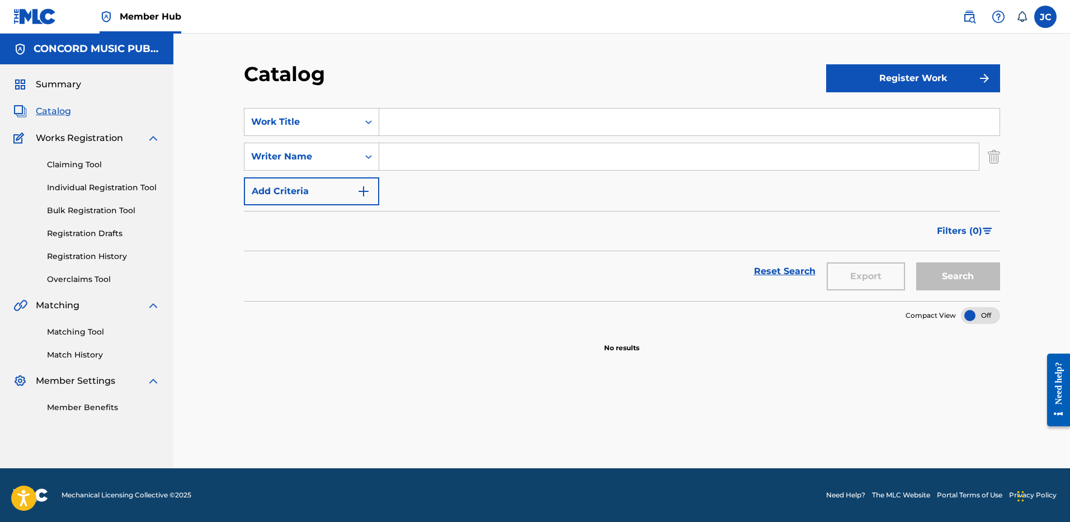
click at [443, 129] on input "Search Form" at bounding box center [689, 121] width 620 height 27
paste input "Reminder"
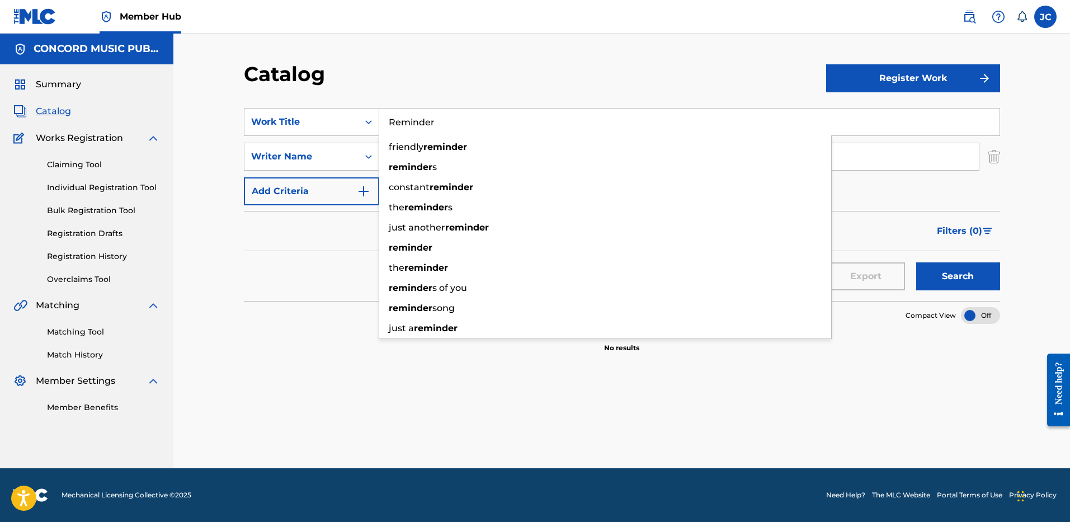
type input "Reminder"
click at [470, 62] on div "Catalog" at bounding box center [535, 78] width 582 height 33
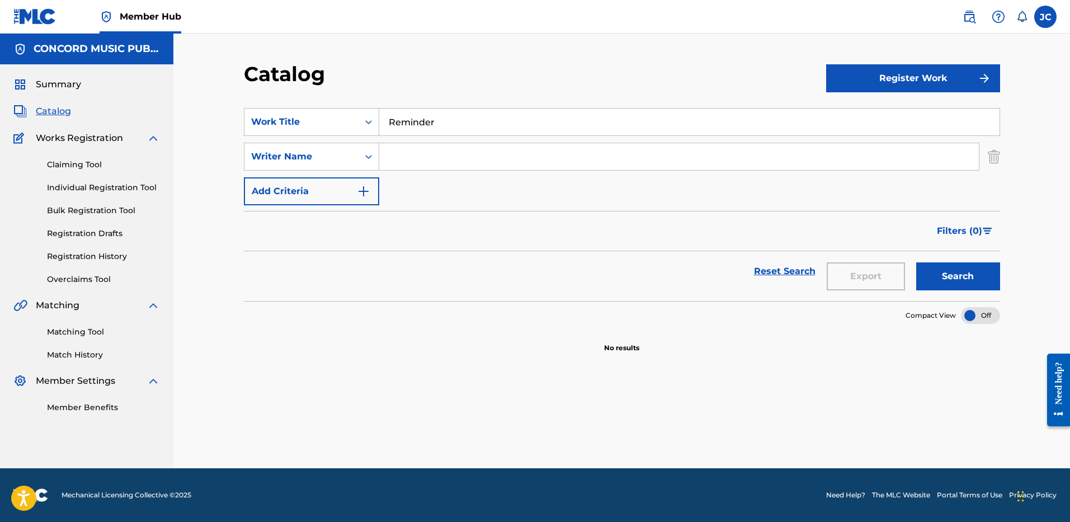
click at [448, 159] on input "Search Form" at bounding box center [678, 156] width 599 height 27
click at [916, 262] on button "Search" at bounding box center [958, 276] width 84 height 28
click at [456, 156] on input "[PERSON_NAME]" at bounding box center [678, 156] width 599 height 27
click at [916, 262] on button "Search" at bounding box center [958, 276] width 84 height 28
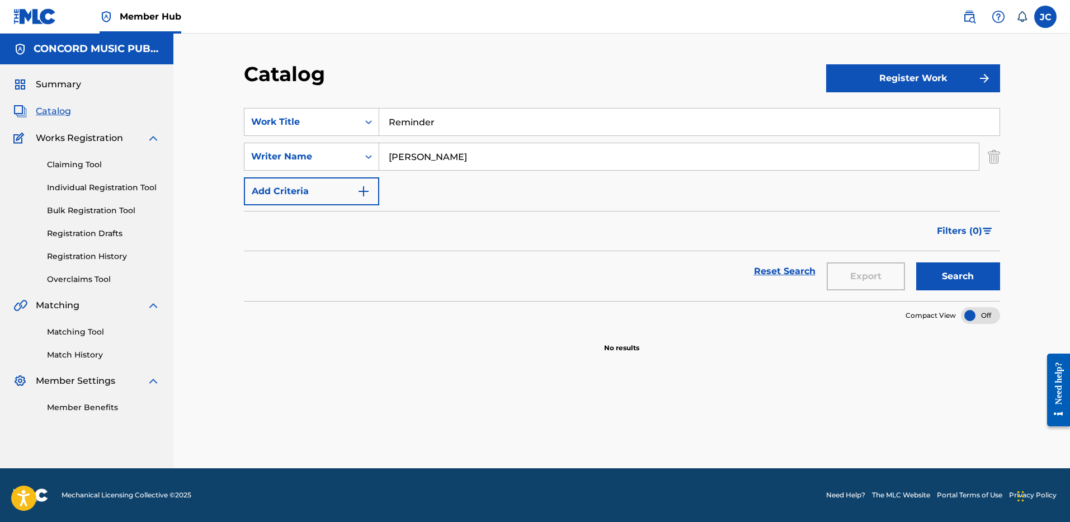
click at [462, 162] on input "[PERSON_NAME]" at bounding box center [678, 156] width 599 height 27
paste input "[PERSON_NAME]"
type input "[PERSON_NAME]"
click at [916, 262] on button "Search" at bounding box center [958, 276] width 84 height 28
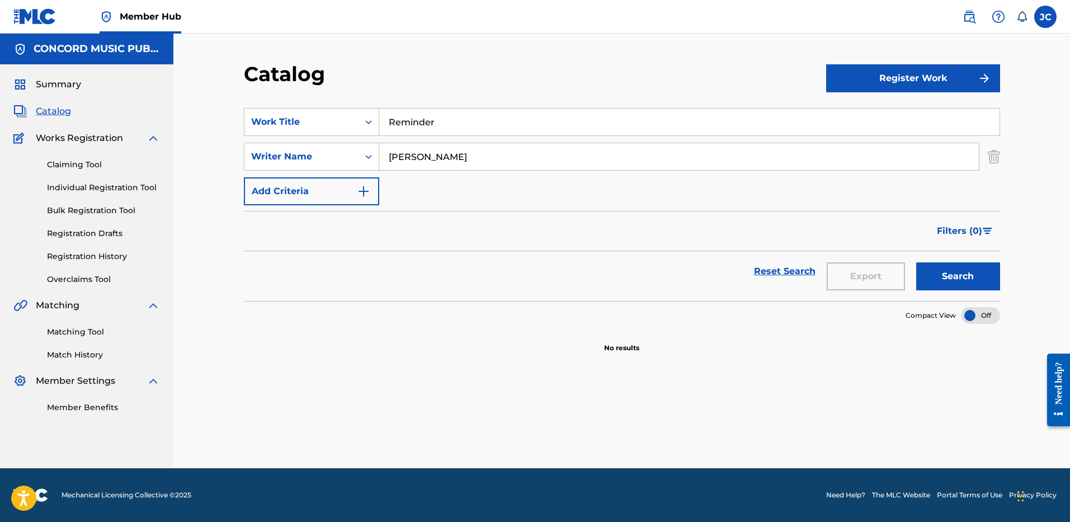
click at [455, 129] on input "Reminder" at bounding box center [689, 121] width 620 height 27
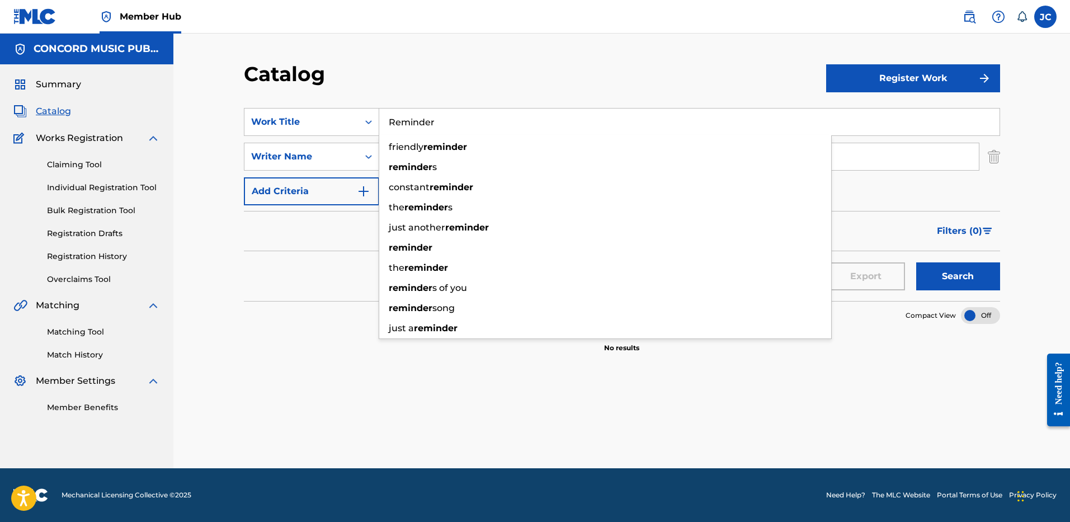
click at [455, 129] on input "Reminder" at bounding box center [689, 121] width 620 height 27
click at [455, 129] on input "RemindeR" at bounding box center [689, 121] width 620 height 27
type input "Reminder"
click at [455, 129] on input "Reminder" at bounding box center [689, 121] width 620 height 27
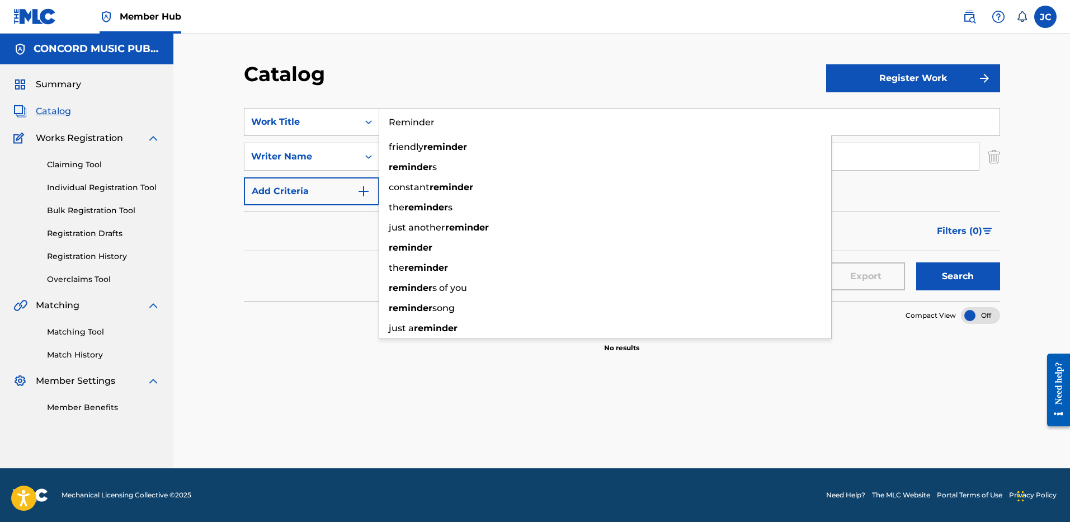
click at [455, 129] on input "Reminder" at bounding box center [689, 121] width 620 height 27
click at [357, 55] on div "Catalog Register Work SearchWithCriteria60477cec-0636-47e3-a154-693d9e5ca3ca Wo…" at bounding box center [621, 251] width 896 height 434
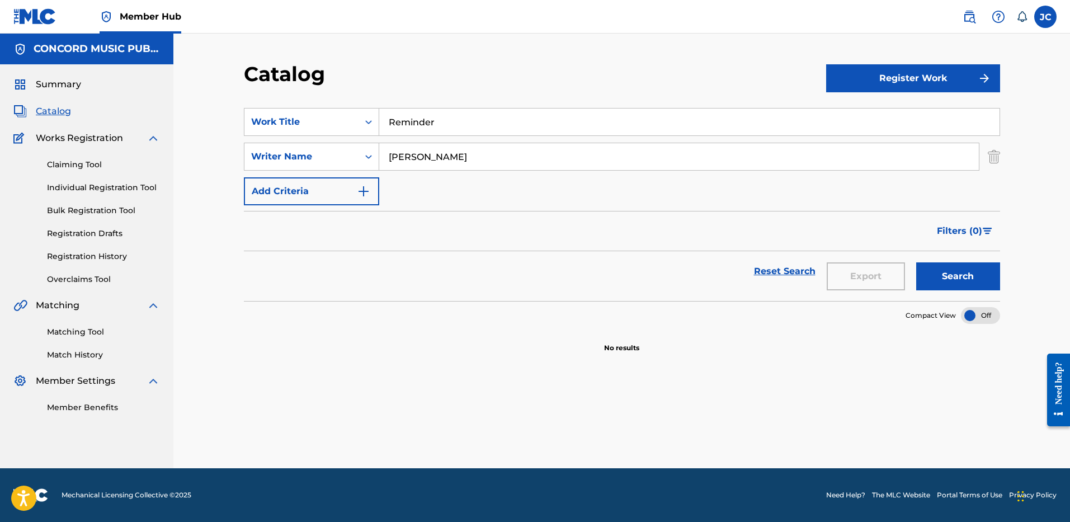
click at [411, 124] on input "Reminder" at bounding box center [689, 121] width 620 height 27
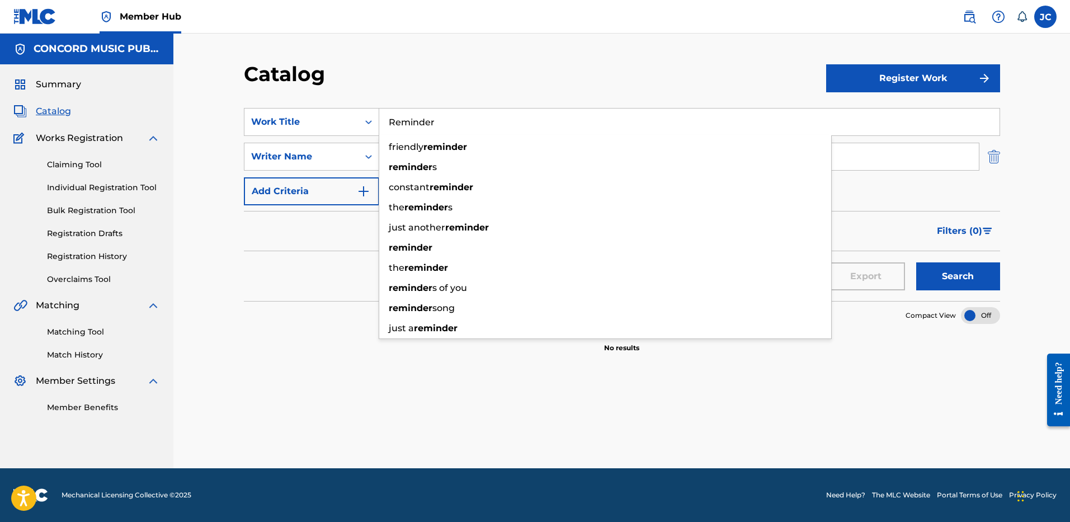
click at [992, 159] on img "Search Form" at bounding box center [993, 157] width 12 height 28
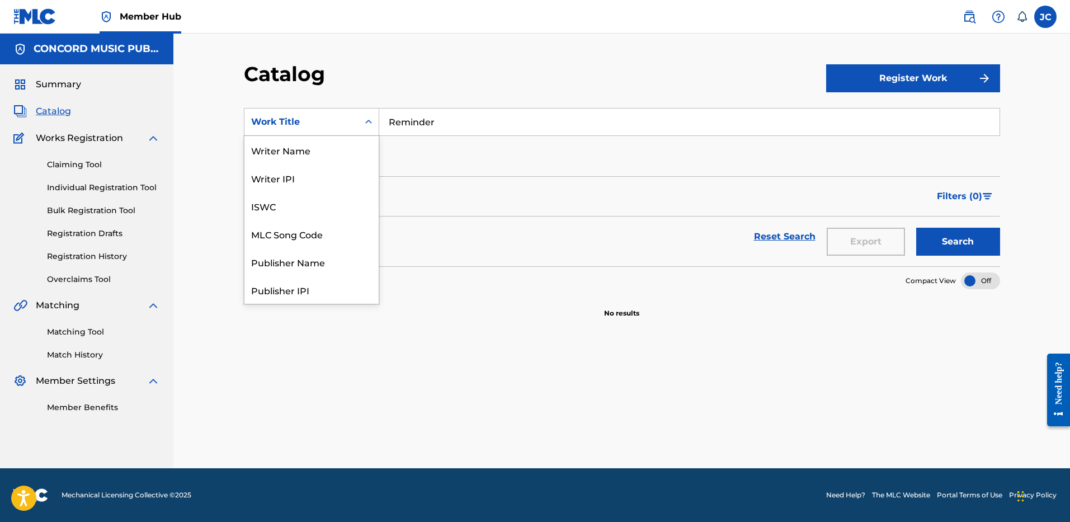
click at [347, 126] on div "Work Title" at bounding box center [301, 121] width 101 height 13
click at [322, 258] on div "ISRC" at bounding box center [311, 262] width 134 height 28
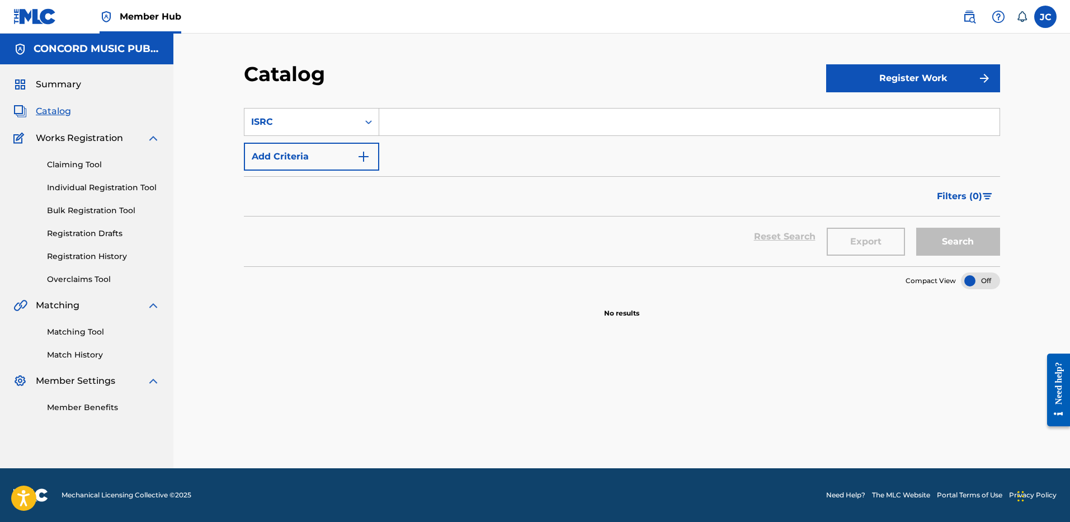
click at [438, 130] on input "Search Form" at bounding box center [689, 121] width 620 height 27
paste input "USGA19244450"
type input "USGA19244450"
click at [916, 228] on button "Search" at bounding box center [958, 242] width 84 height 28
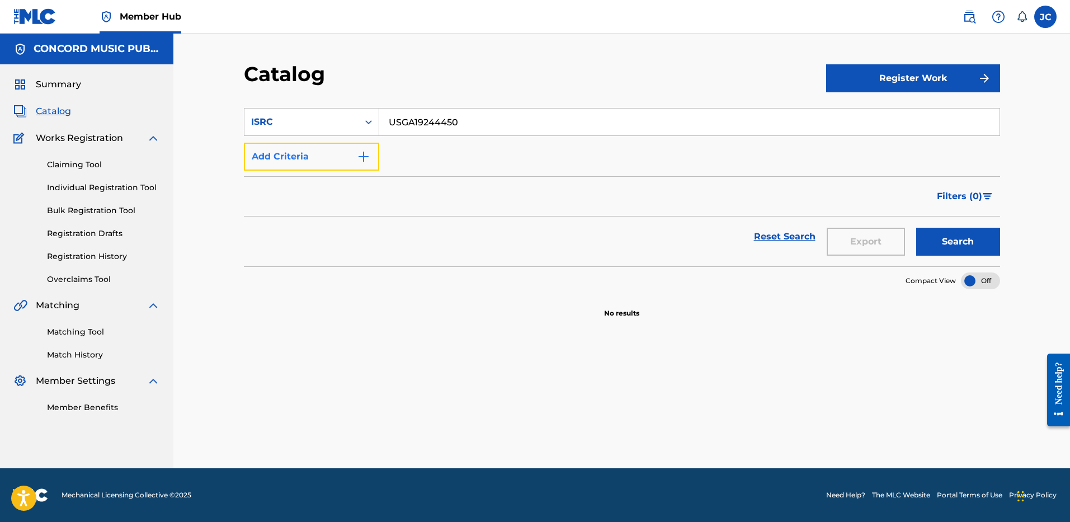
click at [362, 156] on img "Search Form" at bounding box center [363, 156] width 13 height 13
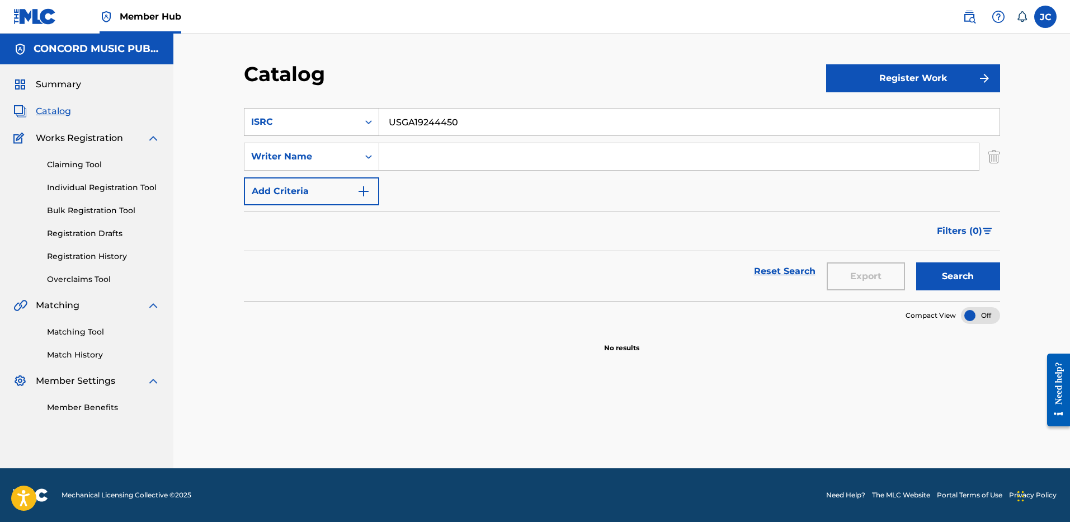
click at [361, 115] on div "Search Form" at bounding box center [368, 122] width 20 height 20
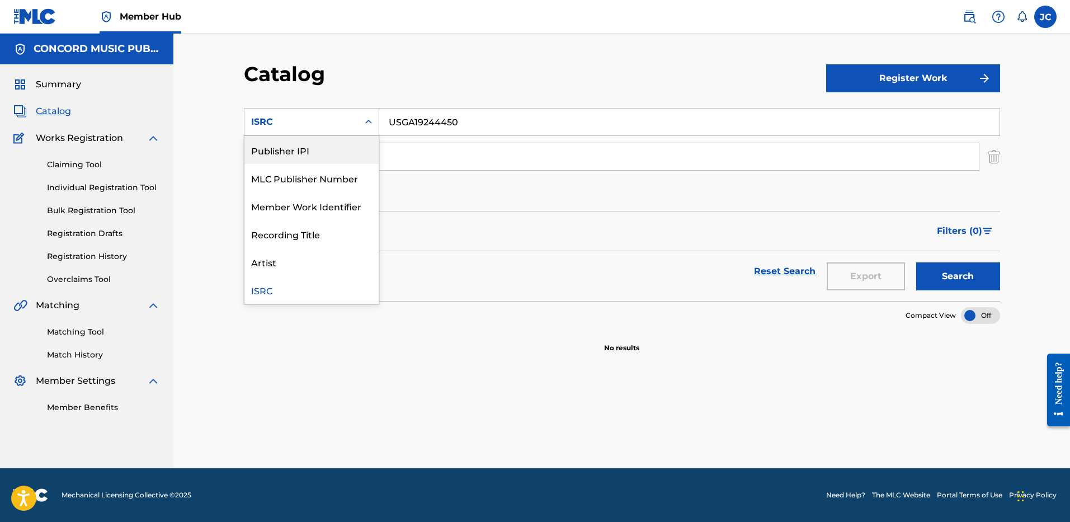
scroll to position [0, 0]
click at [324, 149] on div "Work Title" at bounding box center [311, 150] width 134 height 28
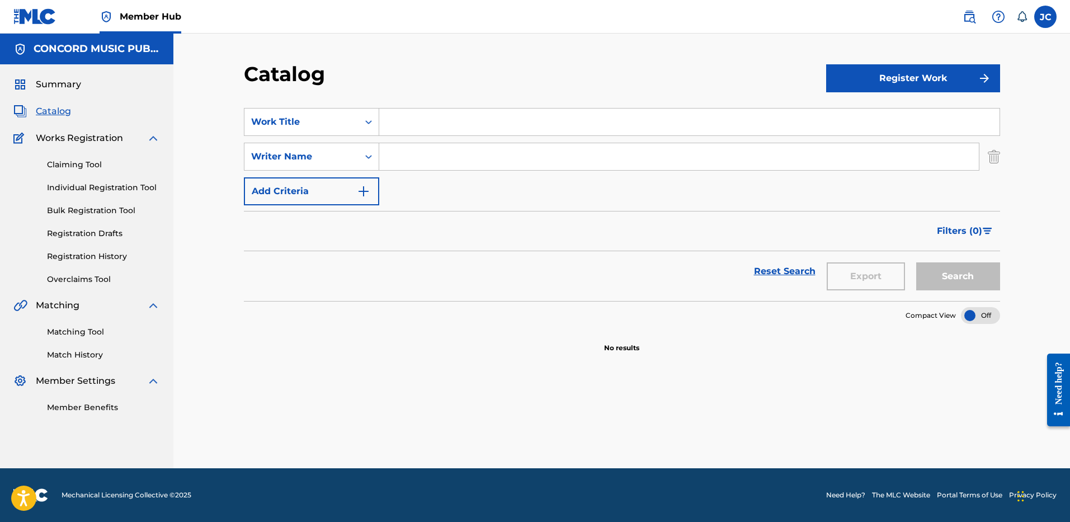
click at [433, 126] on input "Search Form" at bounding box center [689, 121] width 620 height 27
paste input "Badfish"
type input "Badfish"
click at [402, 150] on input "Search Form" at bounding box center [678, 156] width 599 height 27
paste input "[PERSON_NAME]"
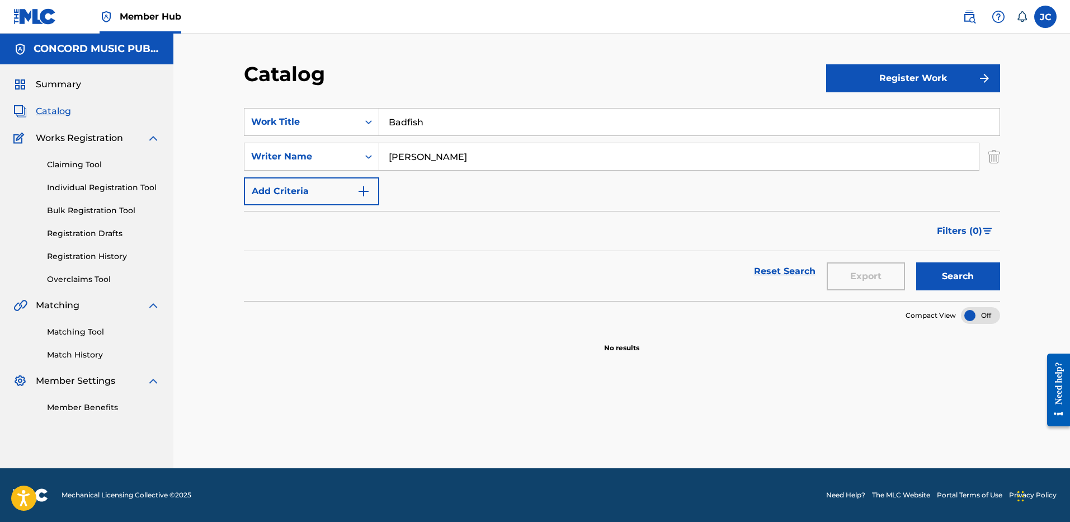
type input "[PERSON_NAME]"
click at [916, 262] on button "Search" at bounding box center [958, 276] width 84 height 28
click at [407, 122] on input "Badfish" at bounding box center [689, 121] width 620 height 27
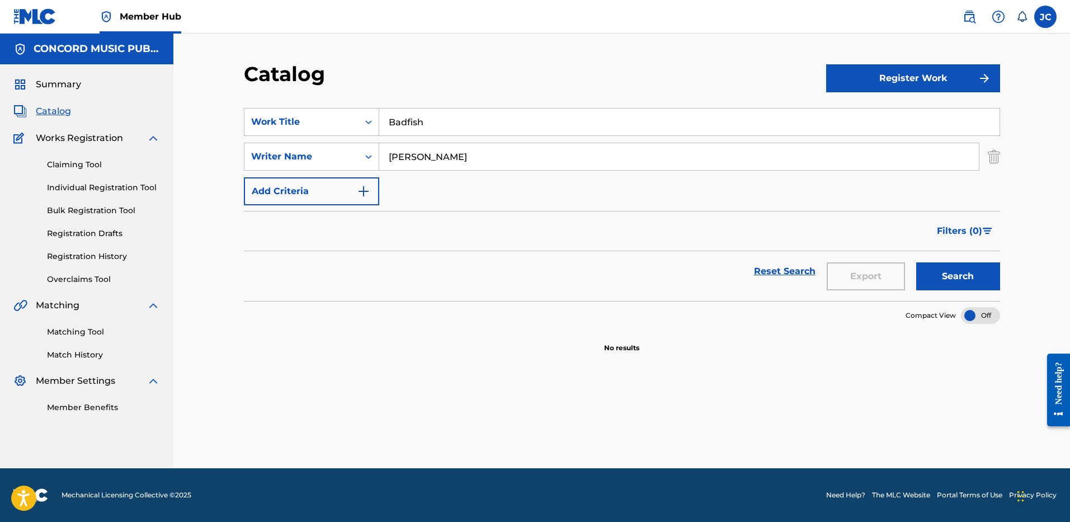
click at [433, 158] on input "[PERSON_NAME]" at bounding box center [678, 156] width 599 height 27
click at [996, 161] on img "Search Form" at bounding box center [993, 157] width 12 height 28
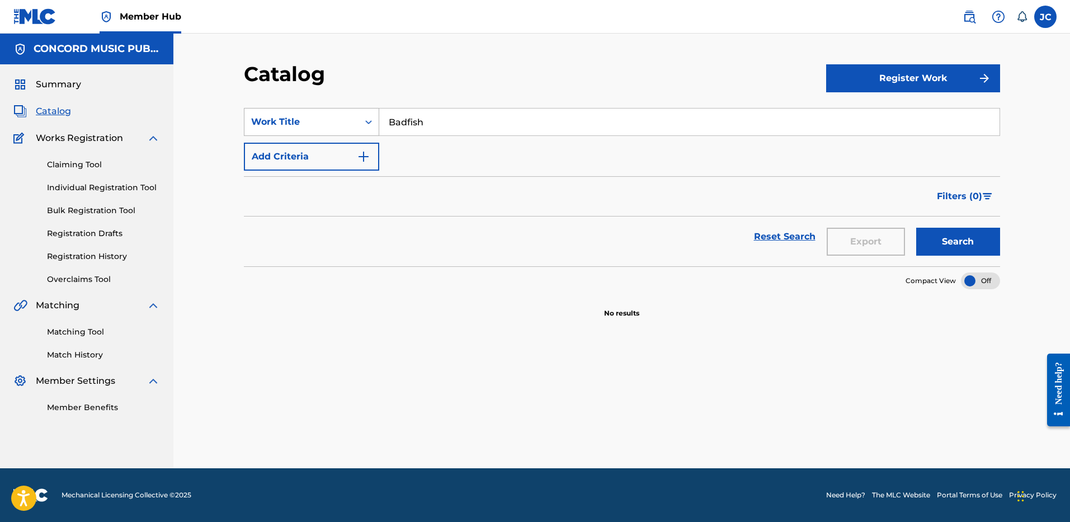
click at [345, 120] on div "Work Title" at bounding box center [301, 121] width 101 height 13
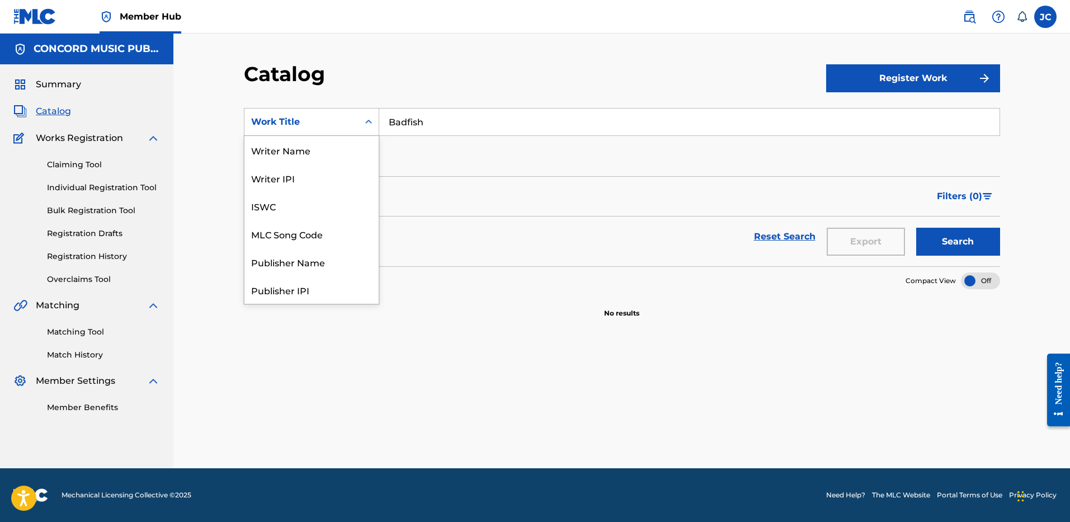
scroll to position [168, 0]
click at [328, 267] on div "ISRC" at bounding box center [311, 262] width 134 height 28
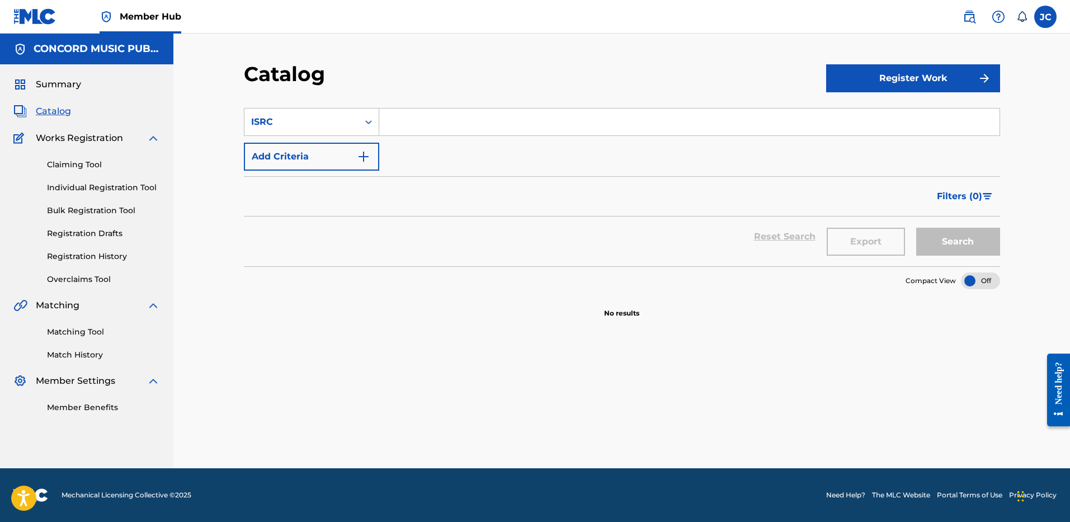
click at [436, 116] on input "Search Form" at bounding box center [689, 121] width 620 height 27
paste input "US6XF1800183"
type input "US6XF1800183"
click at [916, 228] on button "Search" at bounding box center [958, 242] width 84 height 28
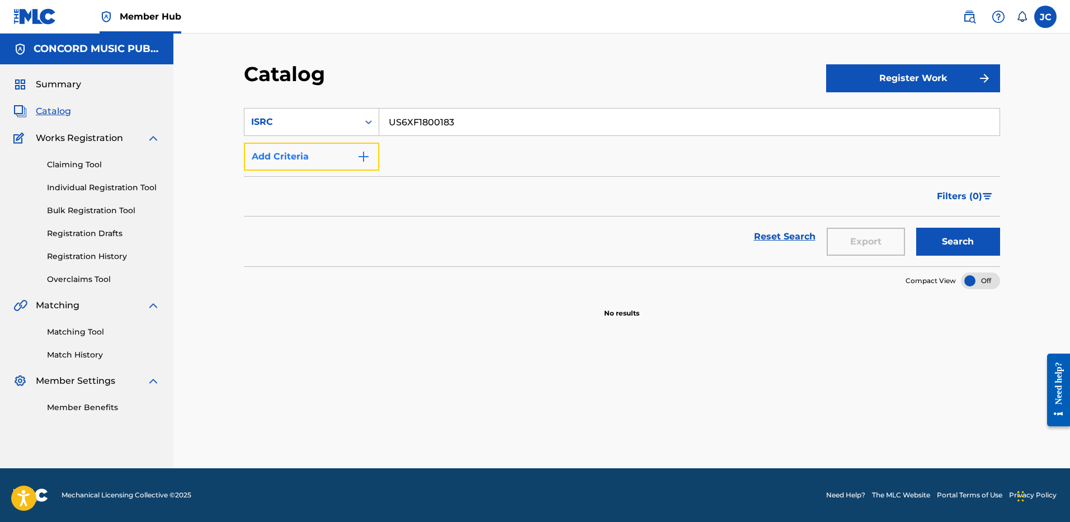
click at [368, 163] on img "Search Form" at bounding box center [363, 156] width 13 height 13
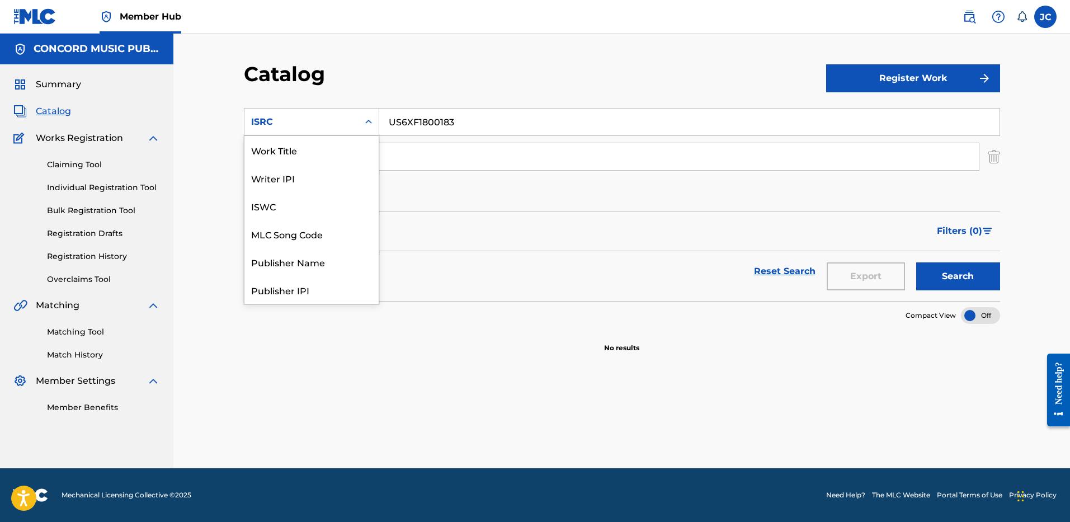
click at [367, 130] on div "Search Form" at bounding box center [368, 122] width 20 height 20
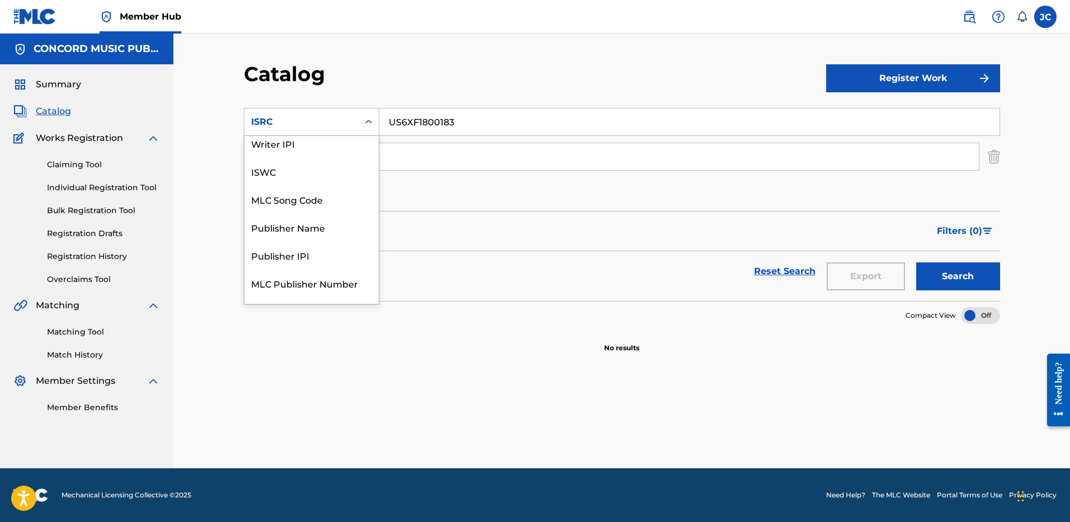
scroll to position [0, 0]
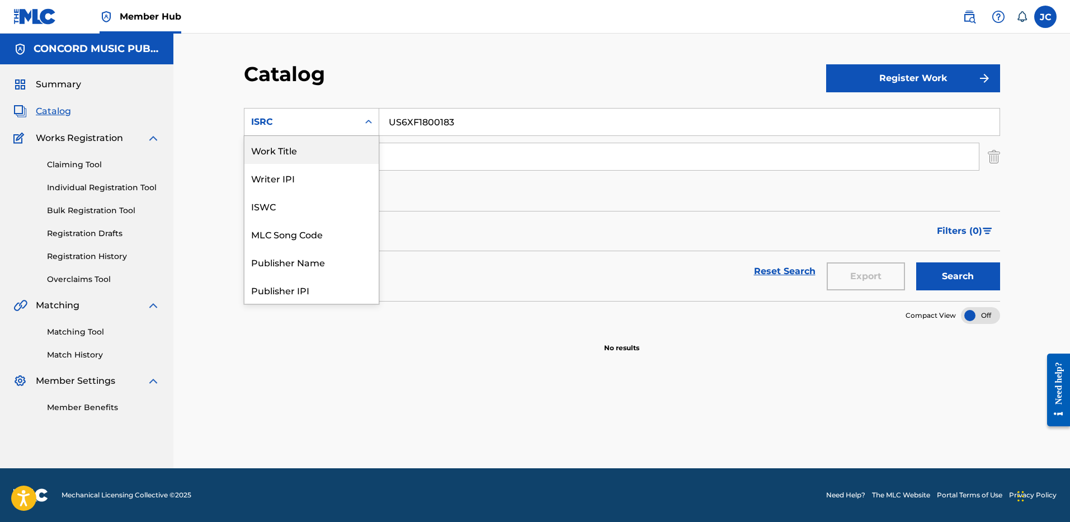
click at [316, 155] on div "Work Title" at bounding box center [311, 150] width 134 height 28
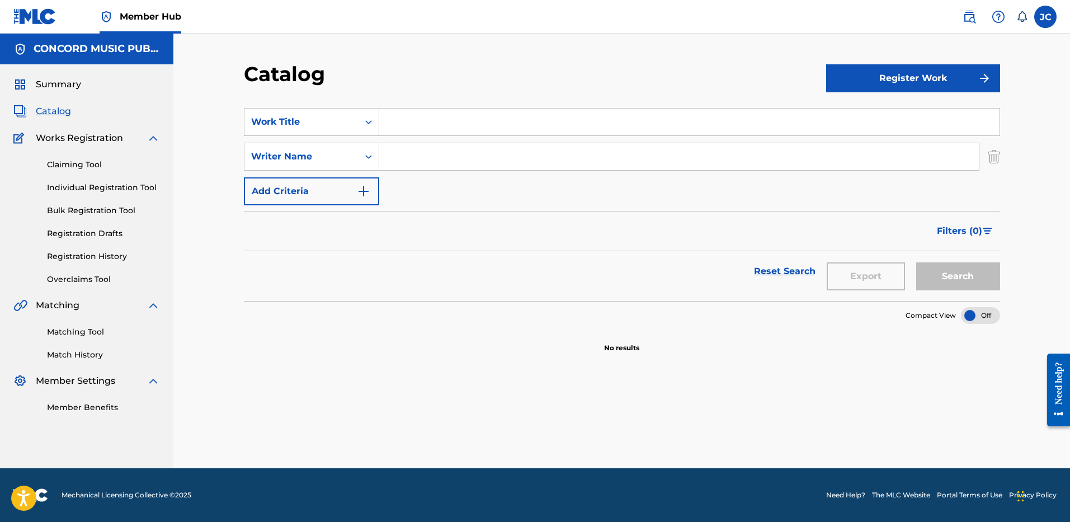
click at [413, 116] on input "Search Form" at bounding box center [689, 121] width 620 height 27
paste input "Better Together"
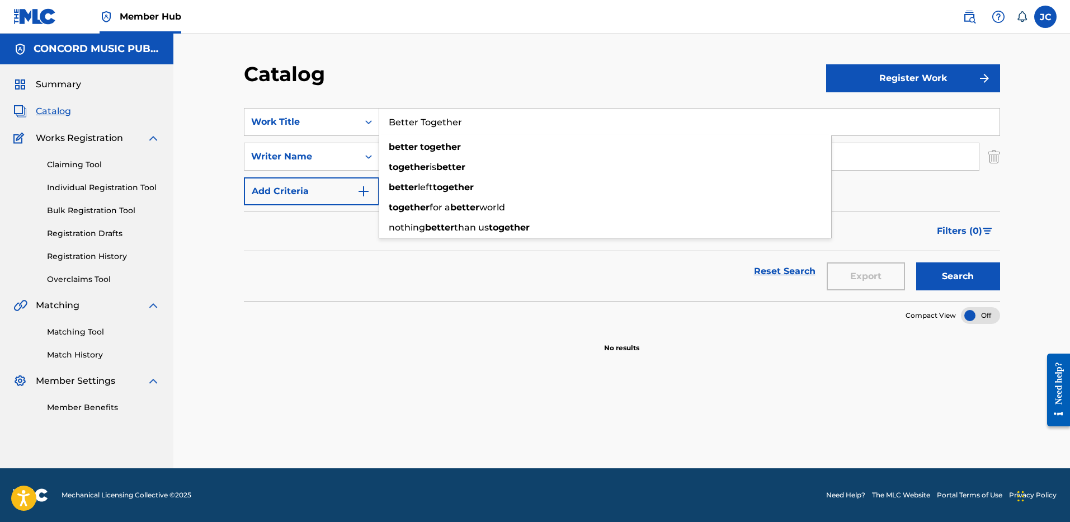
type input "Better Together"
click at [533, 70] on div "Catalog" at bounding box center [535, 78] width 582 height 33
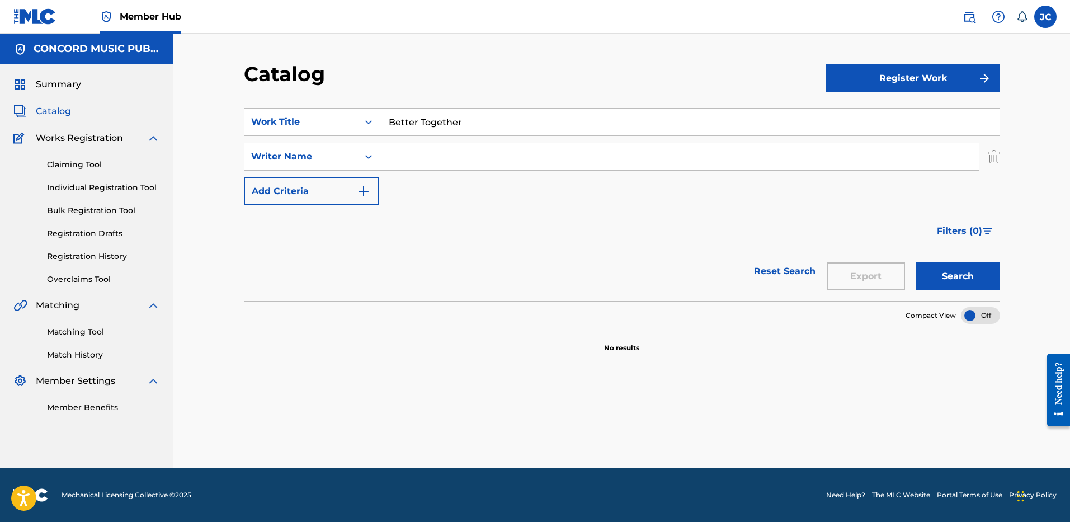
click at [509, 154] on input "Search Form" at bounding box center [678, 156] width 599 height 27
click at [916, 262] on button "Search" at bounding box center [958, 276] width 84 height 28
type input "I"
click at [916, 262] on button "Search" at bounding box center [958, 276] width 84 height 28
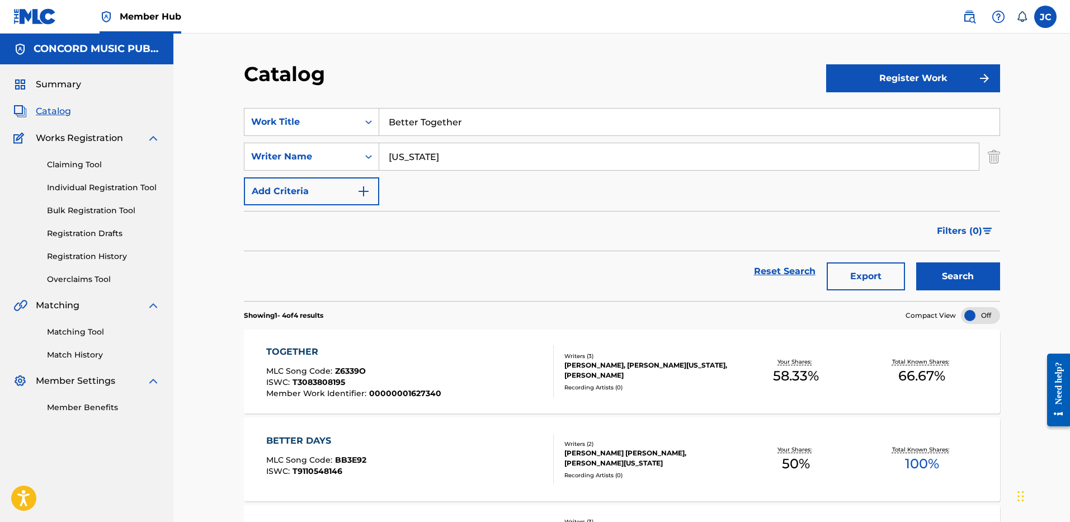
click at [450, 146] on input "[US_STATE]" at bounding box center [678, 156] width 599 height 27
type input "[PERSON_NAME]"
click at [916, 262] on button "Search" at bounding box center [958, 276] width 84 height 28
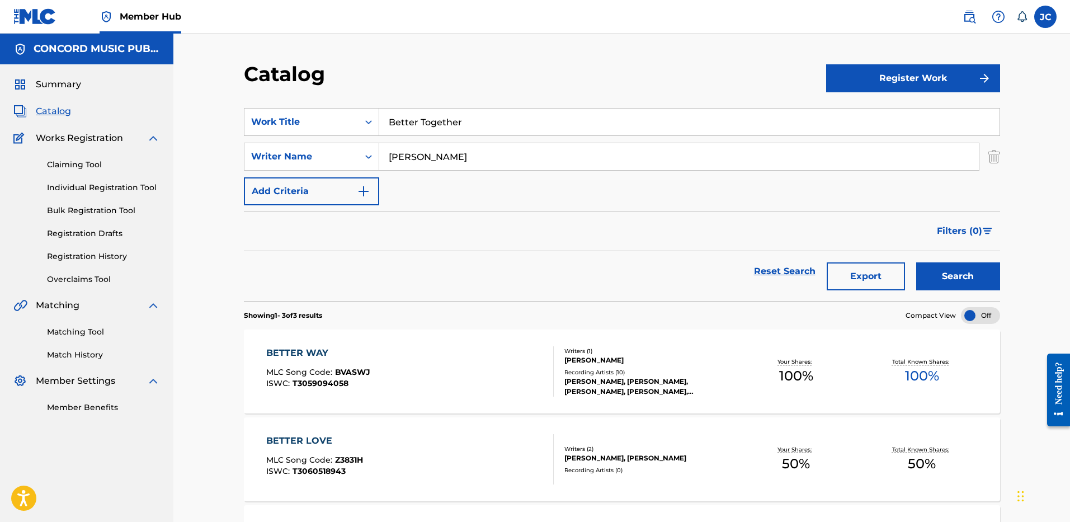
click at [466, 119] on input "Better Together" at bounding box center [689, 121] width 620 height 27
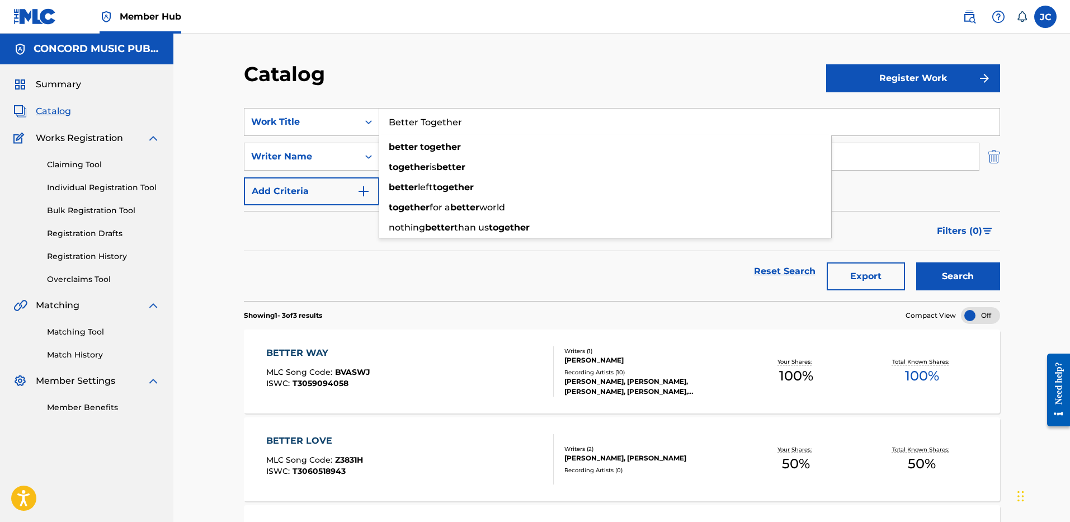
click at [995, 162] on img "Search Form" at bounding box center [993, 157] width 12 height 28
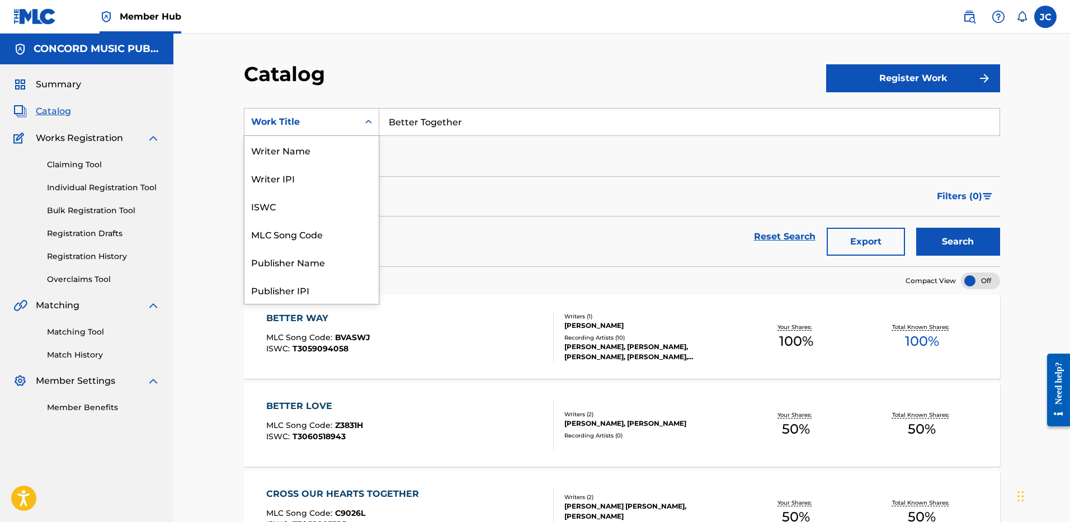
click at [361, 121] on div "Search Form" at bounding box center [368, 122] width 20 height 20
click at [327, 263] on div "ISRC" at bounding box center [311, 262] width 134 height 28
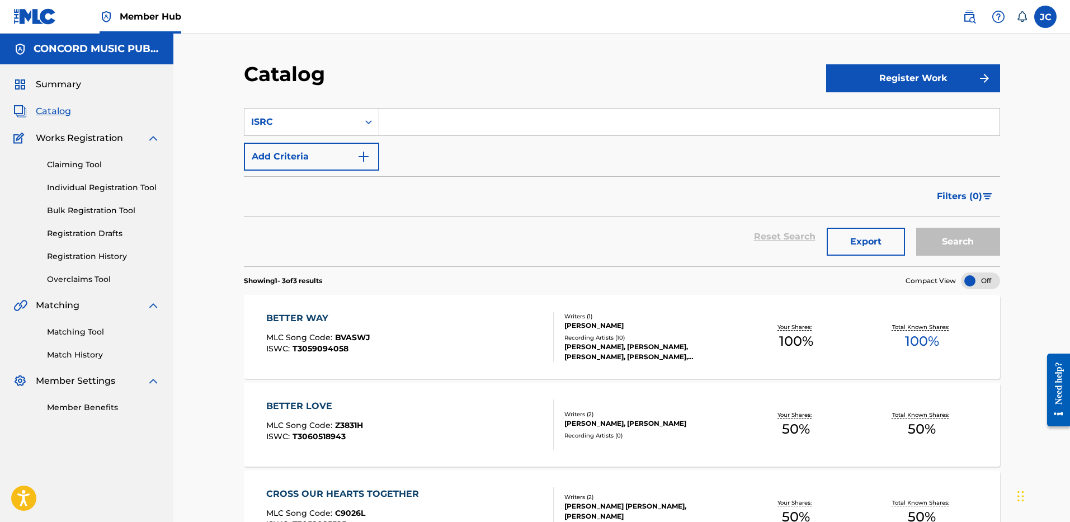
click at [478, 110] on input "Search Form" at bounding box center [689, 121] width 620 height 27
paste input "USRC11903897"
type input "USRC11903897"
click at [916, 228] on button "Search" at bounding box center [958, 242] width 84 height 28
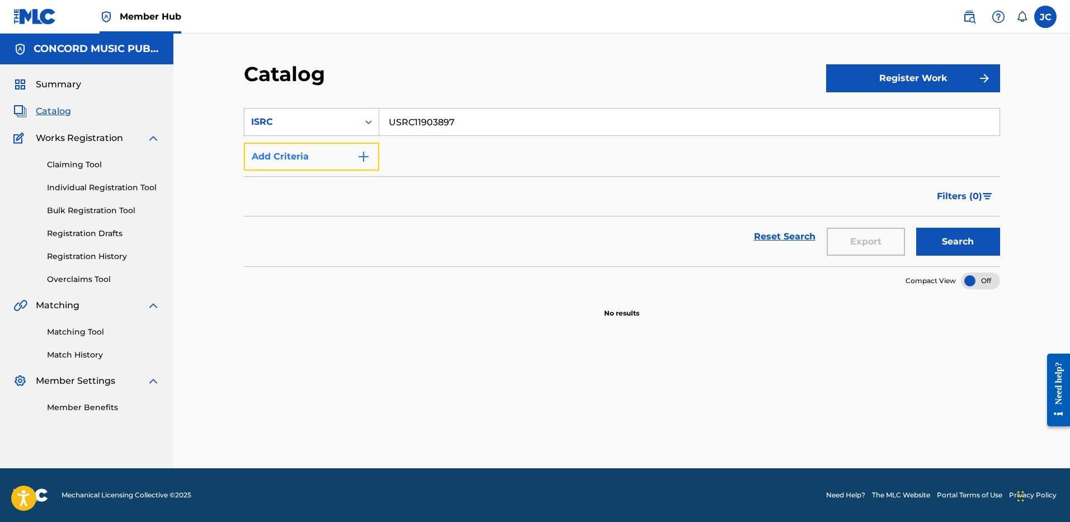
click at [344, 147] on button "Add Criteria" at bounding box center [311, 157] width 135 height 28
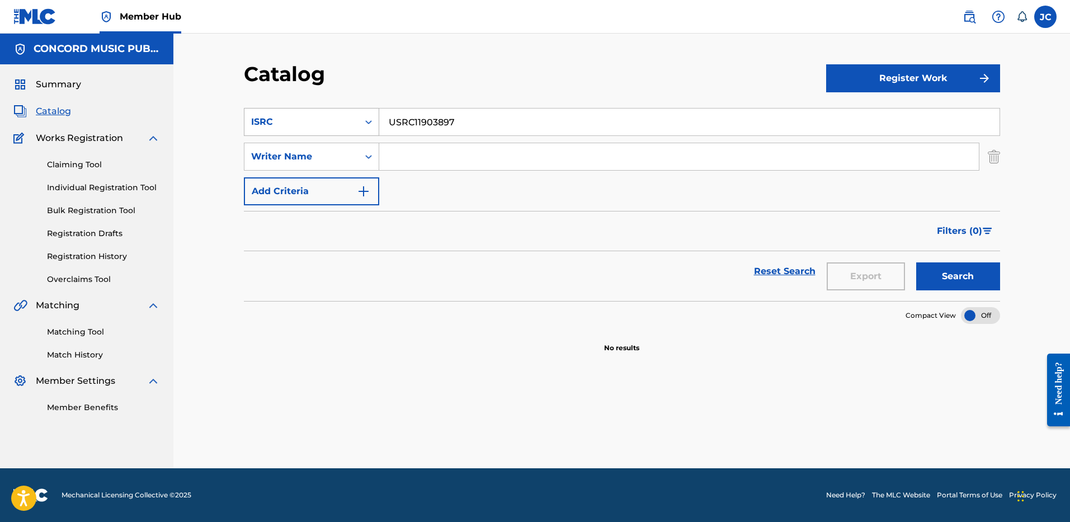
click at [342, 135] on div "ISRC" at bounding box center [311, 122] width 135 height 28
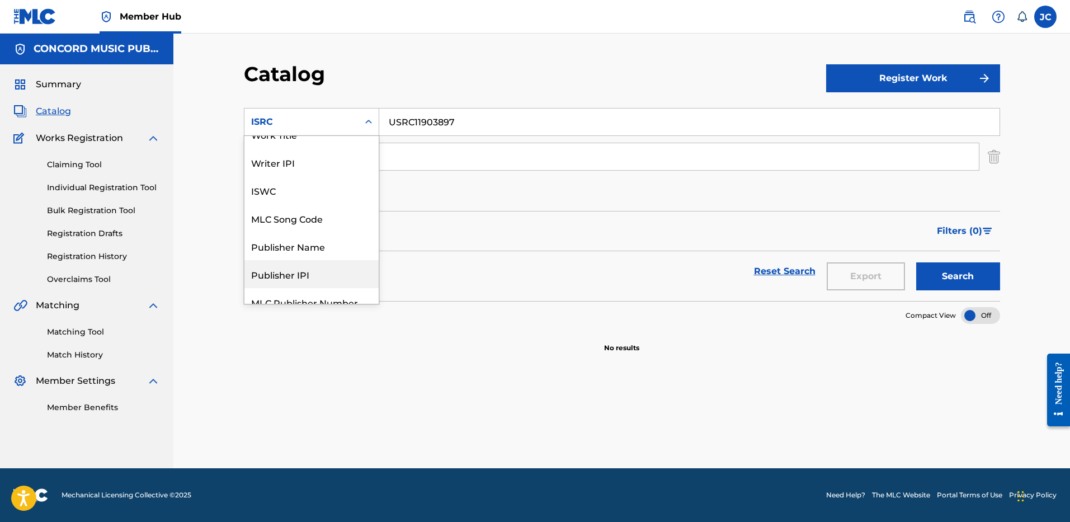
scroll to position [0, 0]
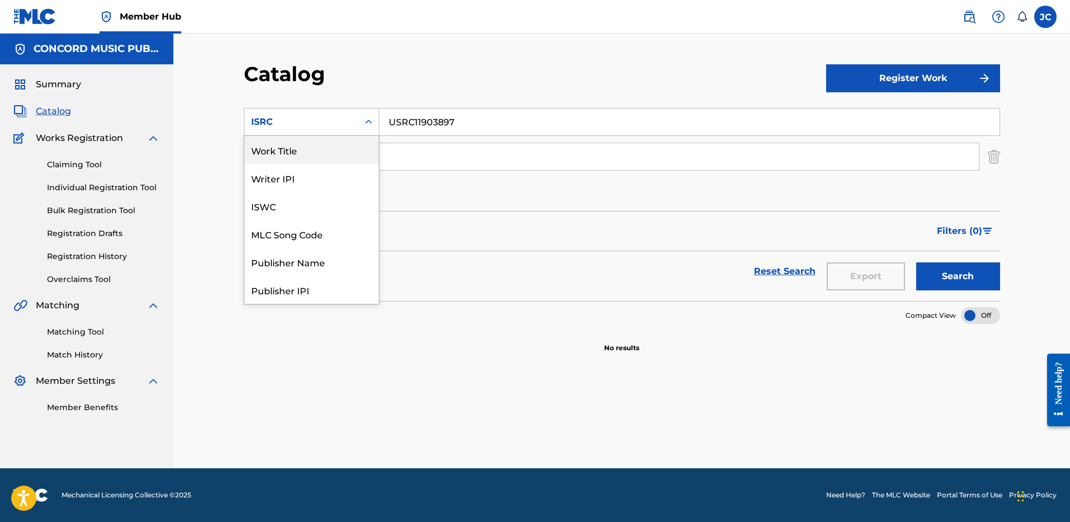
click at [342, 149] on div "Work Title" at bounding box center [311, 150] width 134 height 28
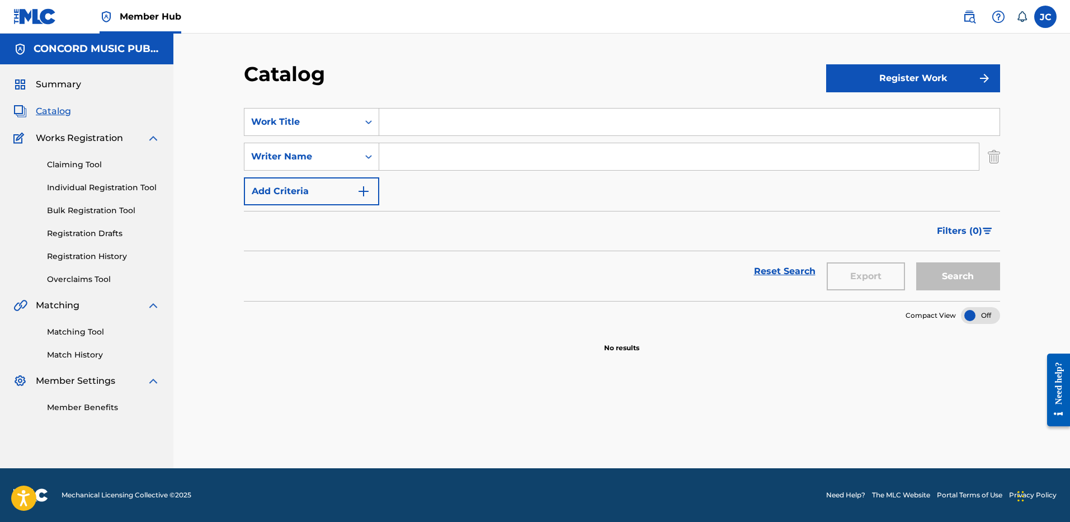
click at [426, 119] on input "Search Form" at bounding box center [689, 121] width 620 height 27
paste input "Damage"
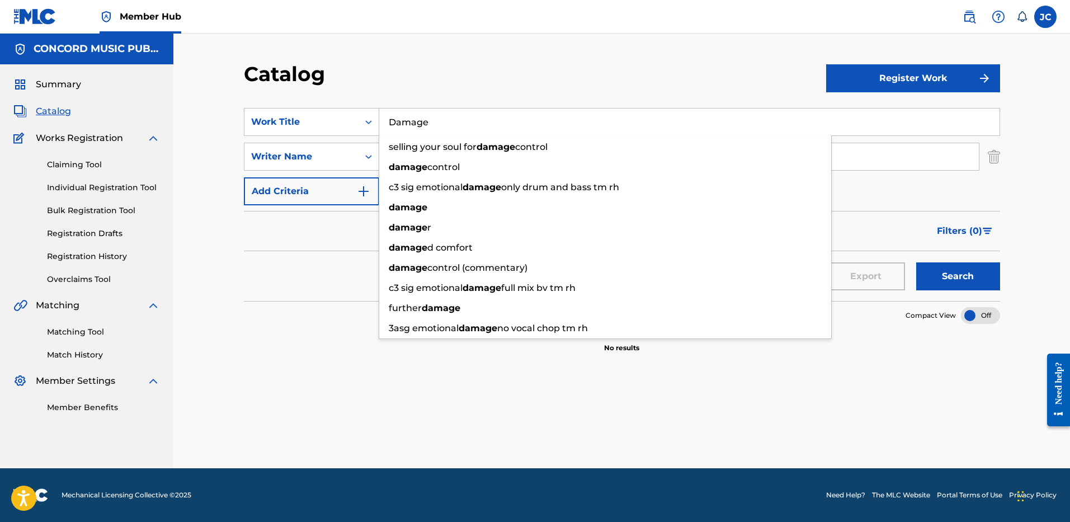
type input "Damage"
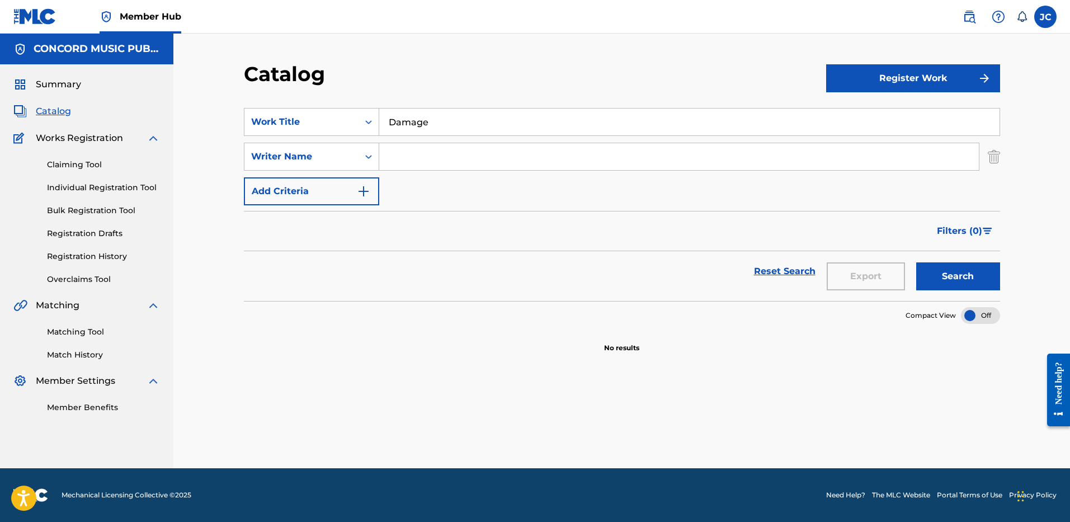
click at [457, 89] on div "Catalog" at bounding box center [535, 78] width 582 height 33
click at [445, 158] on input "Search Form" at bounding box center [678, 156] width 599 height 27
click at [916, 262] on button "Search" at bounding box center [958, 276] width 84 height 28
click at [566, 163] on input "[PERSON_NAME]" at bounding box center [678, 156] width 599 height 27
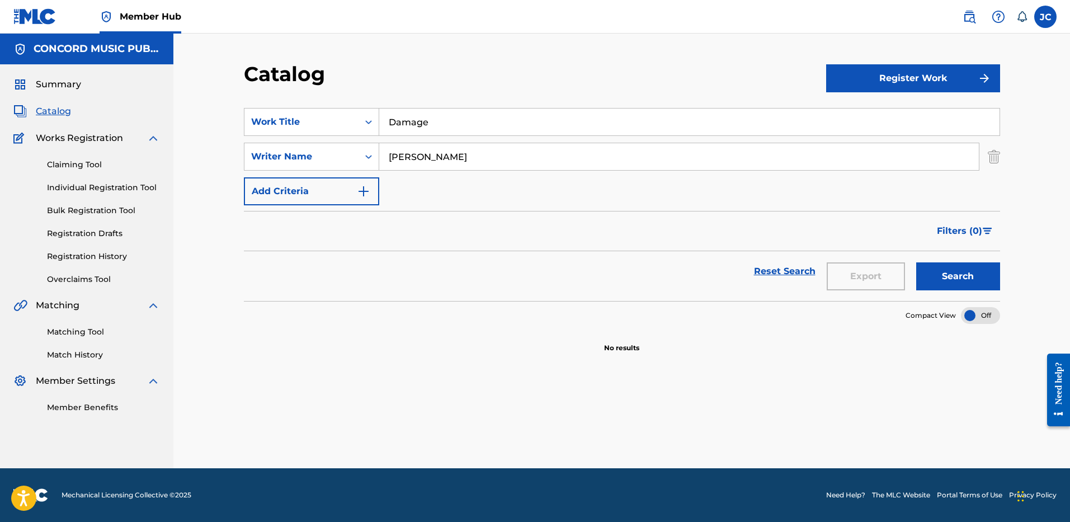
click at [916, 262] on button "Search" at bounding box center [958, 276] width 84 height 28
click at [452, 166] on input "[PERSON_NAME]" at bounding box center [678, 156] width 599 height 27
paste input "[PERSON_NAME]"
type input "[PERSON_NAME]"
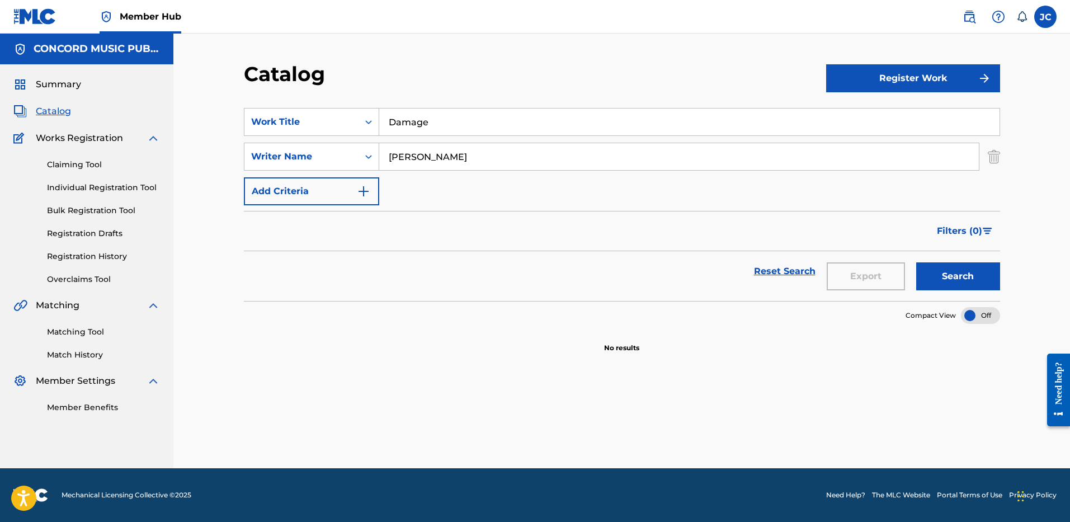
click at [916, 262] on button "Search" at bounding box center [958, 276] width 84 height 28
click at [418, 115] on input "Damage" at bounding box center [689, 121] width 620 height 27
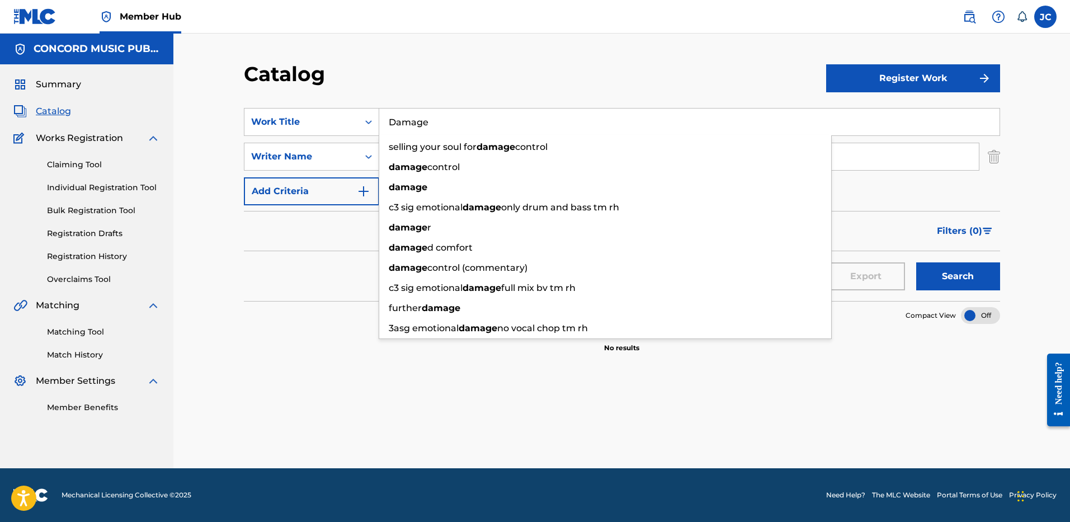
click at [465, 74] on div "Catalog" at bounding box center [535, 78] width 582 height 33
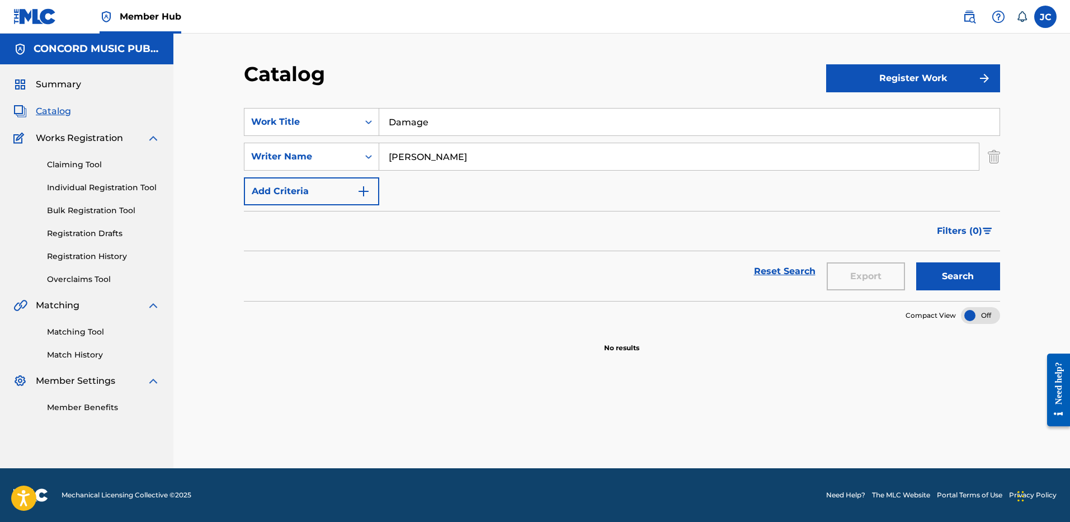
click at [452, 156] on input "[PERSON_NAME]" at bounding box center [678, 156] width 599 height 27
click at [992, 156] on img "Search Form" at bounding box center [993, 157] width 12 height 28
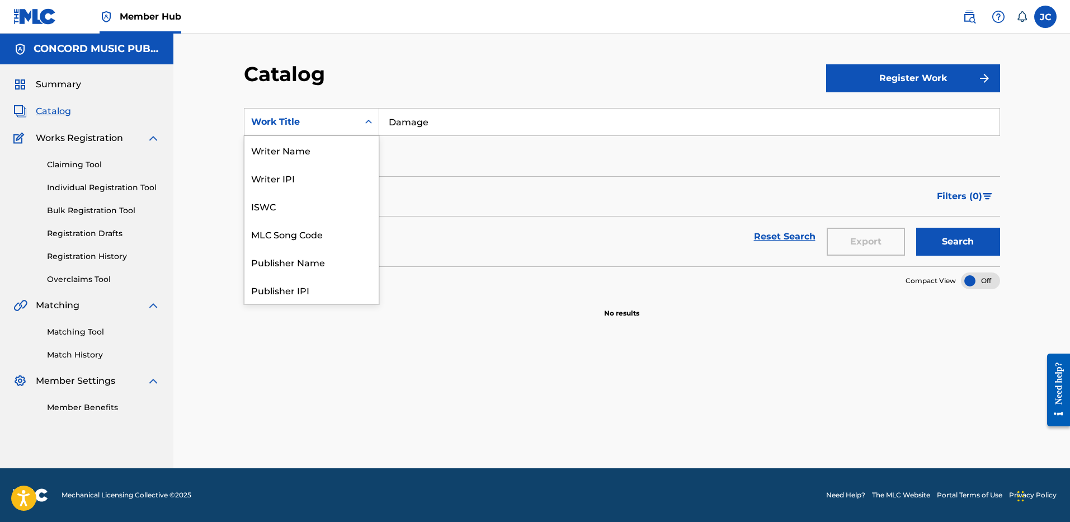
click at [320, 135] on div "Work Title" at bounding box center [311, 122] width 135 height 28
click at [307, 257] on div "ISRC" at bounding box center [311, 262] width 134 height 28
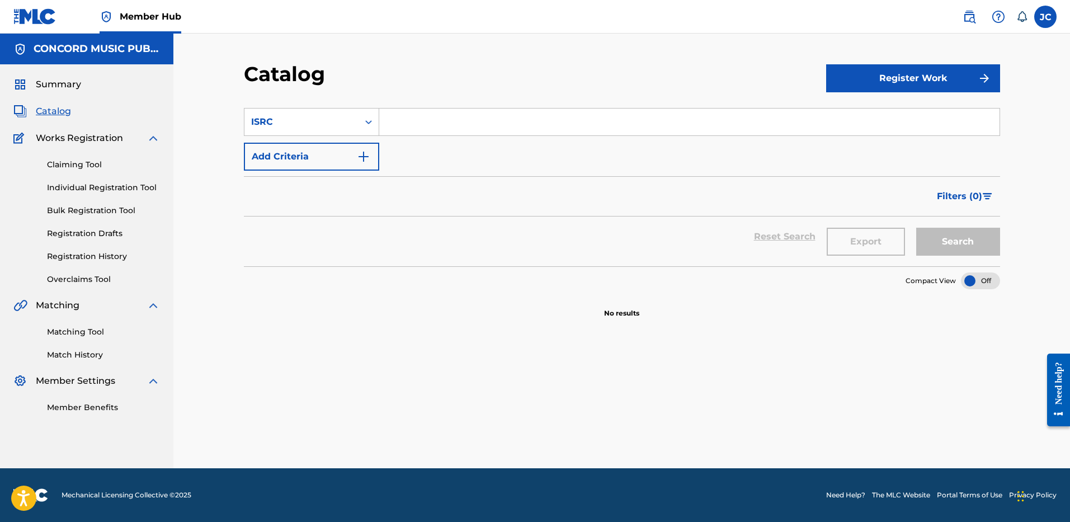
click at [430, 128] on input "Search Form" at bounding box center [689, 121] width 620 height 27
paste input "US58E0800180"
type input "US58E0800180"
click at [916, 228] on button "Search" at bounding box center [958, 242] width 84 height 28
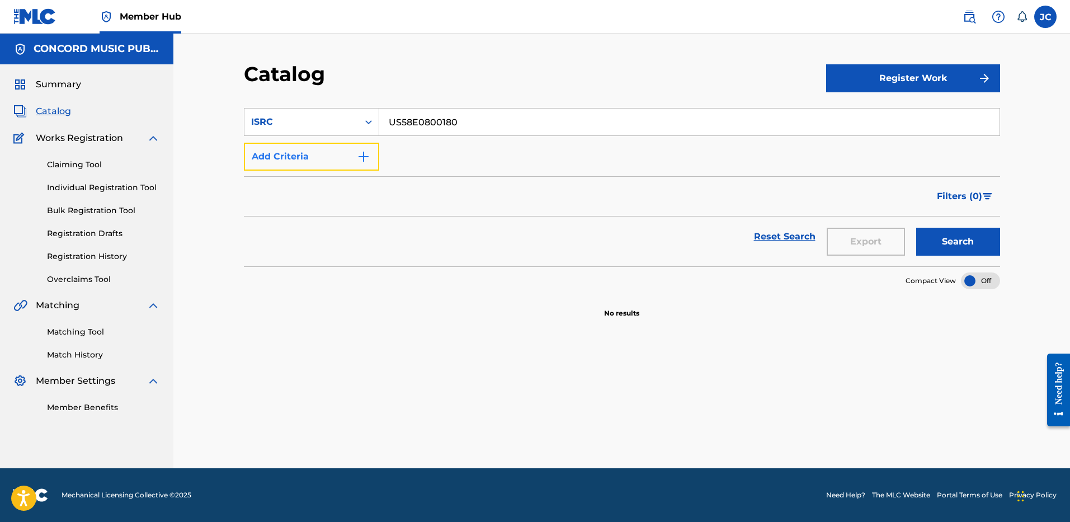
click at [315, 163] on button "Add Criteria" at bounding box center [311, 157] width 135 height 28
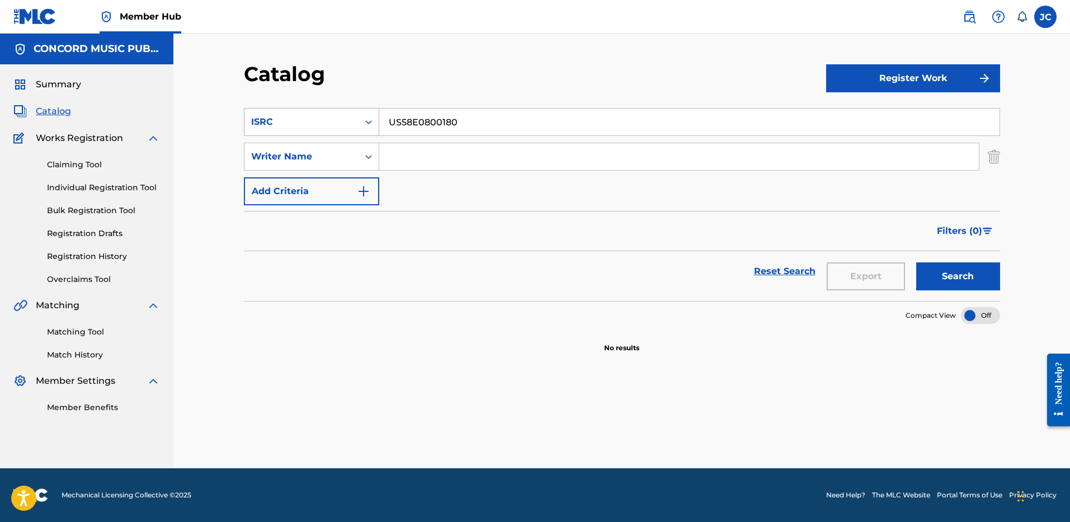
click at [330, 125] on div "ISRC" at bounding box center [301, 121] width 101 height 13
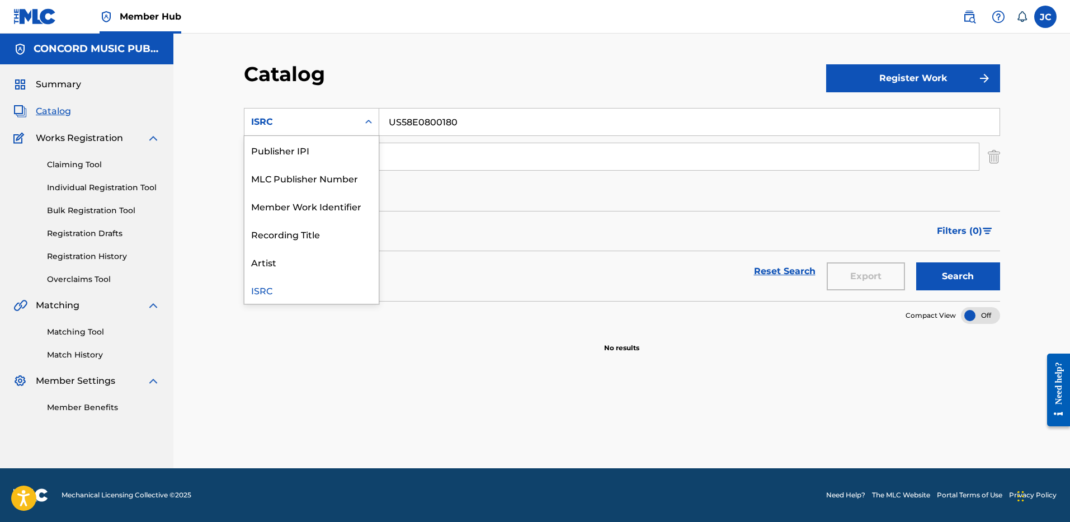
scroll to position [0, 0]
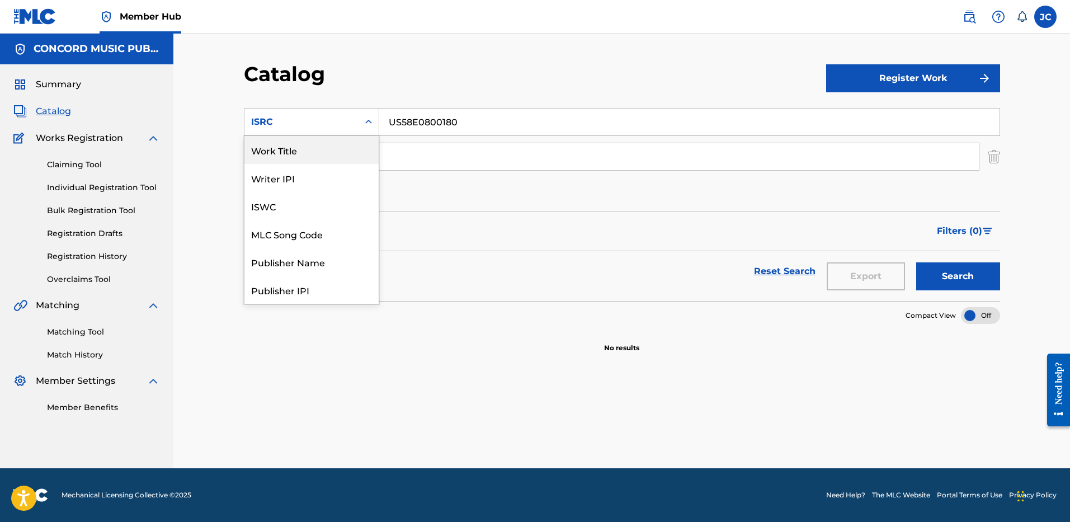
click at [348, 152] on div "Work Title" at bounding box center [311, 150] width 134 height 28
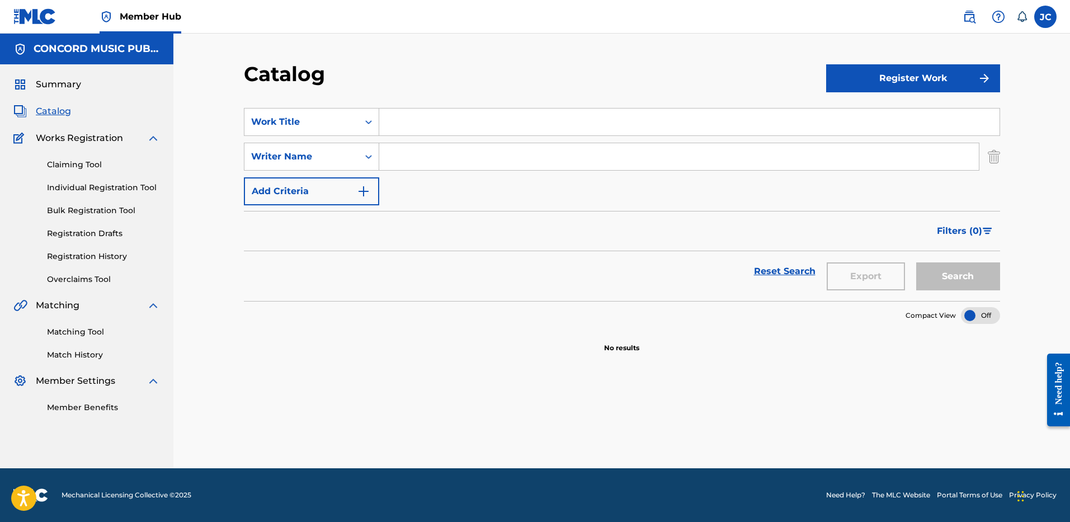
click at [450, 118] on input "Search Form" at bounding box center [689, 121] width 620 height 27
paste input "Big Green Tractor"
type input "Big Green Tractor"
click at [521, 163] on input "Search Form" at bounding box center [678, 156] width 599 height 27
paste input "[PERSON_NAME]"
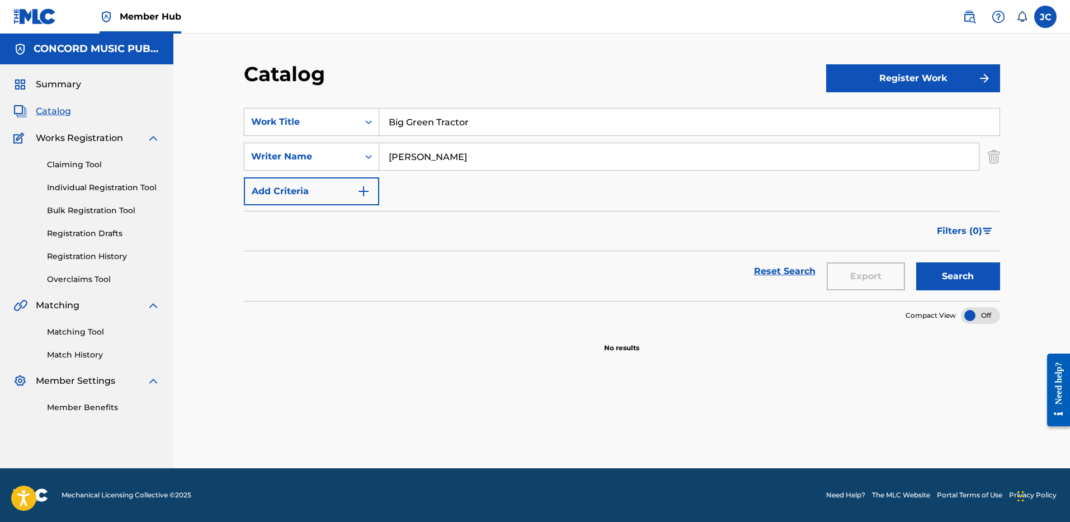
click at [390, 155] on input "[PERSON_NAME]" at bounding box center [678, 156] width 599 height 27
click at [916, 262] on button "Search" at bounding box center [958, 276] width 84 height 28
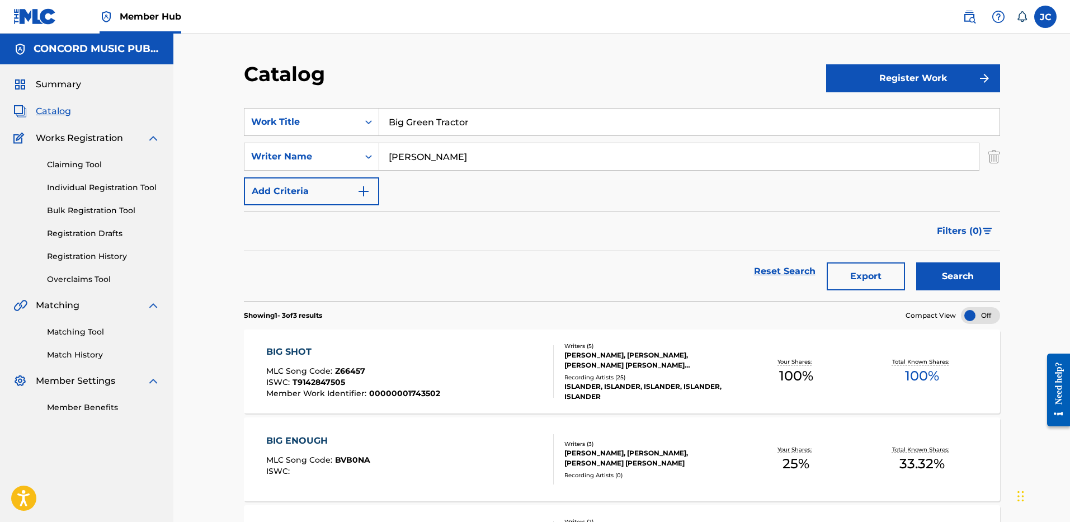
click at [451, 154] on input "[PERSON_NAME]" at bounding box center [678, 156] width 599 height 27
paste input "[PERSON_NAME]"
type input "[PERSON_NAME]"
click at [916, 262] on button "Search" at bounding box center [958, 276] width 84 height 28
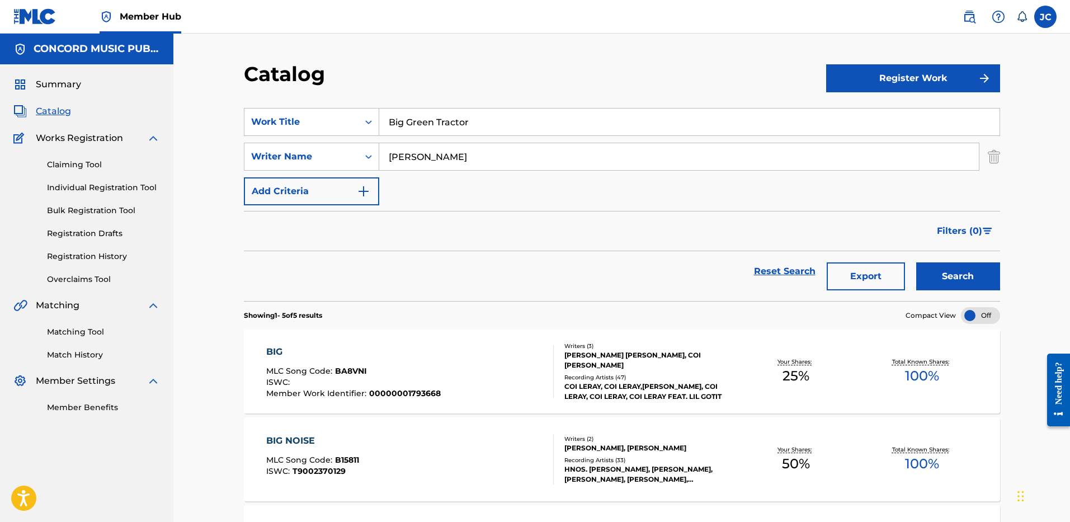
click at [452, 131] on input "Big Green Tractor" at bounding box center [689, 121] width 620 height 27
click at [418, 152] on input "[PERSON_NAME]" at bounding box center [678, 156] width 599 height 27
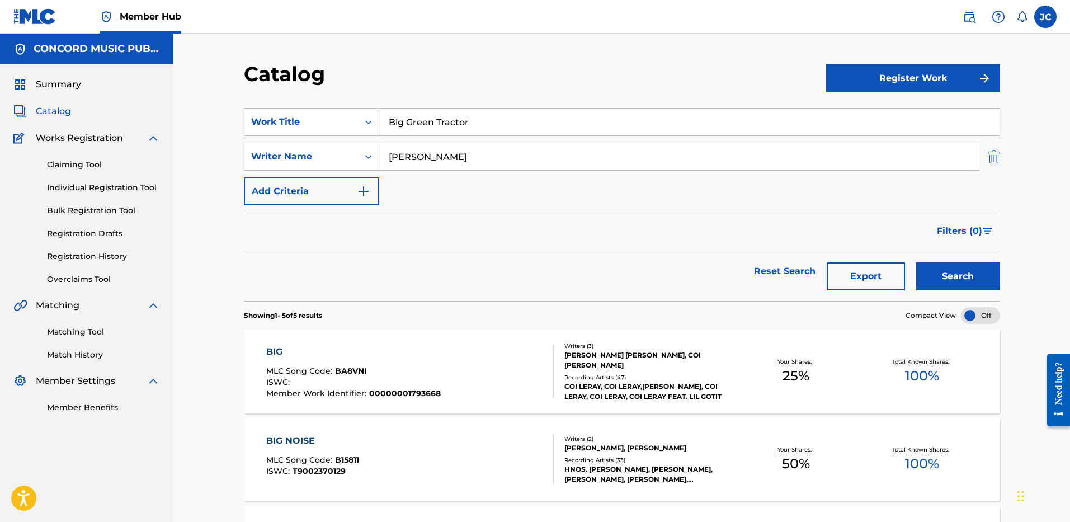
click at [996, 159] on img "Search Form" at bounding box center [993, 157] width 12 height 28
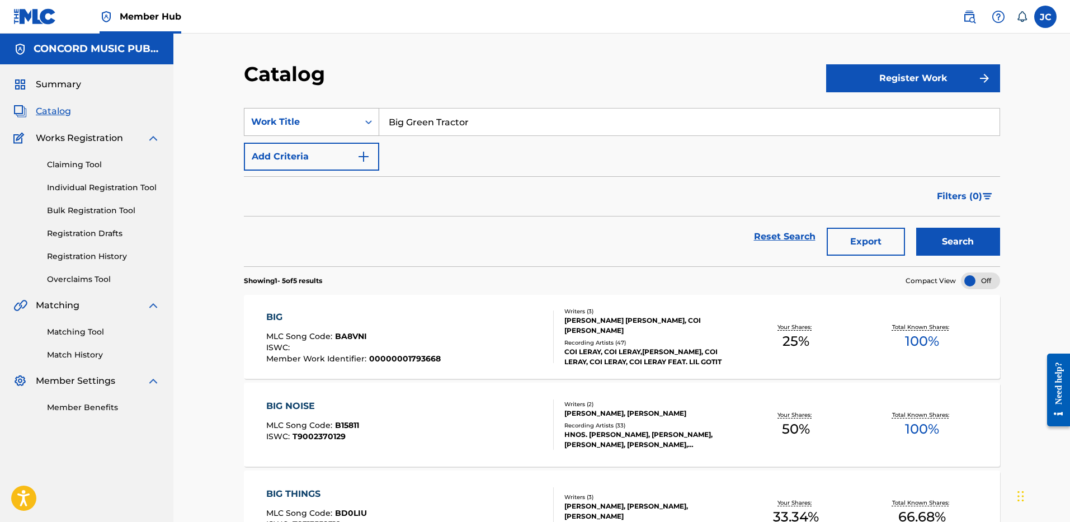
click at [309, 124] on div "Work Title" at bounding box center [301, 121] width 101 height 13
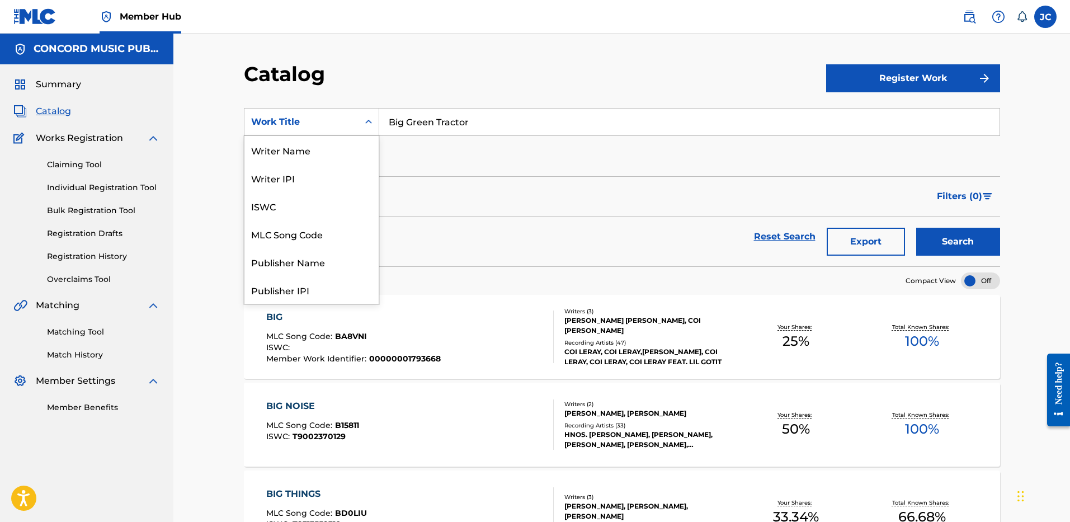
scroll to position [168, 0]
click at [321, 258] on div "ISRC" at bounding box center [311, 262] width 134 height 28
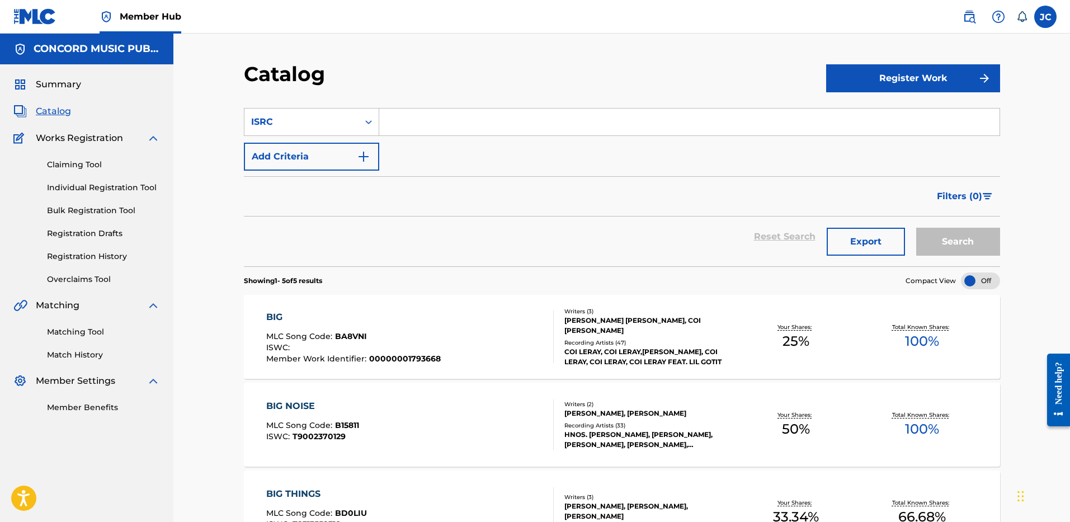
click at [405, 122] on input "Search Form" at bounding box center [689, 121] width 620 height 27
paste input "USUM72509216"
type input "USUM72509216"
click at [916, 228] on button "Search" at bounding box center [958, 242] width 84 height 28
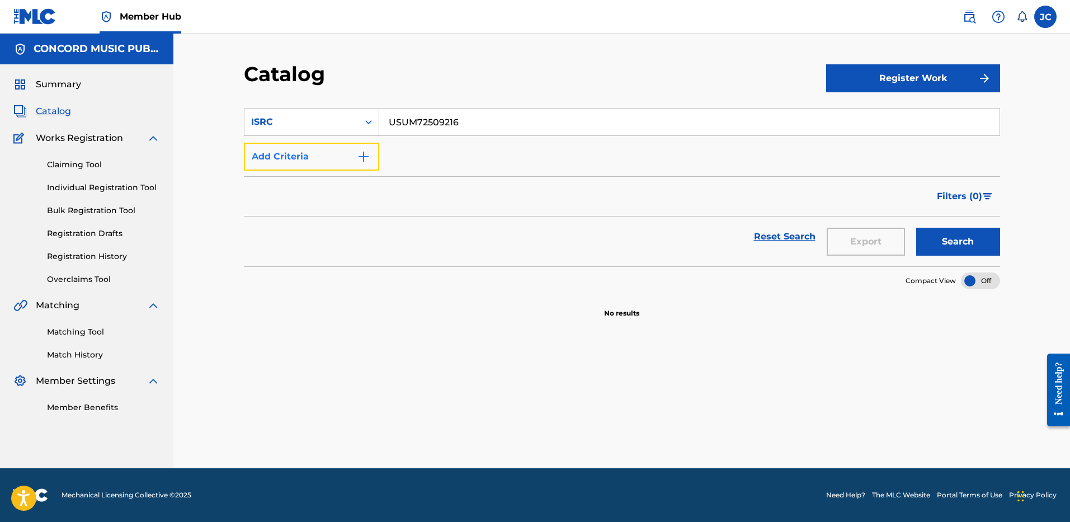
click at [357, 163] on img "Search Form" at bounding box center [363, 156] width 13 height 13
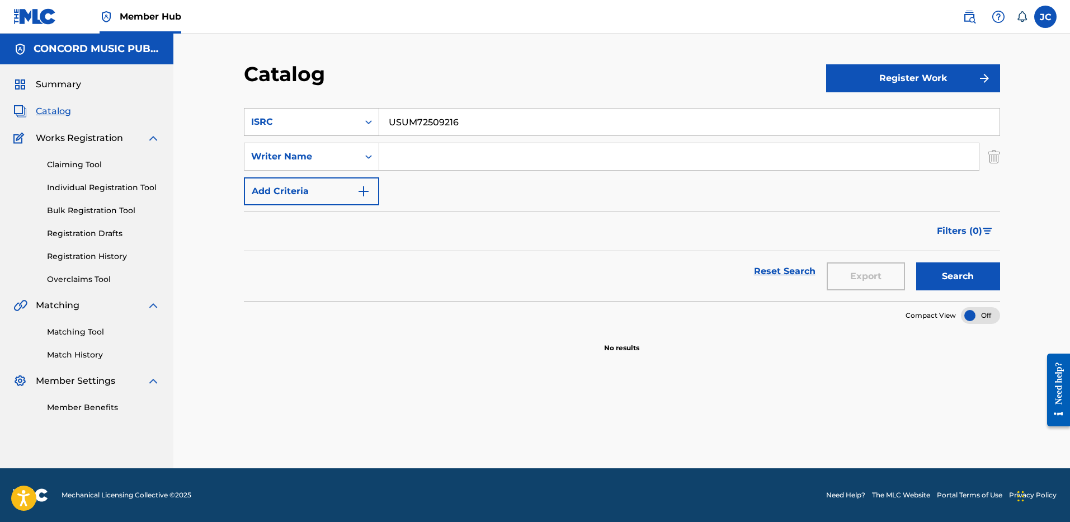
click at [361, 113] on div "Search Form" at bounding box center [368, 122] width 20 height 20
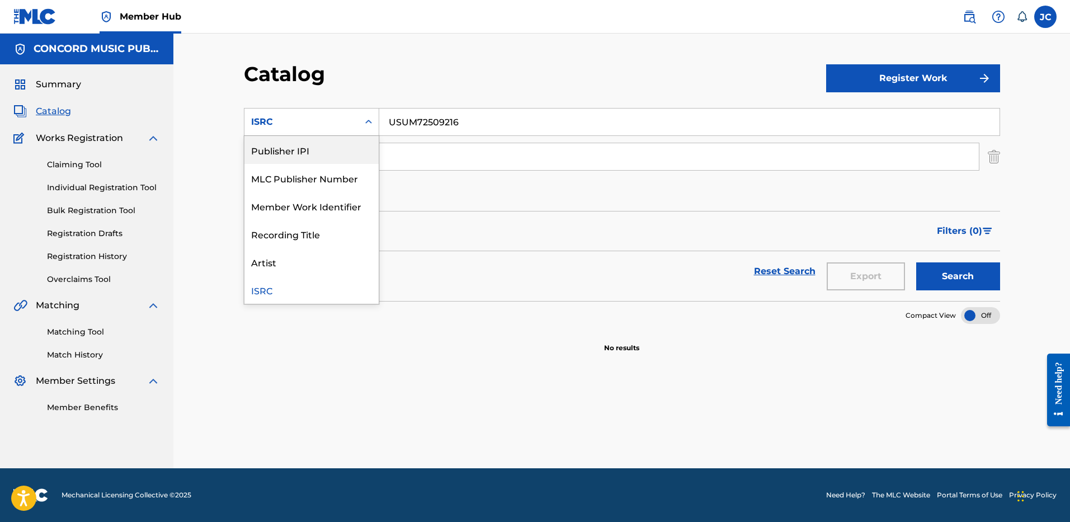
scroll to position [0, 0]
click at [324, 152] on div "Work Title" at bounding box center [311, 150] width 134 height 28
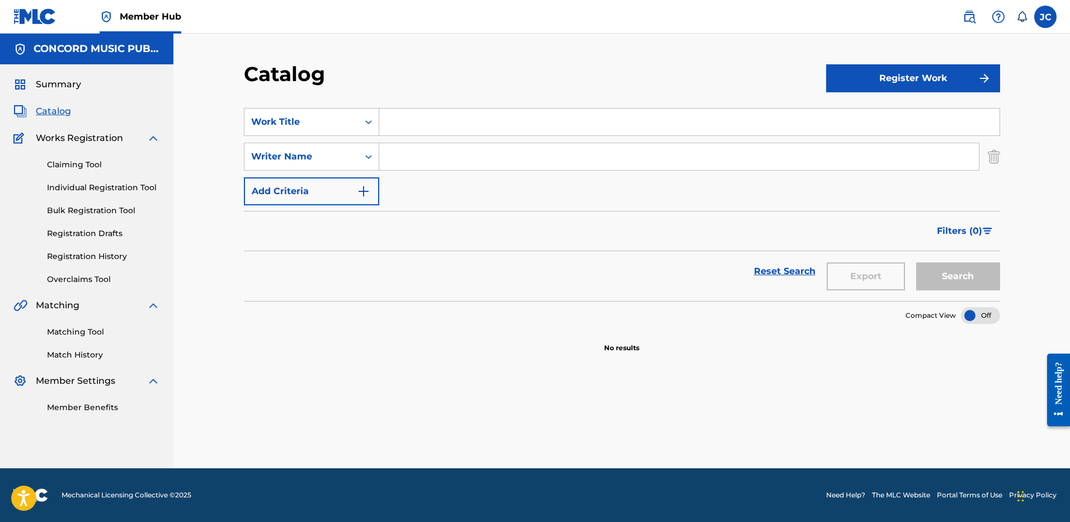
click at [423, 121] on input "Search Form" at bounding box center [689, 121] width 620 height 27
paste input "Locked & Loaded"
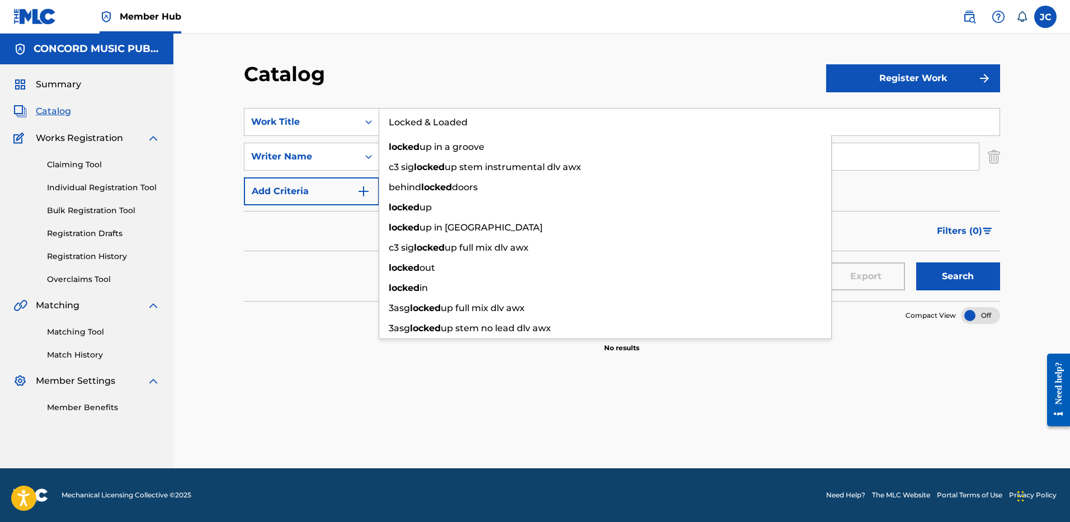
type input "Locked & Loaded"
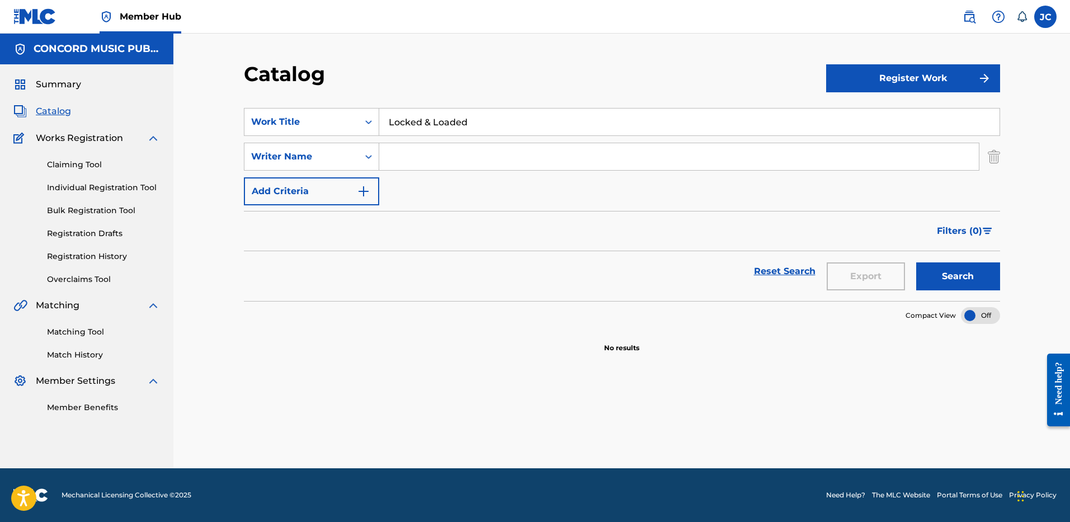
click at [446, 47] on div "Catalog Register Work SearchWithCriteria2bdf986d-318f-4ab9-981c-cd257443ac54 Wo…" at bounding box center [621, 251] width 896 height 434
click at [436, 150] on input "Search Form" at bounding box center [678, 156] width 599 height 27
paste input "[PERSON_NAME]"
click at [949, 278] on button "Search" at bounding box center [958, 276] width 84 height 28
click at [423, 160] on input "[PERSON_NAME]" at bounding box center [678, 156] width 599 height 27
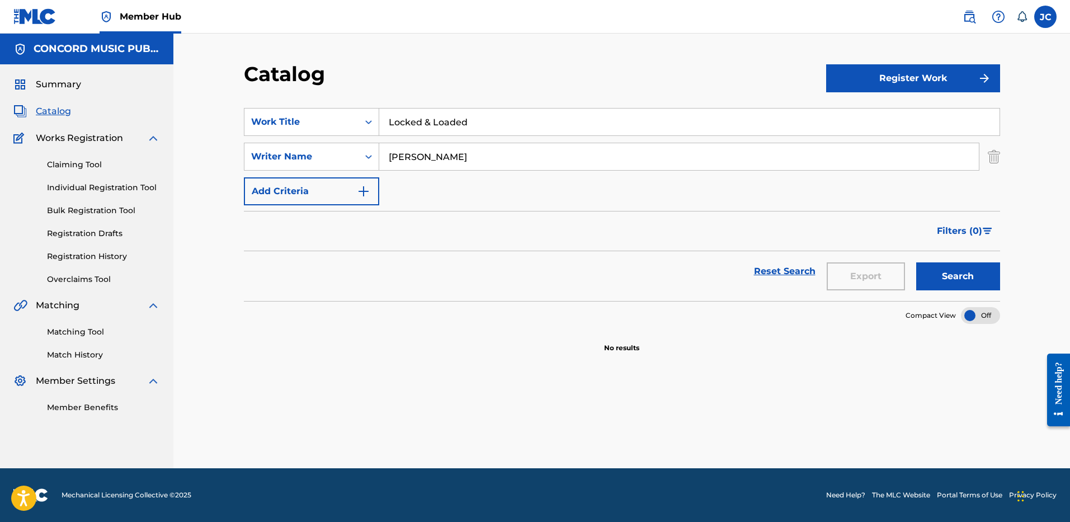
click at [423, 160] on input "[PERSON_NAME]" at bounding box center [678, 156] width 599 height 27
paste input "Laboz"
click at [916, 262] on button "Search" at bounding box center [958, 276] width 84 height 28
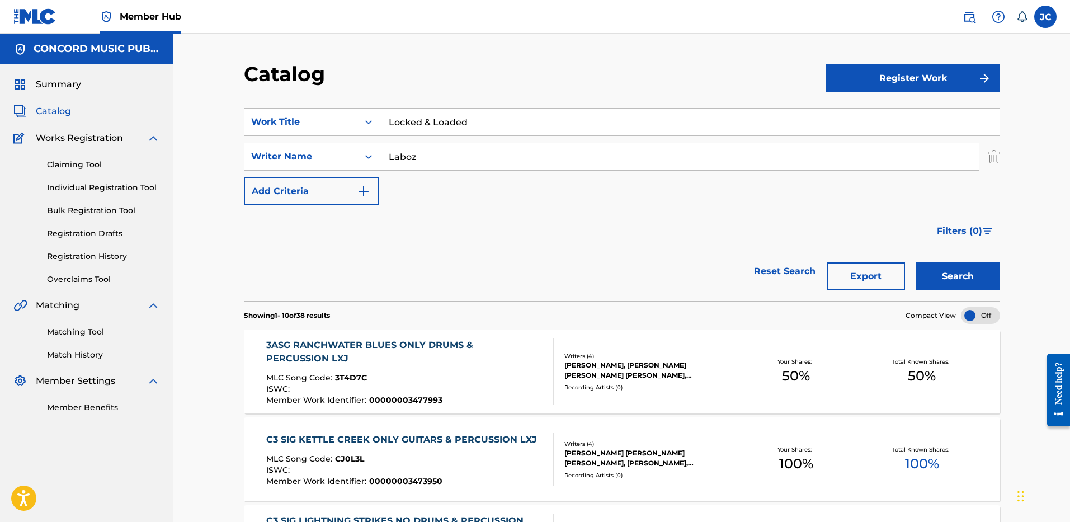
click at [422, 158] on input "Laboz" at bounding box center [678, 156] width 599 height 27
paste input "Rawit"
click at [916, 262] on button "Search" at bounding box center [958, 276] width 84 height 28
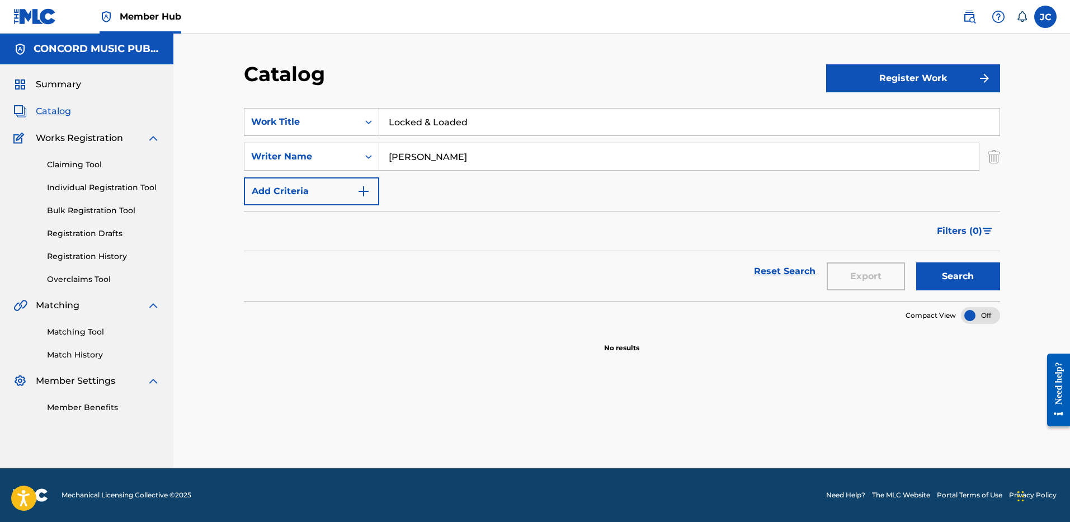
click at [428, 124] on input "Locked & Loaded" at bounding box center [689, 121] width 620 height 27
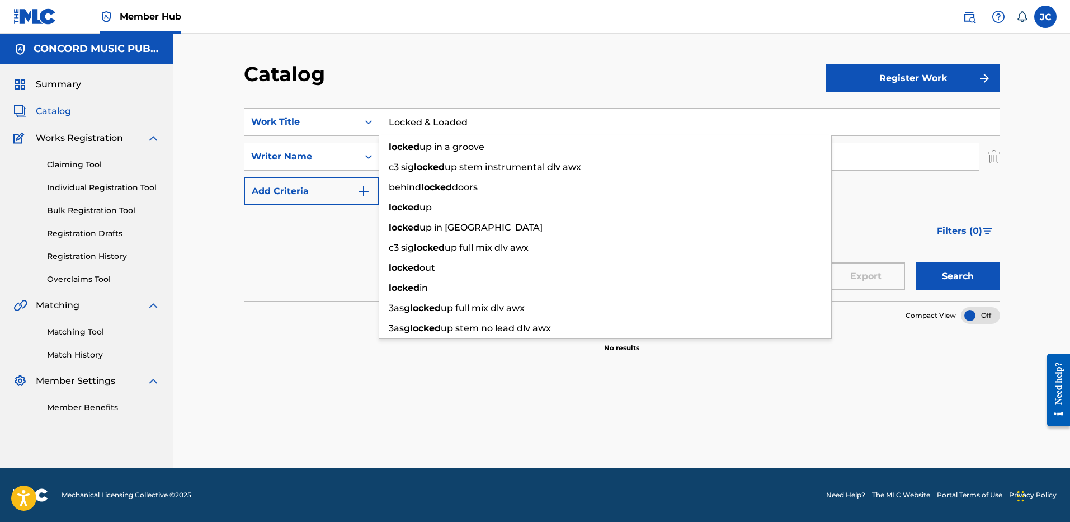
click at [428, 124] on input "Locked & Loaded" at bounding box center [689, 121] width 620 height 27
click at [471, 80] on div "Catalog" at bounding box center [535, 78] width 582 height 33
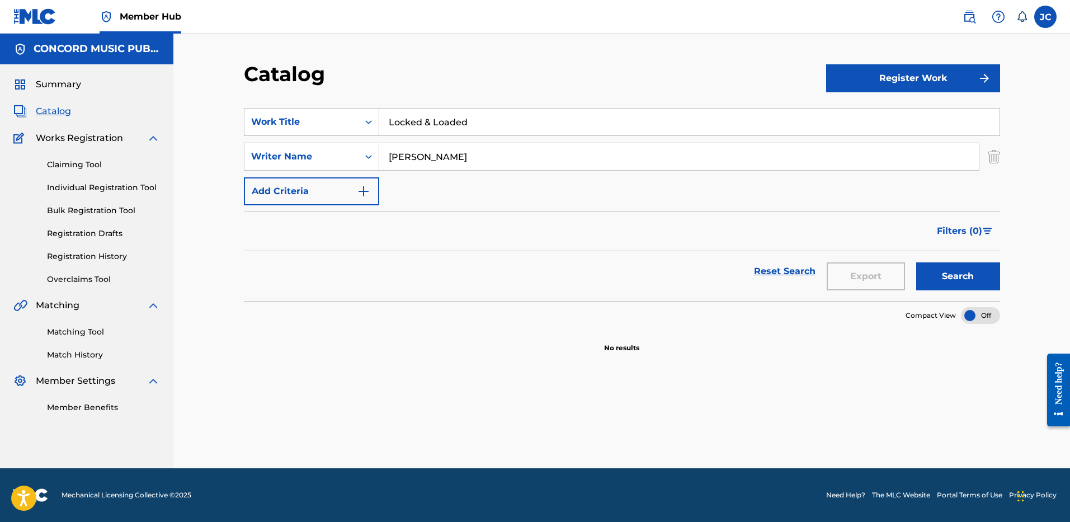
click at [427, 153] on input "[PERSON_NAME]" at bounding box center [678, 156] width 599 height 27
type input "SHY"
click at [916, 262] on button "Search" at bounding box center [958, 276] width 84 height 28
